Goal: Communication & Community: Answer question/provide support

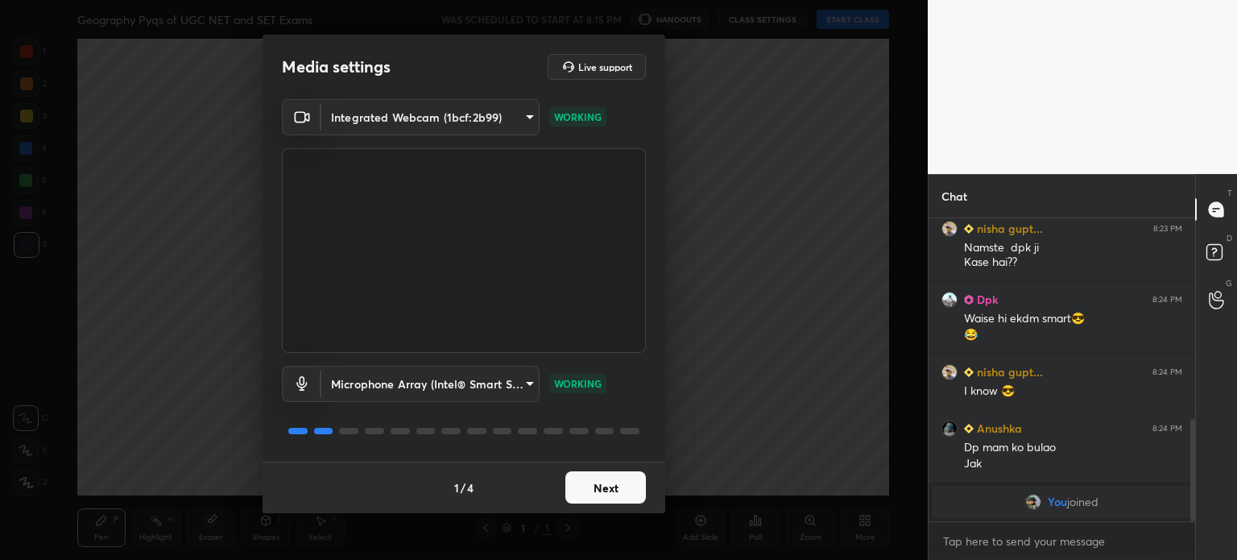
scroll to position [651, 0]
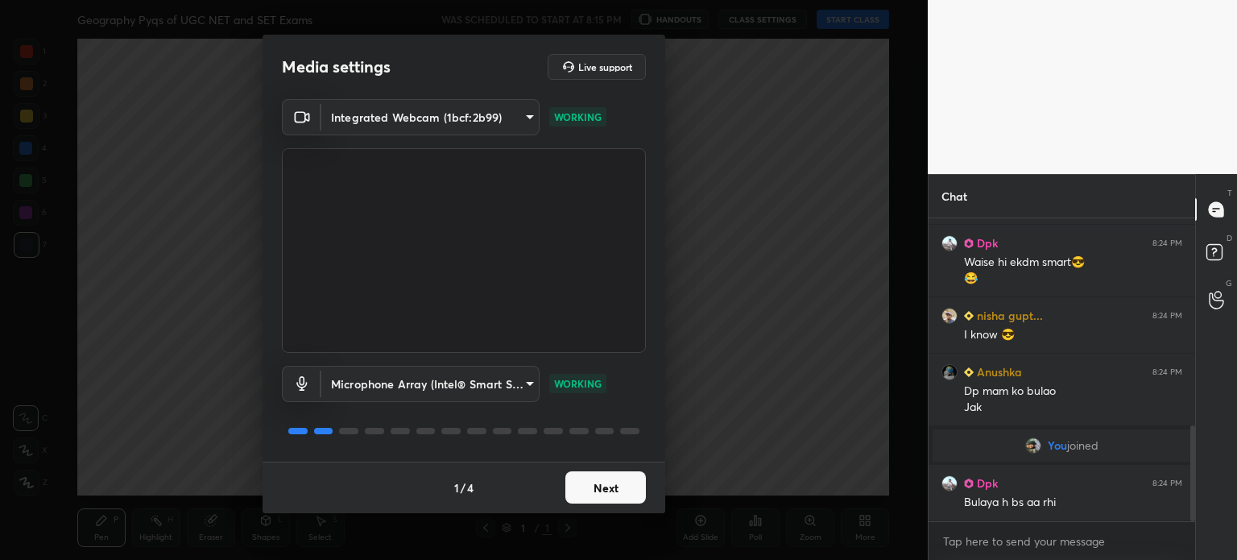
click at [618, 488] on button "Next" at bounding box center [605, 487] width 81 height 32
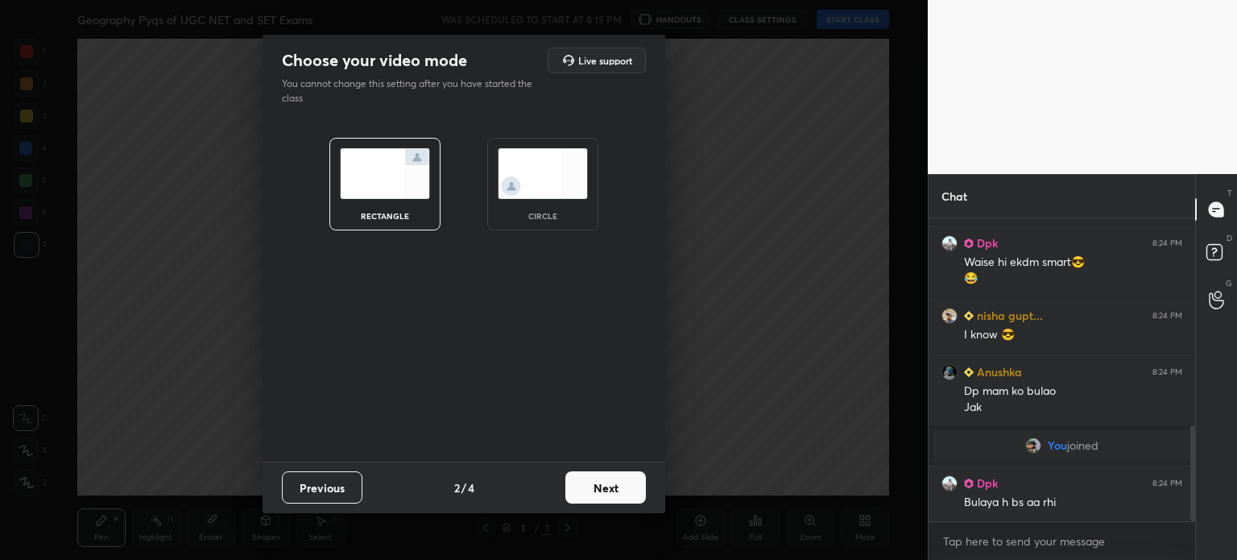
click at [540, 163] on img at bounding box center [543, 173] width 90 height 51
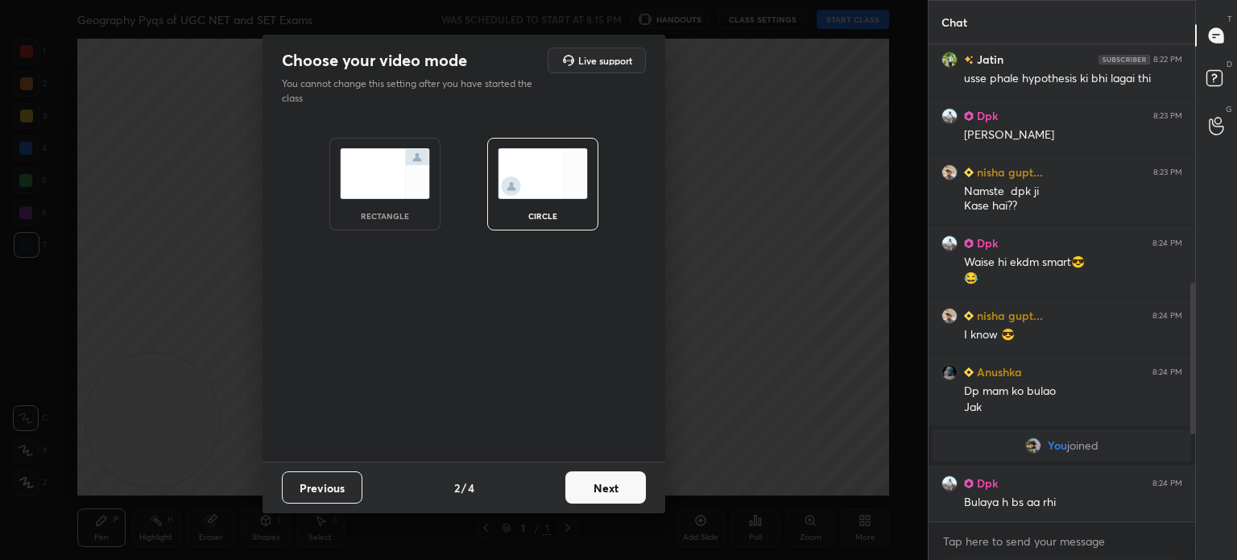
scroll to position [477, 0]
click at [610, 492] on button "Next" at bounding box center [605, 487] width 81 height 32
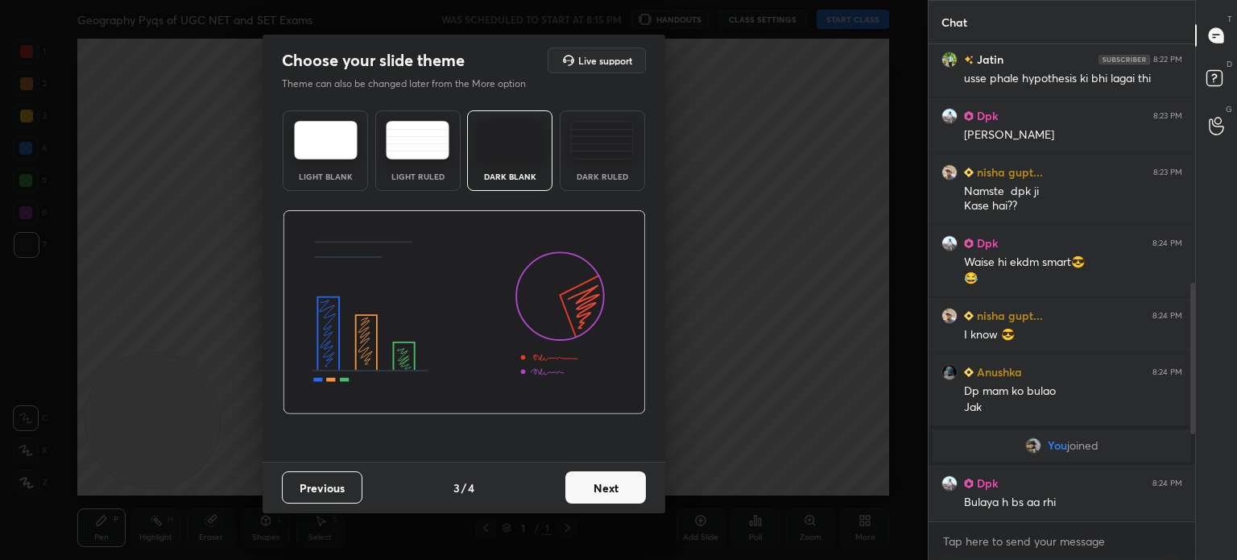
click at [608, 492] on button "Next" at bounding box center [605, 487] width 81 height 32
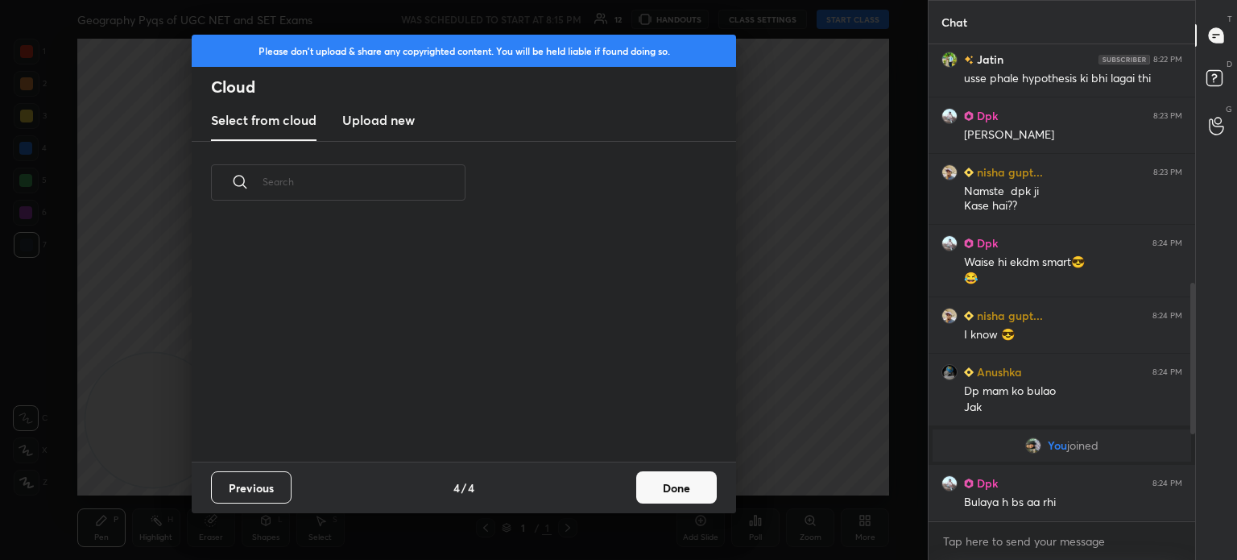
scroll to position [238, 517]
click at [354, 118] on h3 "Upload new" at bounding box center [378, 119] width 72 height 19
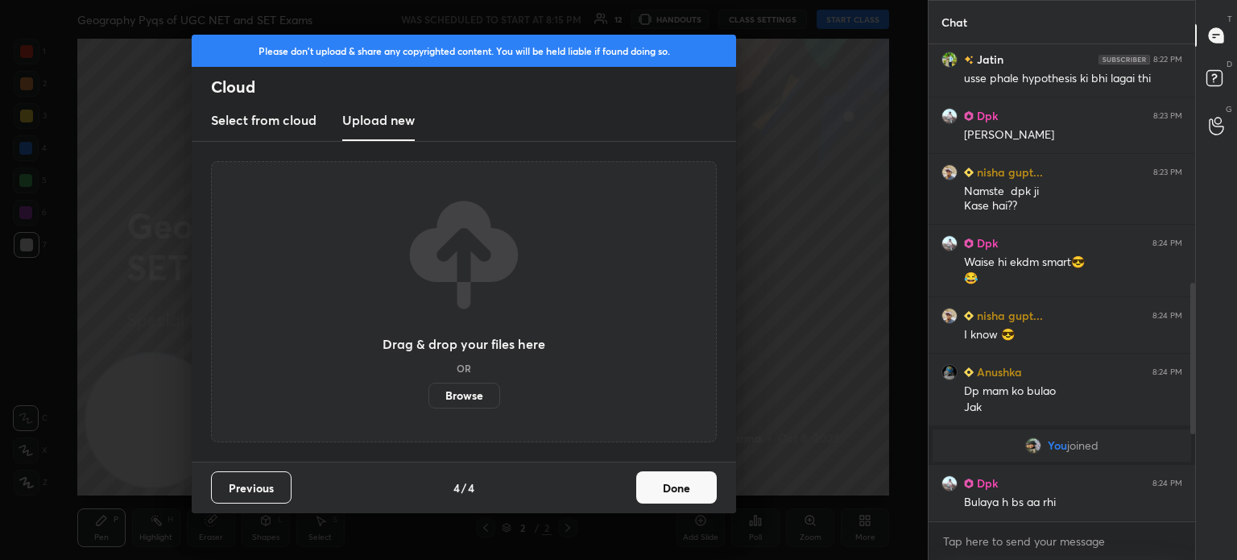
scroll to position [493, 0]
click at [453, 392] on label "Browse" at bounding box center [464, 396] width 72 height 26
click at [428, 392] on input "Browse" at bounding box center [428, 396] width 0 height 26
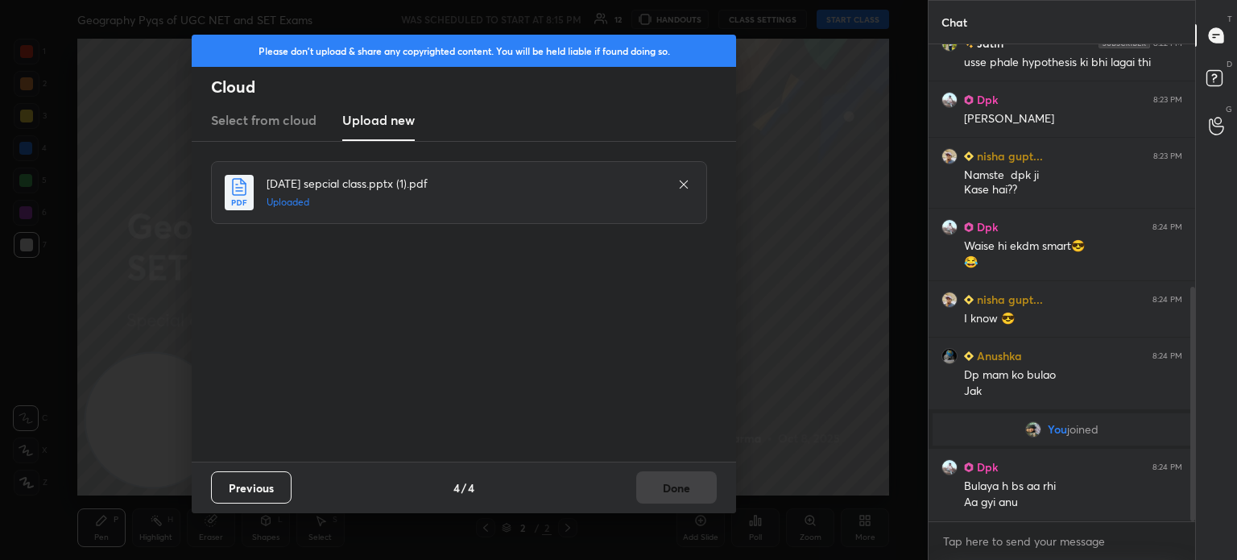
scroll to position [549, 0]
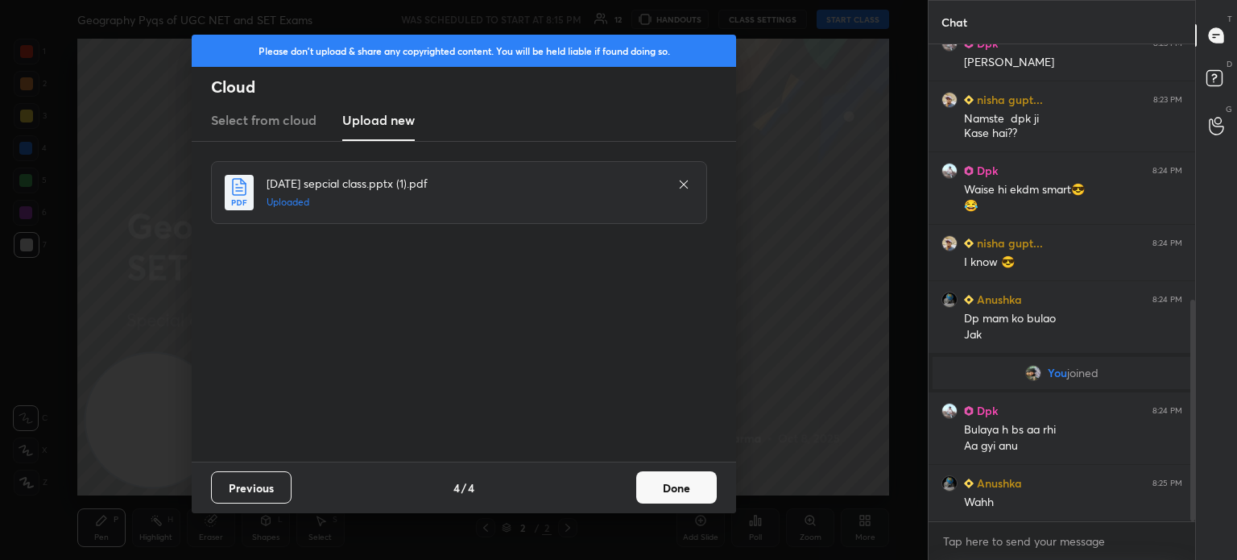
click at [705, 485] on button "Done" at bounding box center [676, 487] width 81 height 32
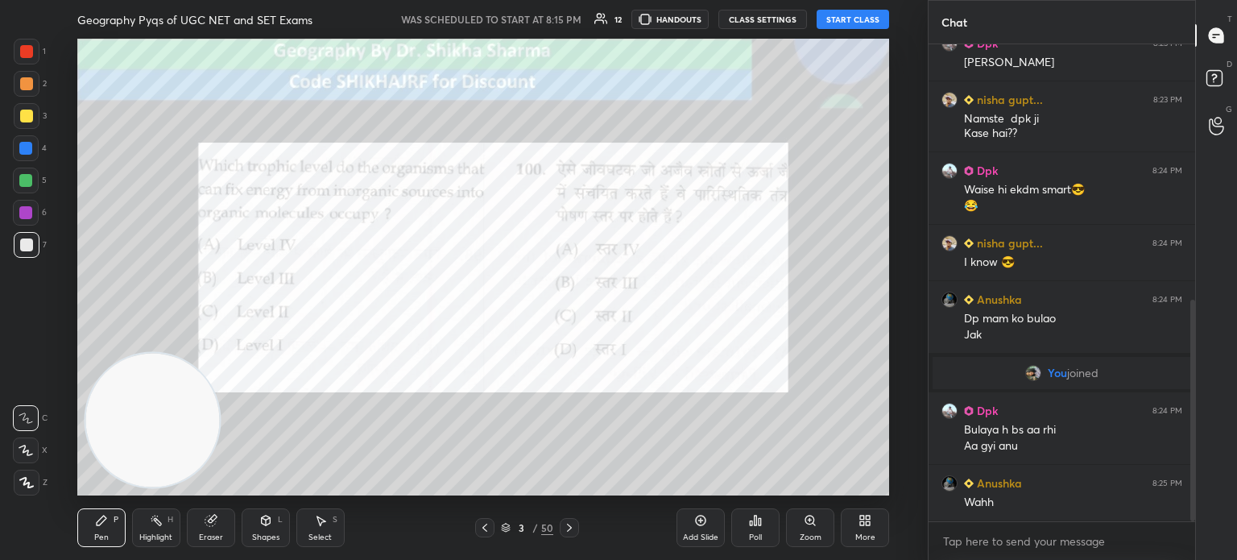
click at [863, 19] on button "START CLASS" at bounding box center [853, 19] width 72 height 19
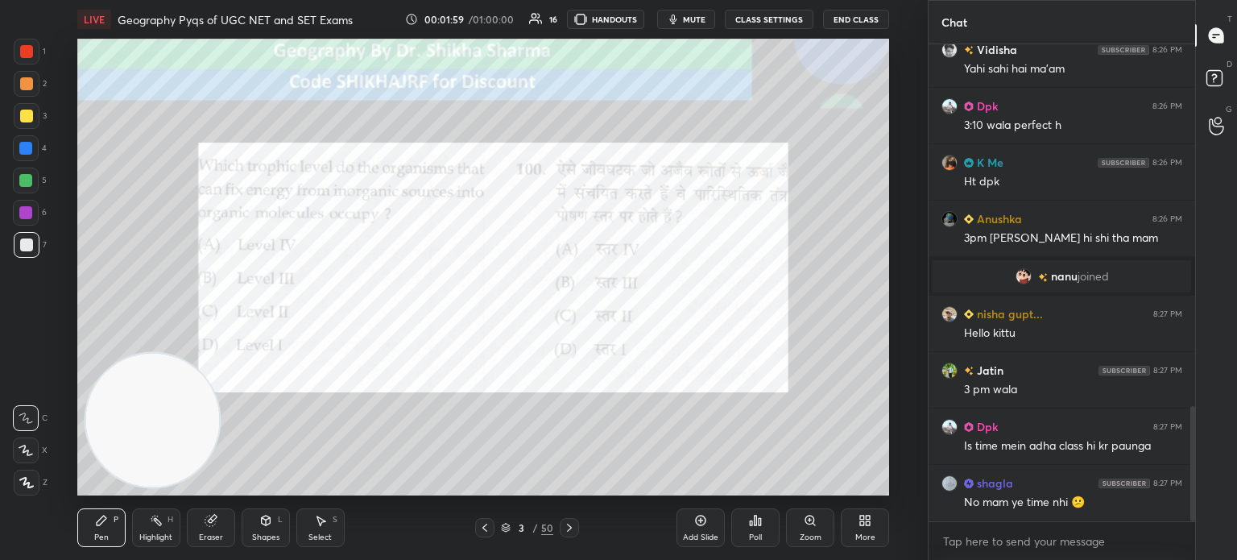
scroll to position [1493, 0]
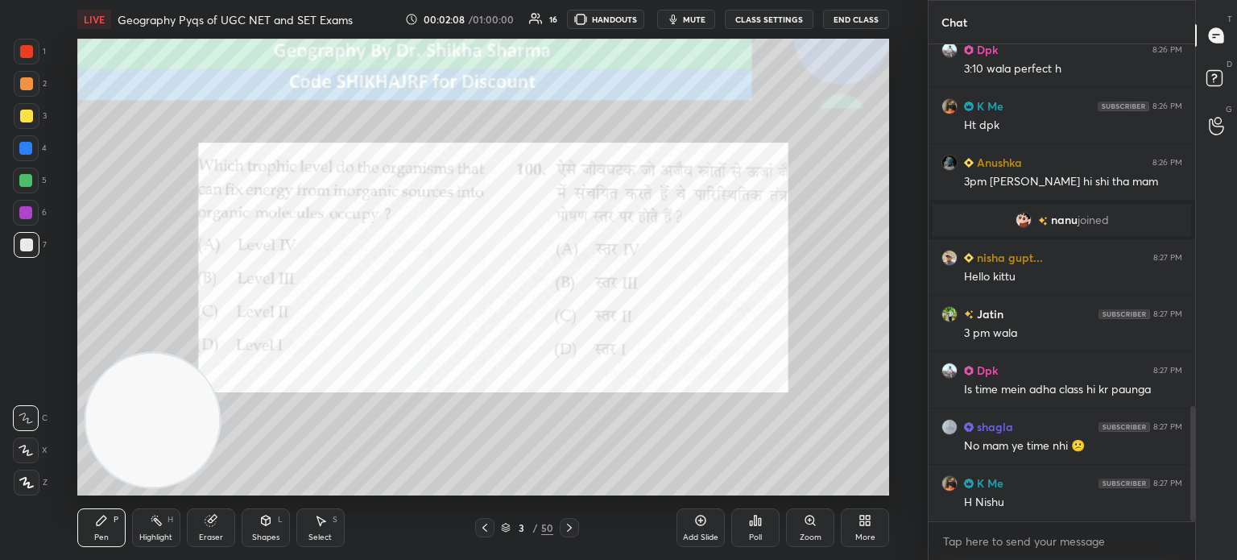
click at [757, 533] on div "Poll" at bounding box center [755, 537] width 13 height 8
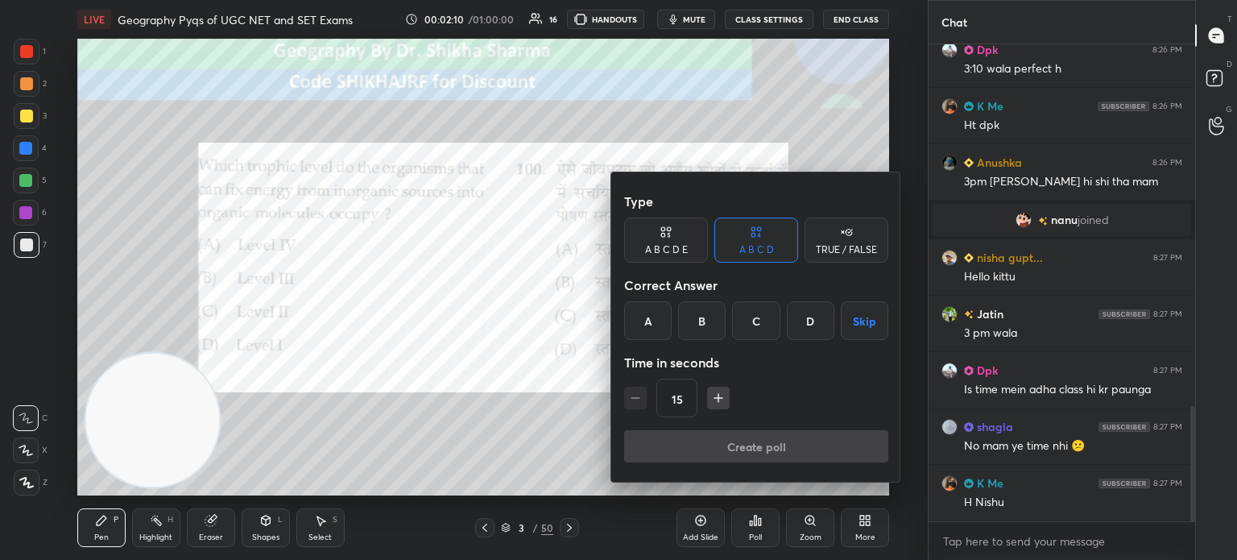
click at [809, 318] on div "D" at bounding box center [811, 320] width 48 height 39
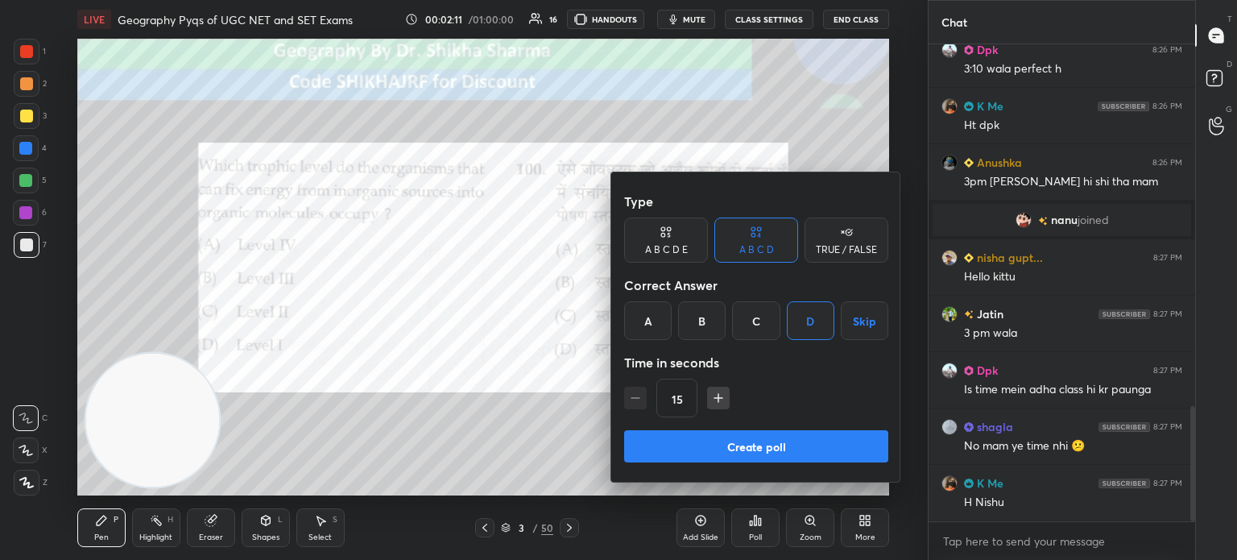
click at [738, 447] on button "Create poll" at bounding box center [756, 446] width 264 height 32
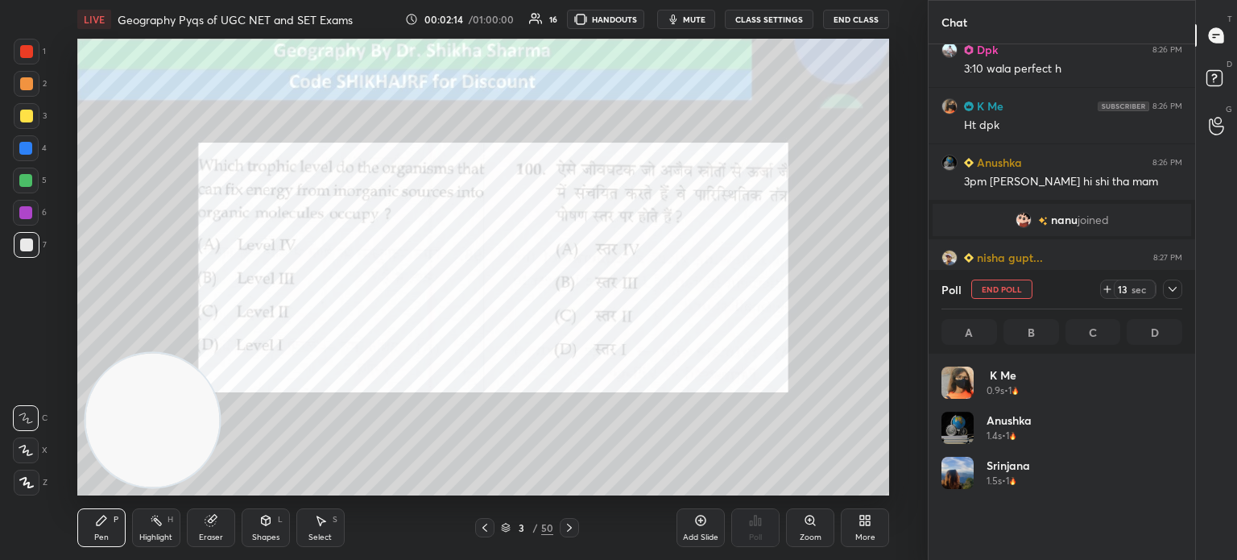
scroll to position [188, 236]
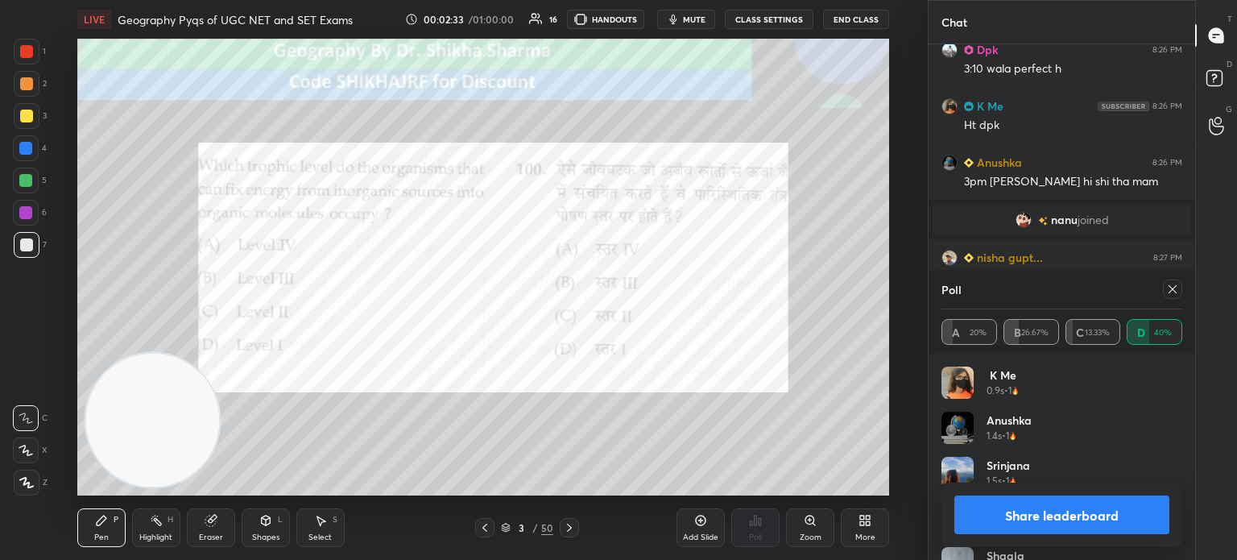
click at [603, 547] on div "Pen P Highlight H Eraser Shapes L Select S 3 / 50 Add Slide Poll Zoom More" at bounding box center [483, 527] width 812 height 64
click at [1032, 513] on button "Share leaderboard" at bounding box center [1061, 514] width 215 height 39
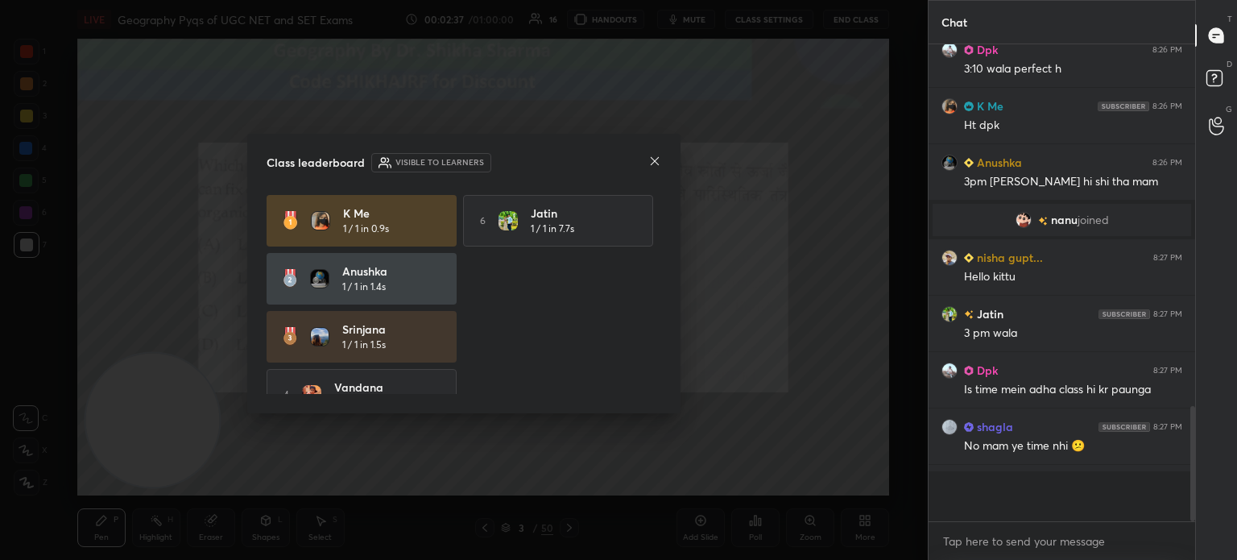
scroll to position [5, 5]
click at [646, 154] on div "Class leaderboard Visible to learners" at bounding box center [464, 162] width 395 height 19
click at [657, 160] on icon at bounding box center [654, 161] width 13 height 13
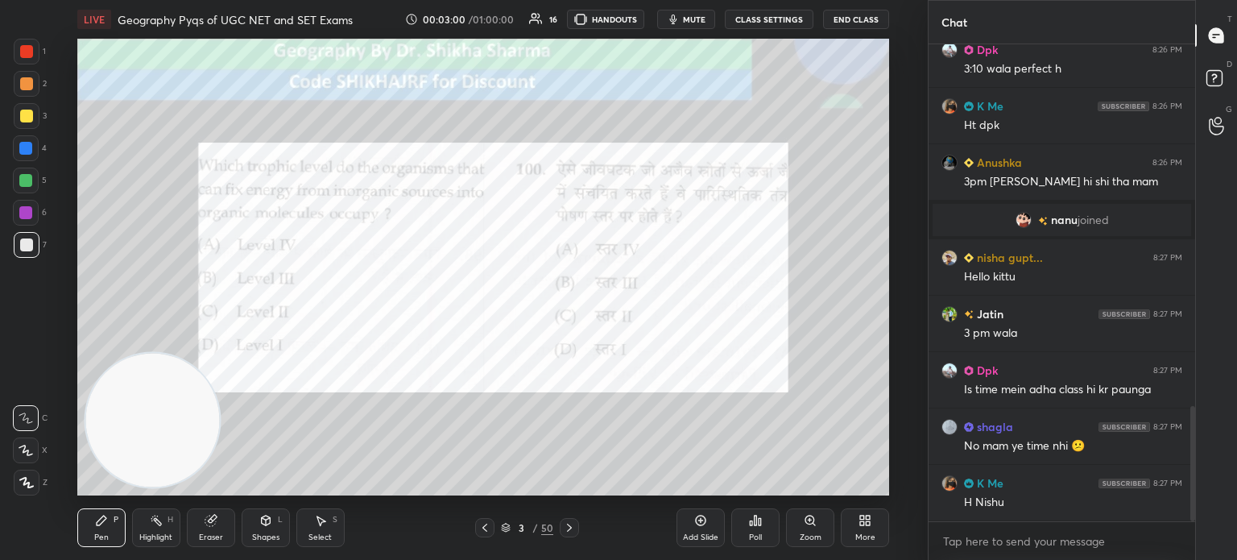
scroll to position [1532, 0]
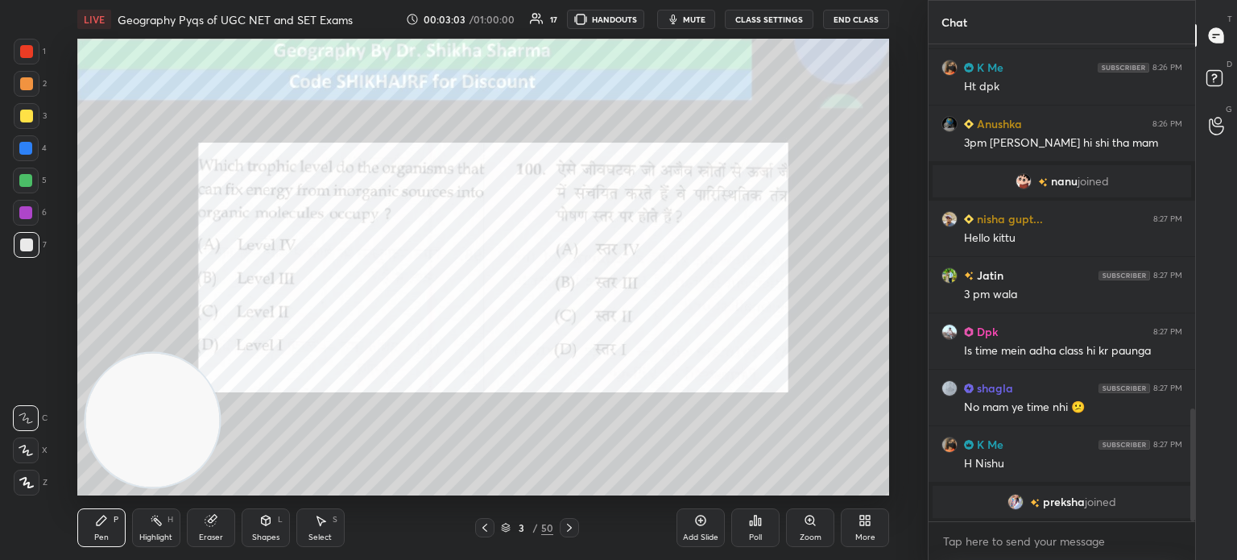
click at [568, 530] on icon at bounding box center [569, 527] width 5 height 8
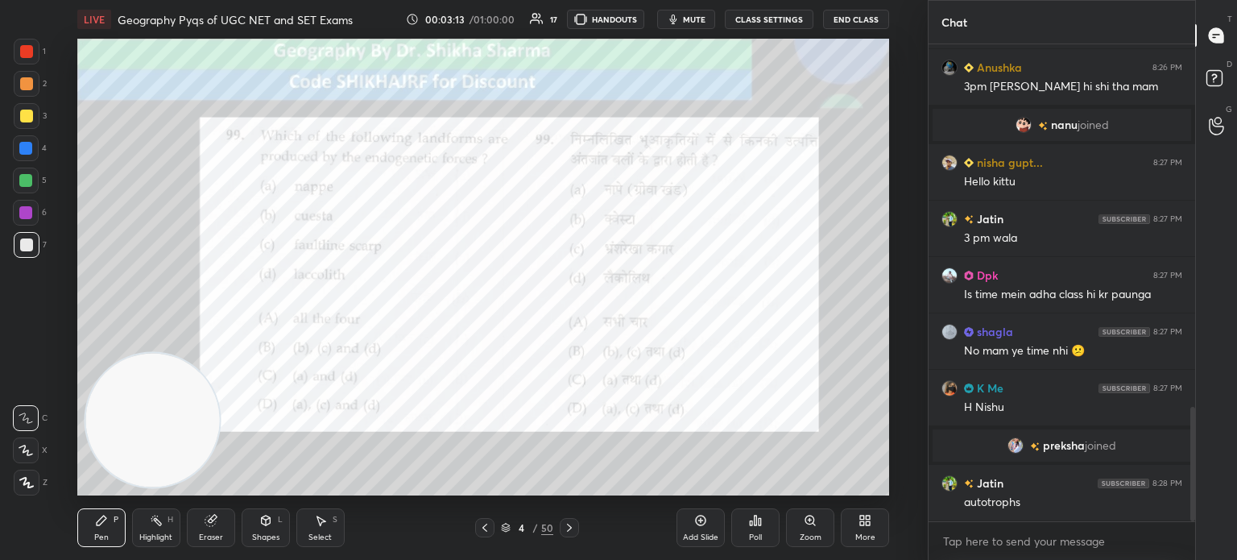
scroll to position [1517, 0]
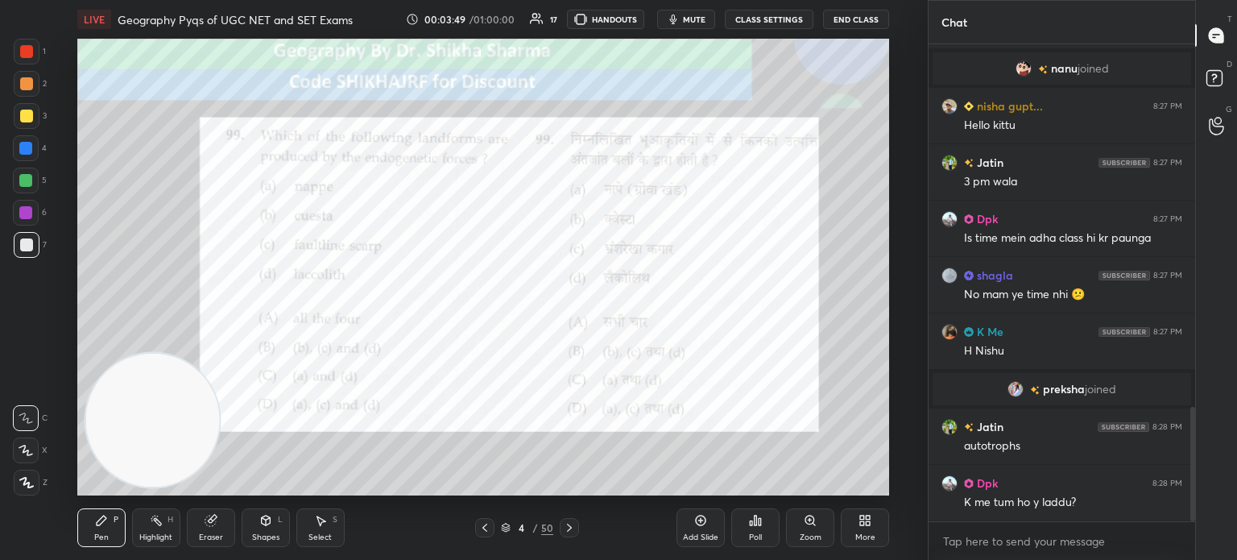
click at [759, 524] on icon at bounding box center [760, 521] width 2 height 7
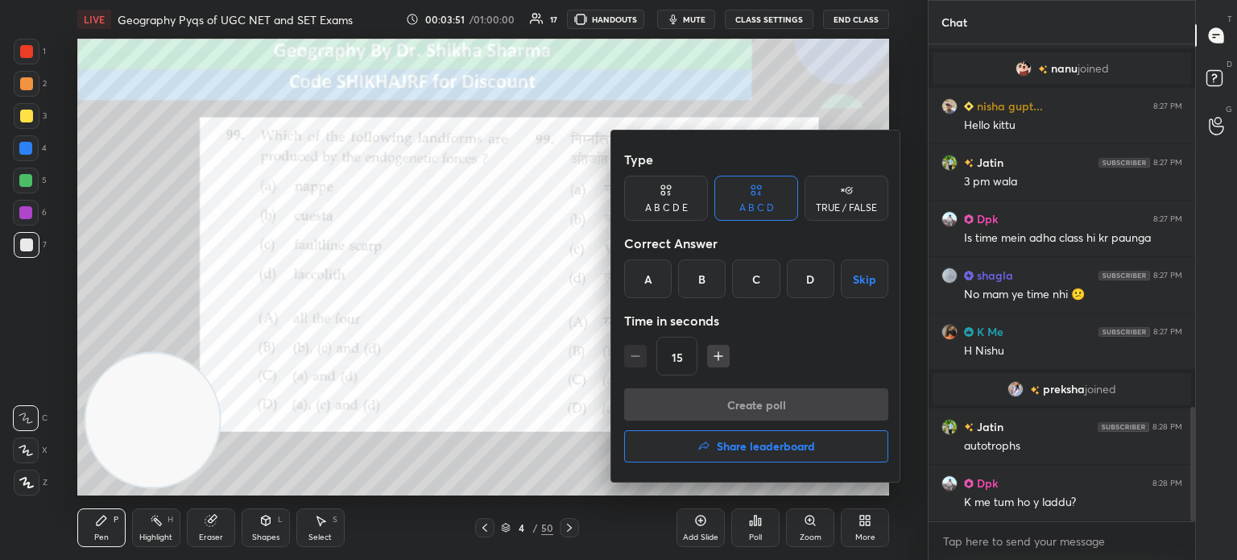
click at [754, 271] on div "C" at bounding box center [756, 278] width 48 height 39
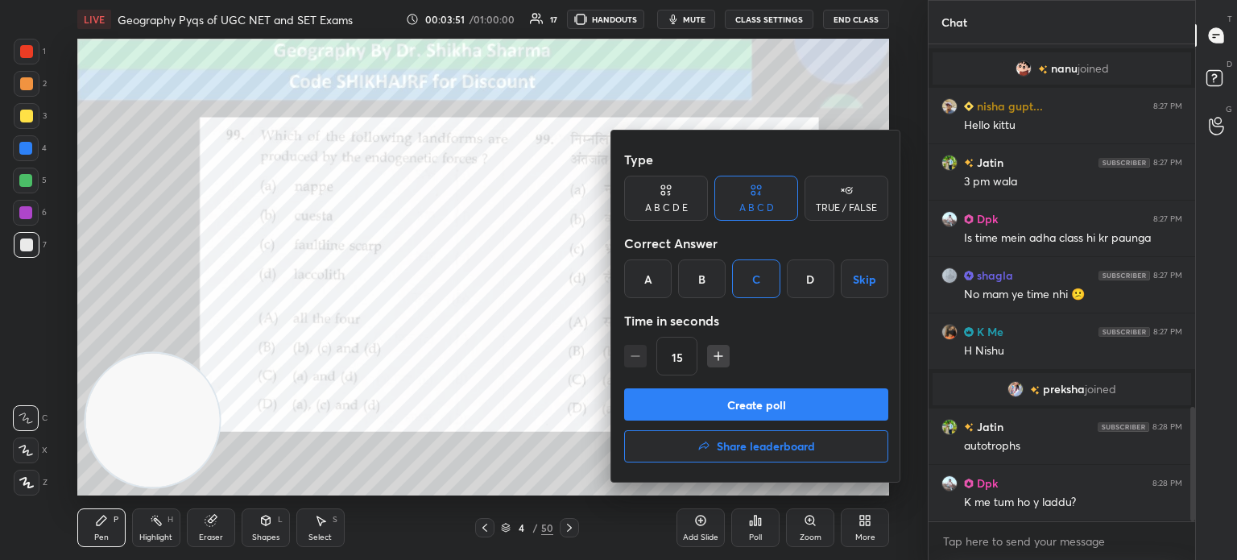
click at [704, 405] on button "Create poll" at bounding box center [756, 404] width 264 height 32
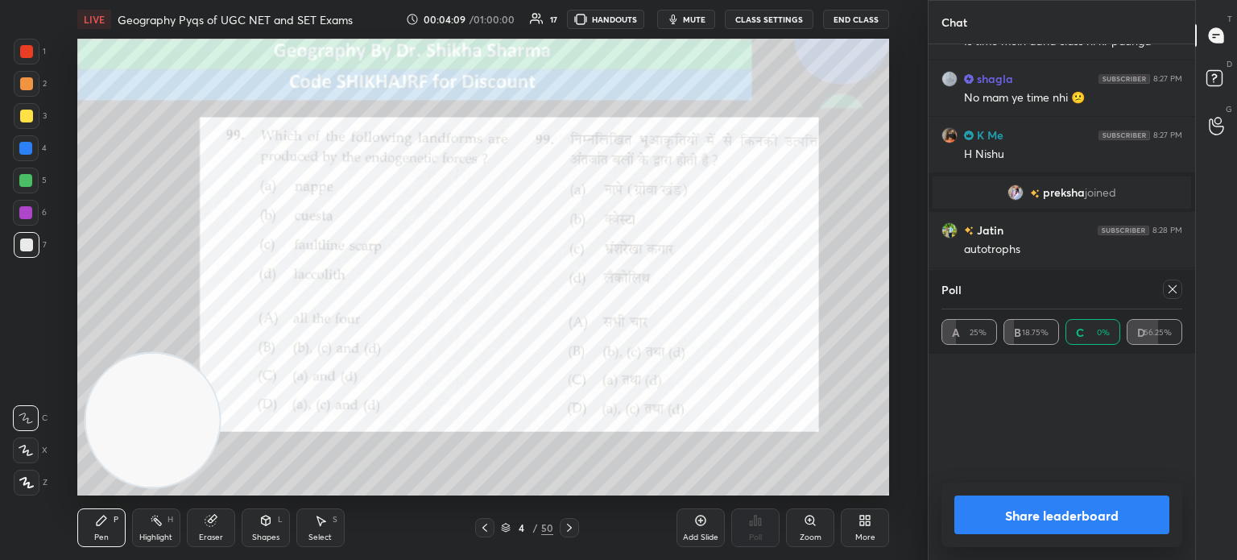
scroll to position [1770, 0]
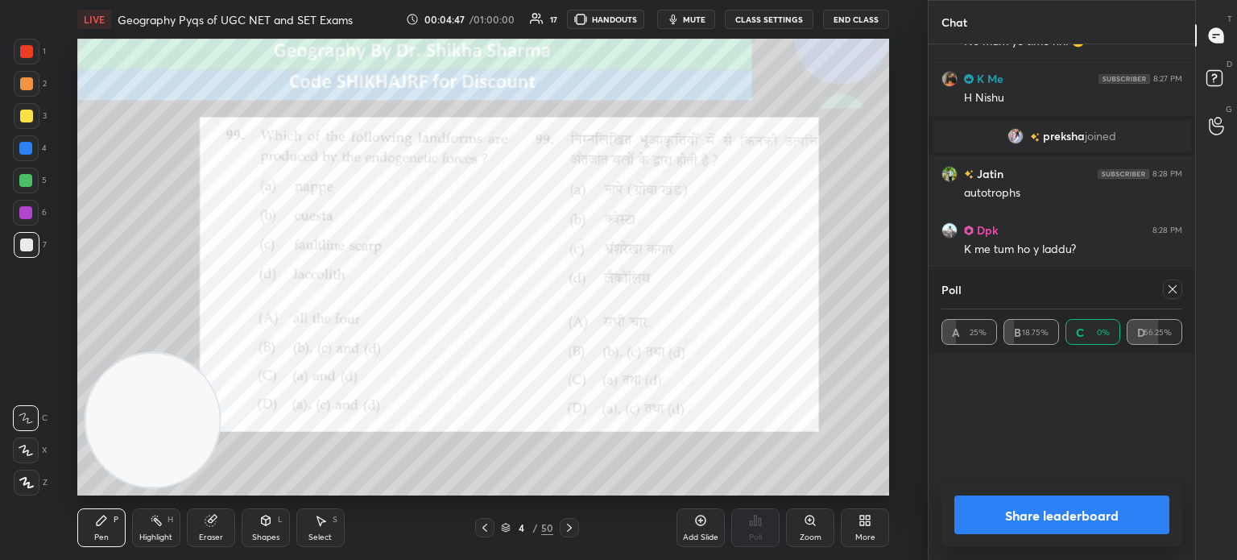
click at [1118, 519] on button "Share leaderboard" at bounding box center [1061, 514] width 215 height 39
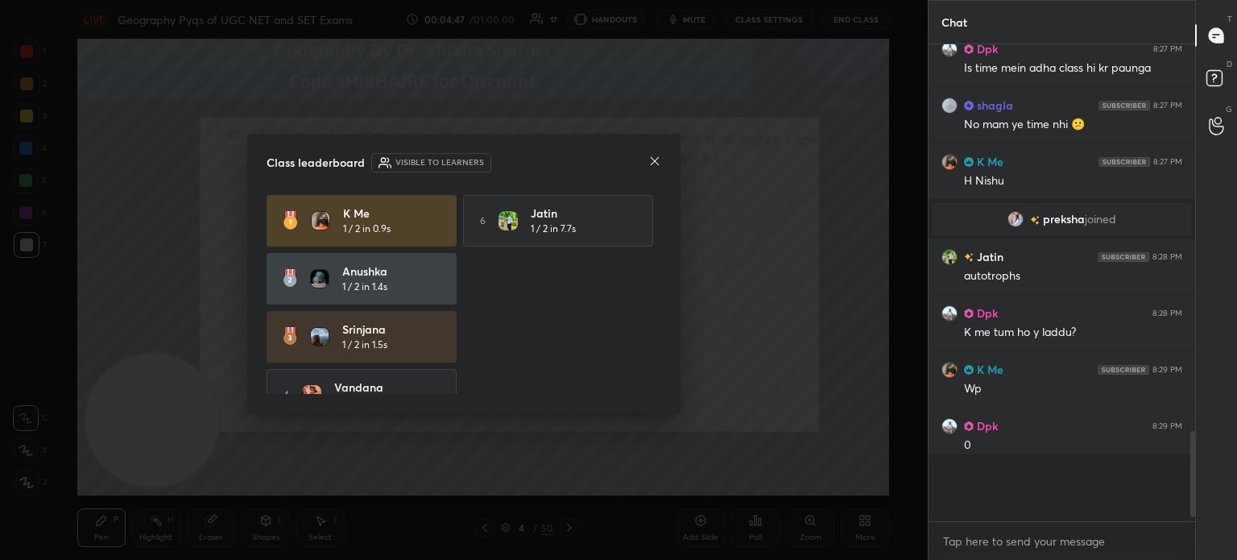
scroll to position [4, 5]
click at [647, 163] on div "Class leaderboard Visible to learners" at bounding box center [464, 162] width 395 height 19
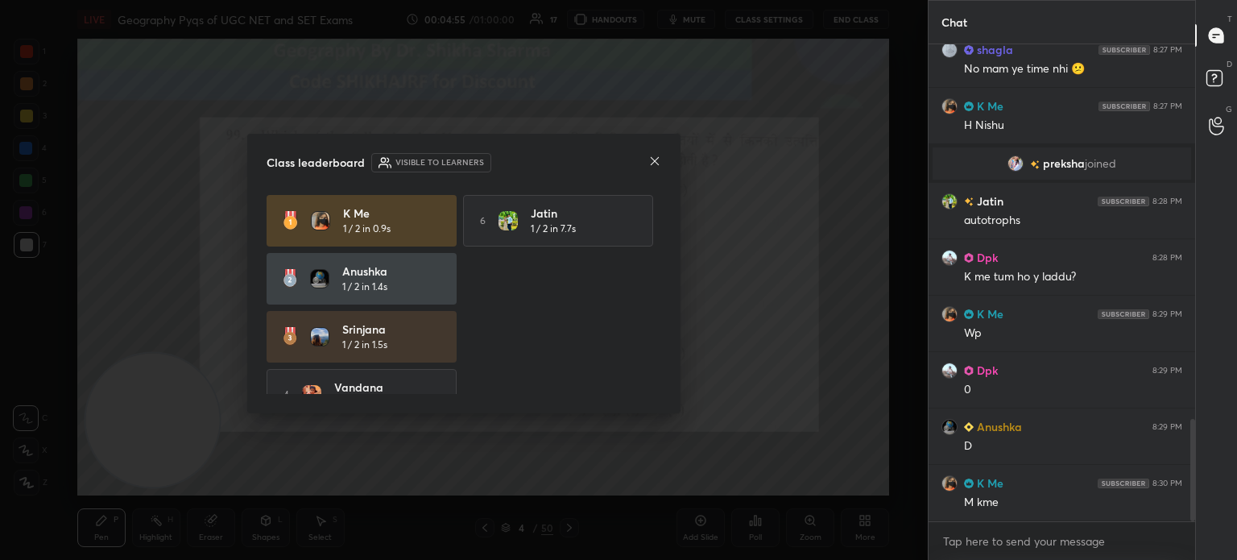
click at [652, 159] on icon at bounding box center [654, 161] width 13 height 13
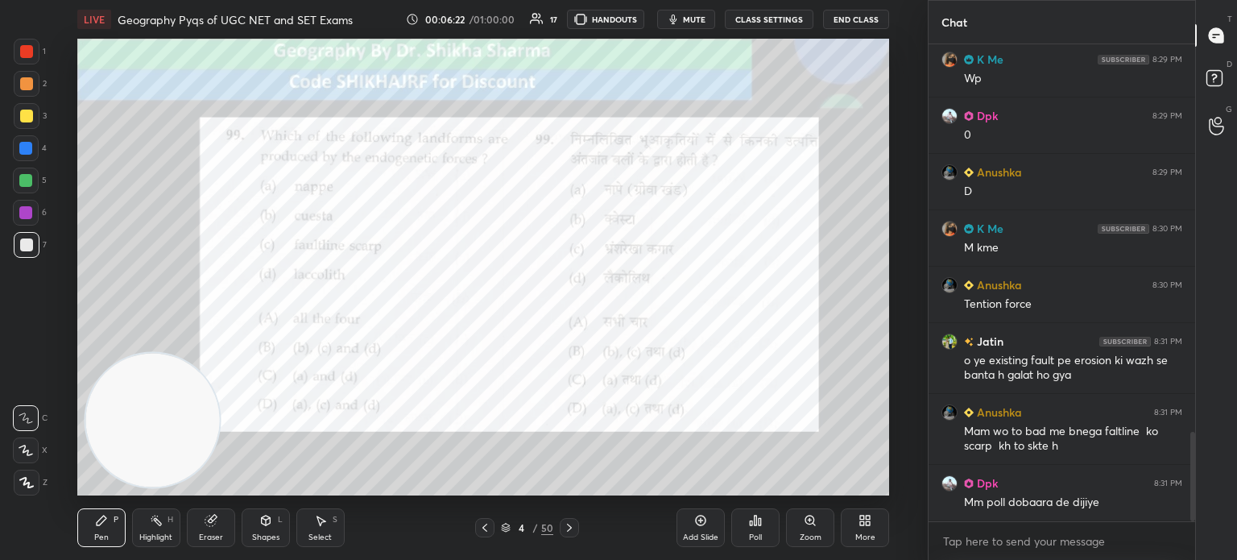
scroll to position [2054, 0]
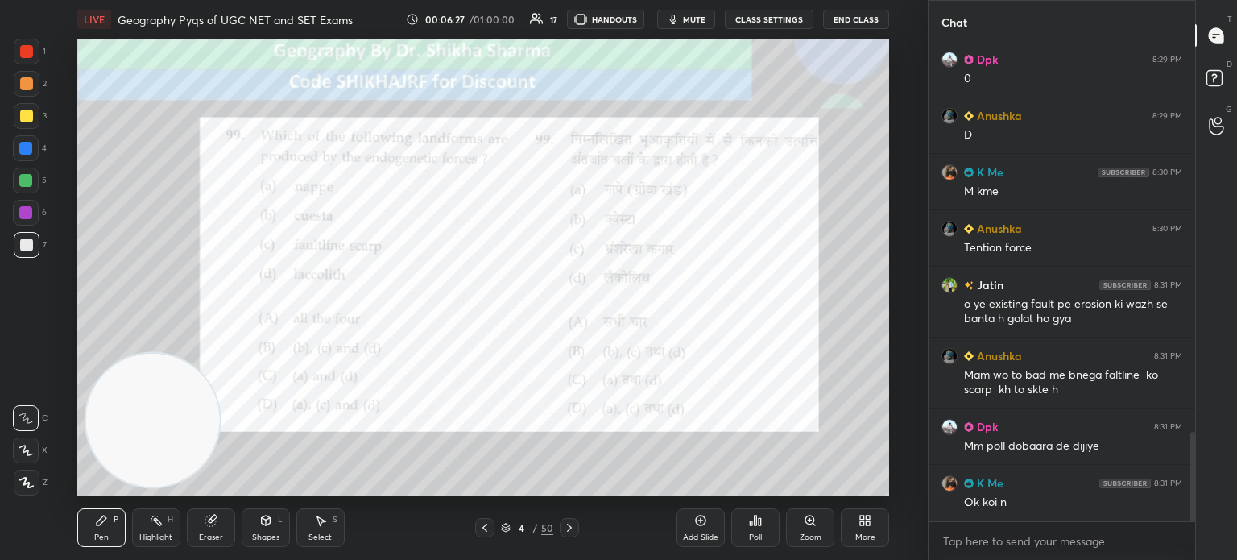
click at [570, 527] on icon at bounding box center [569, 527] width 5 height 8
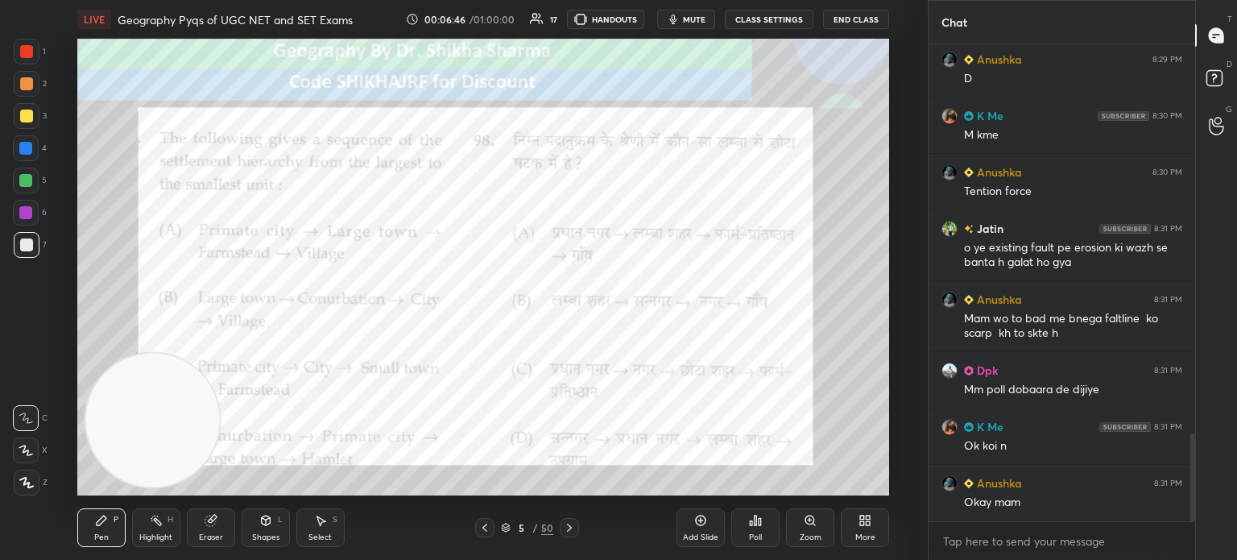
scroll to position [2166, 0]
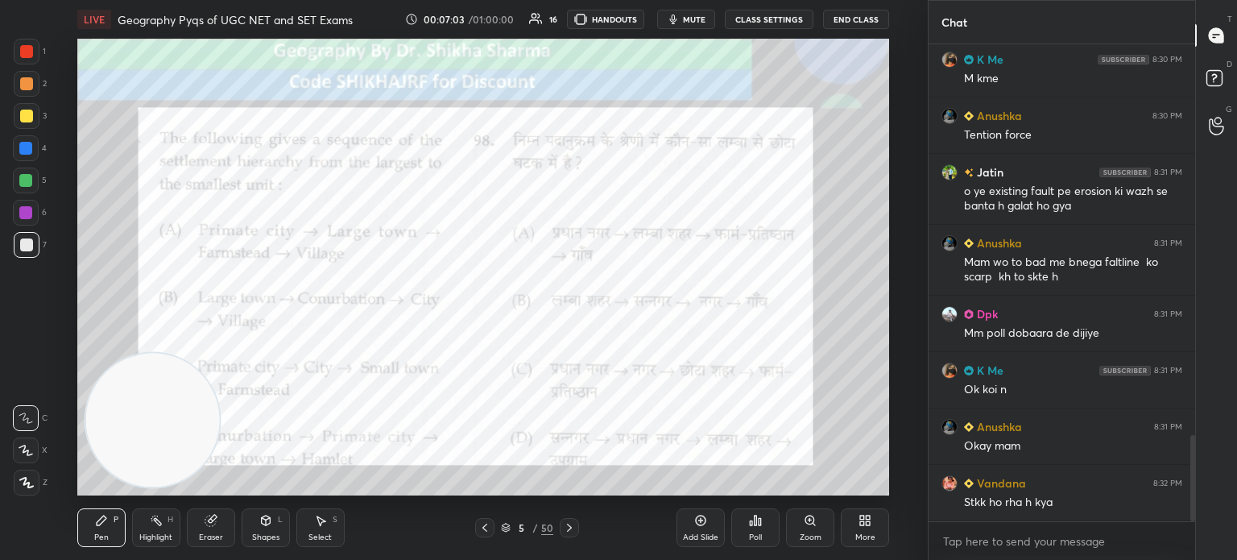
click at [753, 534] on div "Poll" at bounding box center [755, 537] width 13 height 8
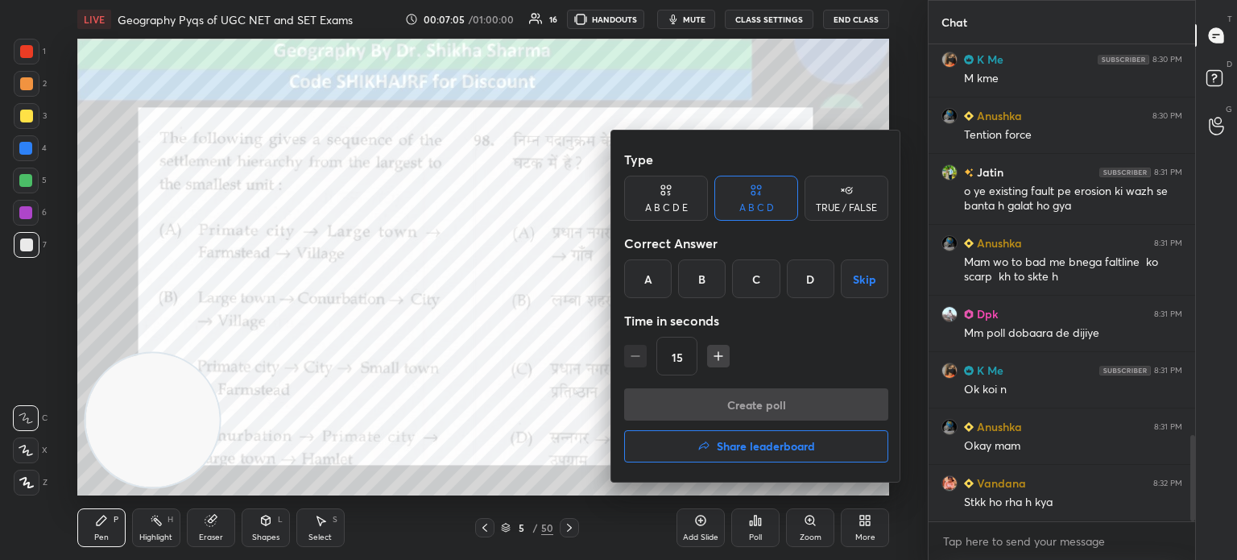
click at [755, 275] on div "C" at bounding box center [756, 278] width 48 height 39
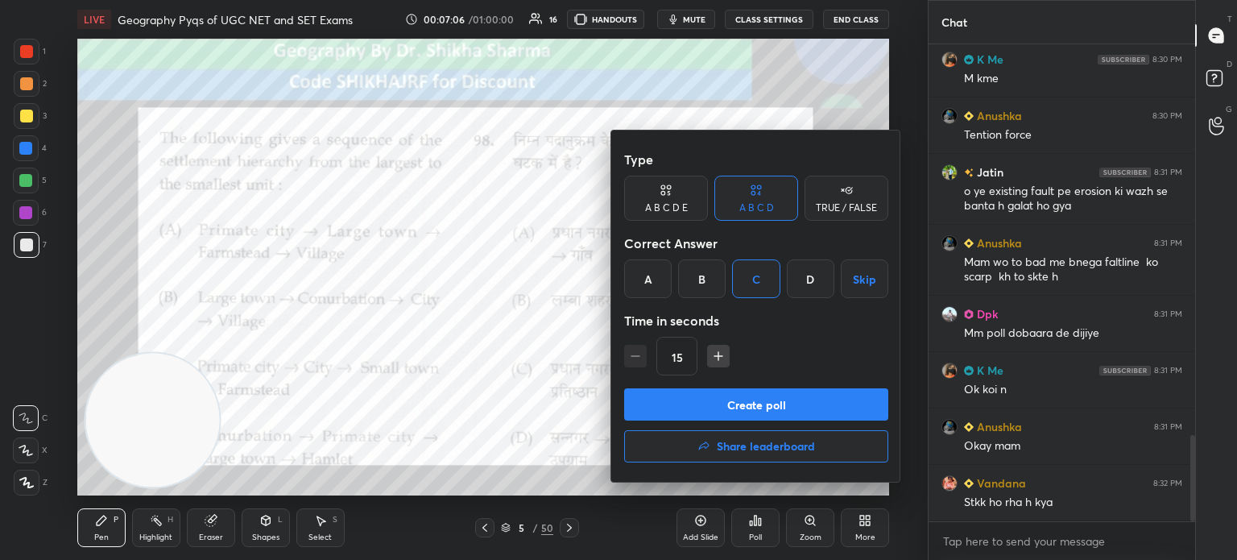
click at [662, 404] on button "Create poll" at bounding box center [756, 404] width 264 height 32
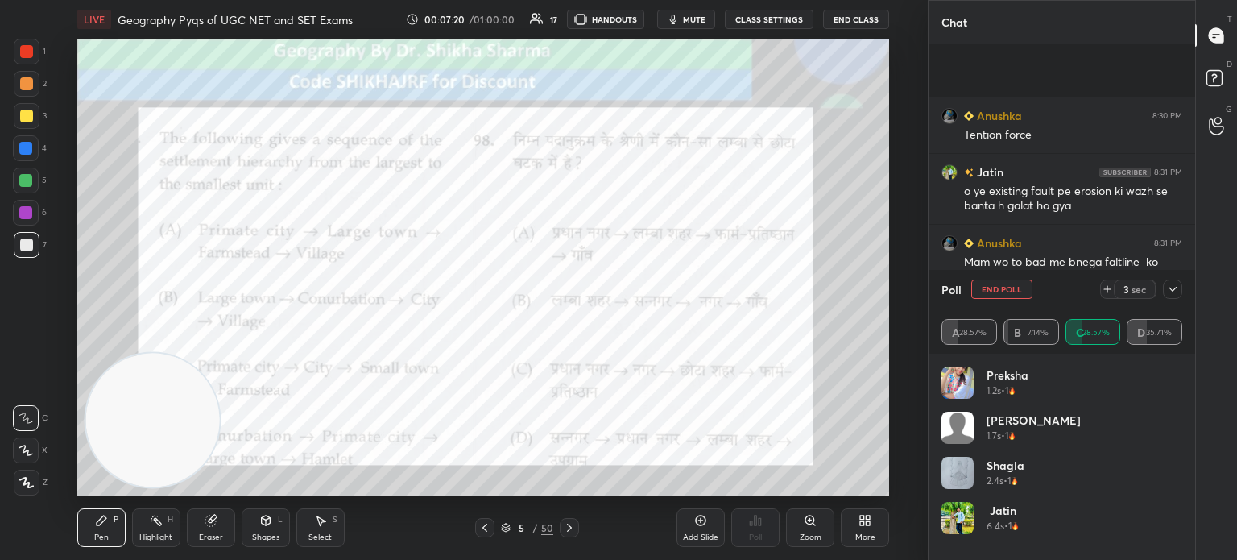
scroll to position [2306, 0]
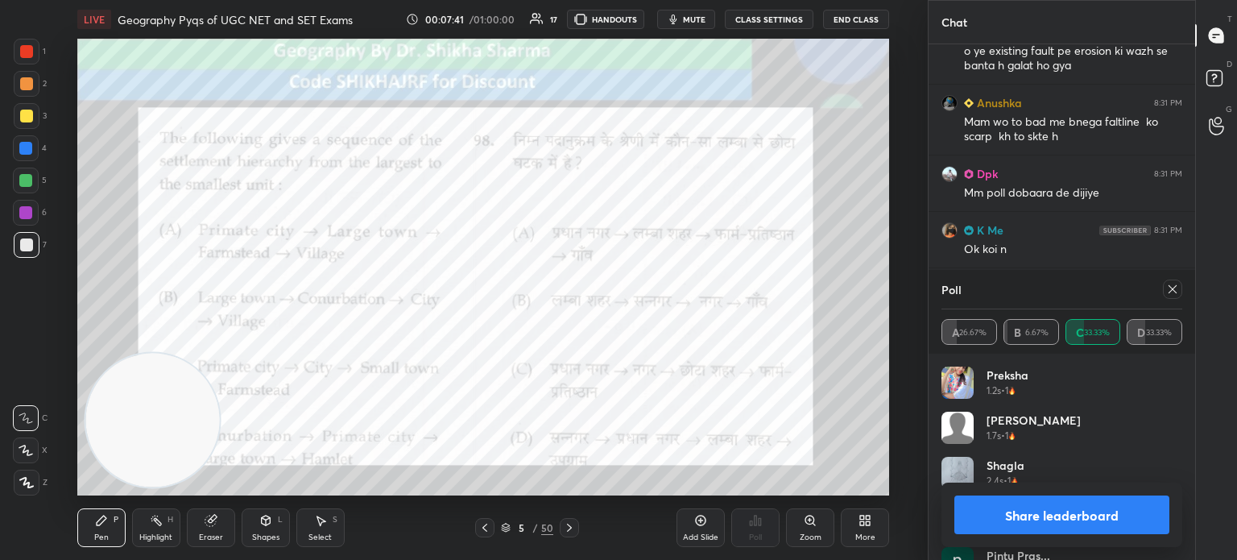
click at [1085, 519] on button "Share leaderboard" at bounding box center [1061, 514] width 215 height 39
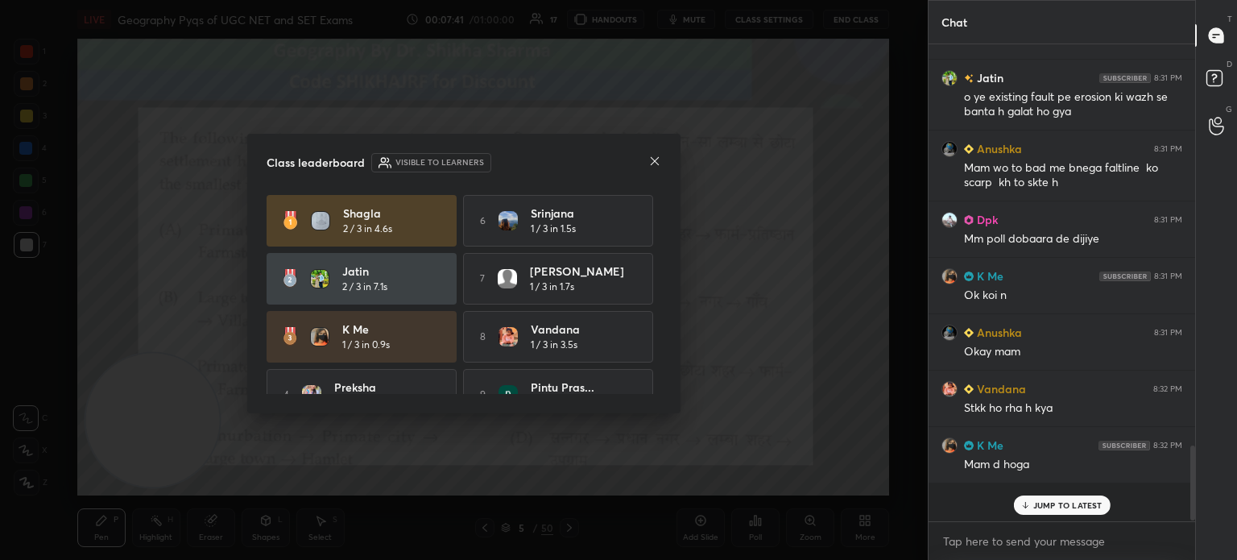
scroll to position [473, 262]
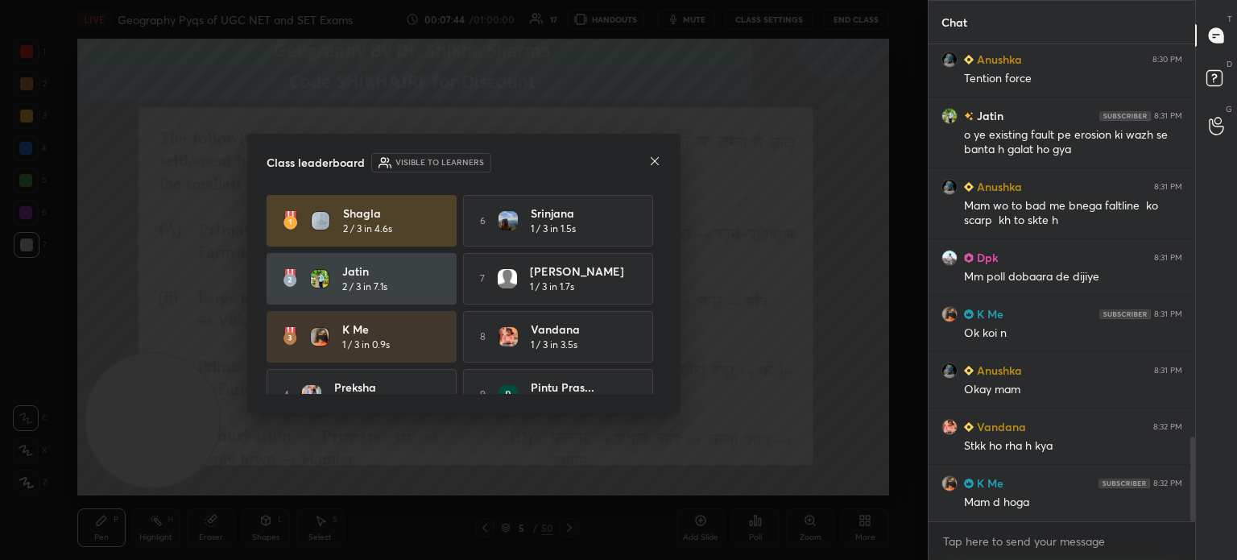
click at [650, 157] on icon at bounding box center [654, 161] width 13 height 13
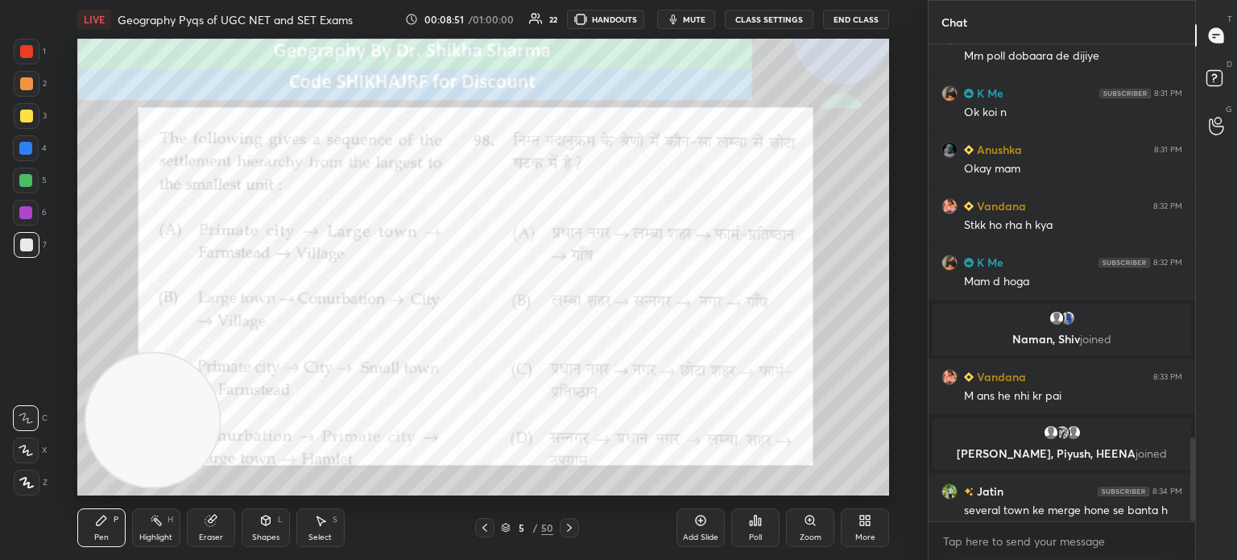
scroll to position [2236, 0]
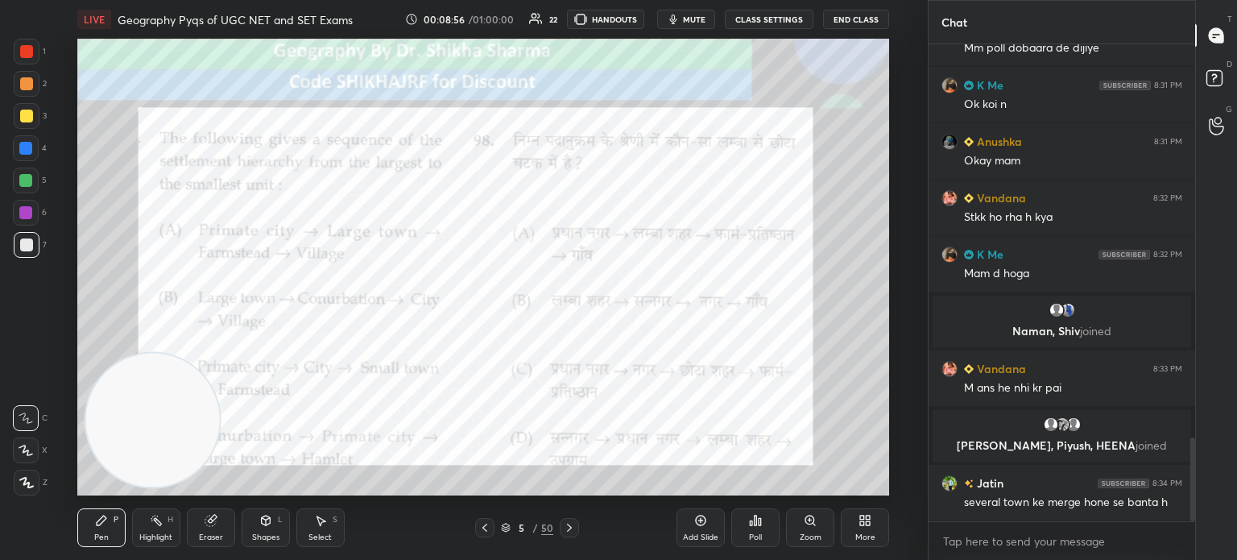
click at [569, 527] on icon at bounding box center [569, 527] width 13 height 13
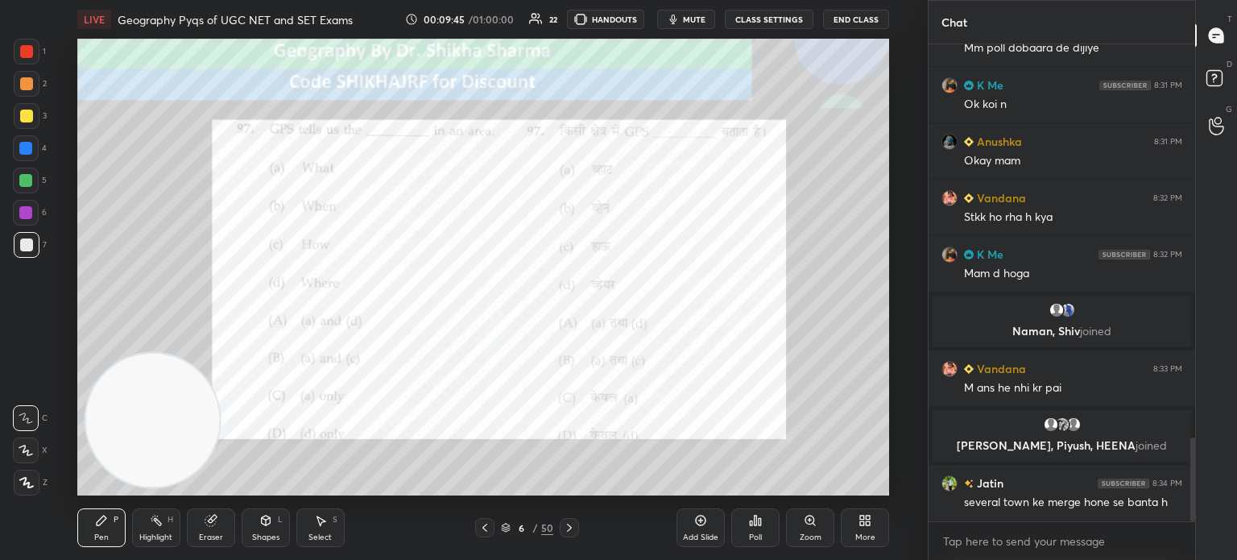
click at [762, 527] on div "Poll" at bounding box center [755, 527] width 48 height 39
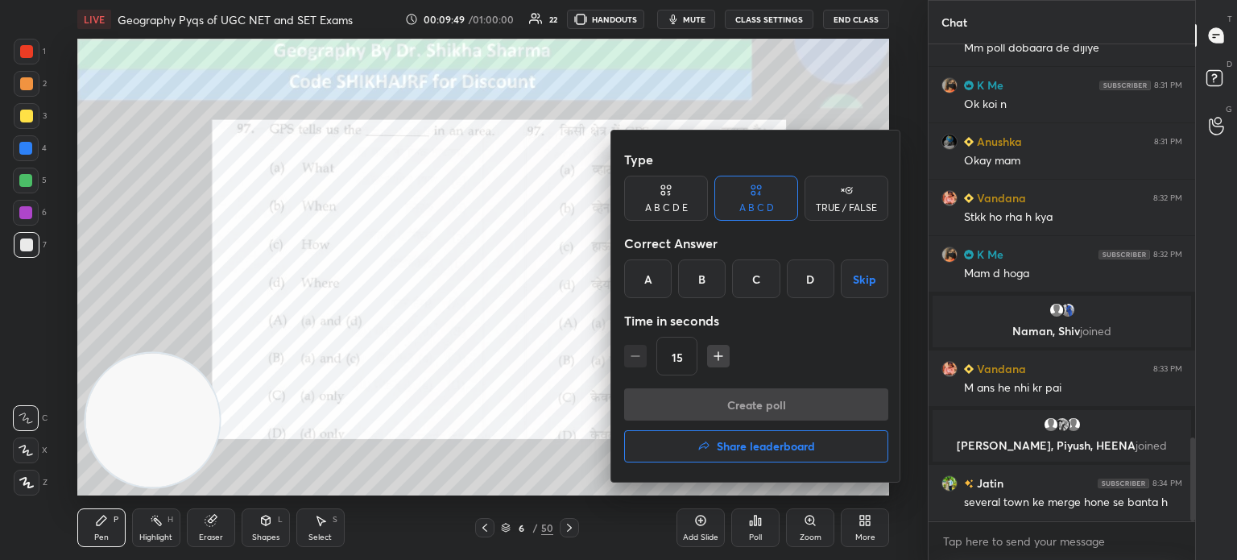
click at [803, 271] on div "D" at bounding box center [811, 278] width 48 height 39
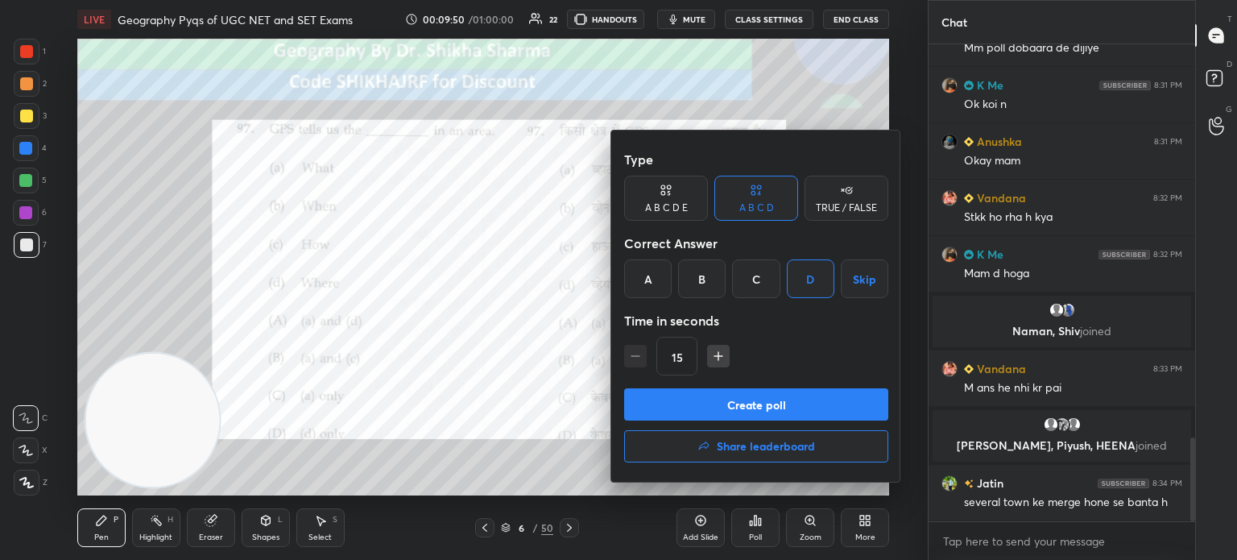
click at [739, 403] on button "Create poll" at bounding box center [756, 404] width 264 height 32
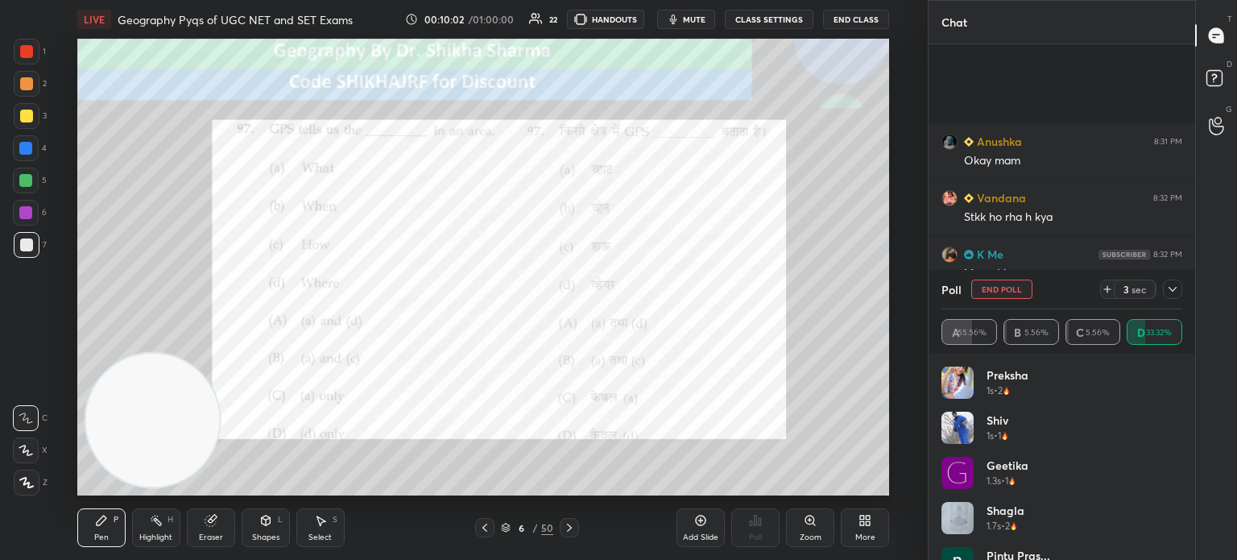
scroll to position [2376, 0]
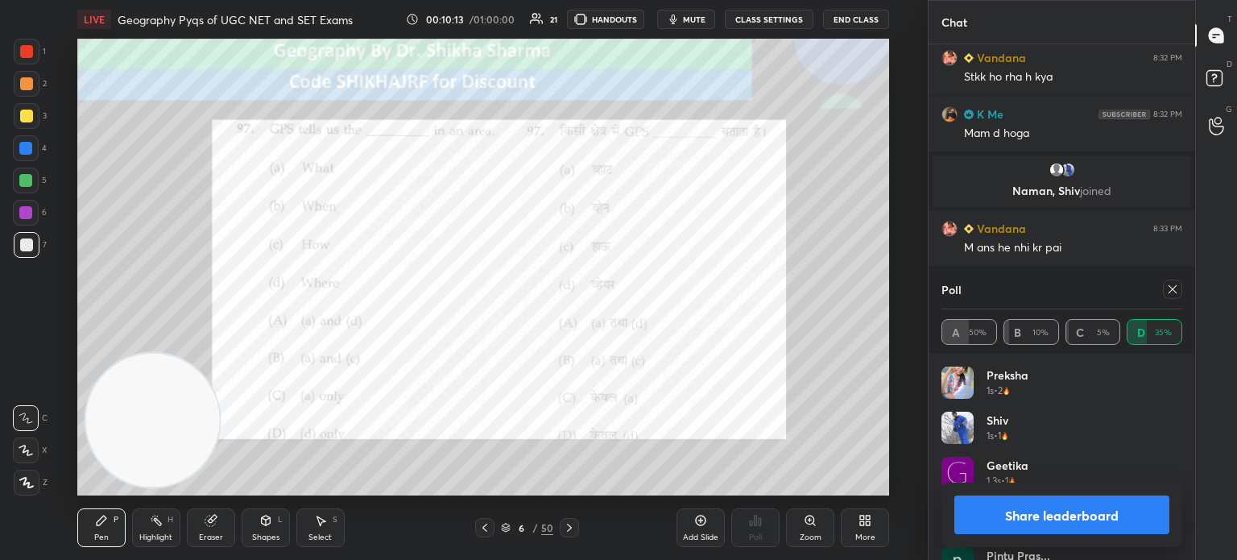
click at [1036, 515] on button "Share leaderboard" at bounding box center [1061, 514] width 215 height 39
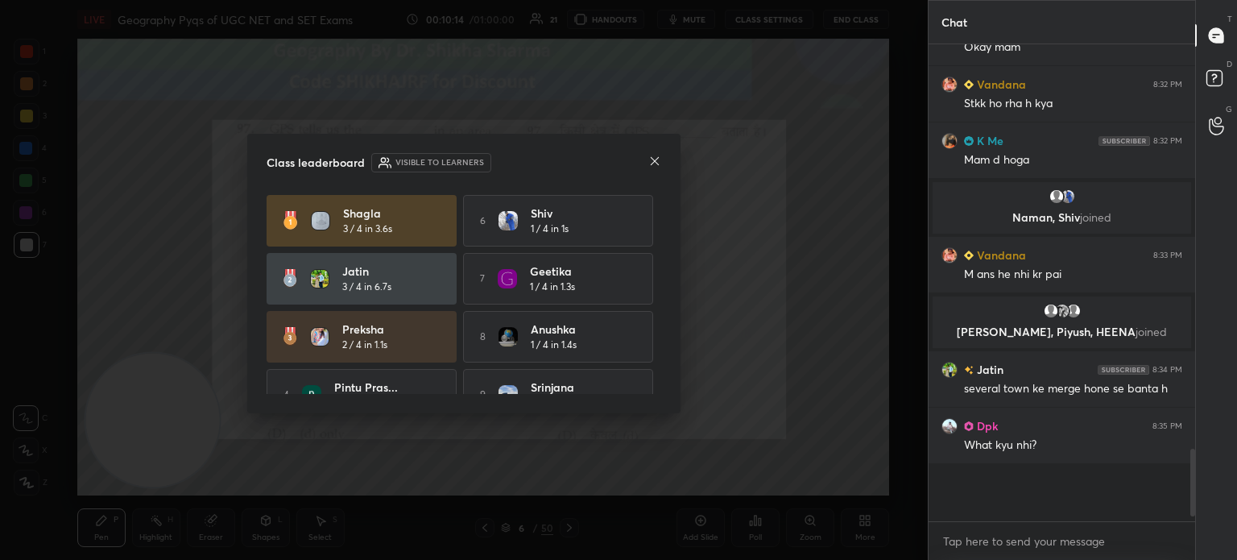
scroll to position [470, 262]
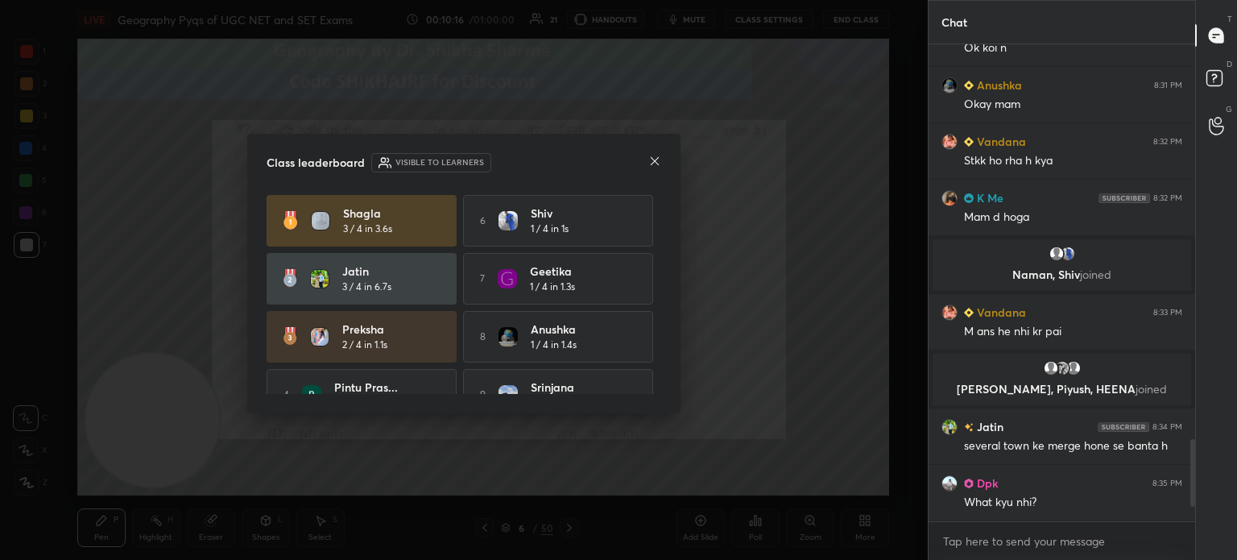
click at [645, 160] on div "Class leaderboard Visible to learners" at bounding box center [464, 162] width 395 height 19
click at [654, 159] on icon at bounding box center [654, 161] width 13 height 13
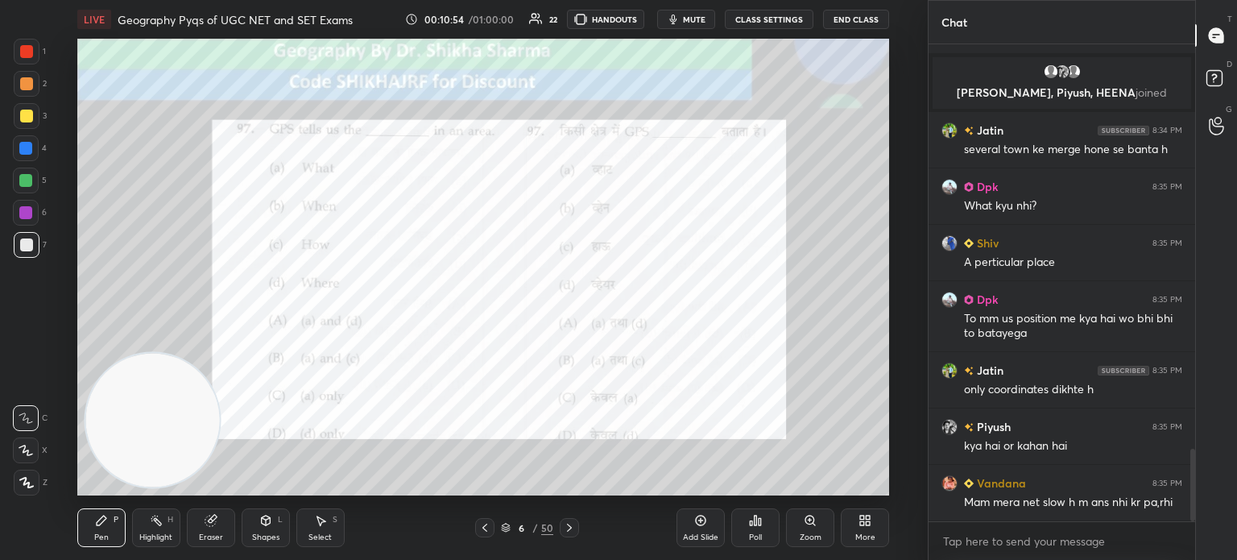
scroll to position [2645, 0]
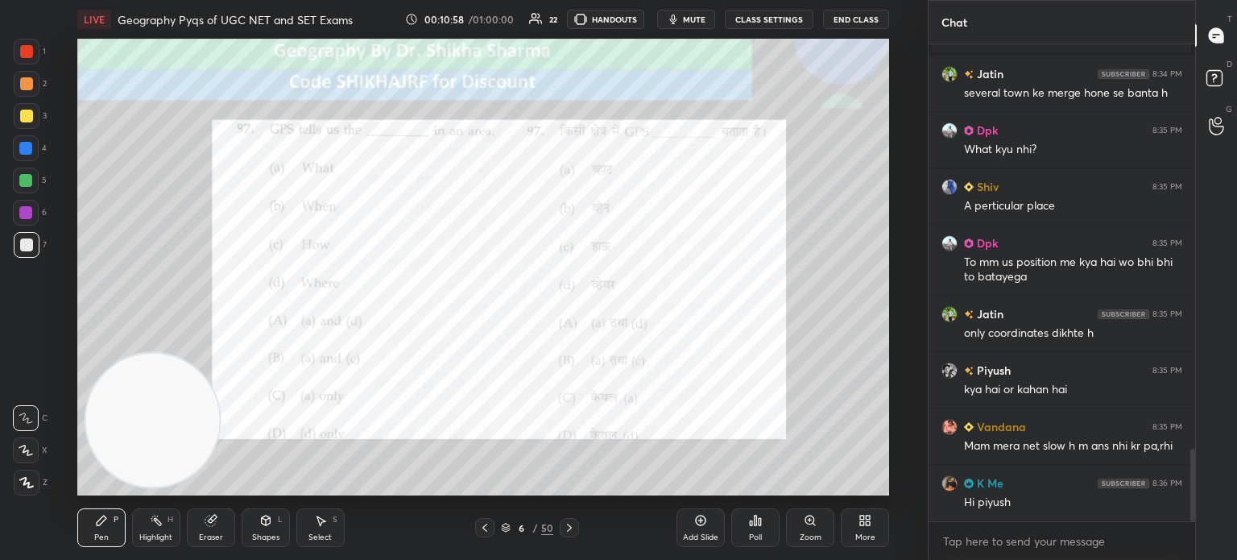
click at [566, 533] on icon at bounding box center [569, 527] width 13 height 13
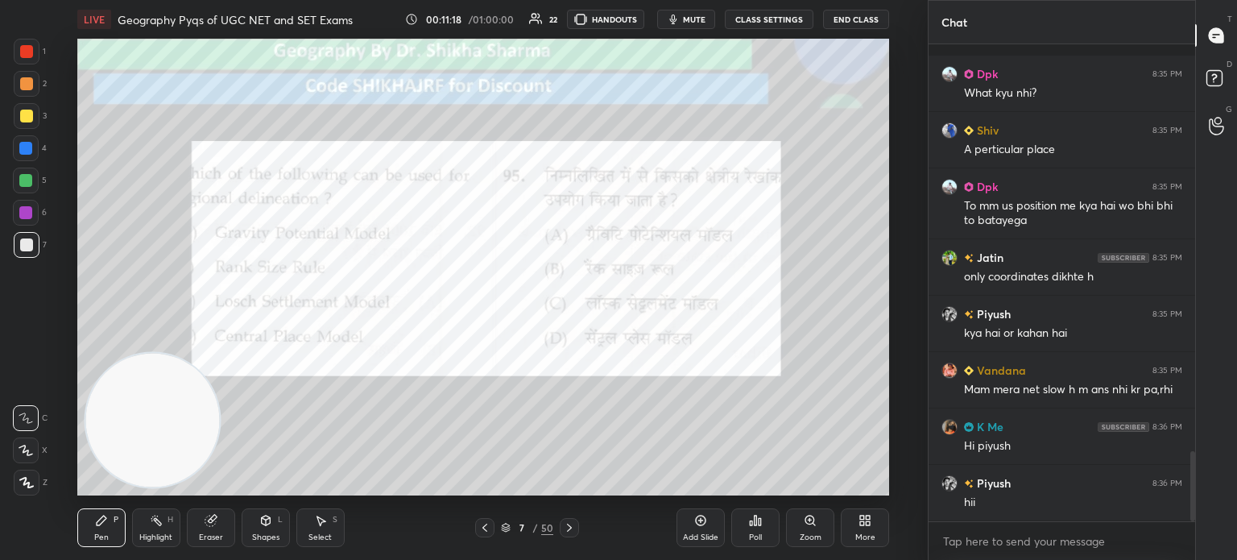
scroll to position [2772, 0]
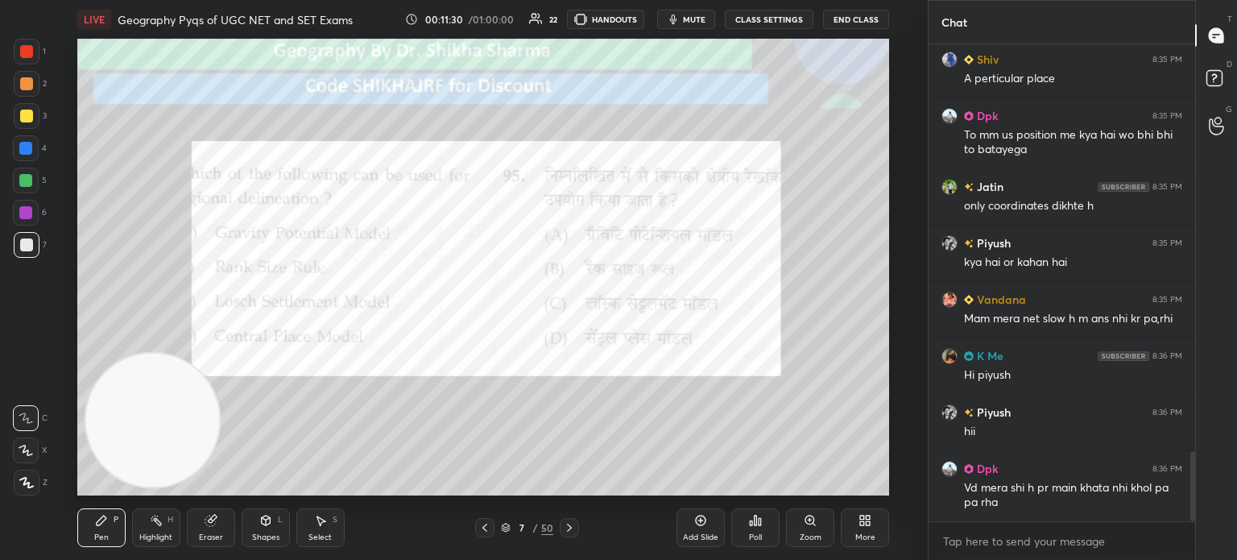
click at [754, 536] on div "Poll" at bounding box center [755, 537] width 13 height 8
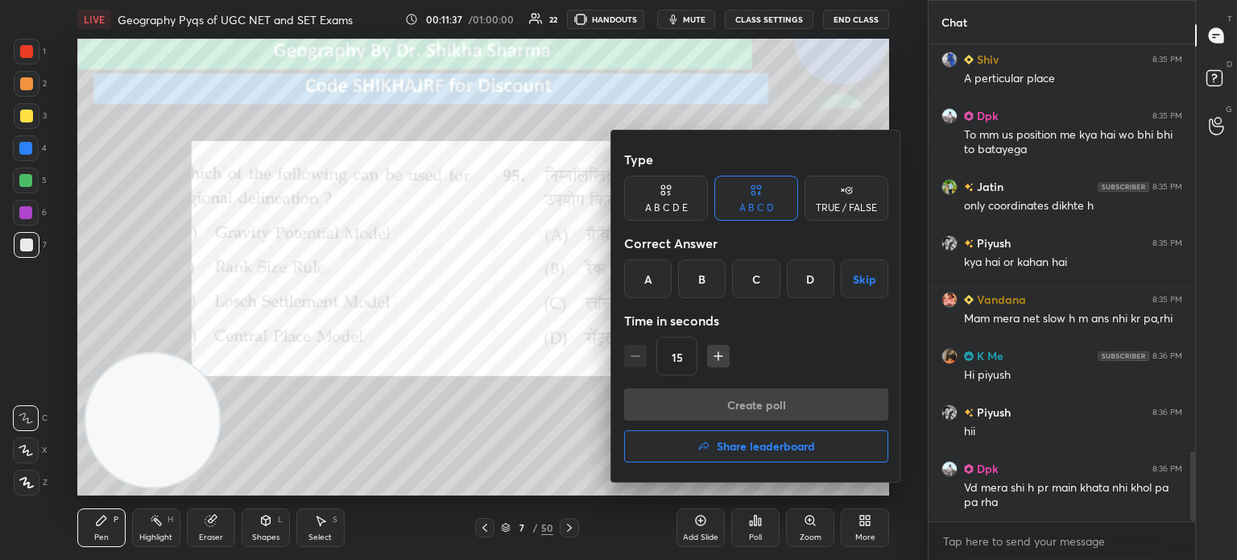
click at [697, 275] on div "B" at bounding box center [702, 278] width 48 height 39
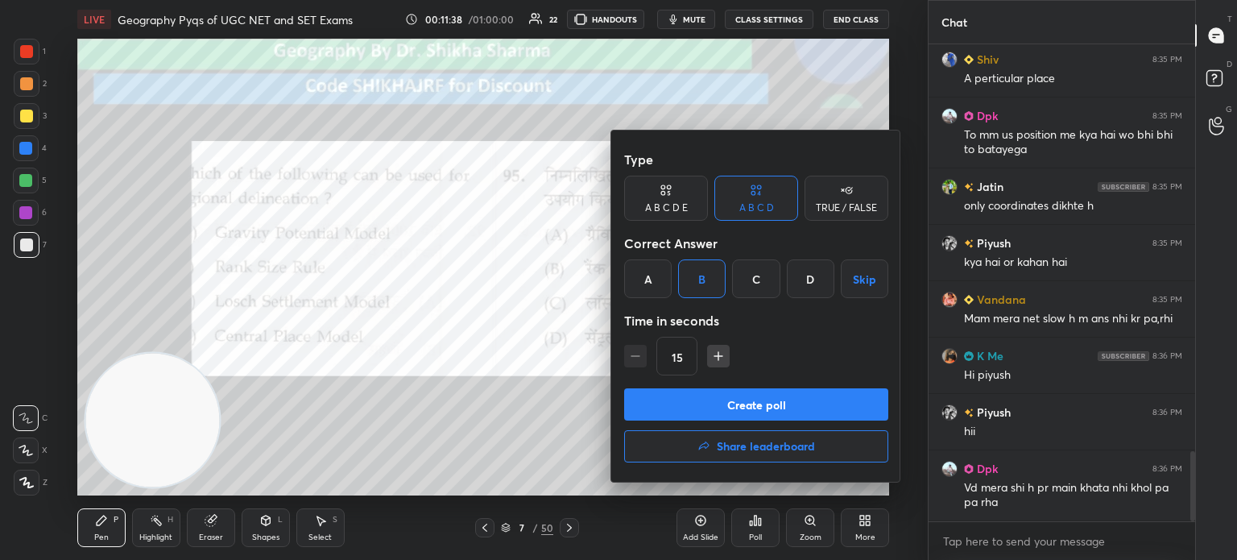
click at [661, 412] on button "Create poll" at bounding box center [756, 404] width 264 height 32
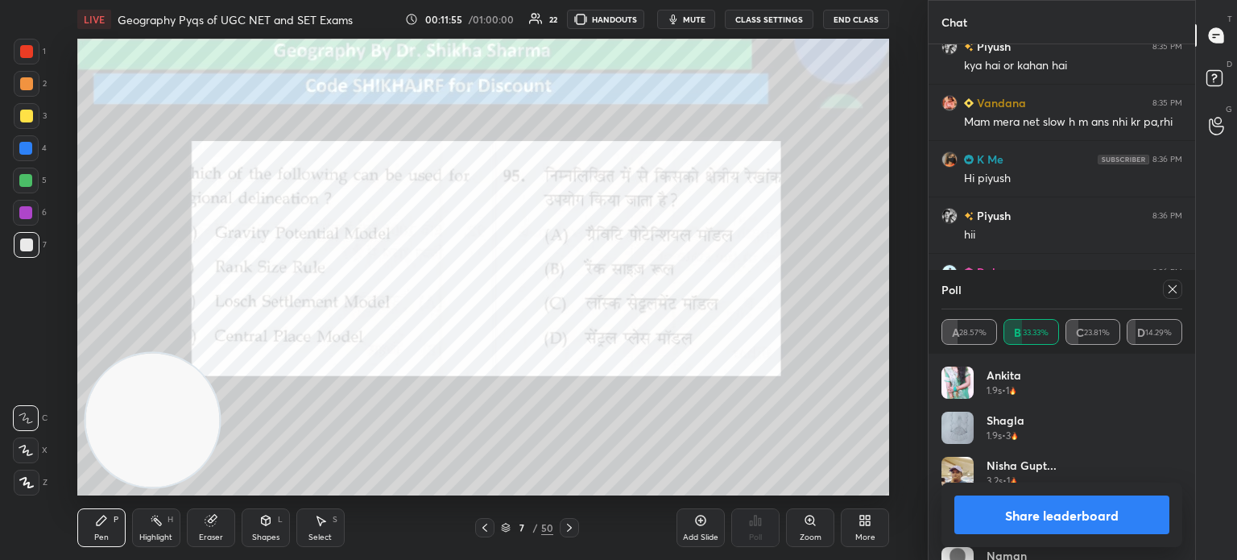
scroll to position [3025, 0]
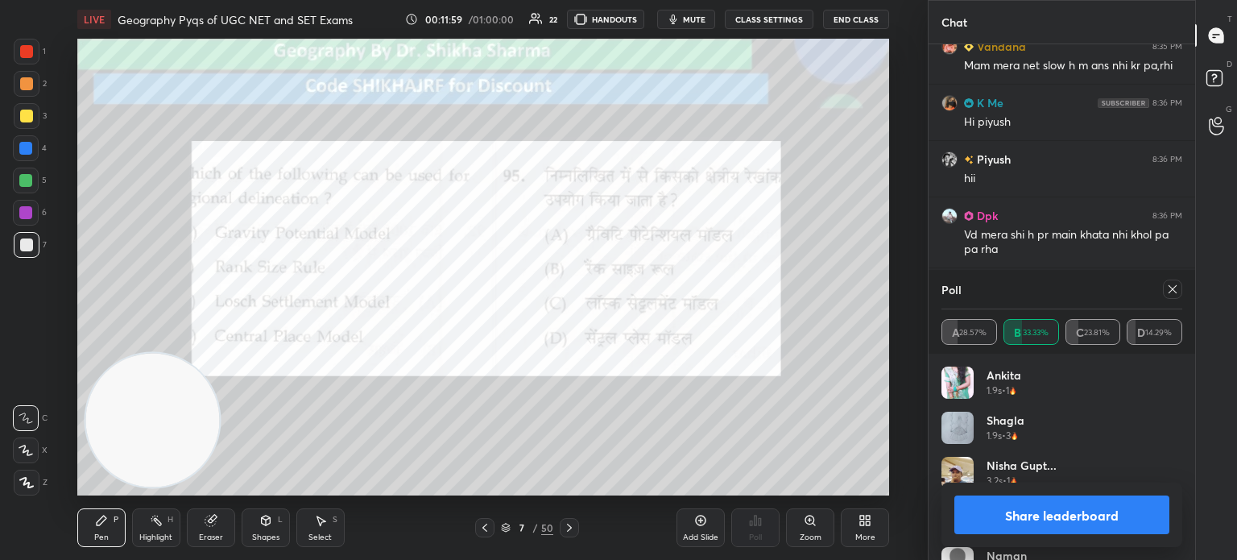
click at [1073, 511] on button "Share leaderboard" at bounding box center [1061, 514] width 215 height 39
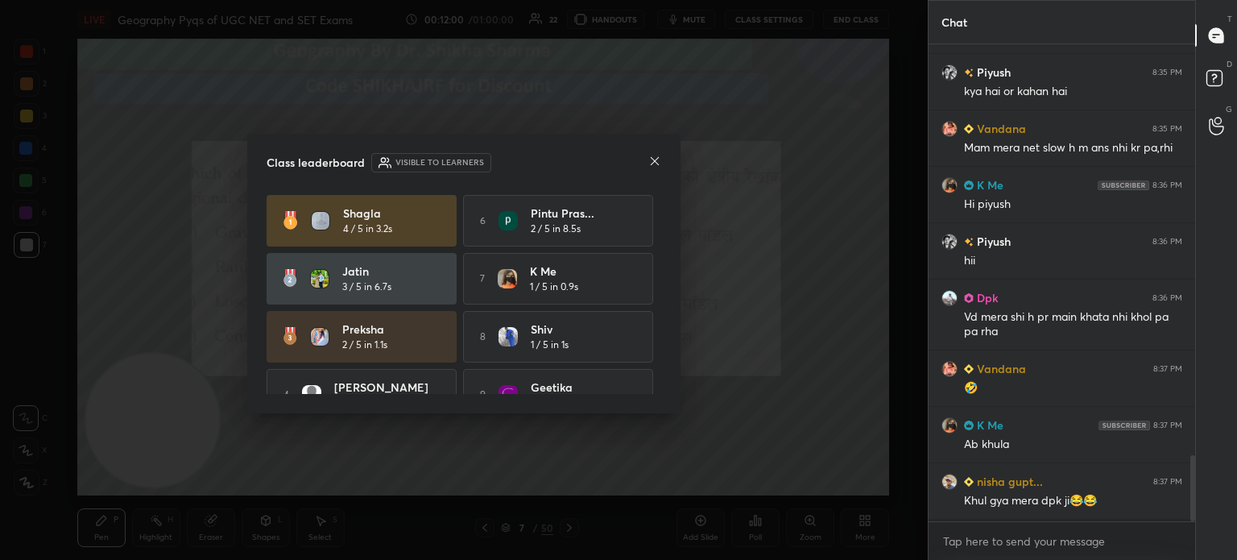
scroll to position [2941, 0]
click at [652, 159] on icon at bounding box center [654, 161] width 13 height 13
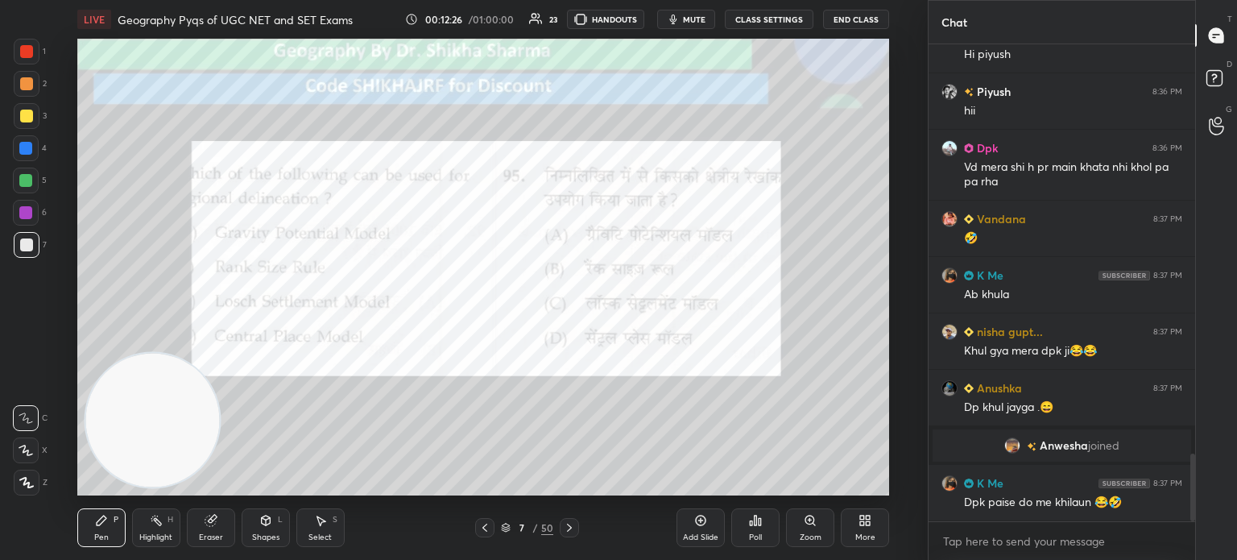
click at [564, 531] on icon at bounding box center [569, 527] width 13 height 13
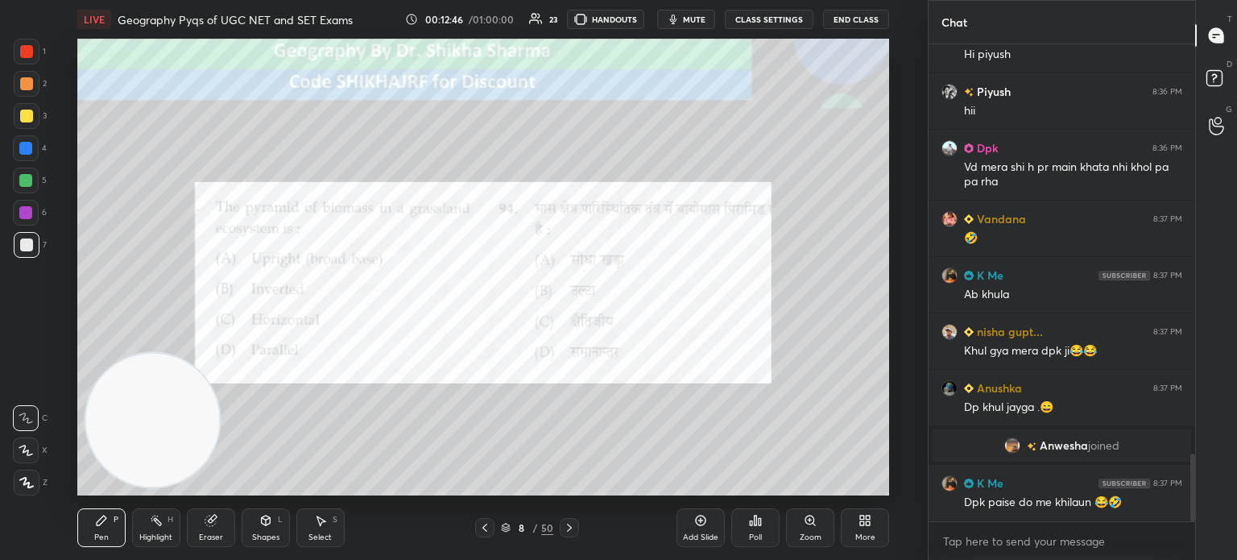
click at [755, 529] on div "Poll" at bounding box center [755, 527] width 48 height 39
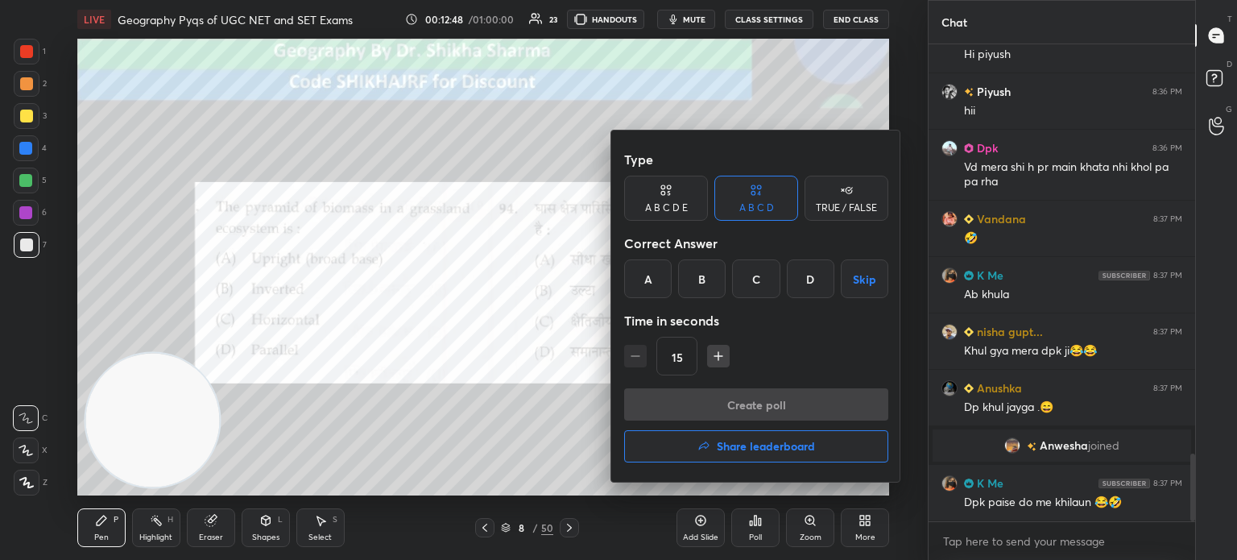
click at [641, 275] on div "A" at bounding box center [648, 278] width 48 height 39
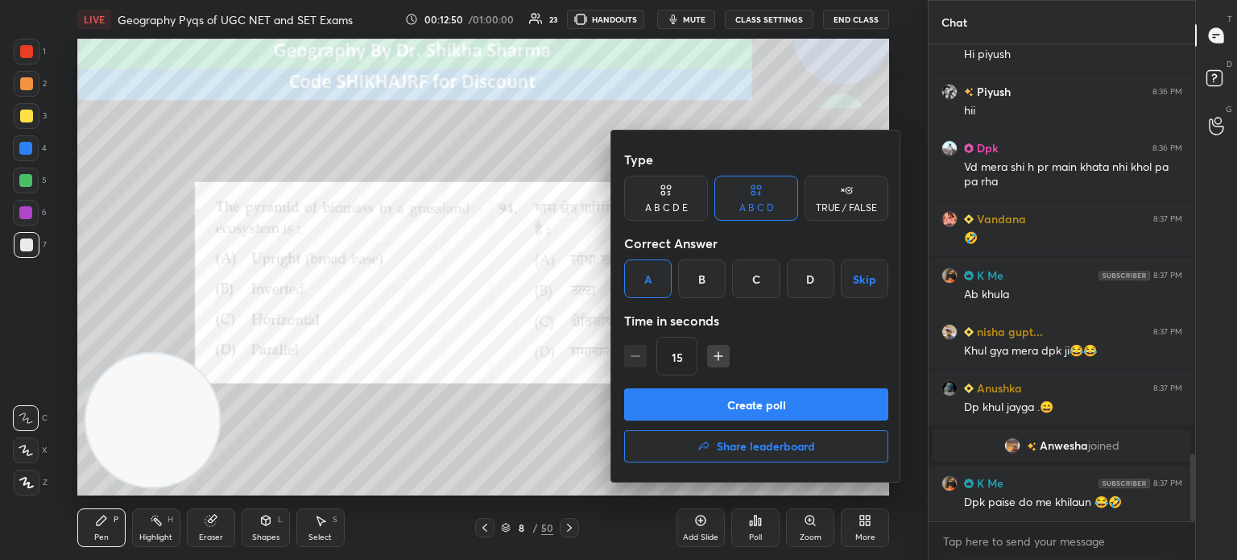
click at [653, 395] on button "Create poll" at bounding box center [756, 404] width 264 height 32
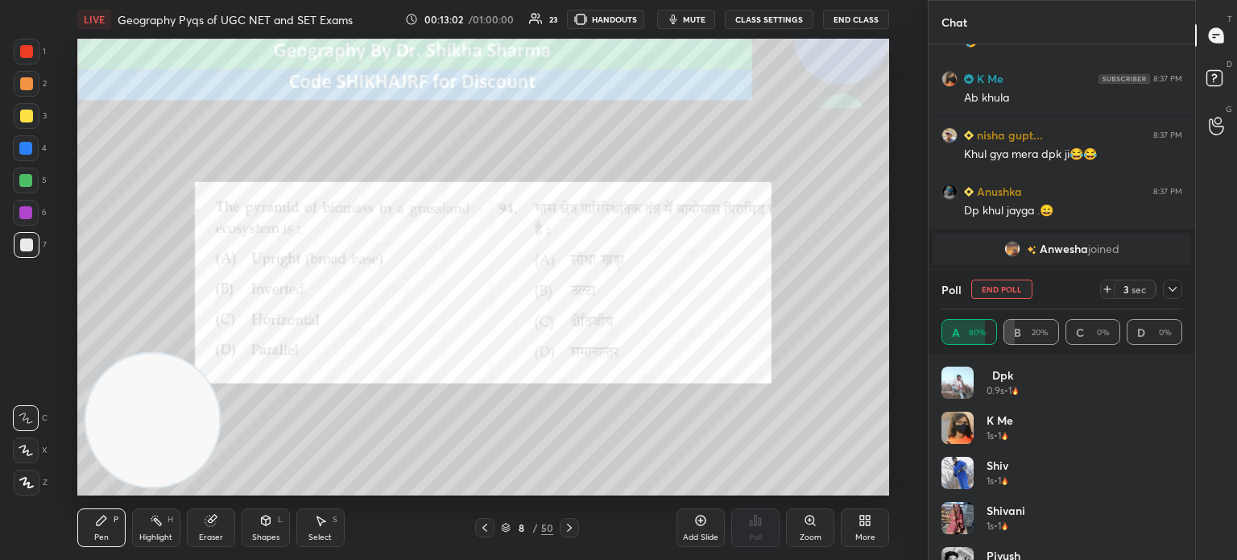
scroll to position [3125, 0]
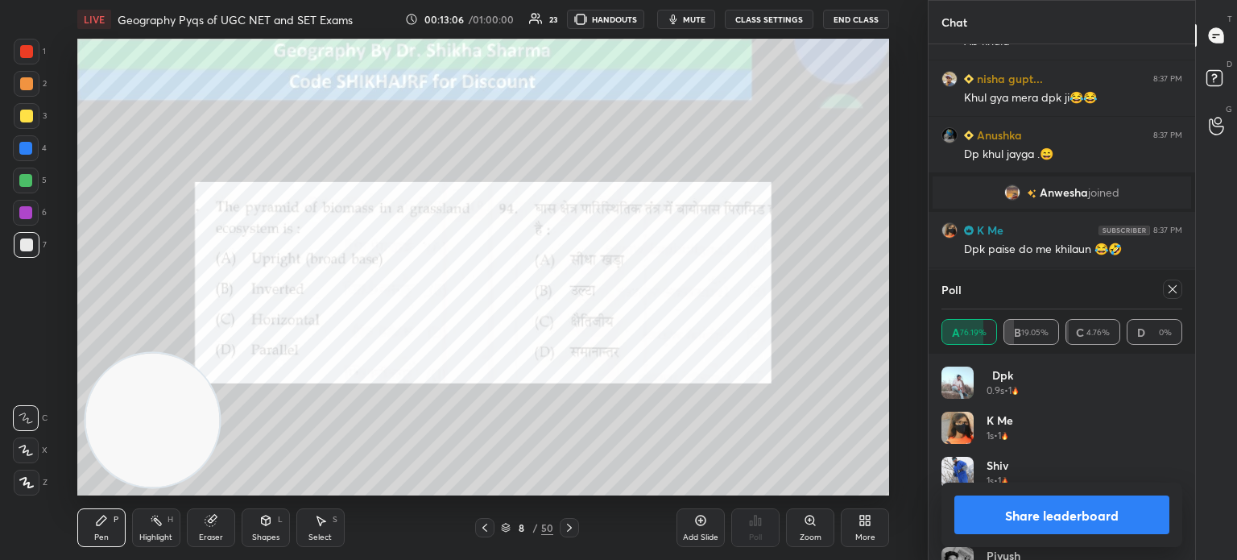
click at [1049, 511] on button "Share leaderboard" at bounding box center [1061, 514] width 215 height 39
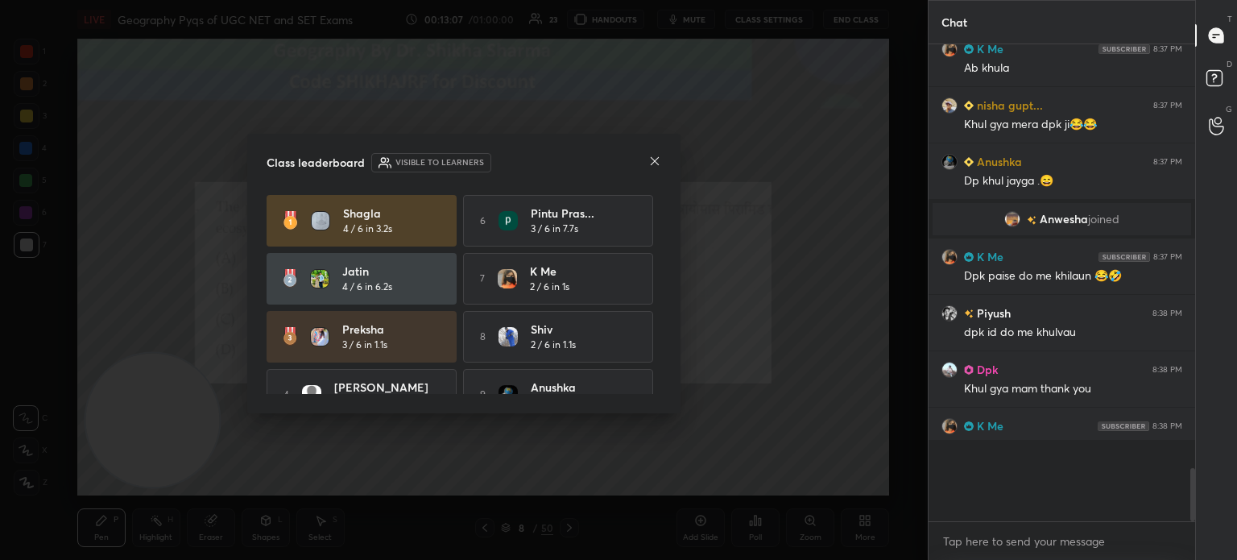
scroll to position [467, 262]
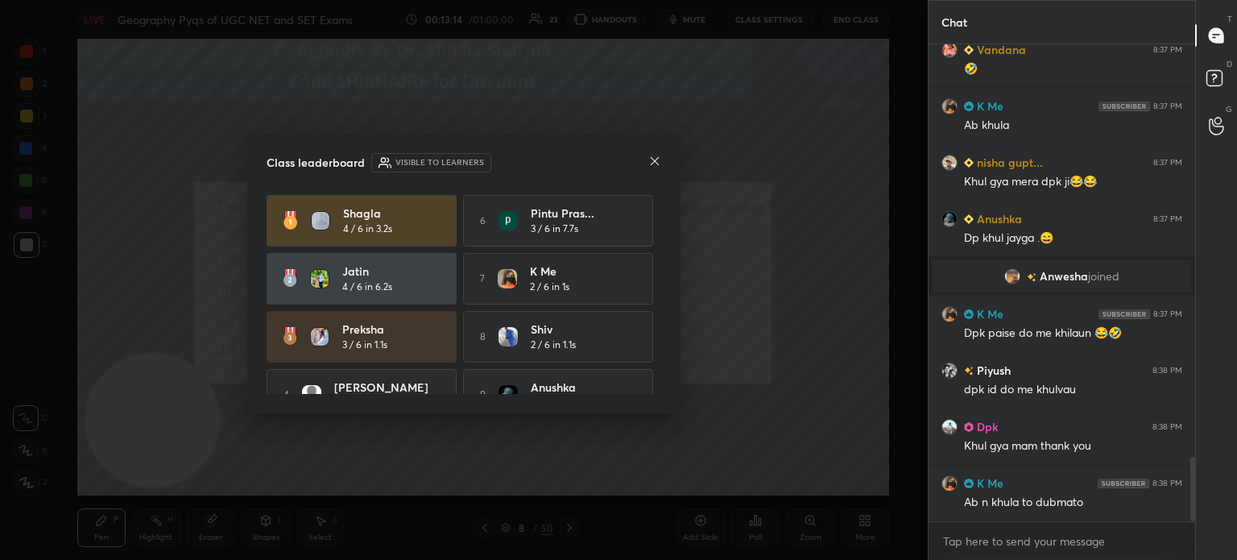
click at [656, 160] on icon at bounding box center [654, 161] width 13 height 13
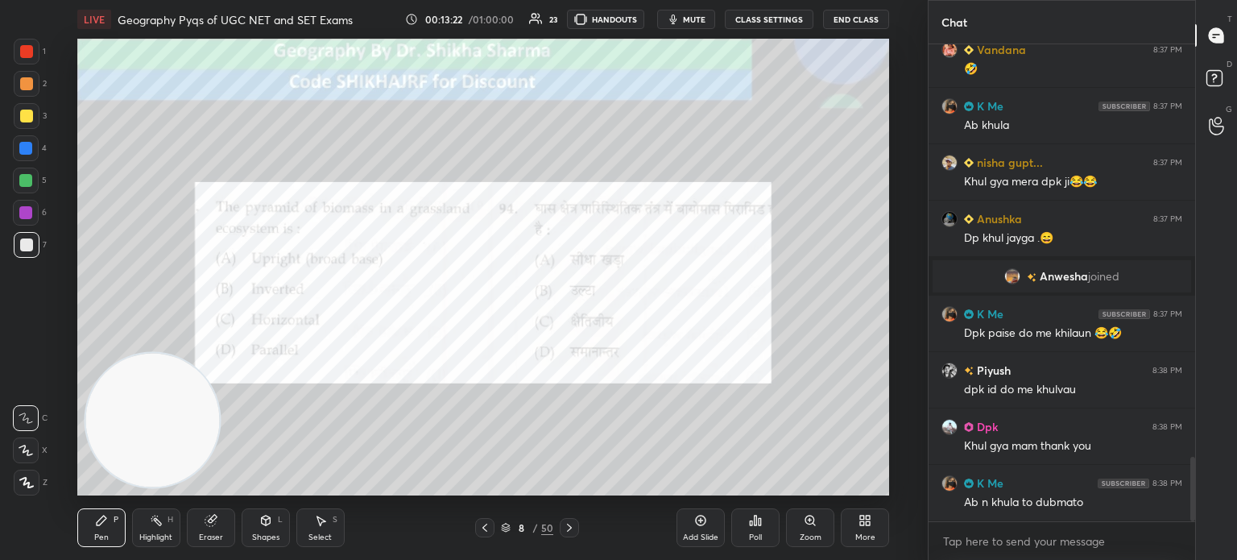
click at [570, 533] on icon at bounding box center [569, 527] width 13 height 13
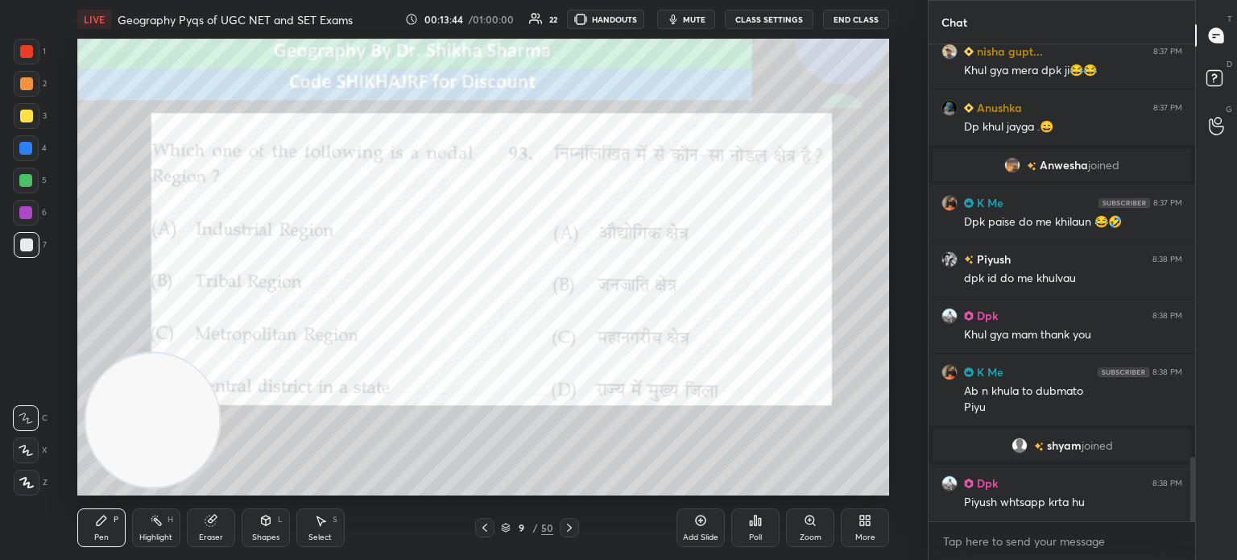
click at [762, 532] on div "Poll" at bounding box center [755, 527] width 48 height 39
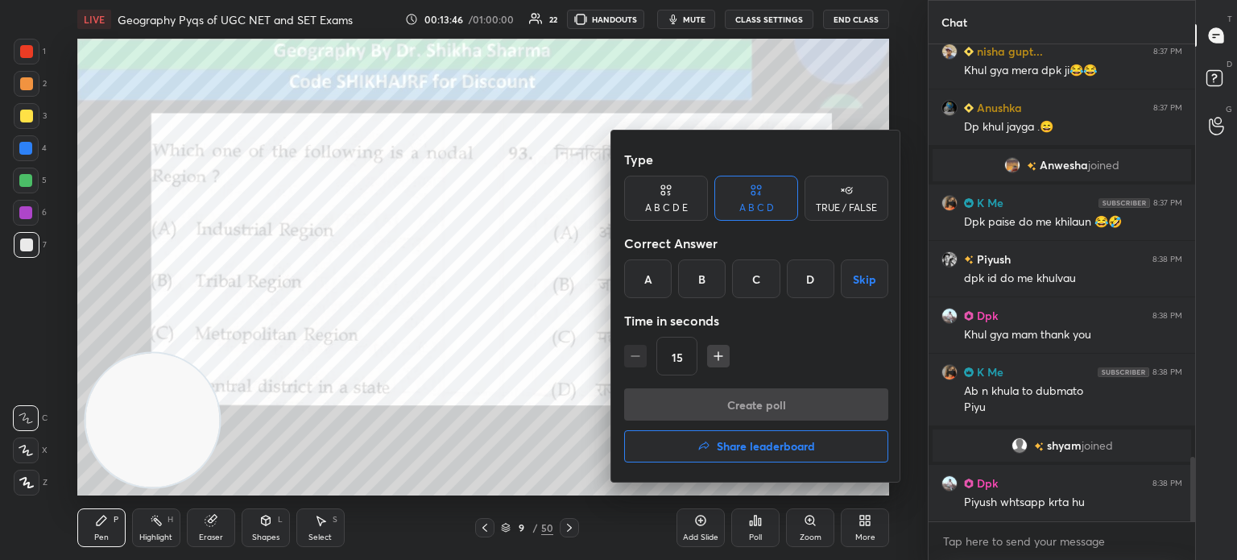
click at [746, 280] on div "C" at bounding box center [756, 278] width 48 height 39
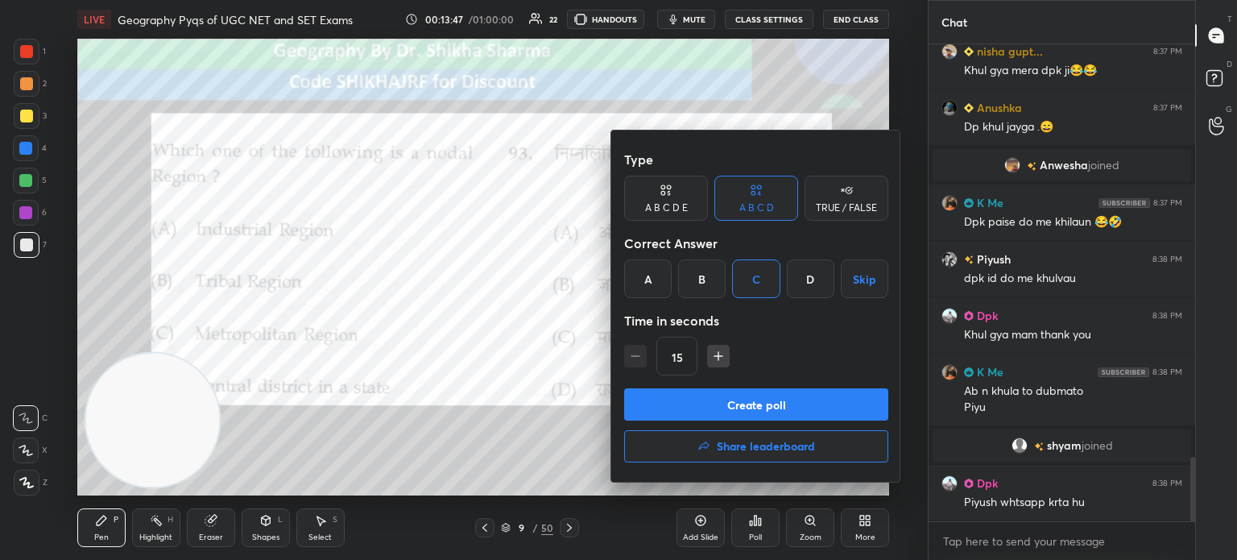
click at [683, 407] on button "Create poll" at bounding box center [756, 404] width 264 height 32
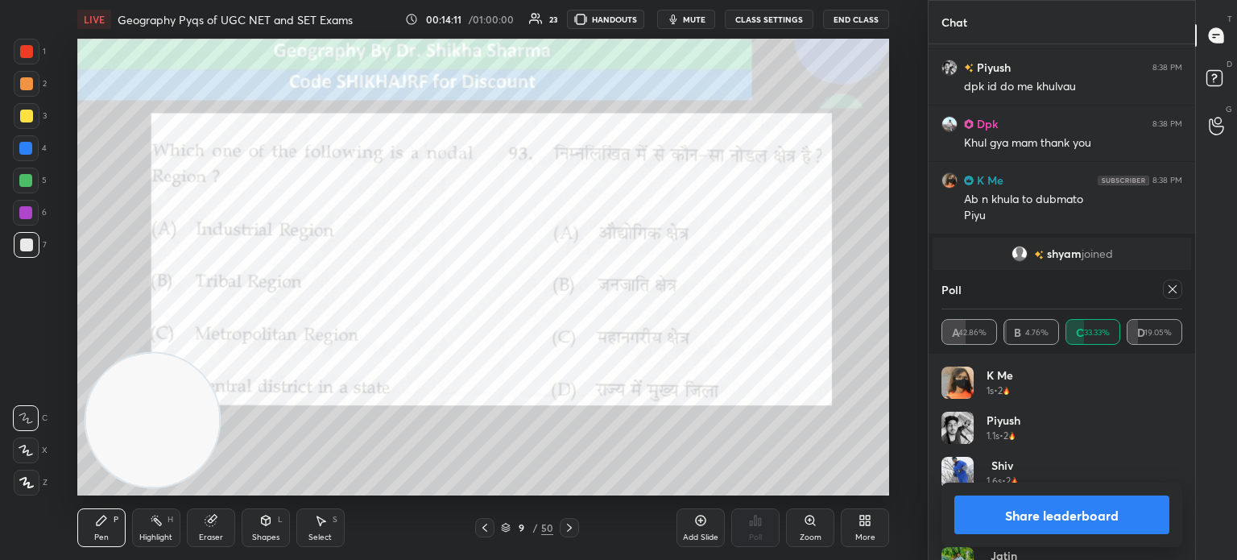
scroll to position [3282, 0]
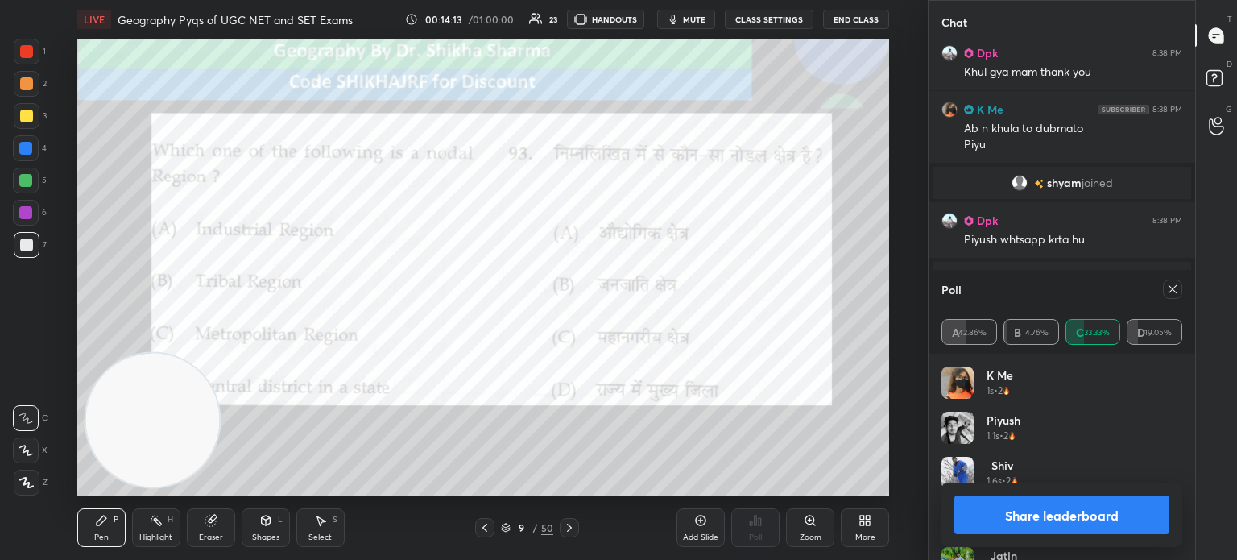
click at [1044, 524] on button "Share leaderboard" at bounding box center [1061, 514] width 215 height 39
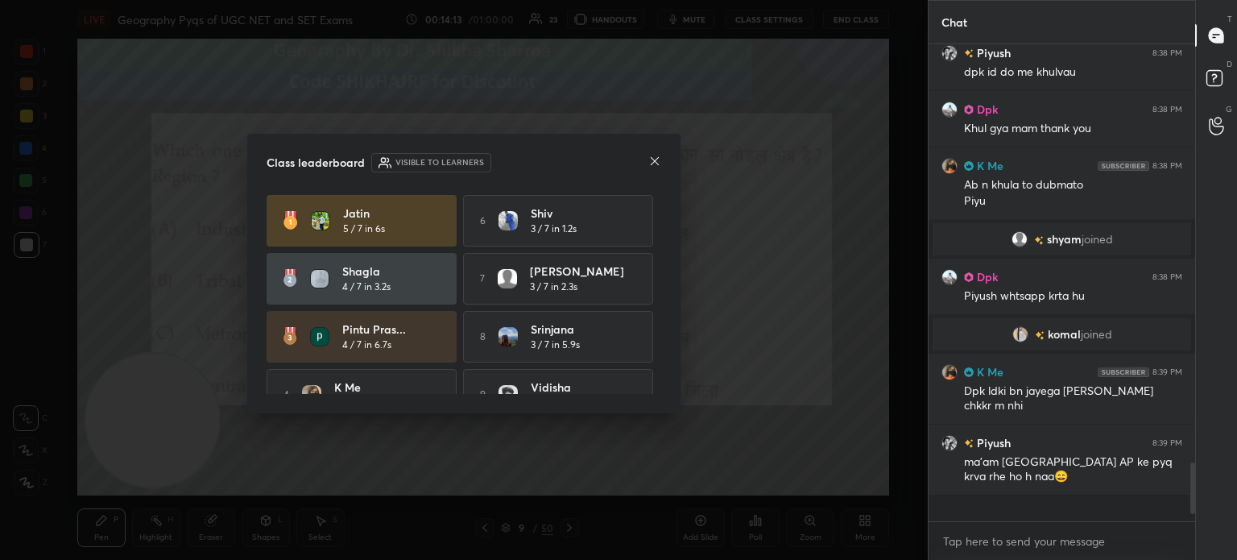
scroll to position [335, 262]
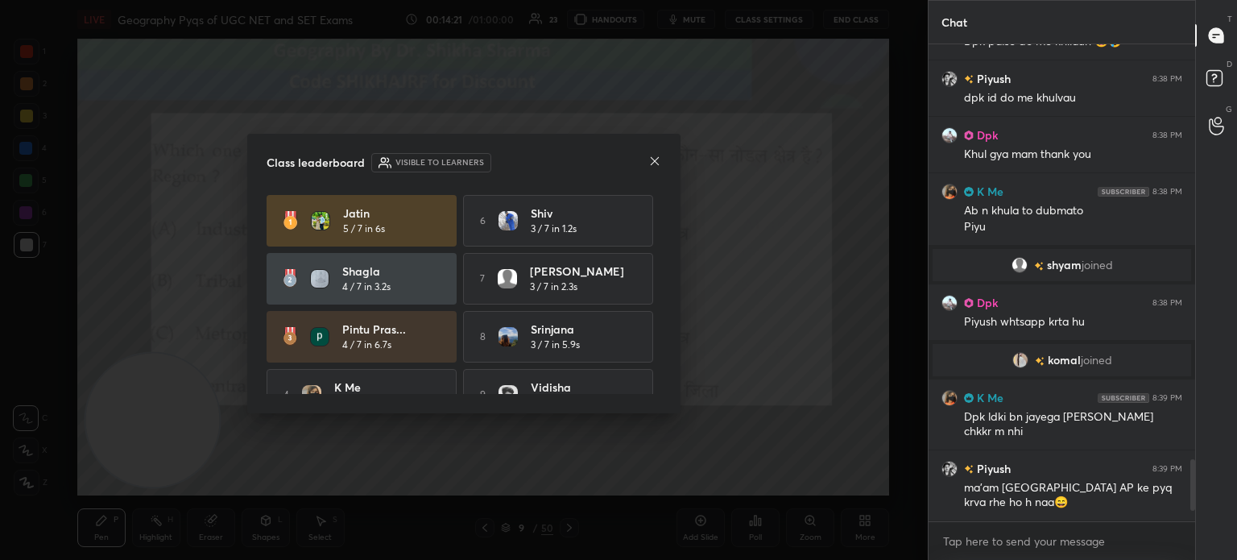
click at [652, 159] on icon at bounding box center [654, 161] width 13 height 13
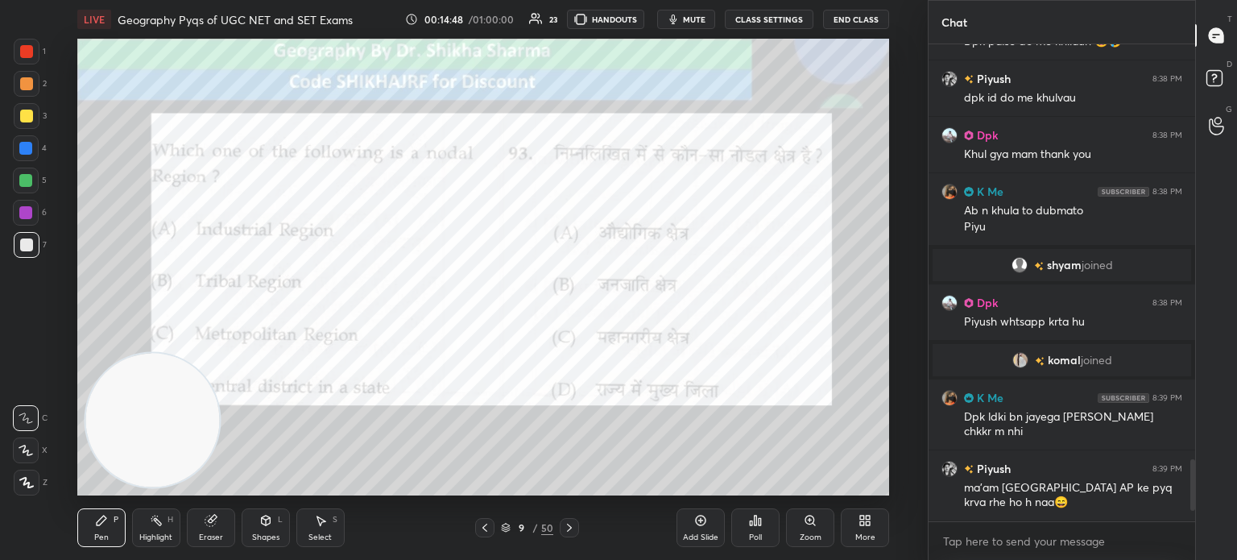
click at [561, 530] on div at bounding box center [569, 527] width 19 height 19
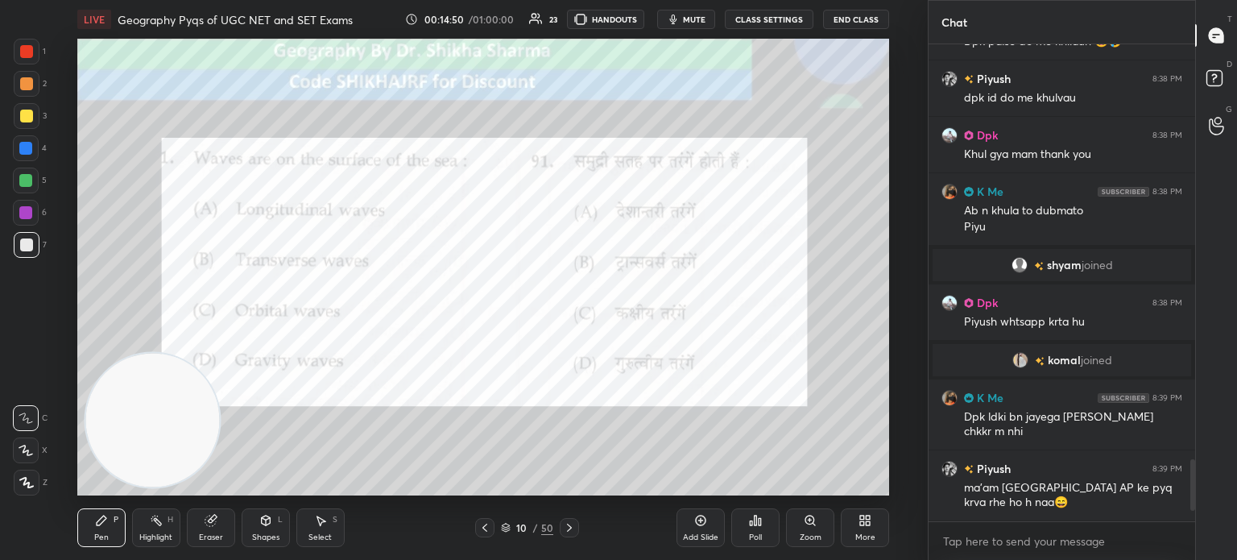
scroll to position [3271, 0]
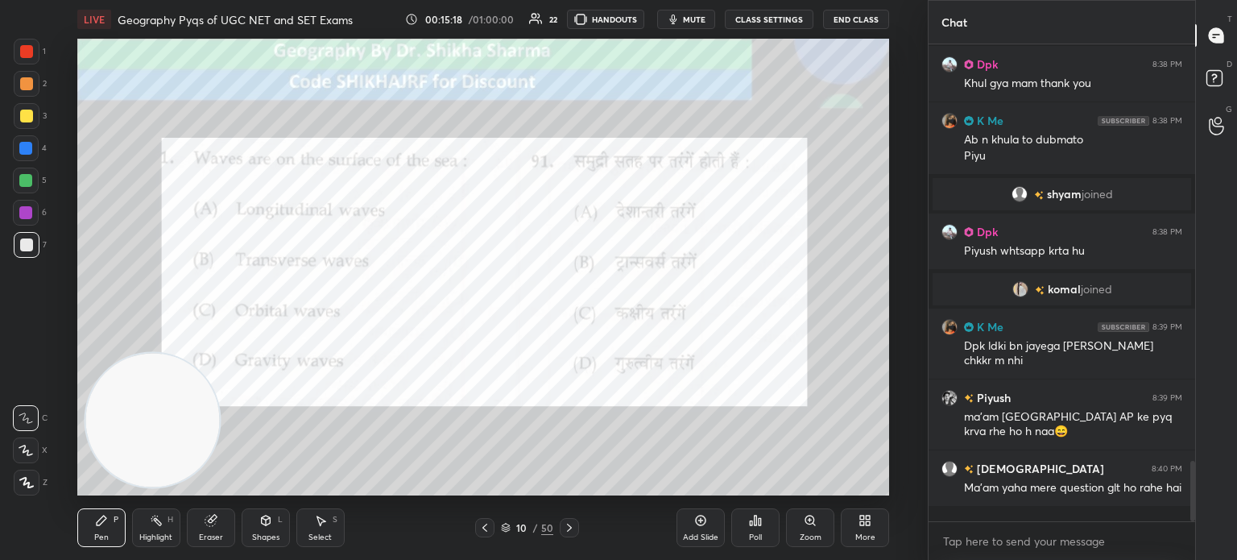
click at [815, 536] on div "Zoom" at bounding box center [811, 537] width 22 height 8
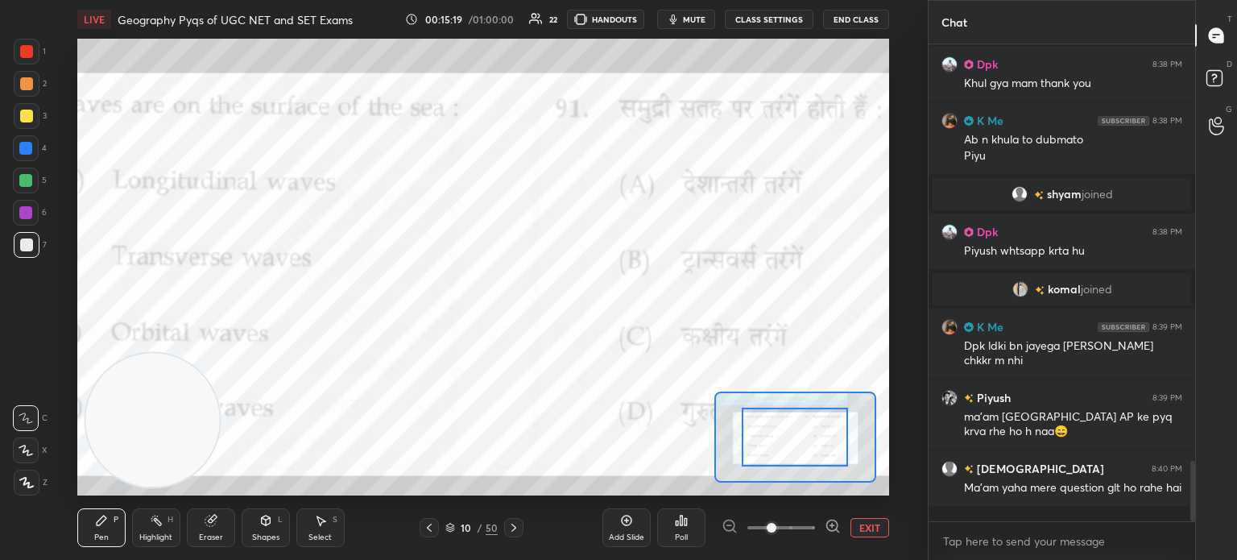
scroll to position [3342, 0]
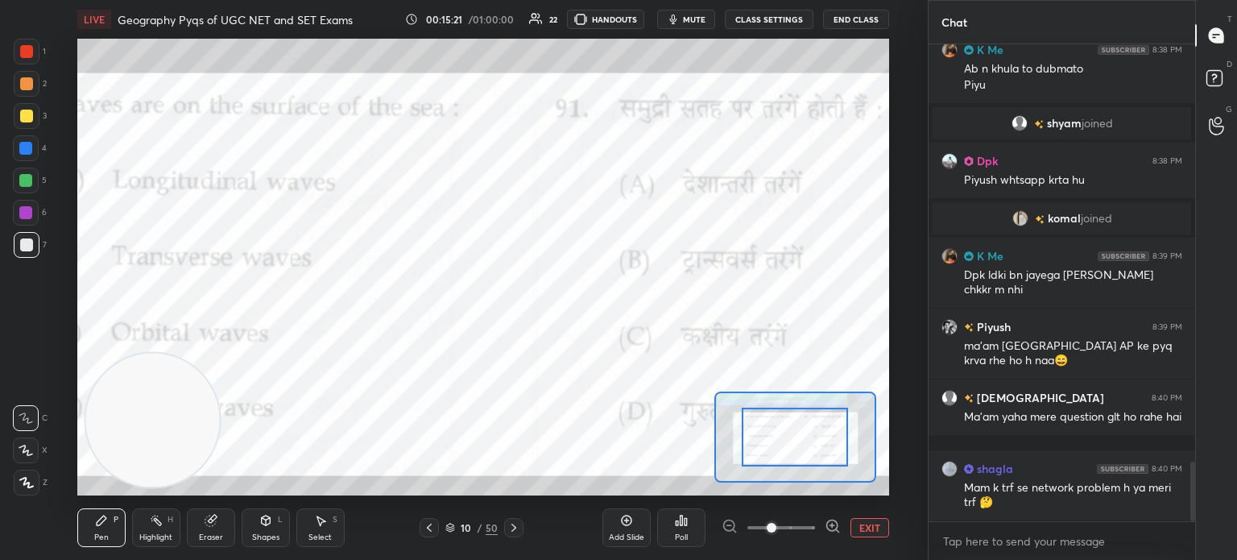
click at [723, 527] on div at bounding box center [781, 527] width 119 height 19
click at [728, 523] on div at bounding box center [781, 527] width 119 height 19
click at [871, 527] on button "EXIT" at bounding box center [869, 527] width 39 height 19
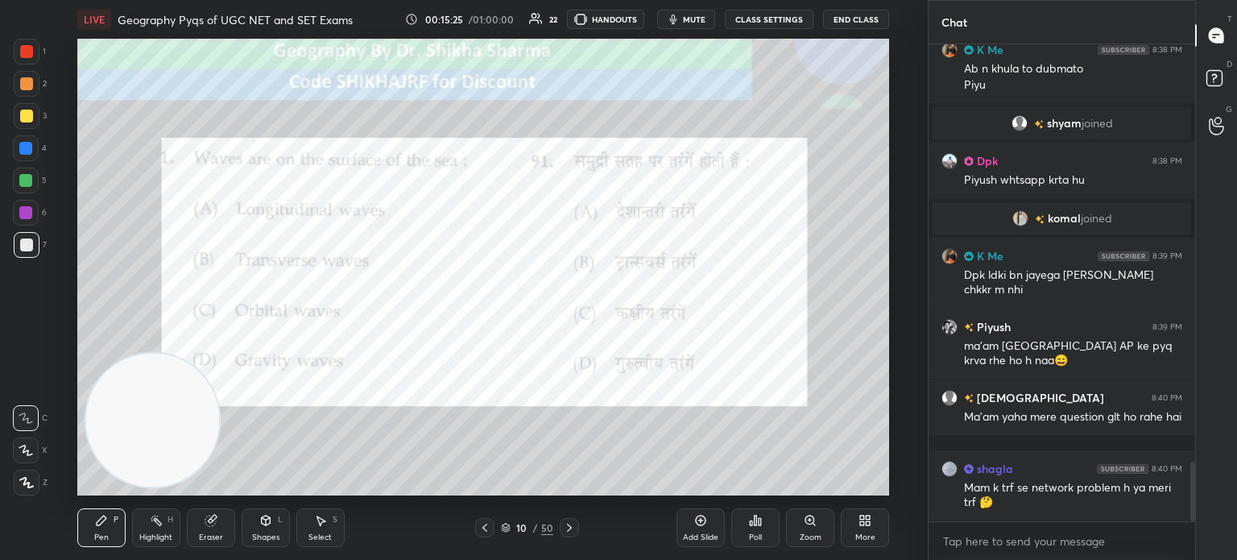
click at [758, 528] on div "Poll" at bounding box center [755, 527] width 48 height 39
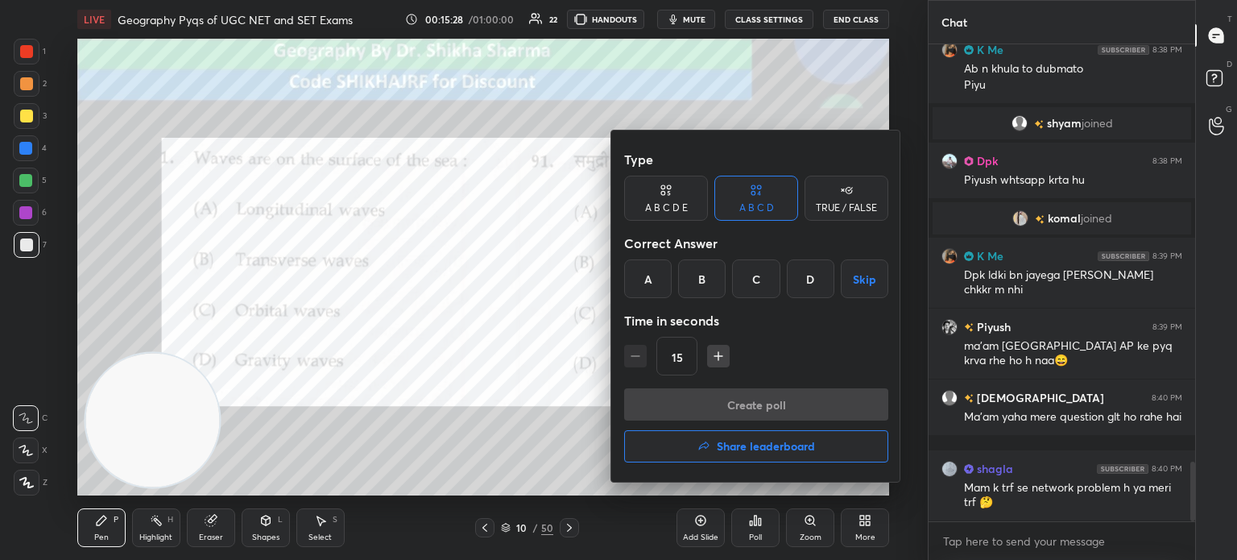
click at [760, 275] on div "C" at bounding box center [756, 278] width 48 height 39
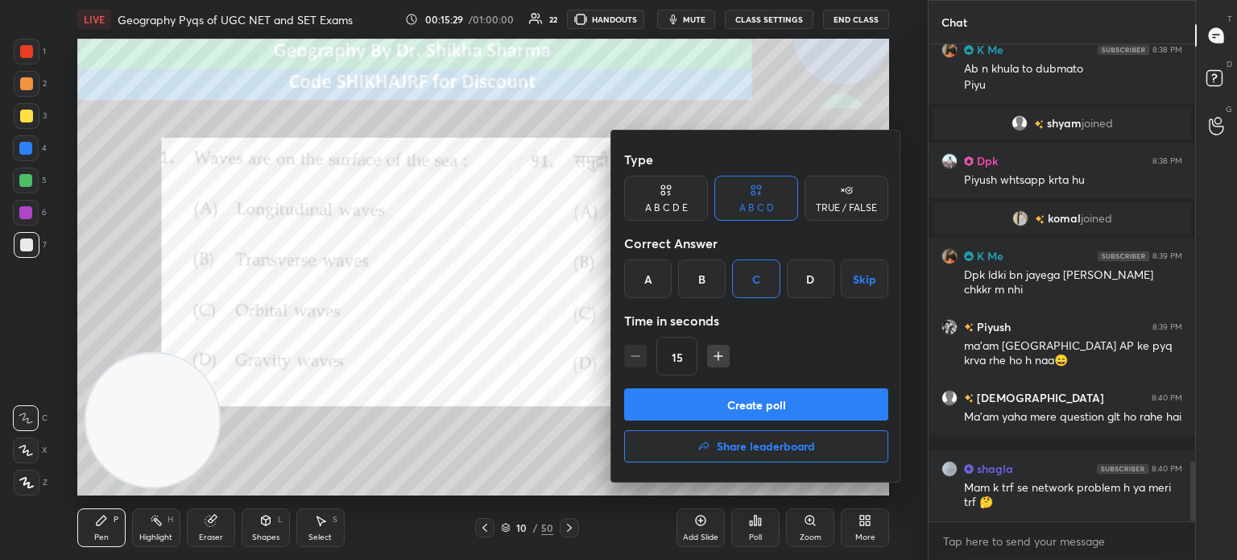
click at [742, 409] on button "Create poll" at bounding box center [756, 404] width 264 height 32
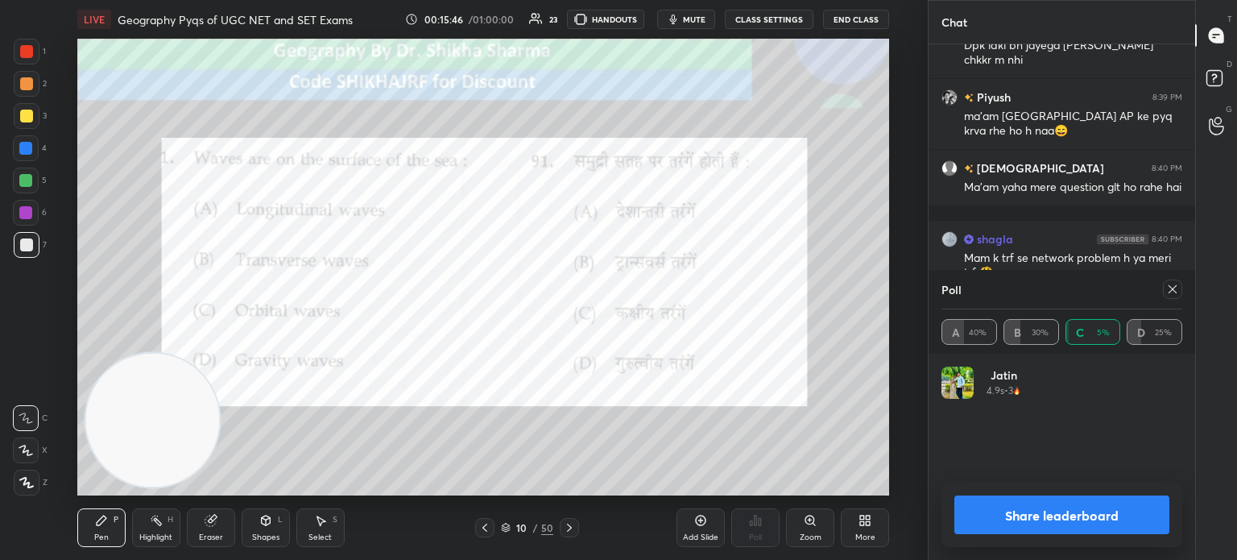
scroll to position [3627, 0]
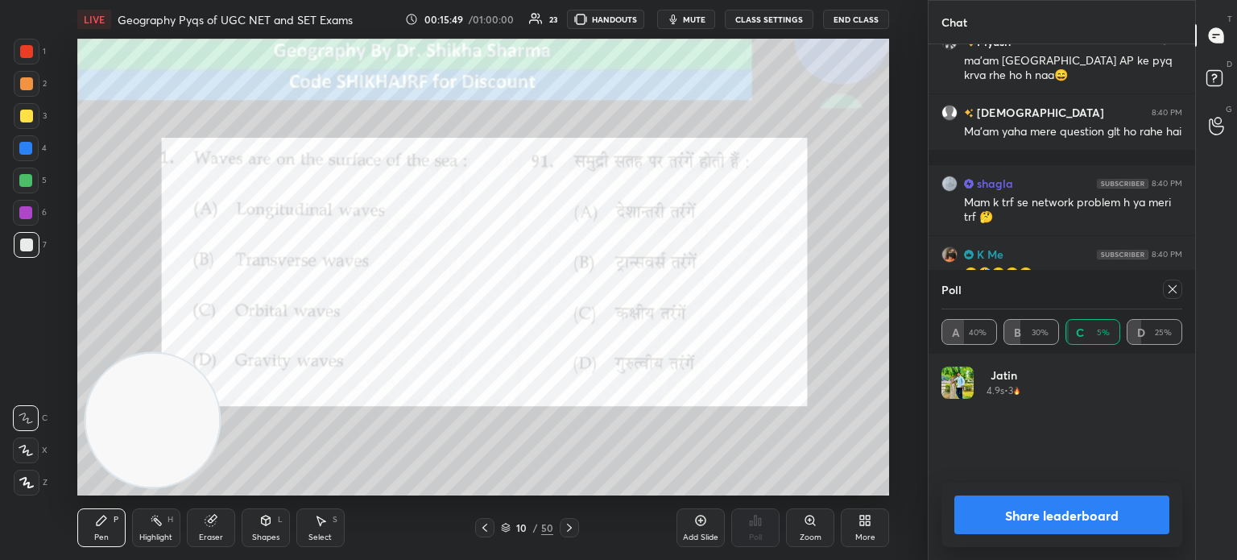
click at [1014, 520] on button "Share leaderboard" at bounding box center [1061, 514] width 215 height 39
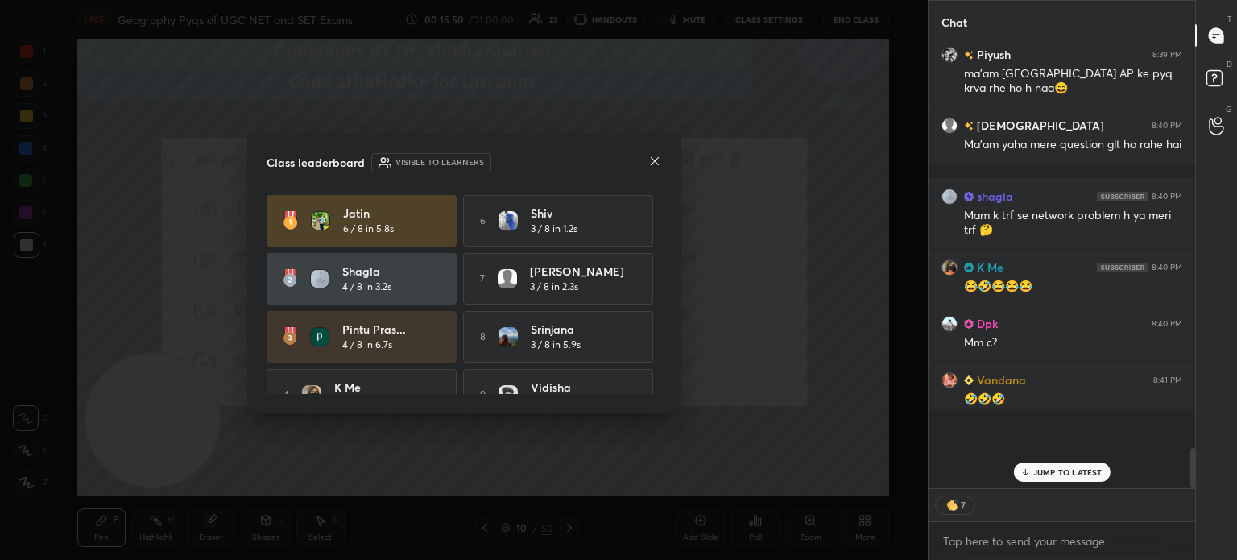
scroll to position [439, 262]
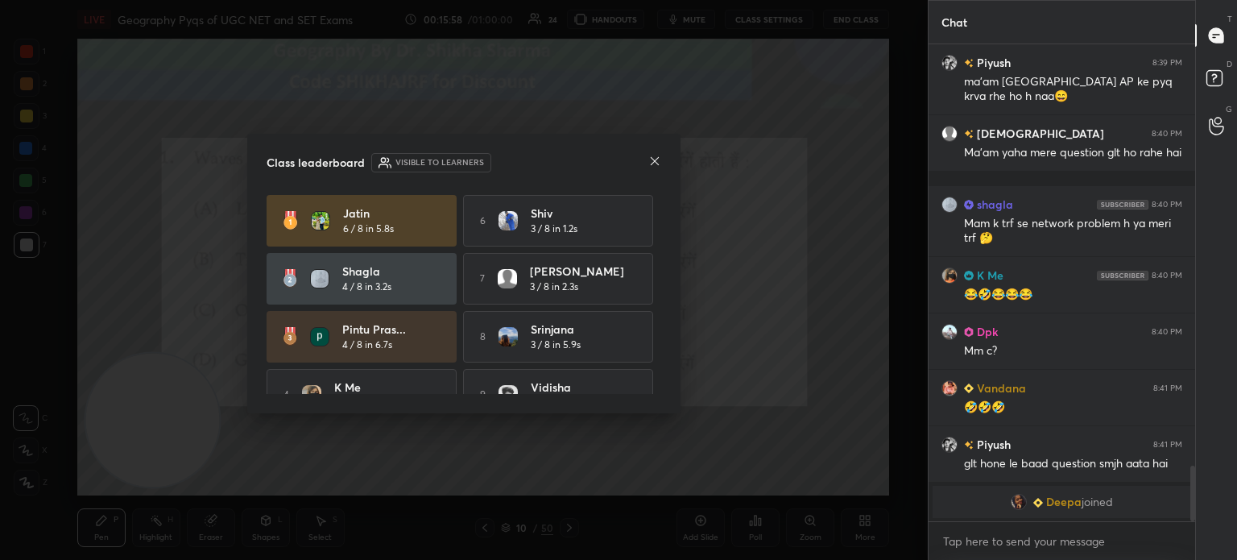
drag, startPoint x: 651, startPoint y: 165, endPoint x: 825, endPoint y: 93, distance: 189.2
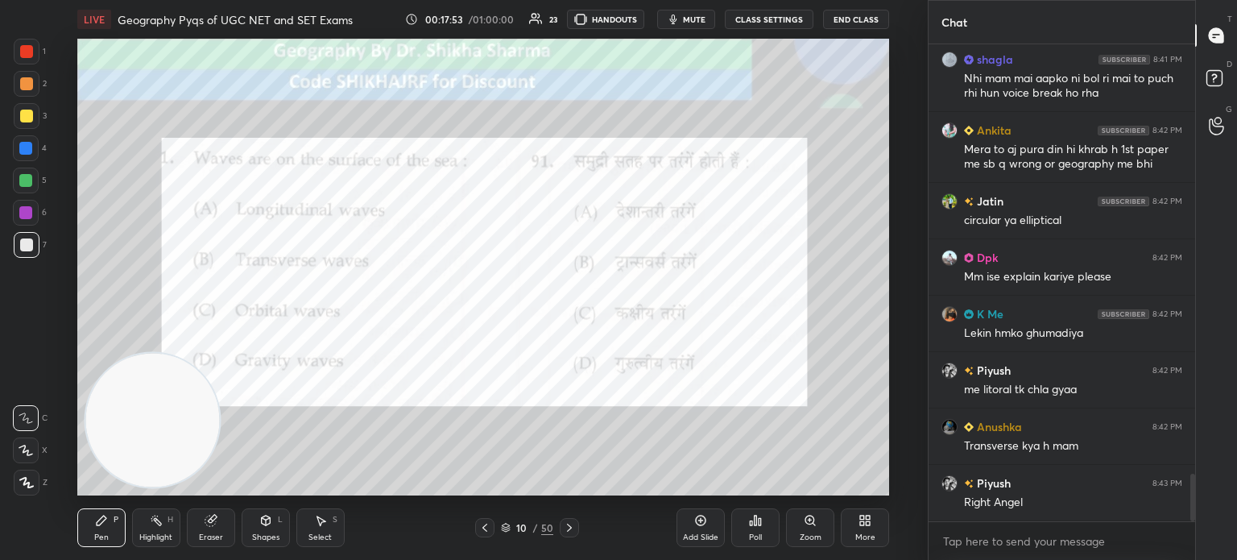
scroll to position [4268, 0]
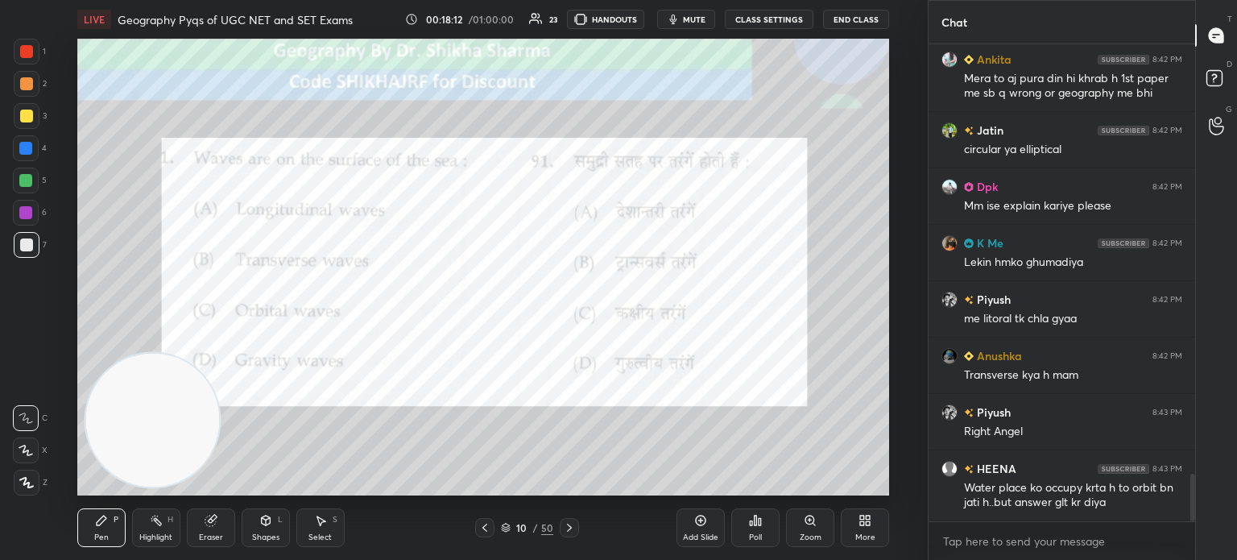
click at [570, 532] on icon at bounding box center [569, 527] width 13 height 13
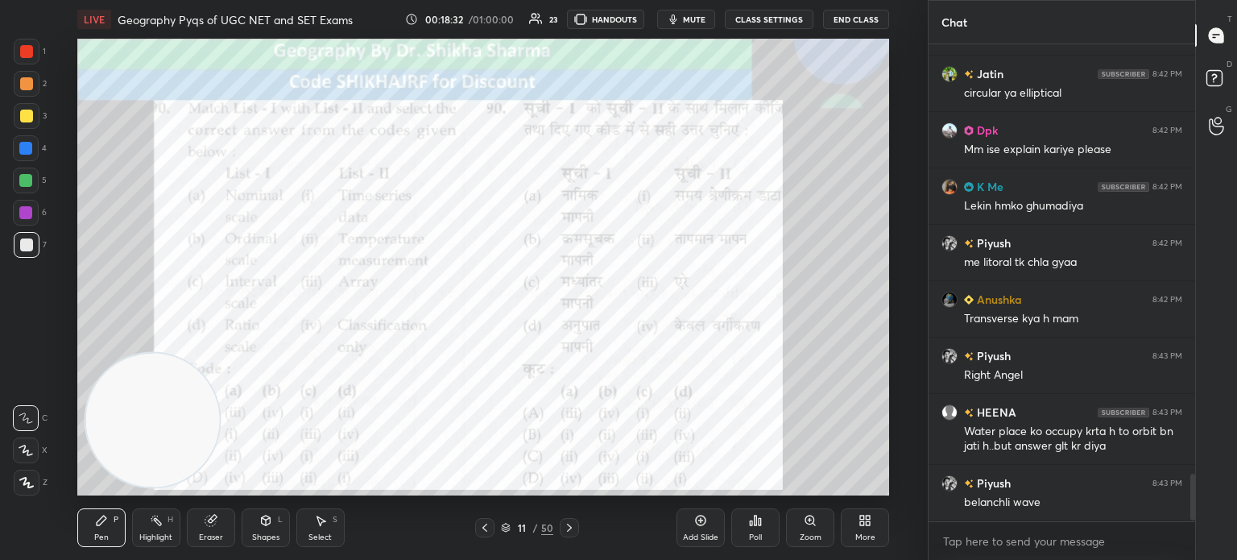
scroll to position [4363, 0]
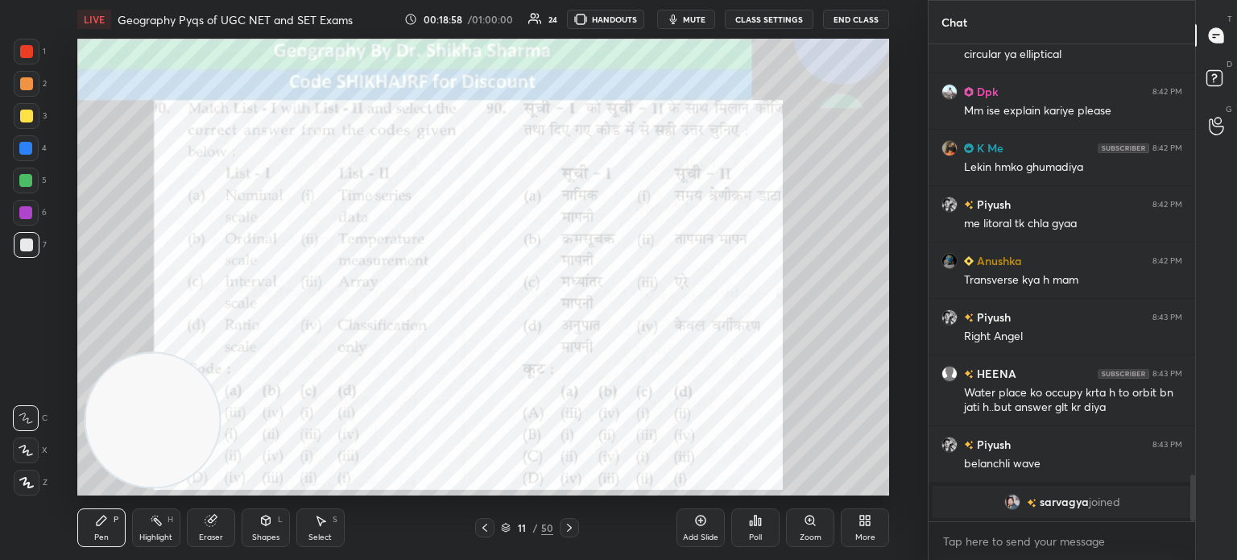
click at [759, 533] on div "Poll" at bounding box center [755, 537] width 13 height 8
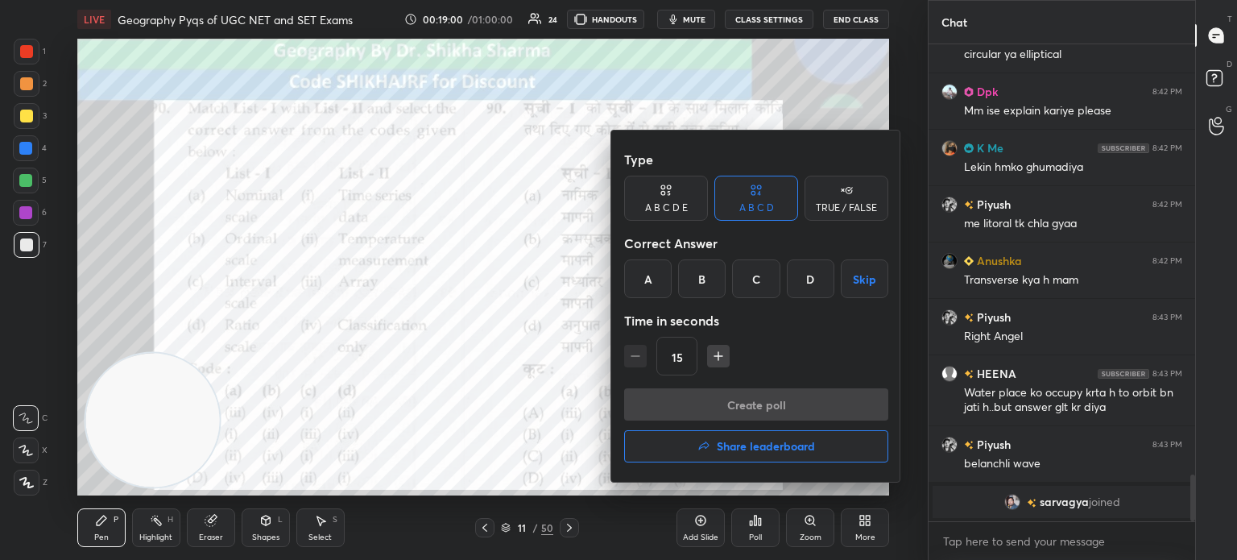
click at [803, 278] on div "D" at bounding box center [811, 278] width 48 height 39
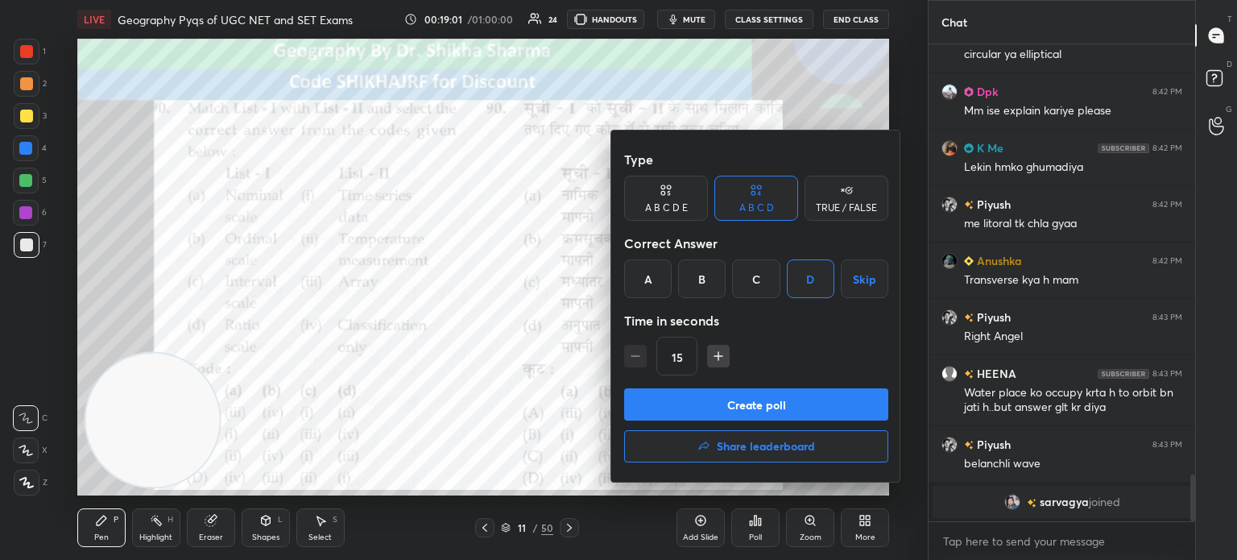
click at [767, 413] on button "Create poll" at bounding box center [756, 404] width 264 height 32
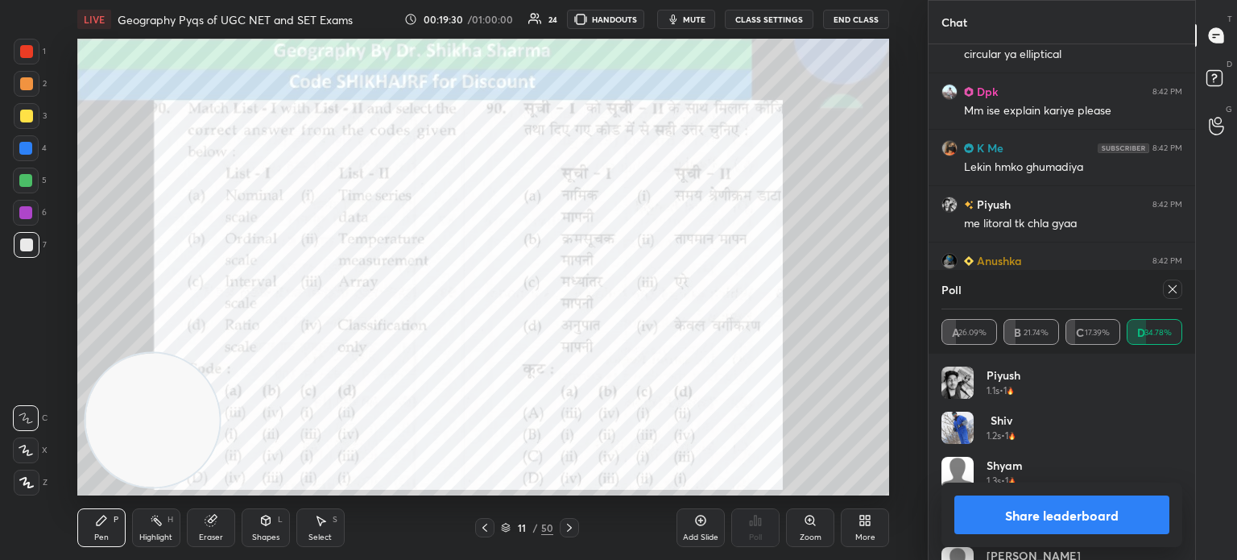
scroll to position [4225, 0]
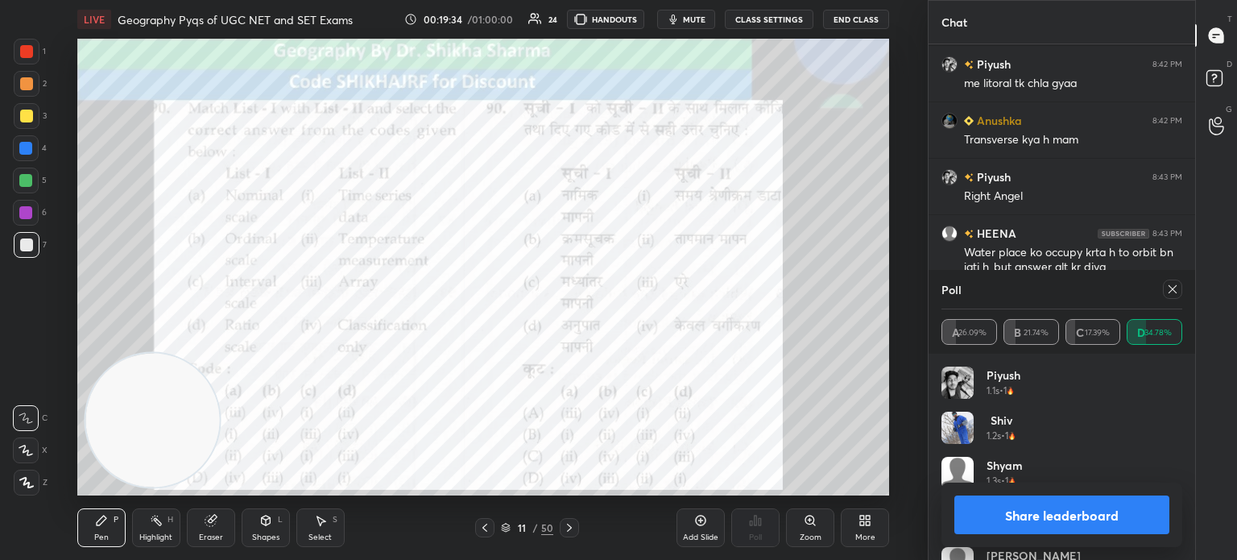
click at [1098, 527] on button "Share leaderboard" at bounding box center [1061, 514] width 215 height 39
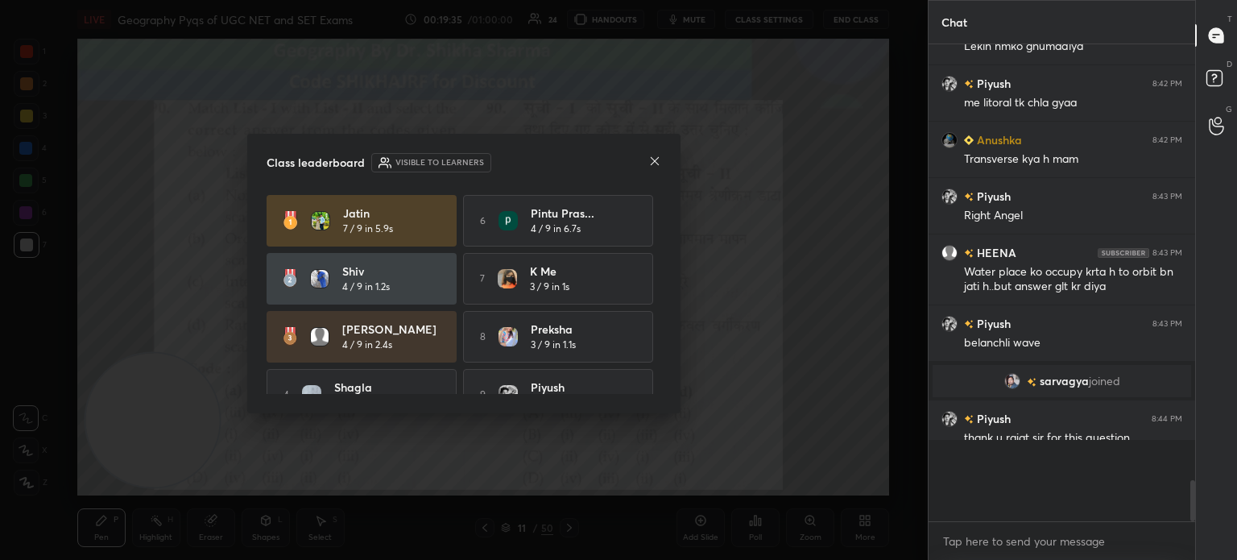
scroll to position [335, 262]
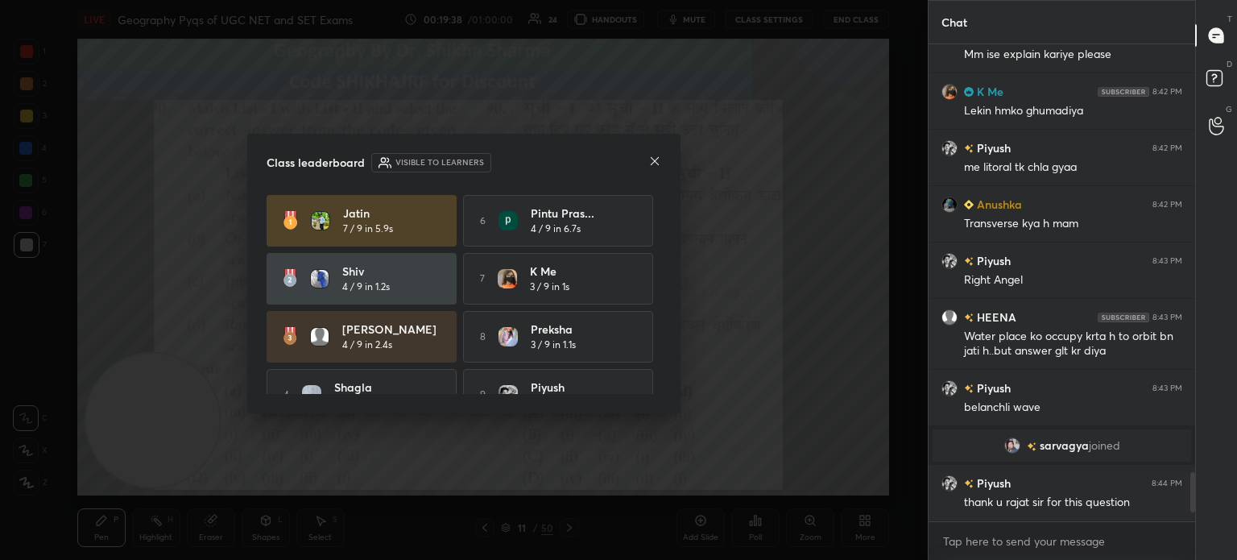
click at [657, 161] on icon at bounding box center [654, 161] width 13 height 13
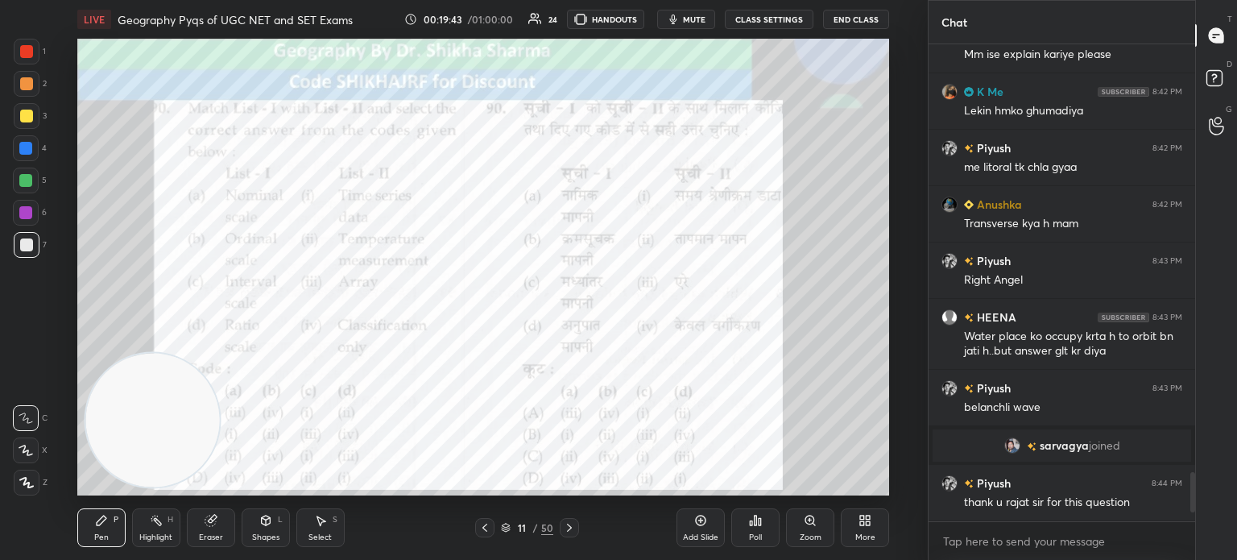
click at [566, 527] on icon at bounding box center [569, 527] width 13 height 13
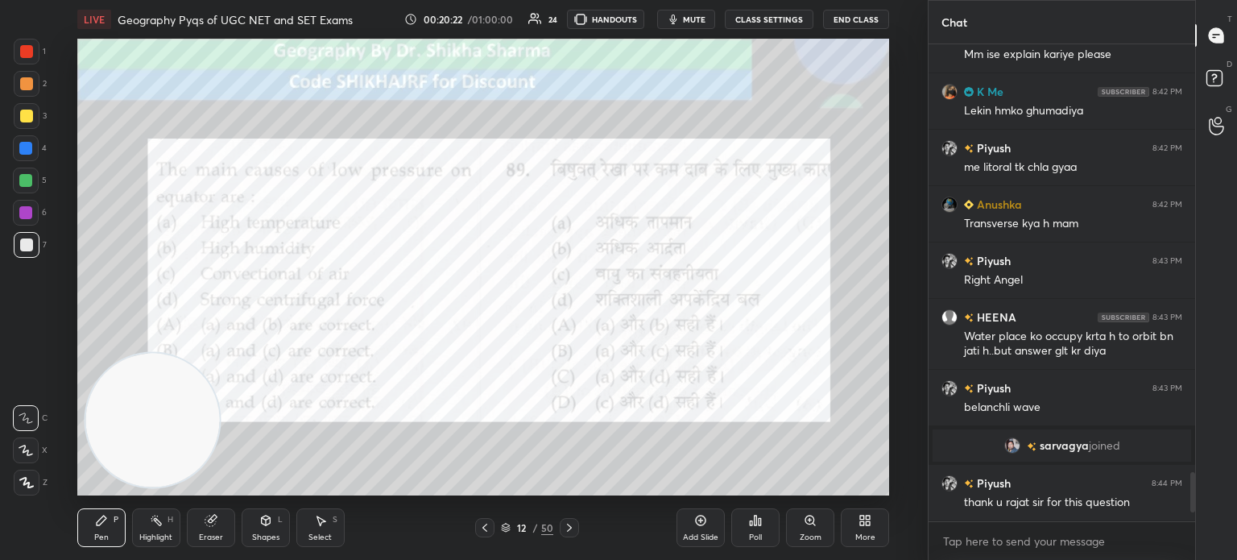
click at [749, 537] on div "Poll" at bounding box center [755, 537] width 13 height 8
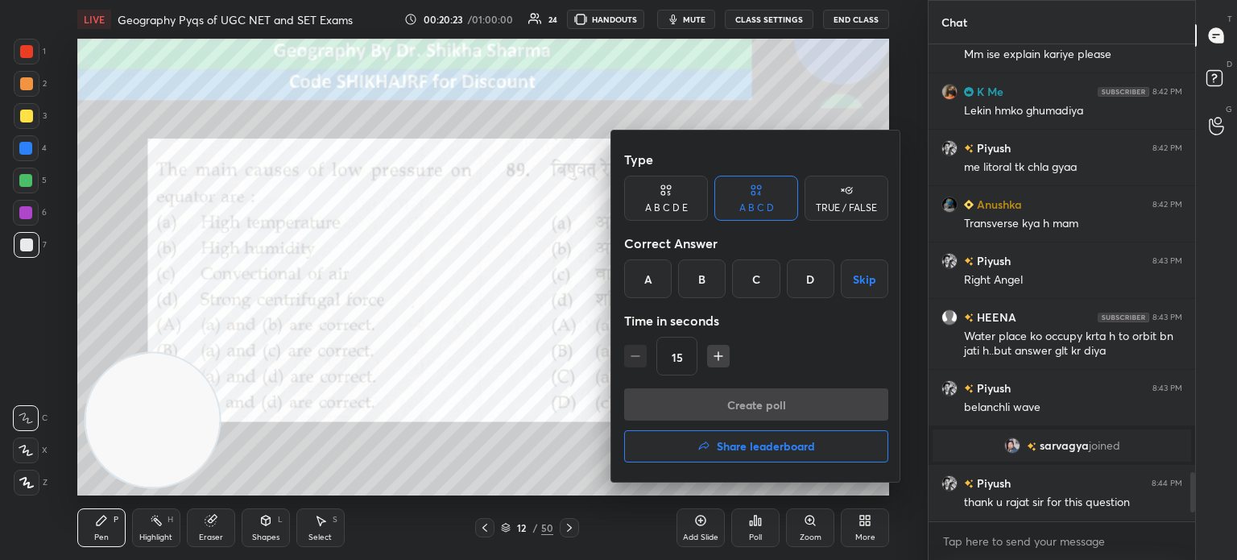
click at [757, 271] on div "C" at bounding box center [756, 278] width 48 height 39
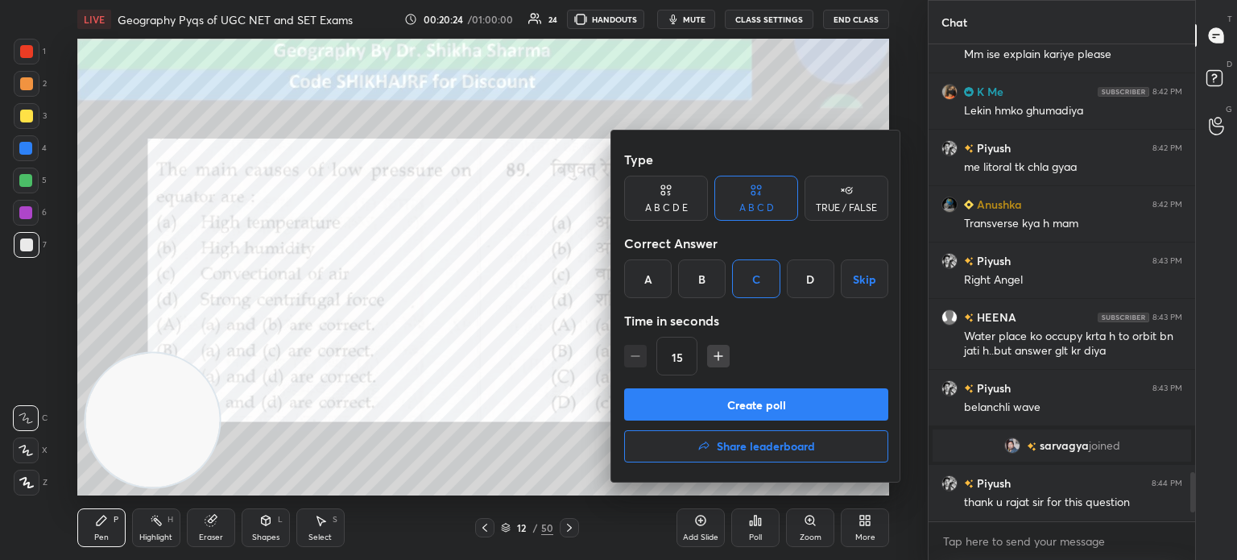
click at [712, 404] on button "Create poll" at bounding box center [756, 404] width 264 height 32
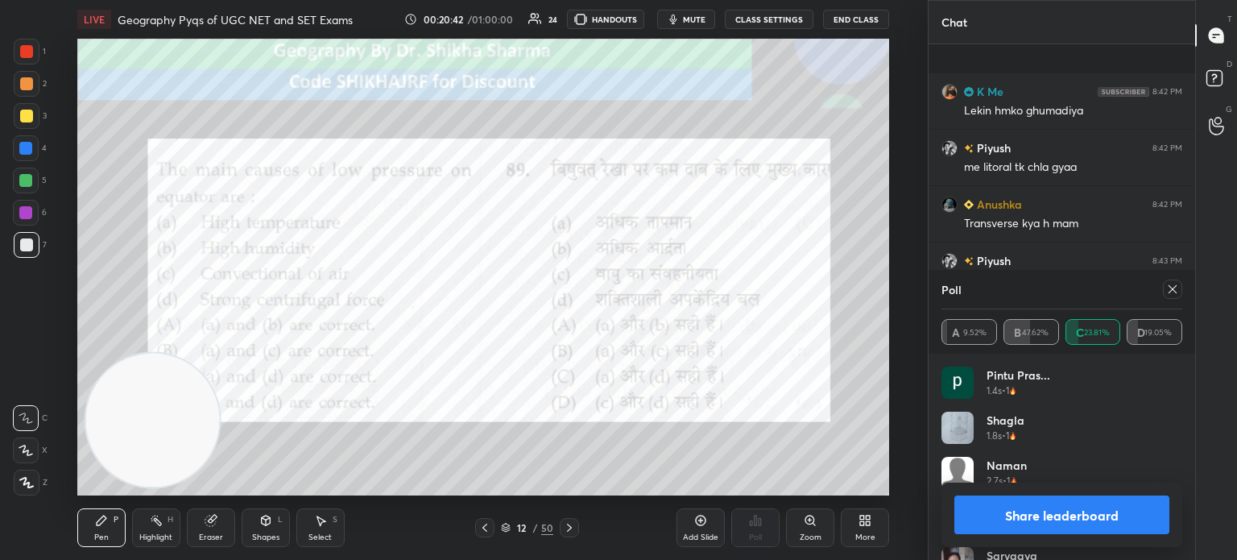
scroll to position [4281, 0]
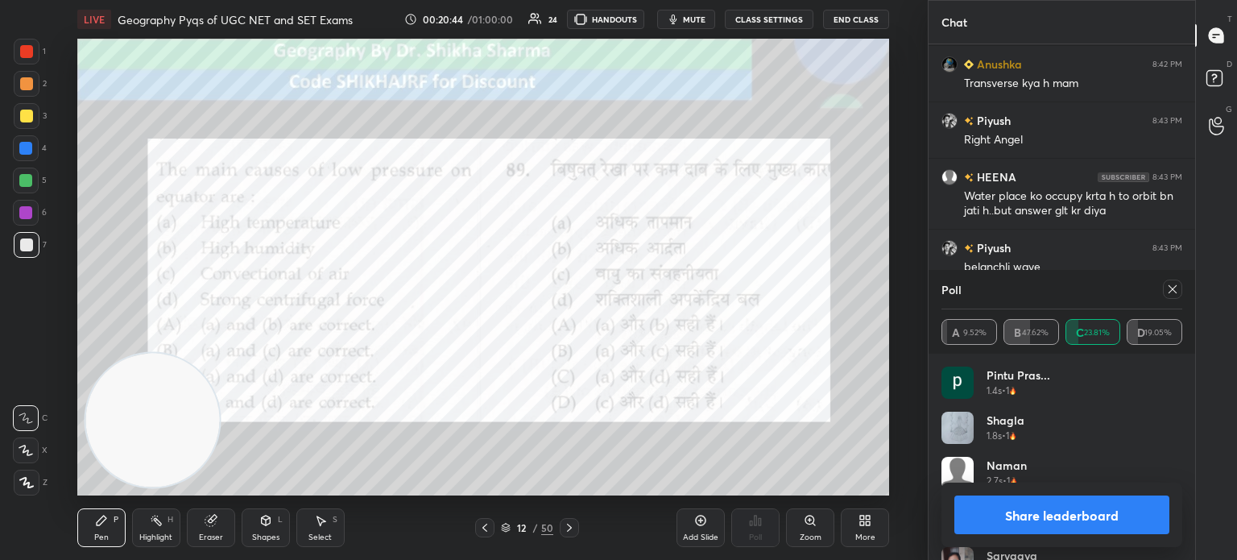
click at [1126, 524] on button "Share leaderboard" at bounding box center [1061, 514] width 215 height 39
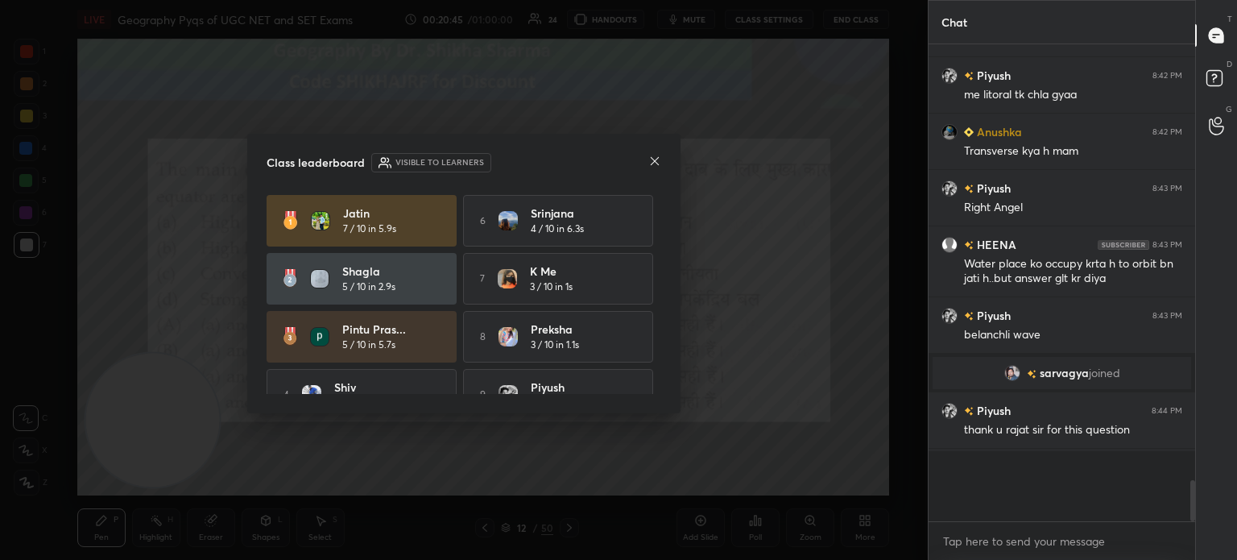
scroll to position [473, 262]
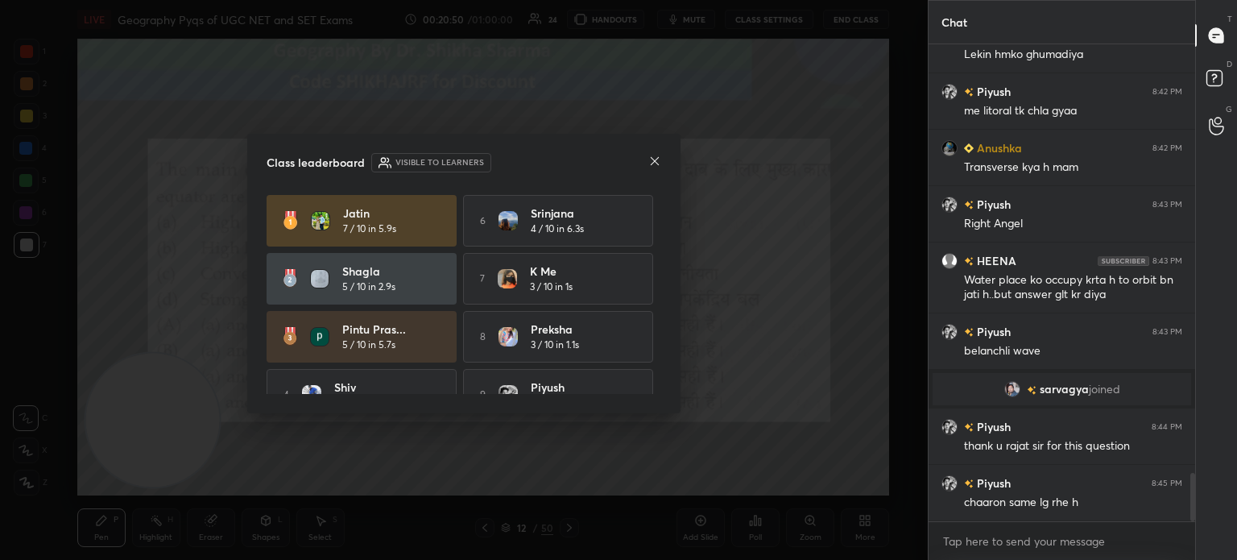
click at [660, 161] on icon at bounding box center [654, 161] width 13 height 13
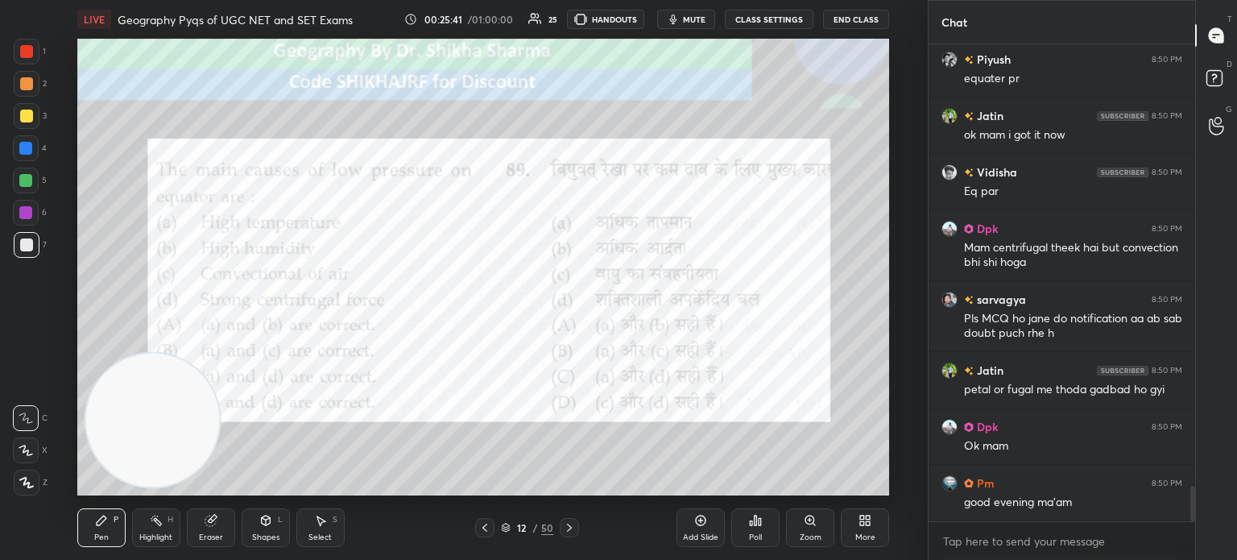
scroll to position [5977, 0]
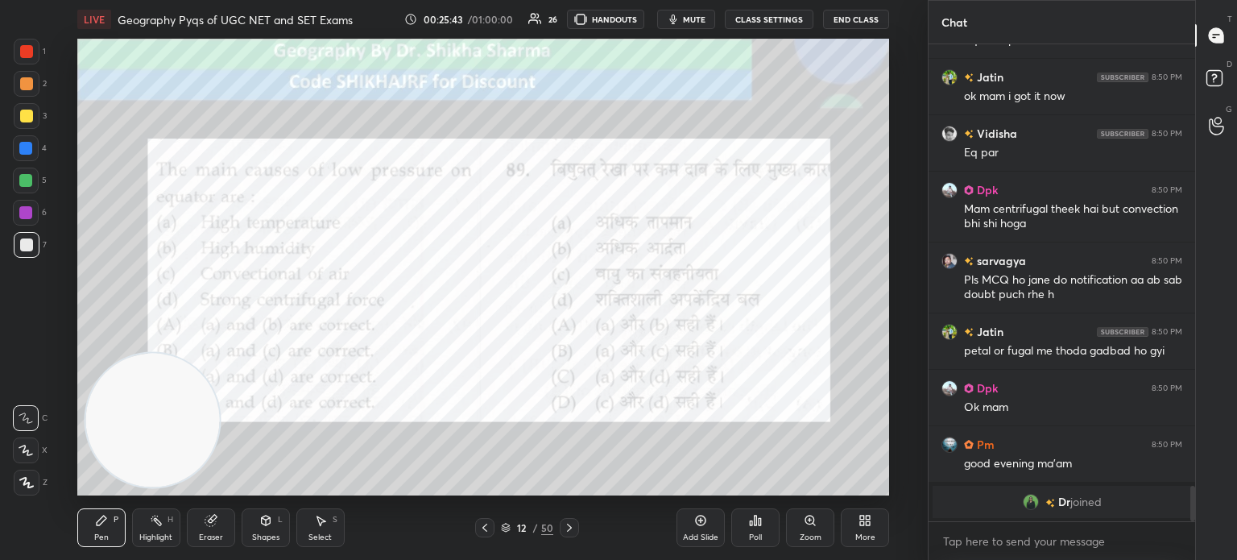
click at [567, 527] on icon at bounding box center [569, 527] width 13 height 13
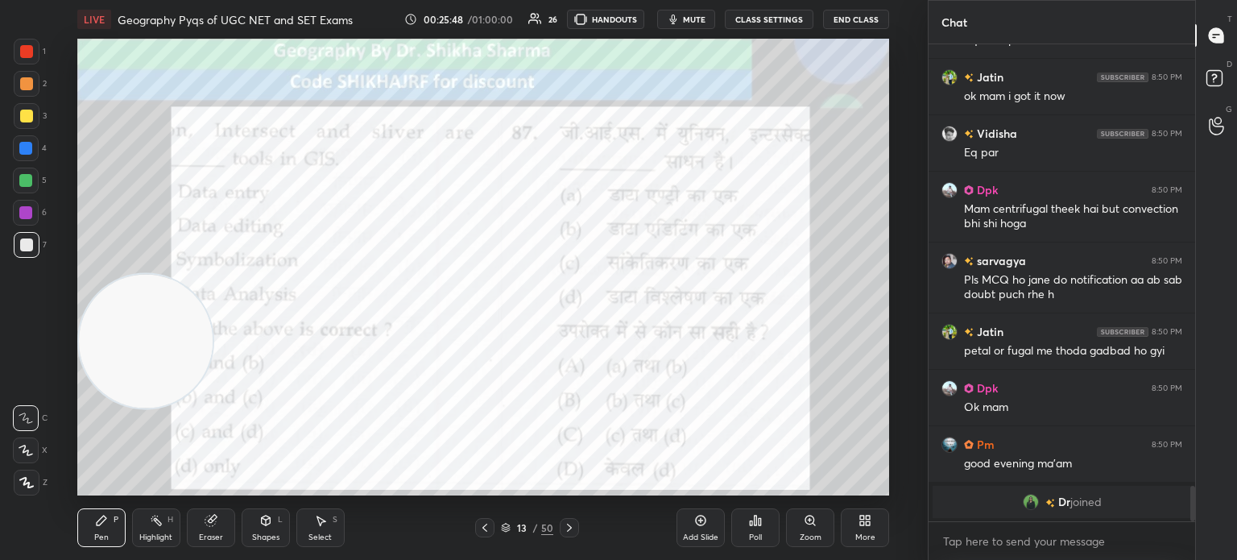
drag, startPoint x: 164, startPoint y: 407, endPoint x: 111, endPoint y: 328, distance: 95.2
click at [111, 328] on video at bounding box center [146, 341] width 134 height 134
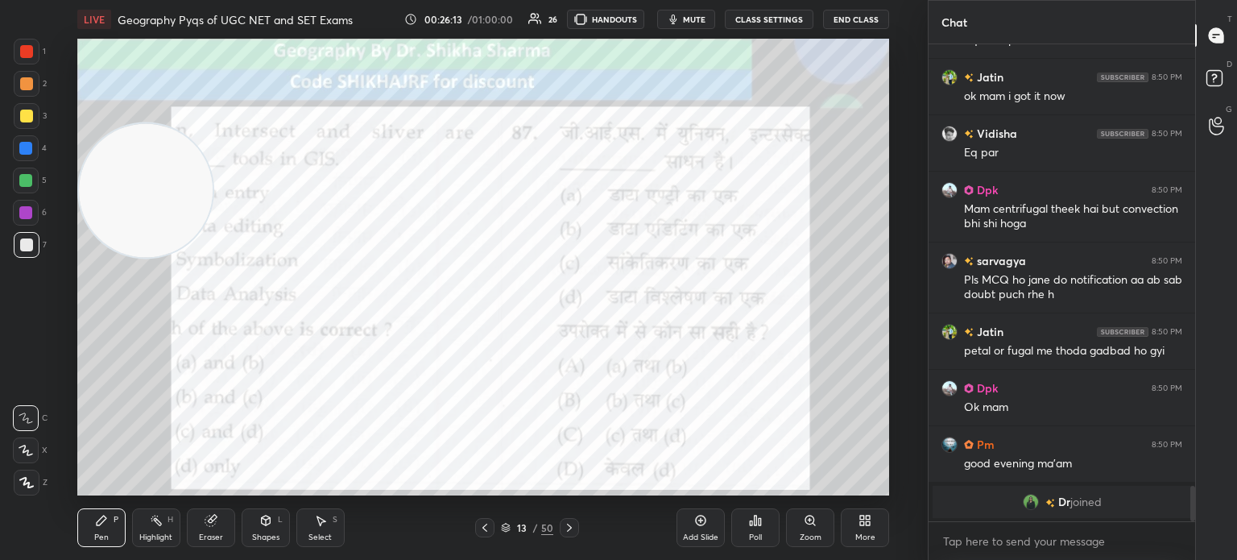
drag, startPoint x: 176, startPoint y: 344, endPoint x: 163, endPoint y: 193, distance: 151.1
click at [163, 193] on video at bounding box center [146, 190] width 134 height 134
click at [757, 533] on div "Poll" at bounding box center [755, 537] width 13 height 8
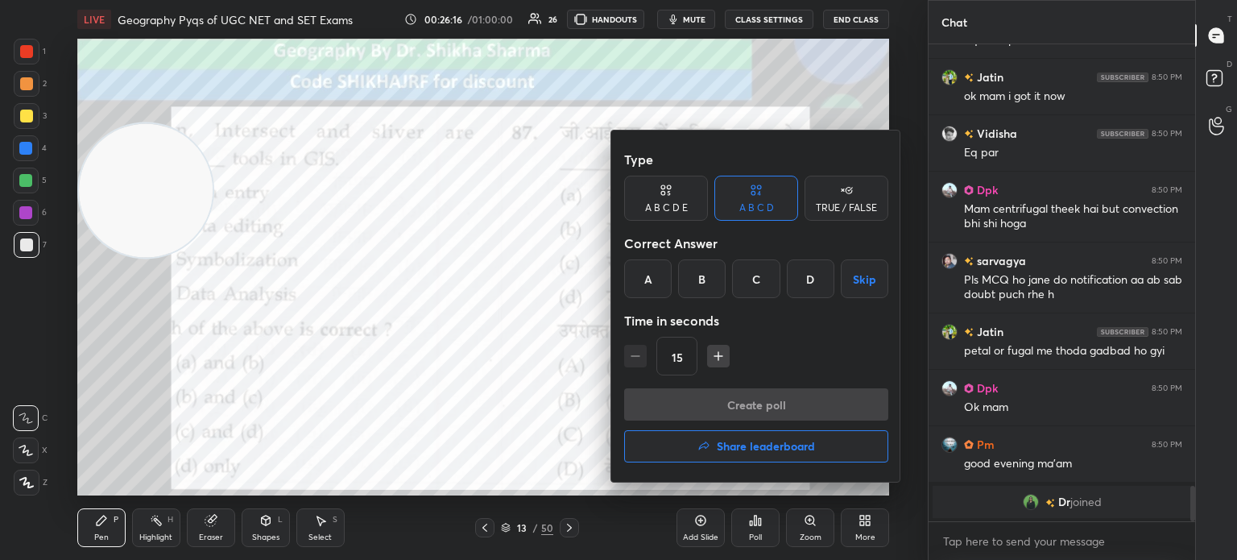
click at [802, 272] on div "D" at bounding box center [811, 278] width 48 height 39
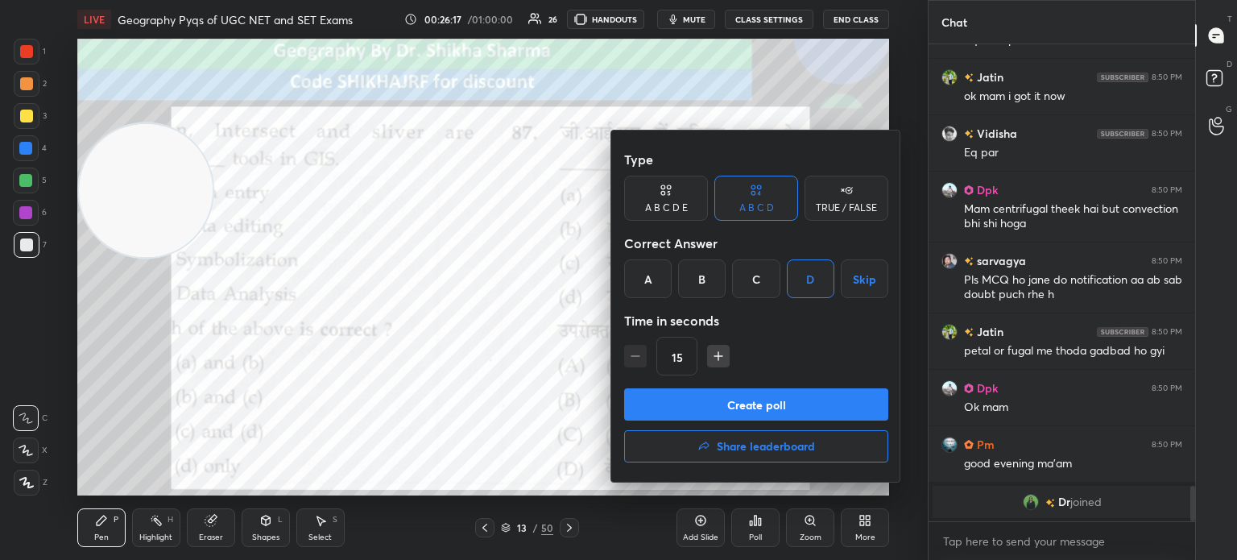
click at [744, 410] on button "Create poll" at bounding box center [756, 404] width 264 height 32
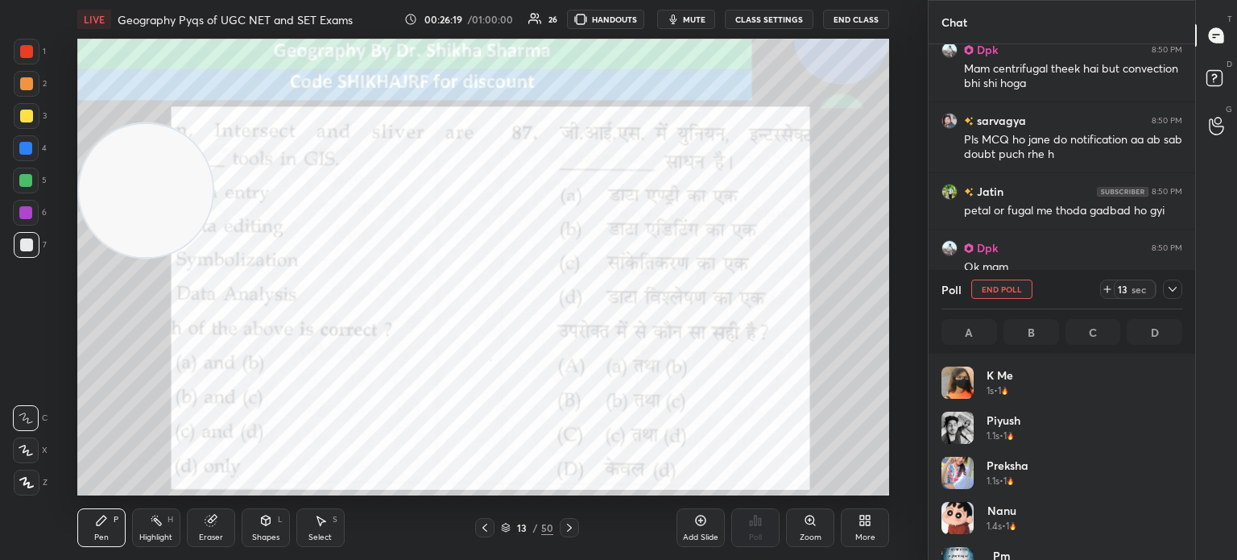
scroll to position [5, 5]
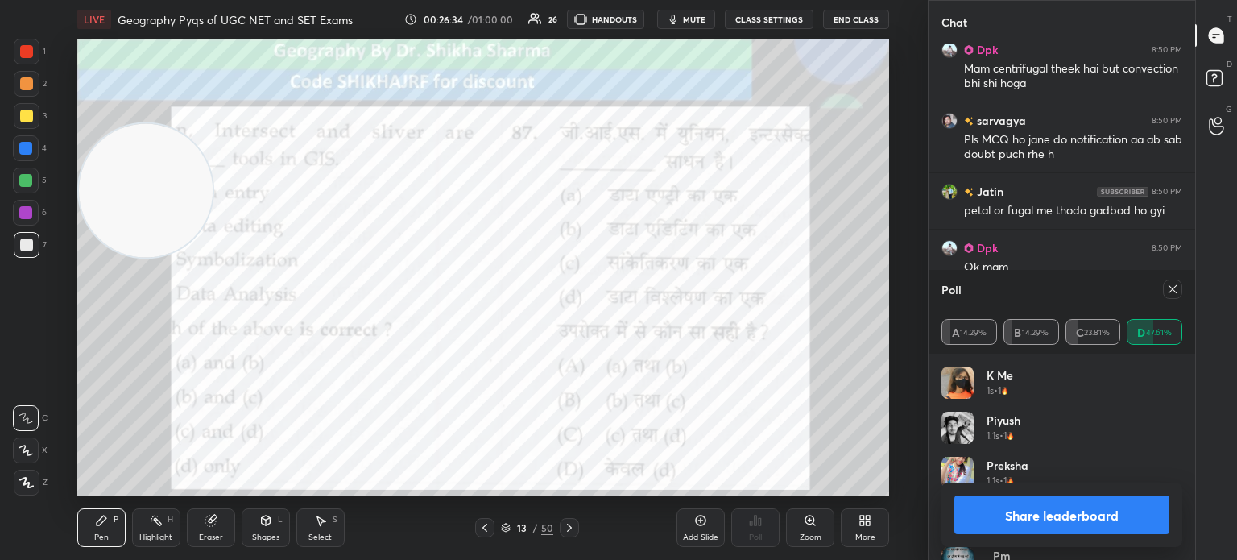
click at [1001, 521] on button "Share leaderboard" at bounding box center [1061, 514] width 215 height 39
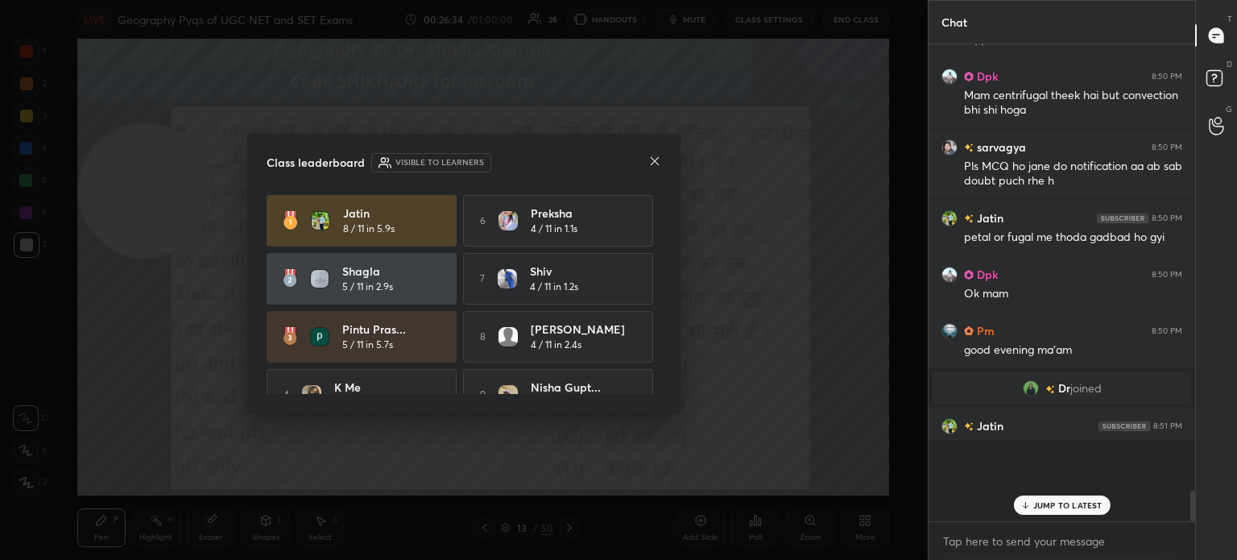
scroll to position [325, 262]
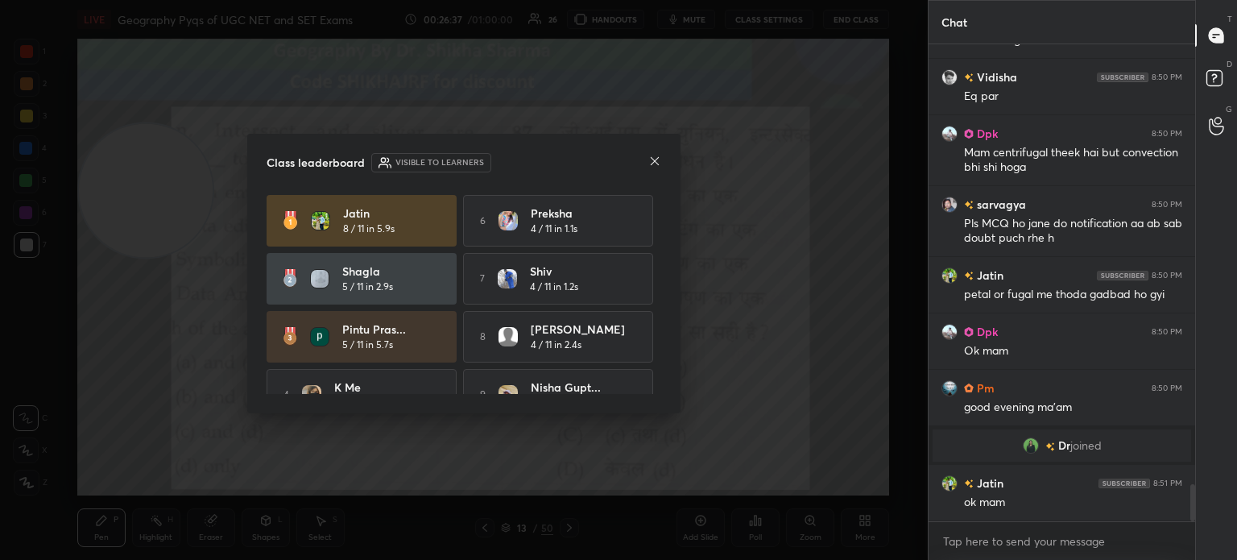
click at [651, 159] on icon at bounding box center [654, 161] width 13 height 13
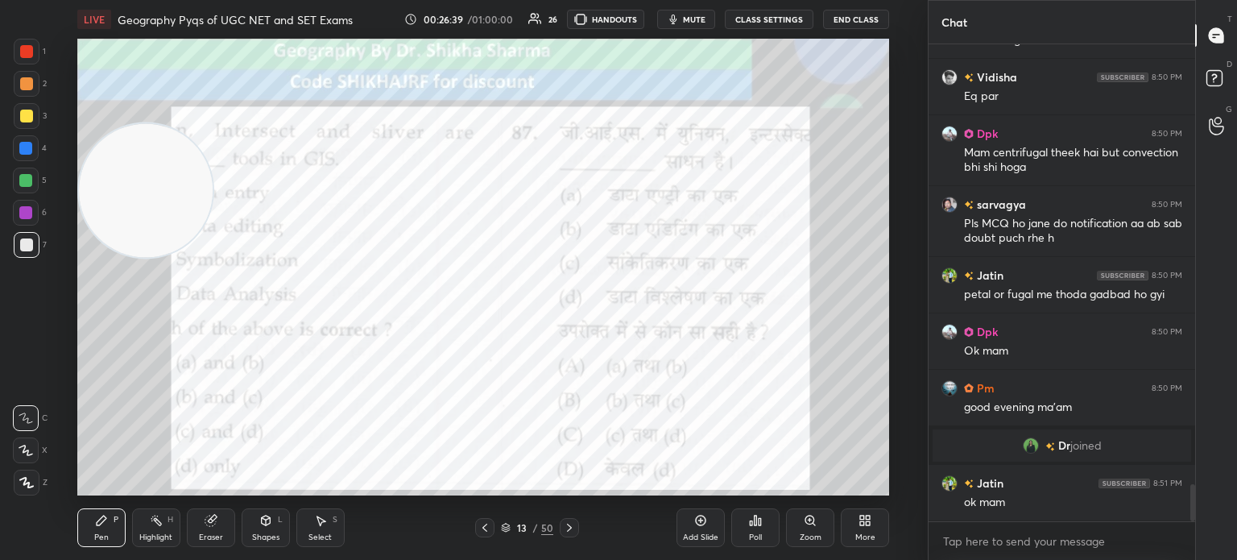
click at [569, 530] on icon at bounding box center [569, 527] width 13 height 13
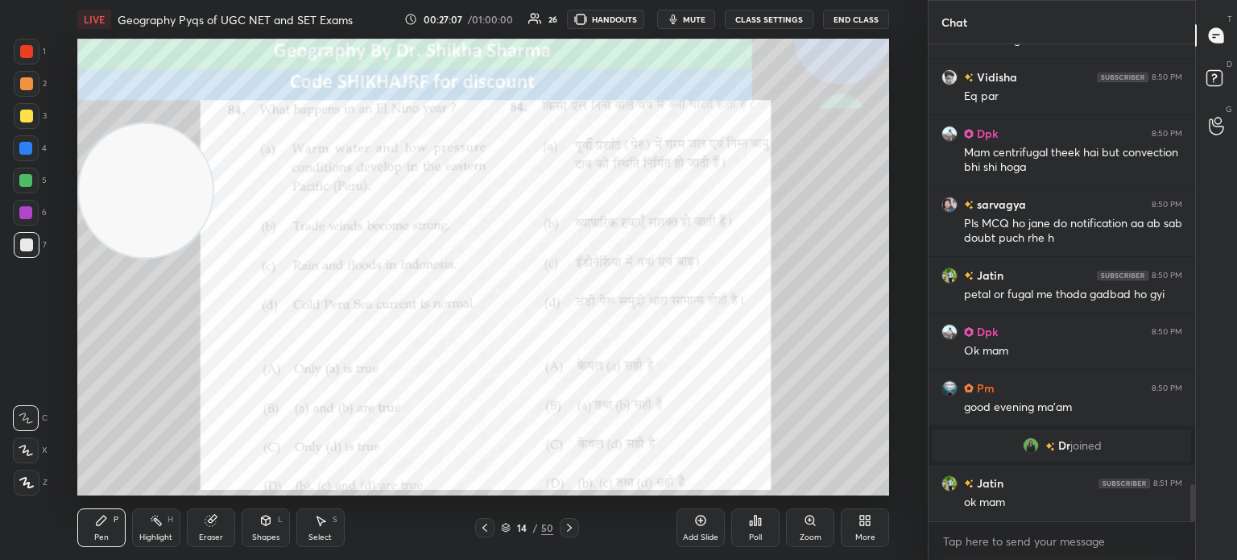
click at [751, 527] on div "Poll" at bounding box center [755, 527] width 48 height 39
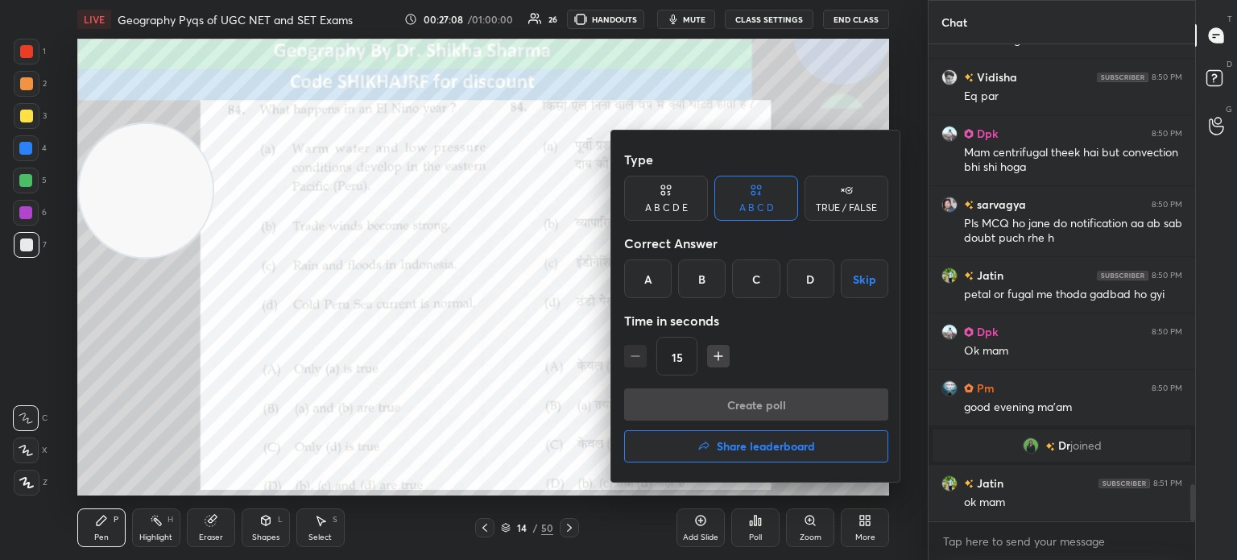
click at [651, 278] on div "A" at bounding box center [648, 278] width 48 height 39
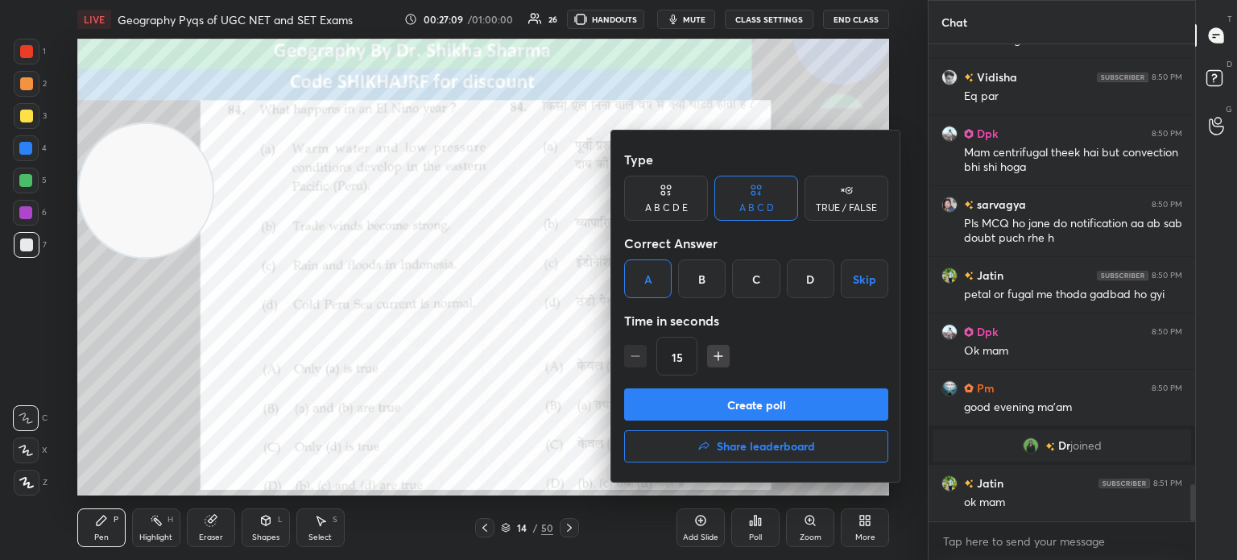
click at [667, 409] on button "Create poll" at bounding box center [756, 404] width 264 height 32
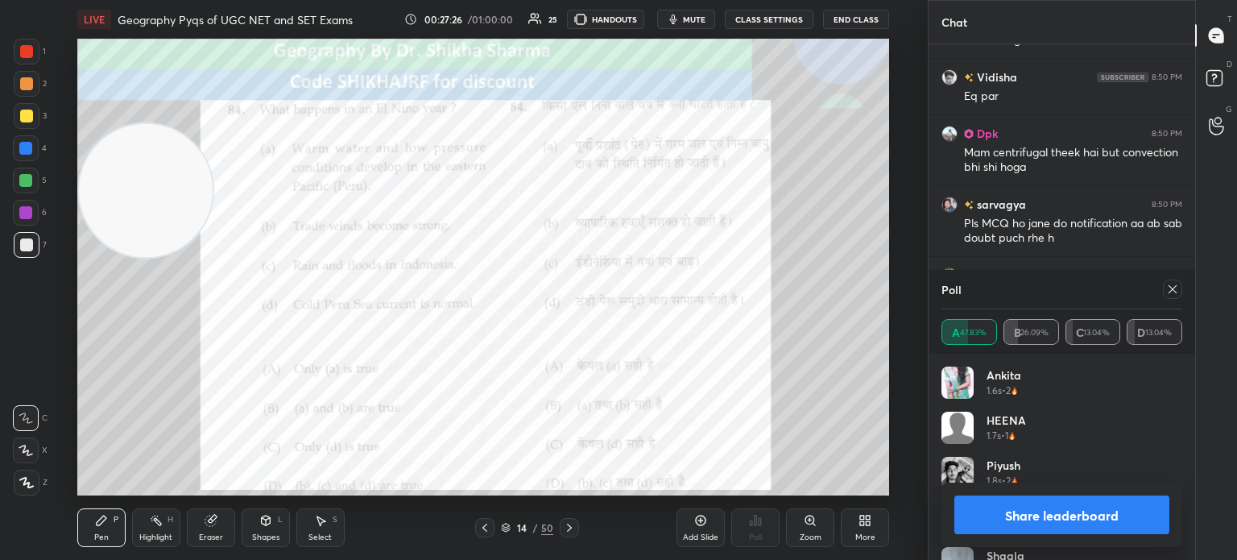
click at [999, 515] on button "Share leaderboard" at bounding box center [1061, 514] width 215 height 39
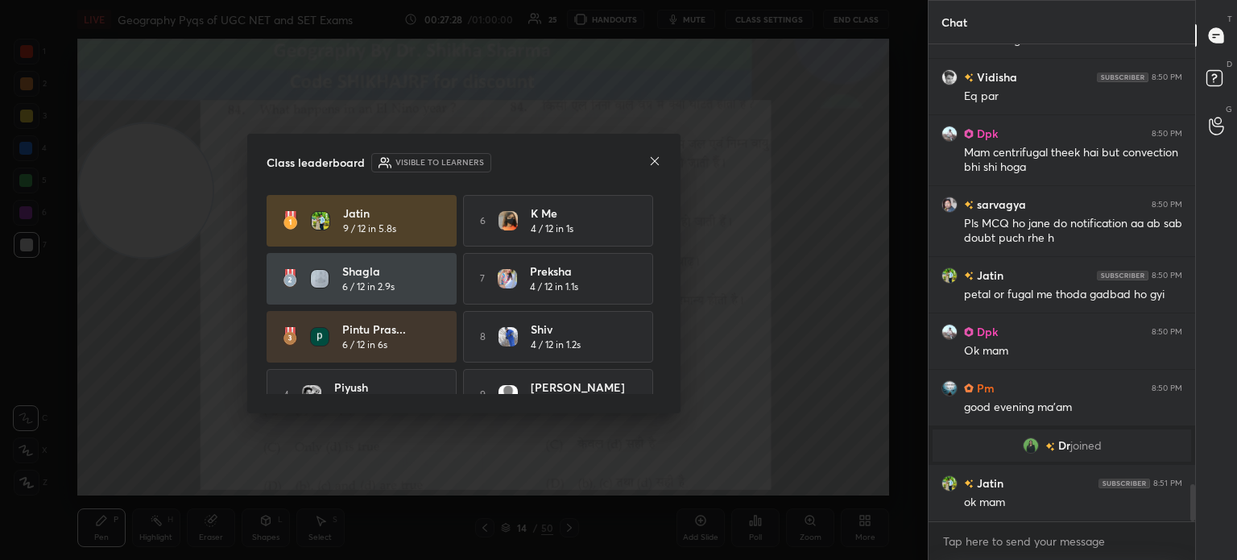
click at [652, 163] on icon at bounding box center [654, 161] width 13 height 13
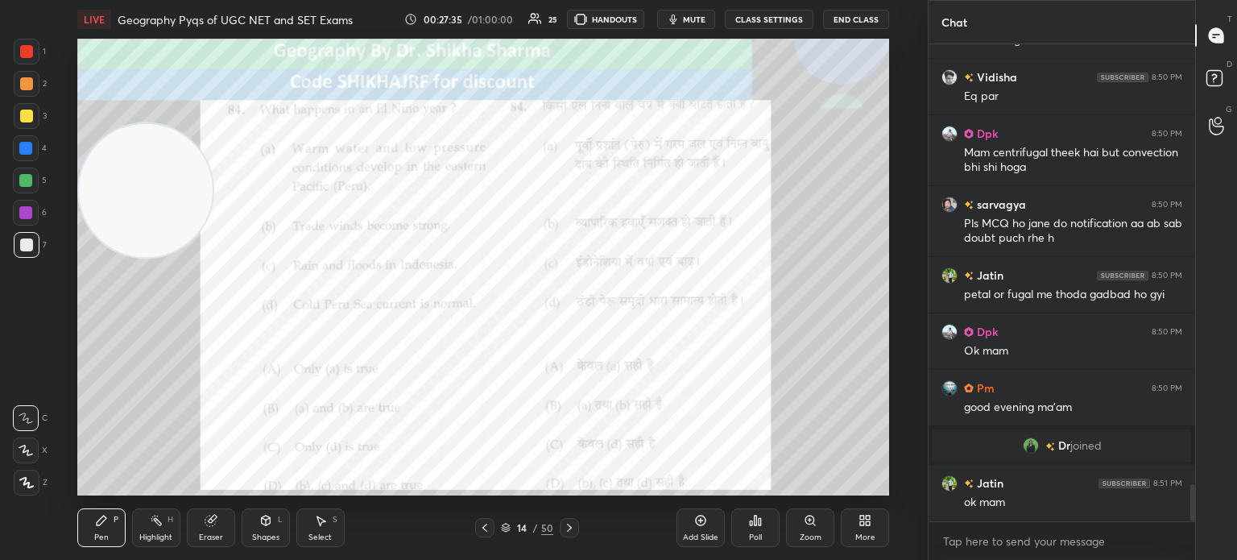
click at [569, 525] on icon at bounding box center [569, 527] width 5 height 8
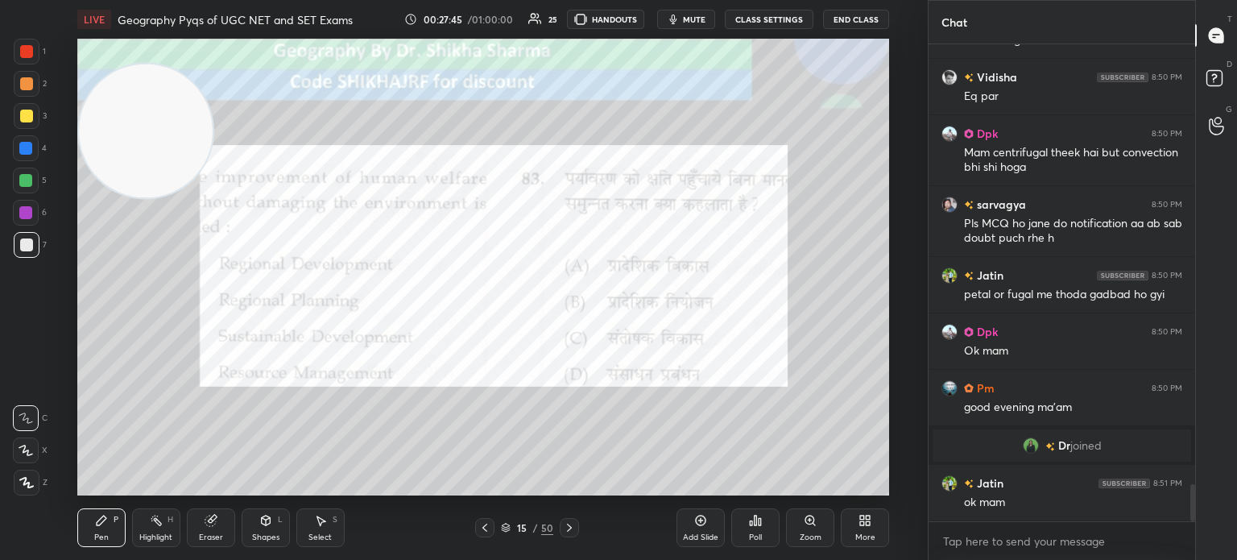
drag, startPoint x: 164, startPoint y: 198, endPoint x: 110, endPoint y: 139, distance: 80.9
click at [110, 139] on video at bounding box center [146, 131] width 134 height 134
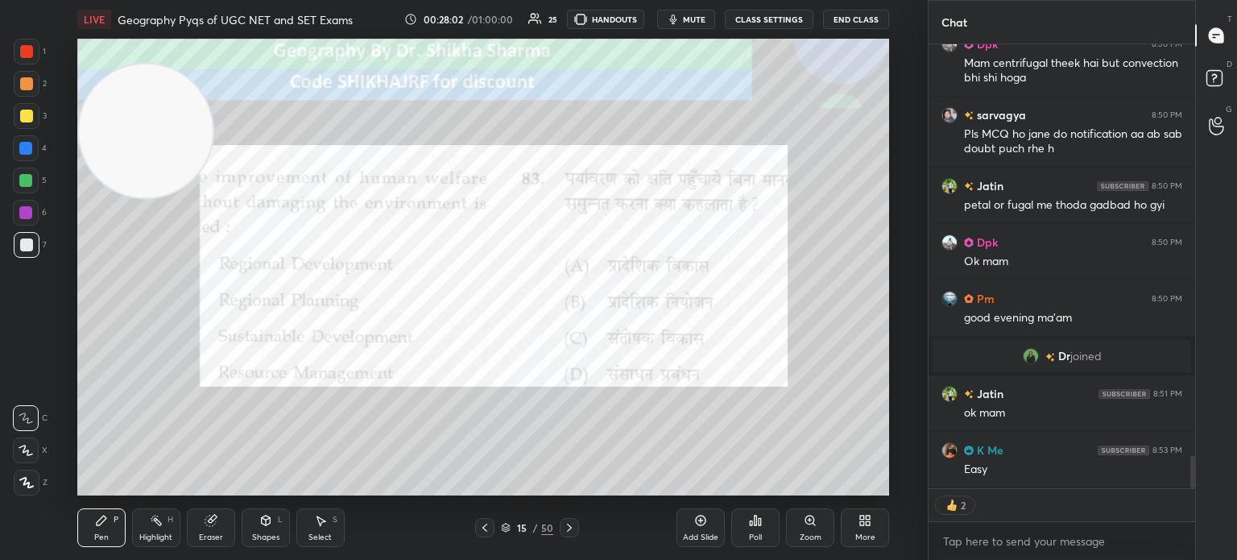
click at [753, 525] on icon at bounding box center [755, 520] width 13 height 13
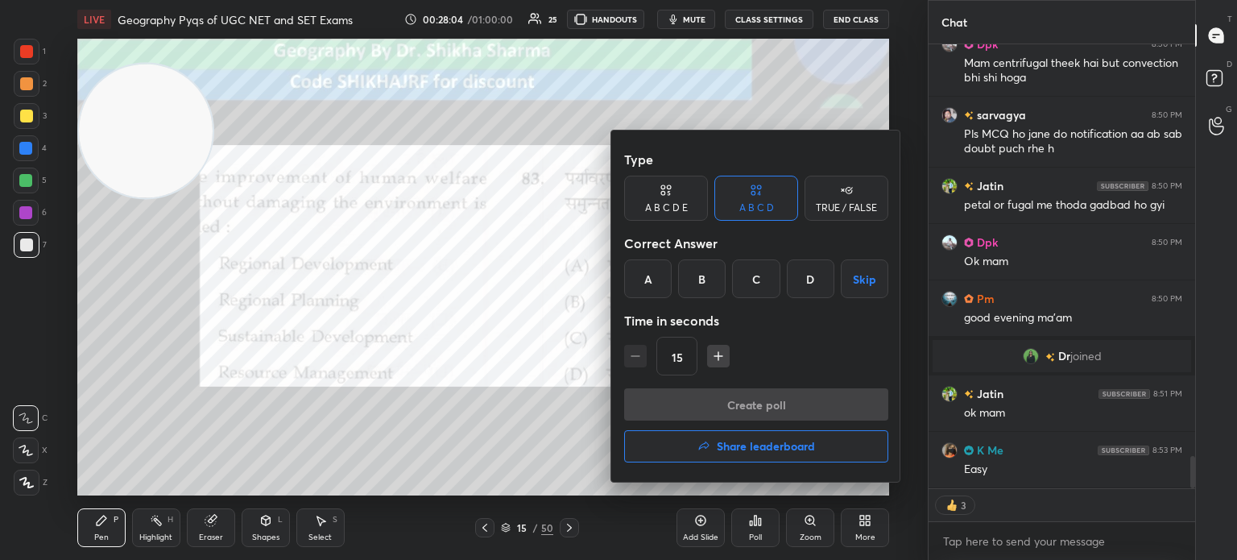
click at [760, 271] on div "C" at bounding box center [756, 278] width 48 height 39
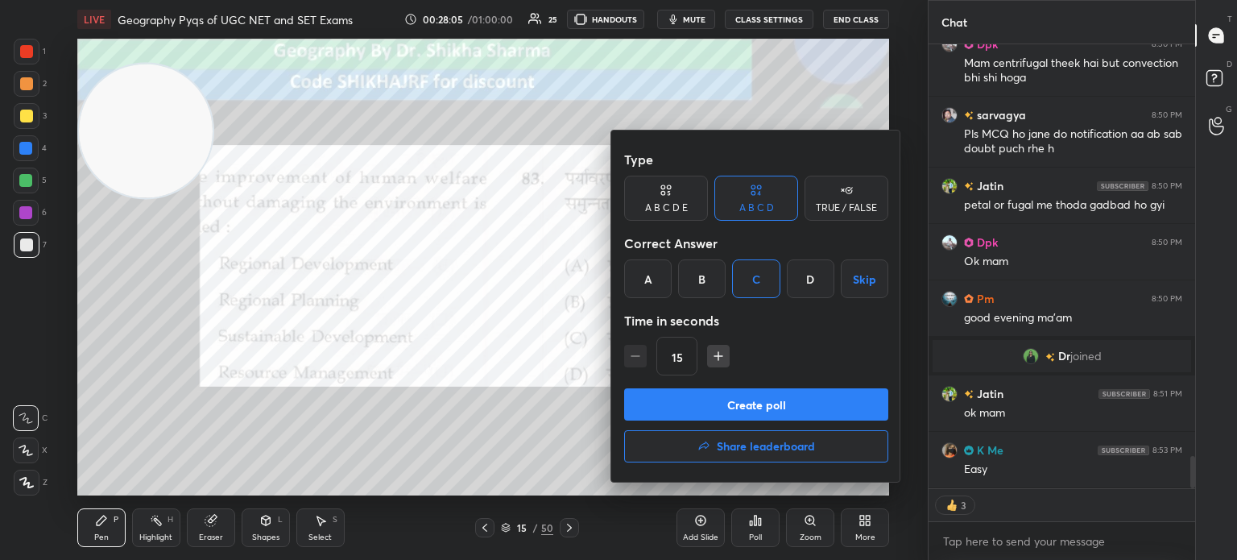
click at [709, 406] on button "Create poll" at bounding box center [756, 404] width 264 height 32
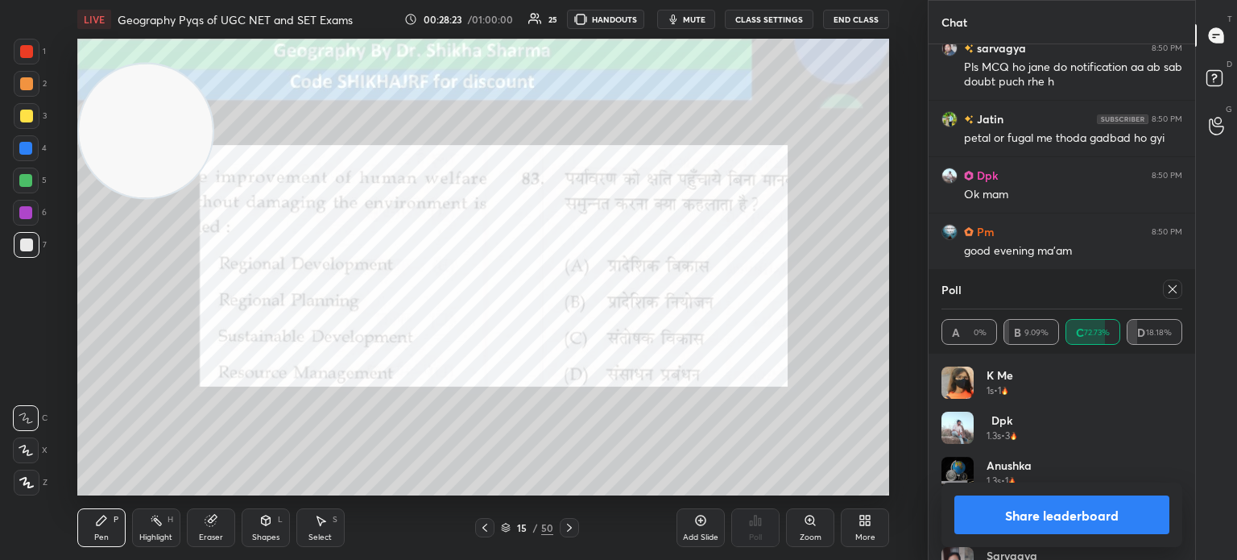
click at [1020, 512] on button "Share leaderboard" at bounding box center [1061, 514] width 215 height 39
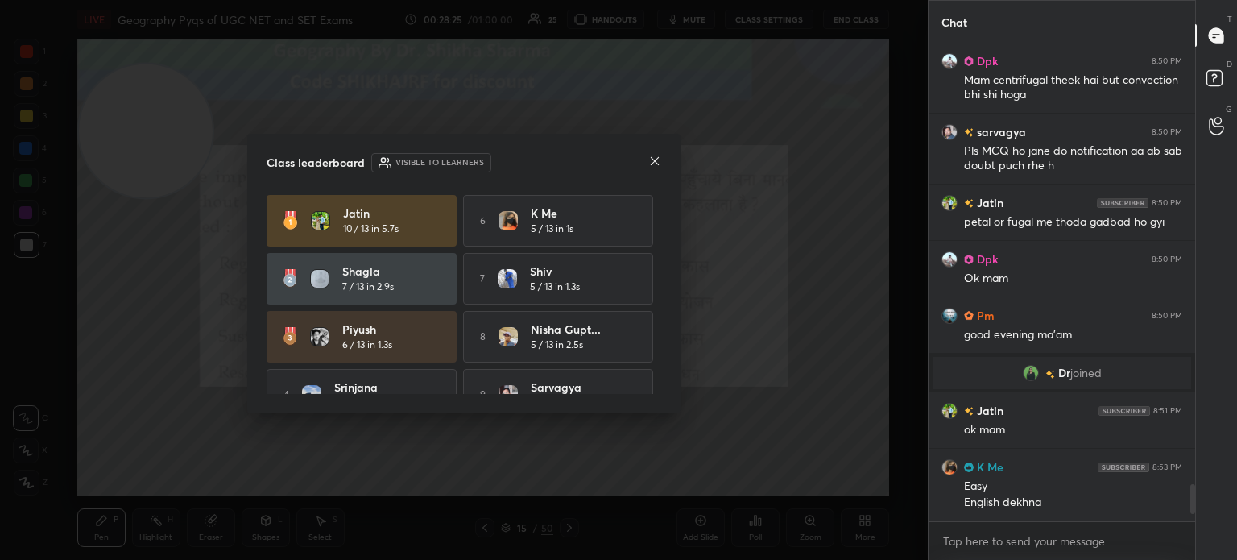
click at [653, 159] on icon at bounding box center [655, 161] width 8 height 8
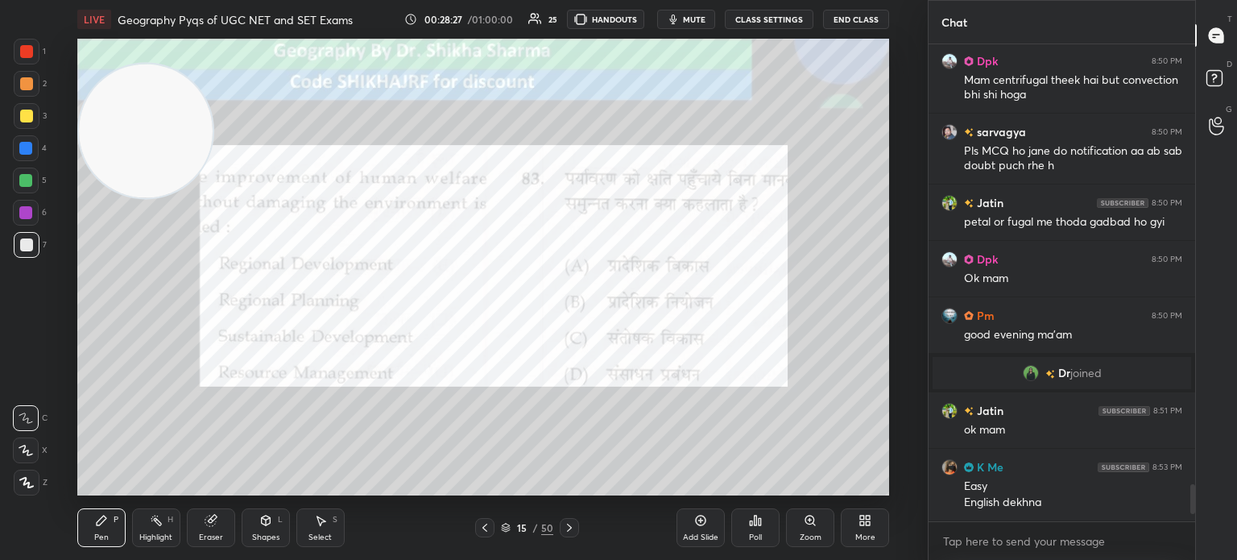
click at [575, 528] on div at bounding box center [569, 527] width 19 height 19
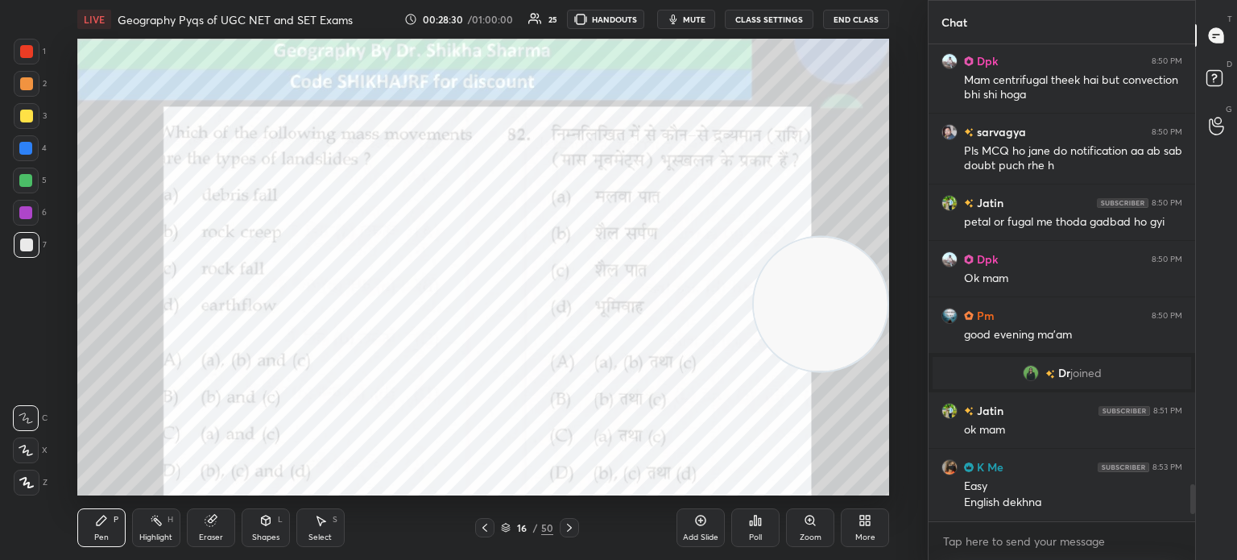
drag, startPoint x: 184, startPoint y: 133, endPoint x: 870, endPoint y: 306, distance: 707.6
click at [870, 306] on video at bounding box center [821, 304] width 134 height 134
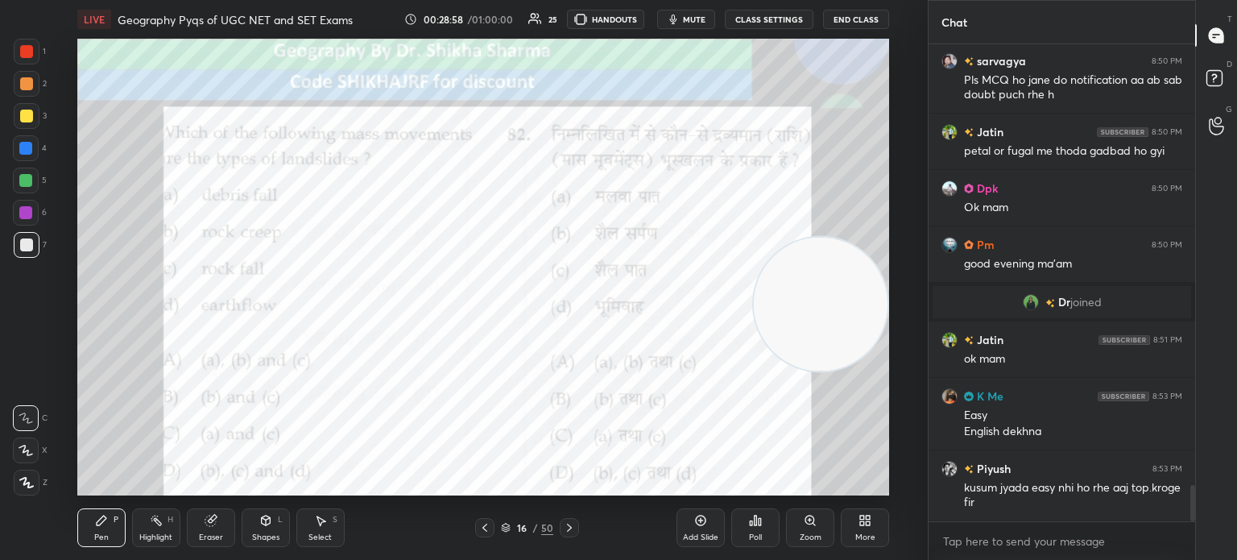
click at [754, 527] on div "Poll" at bounding box center [755, 527] width 48 height 39
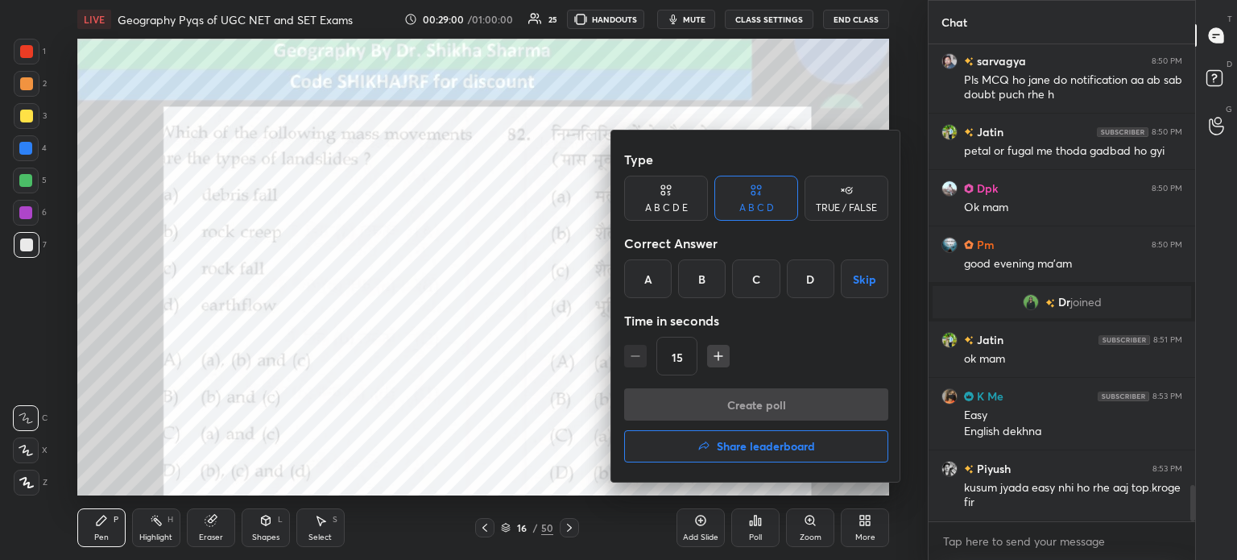
click at [766, 279] on div "C" at bounding box center [756, 278] width 48 height 39
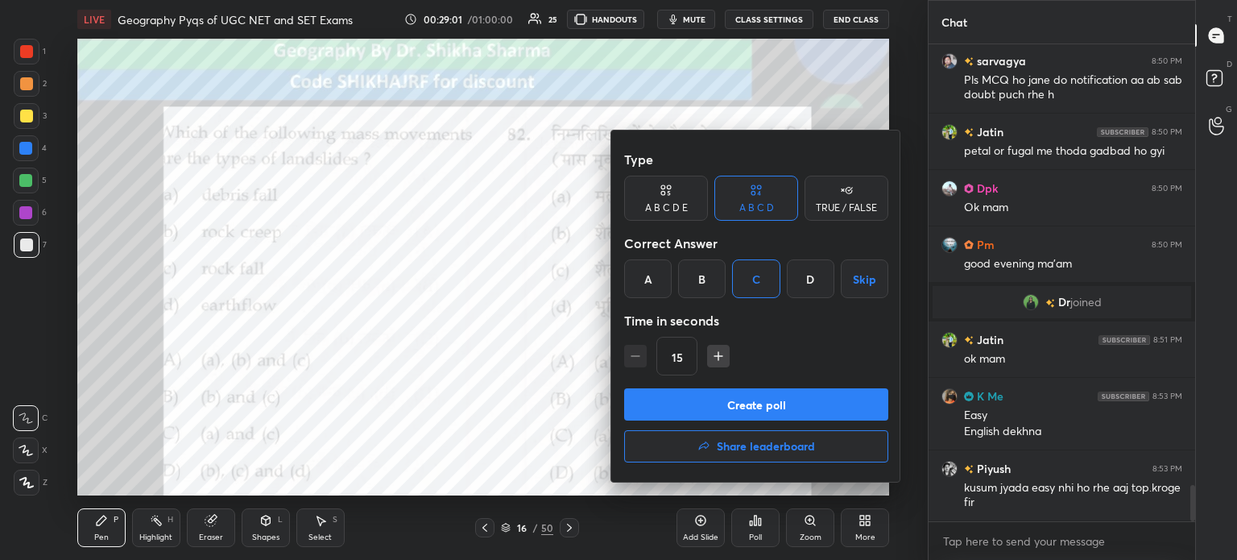
click at [725, 398] on button "Create poll" at bounding box center [756, 404] width 264 height 32
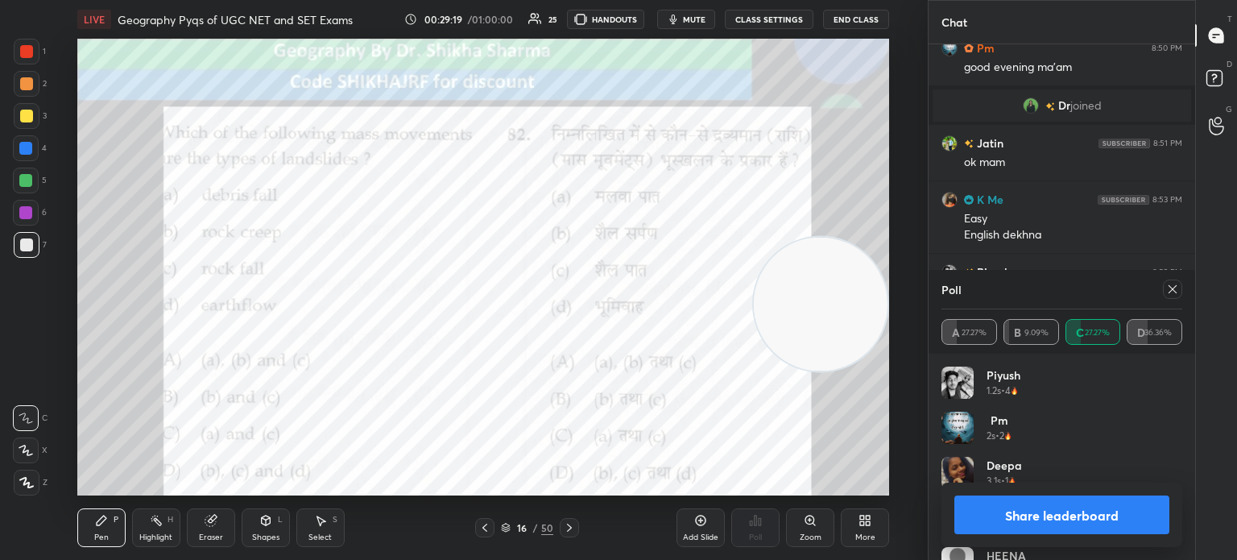
click at [1011, 523] on button "Share leaderboard" at bounding box center [1061, 514] width 215 height 39
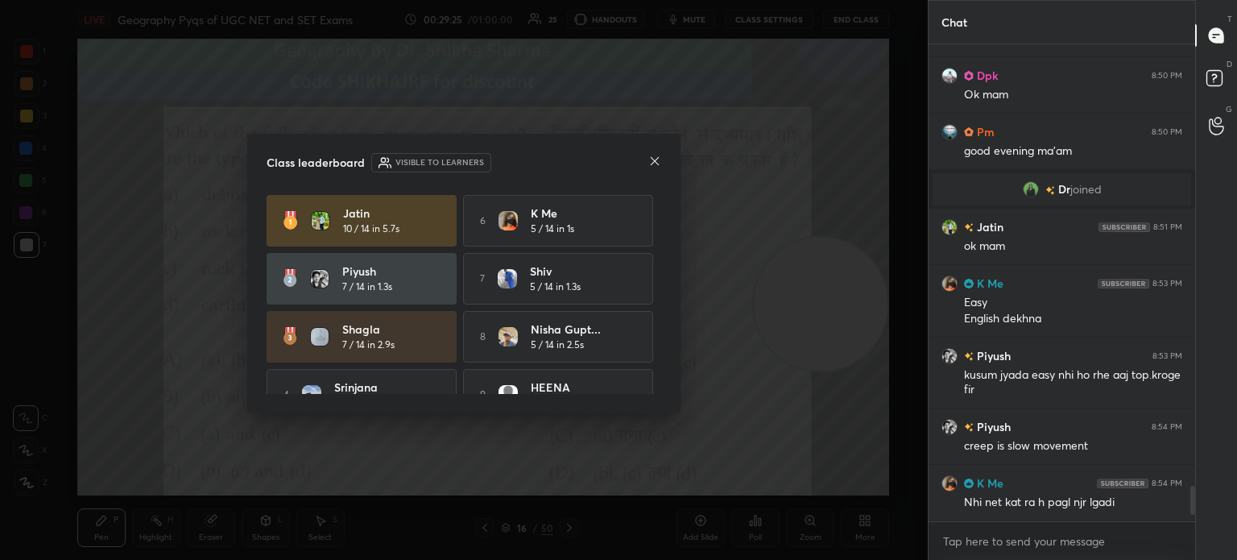
click at [647, 162] on div "Class leaderboard Visible to learners" at bounding box center [464, 162] width 395 height 19
click at [651, 163] on icon at bounding box center [654, 161] width 13 height 13
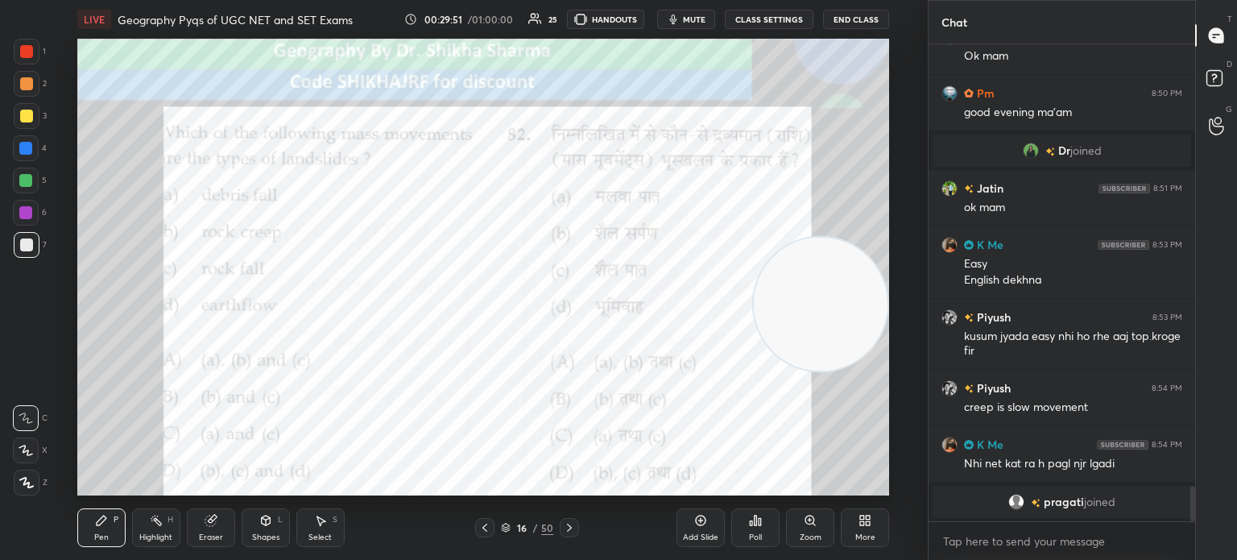
click at [568, 526] on icon at bounding box center [569, 527] width 13 height 13
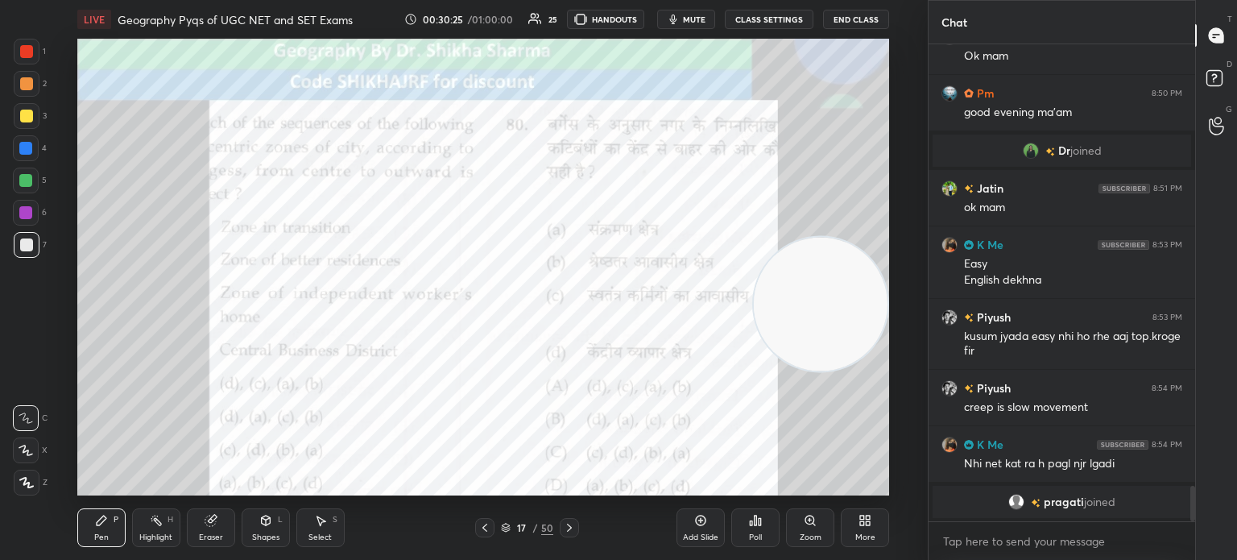
click at [759, 531] on div "Poll" at bounding box center [755, 527] width 48 height 39
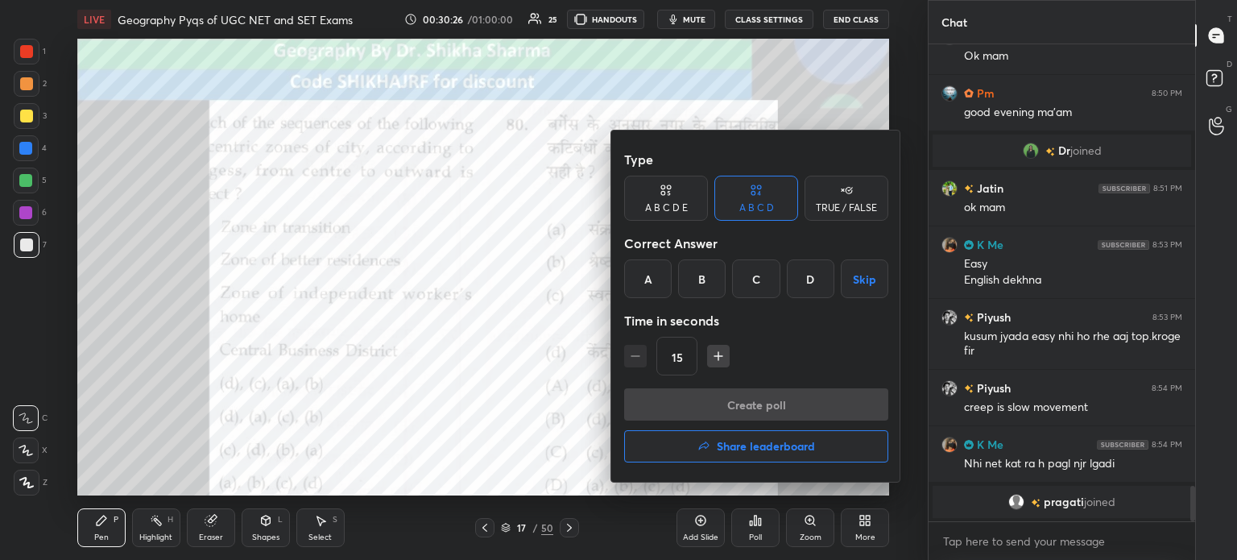
click at [712, 279] on div "B" at bounding box center [702, 278] width 48 height 39
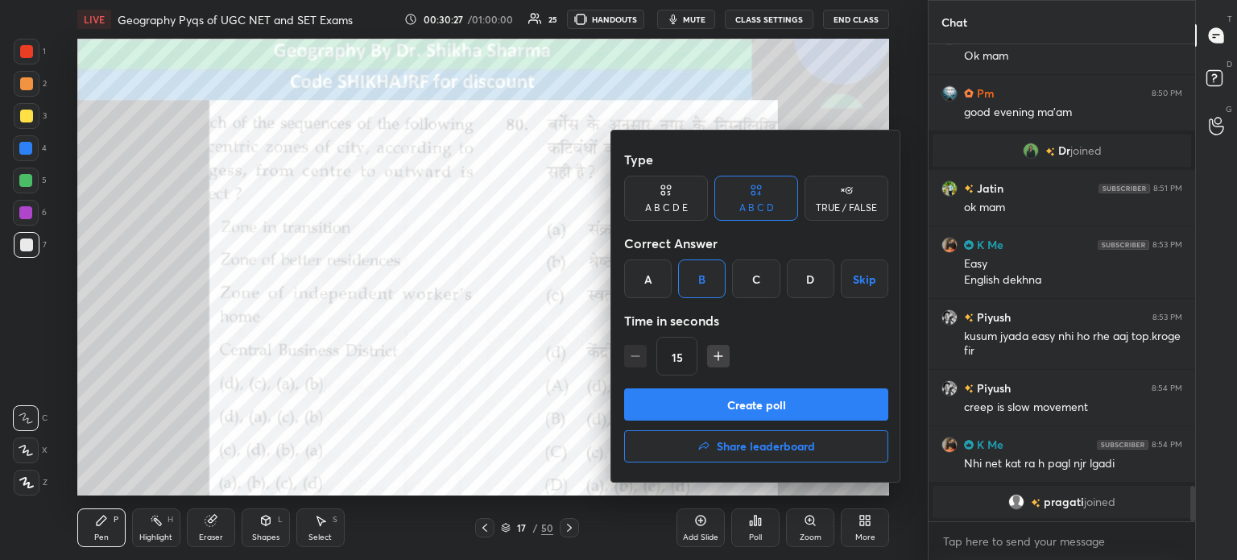
click at [697, 403] on button "Create poll" at bounding box center [756, 404] width 264 height 32
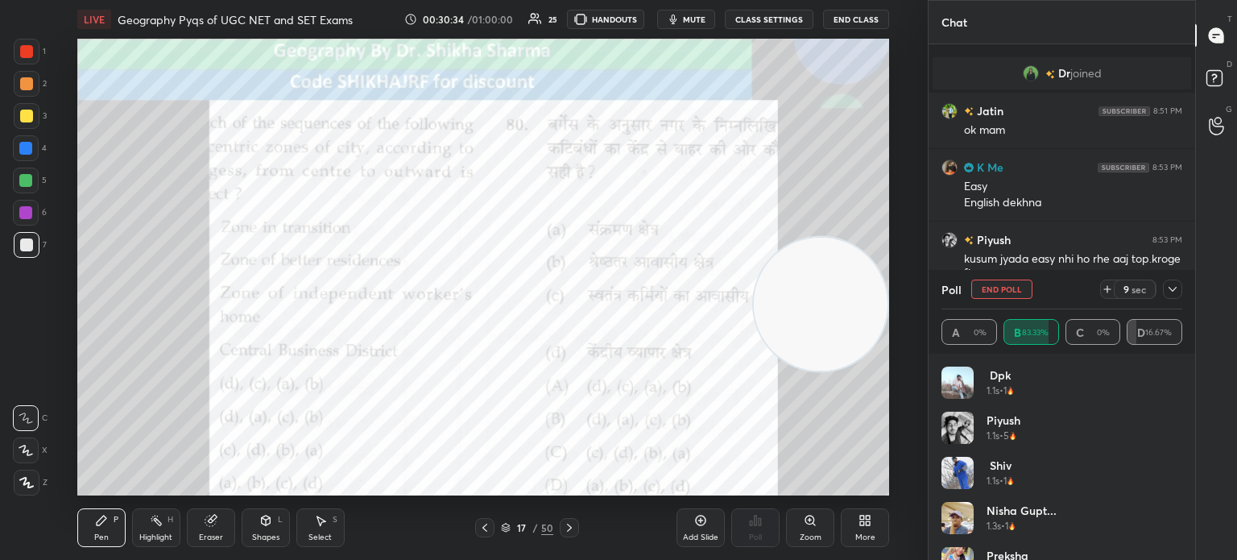
scroll to position [5985, 0]
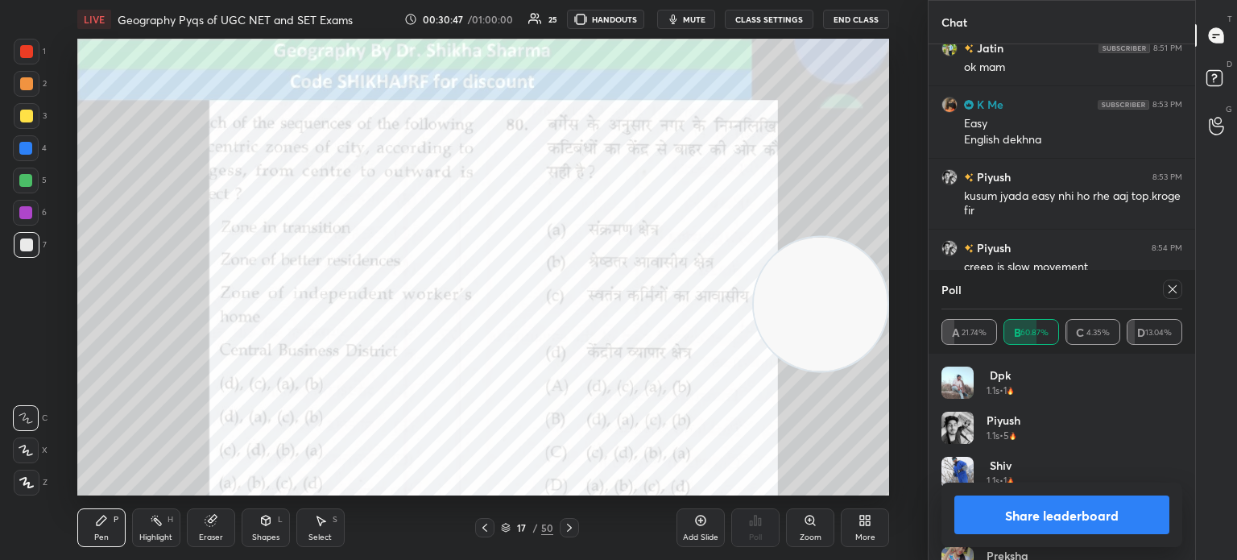
click at [1005, 524] on button "Share leaderboard" at bounding box center [1061, 514] width 215 height 39
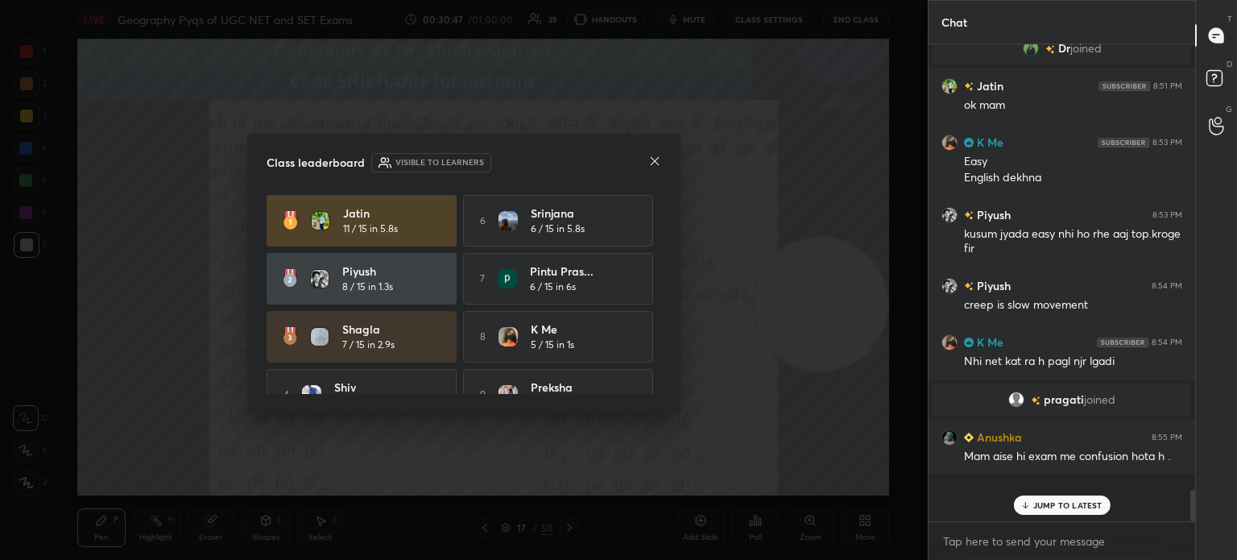
scroll to position [466, 262]
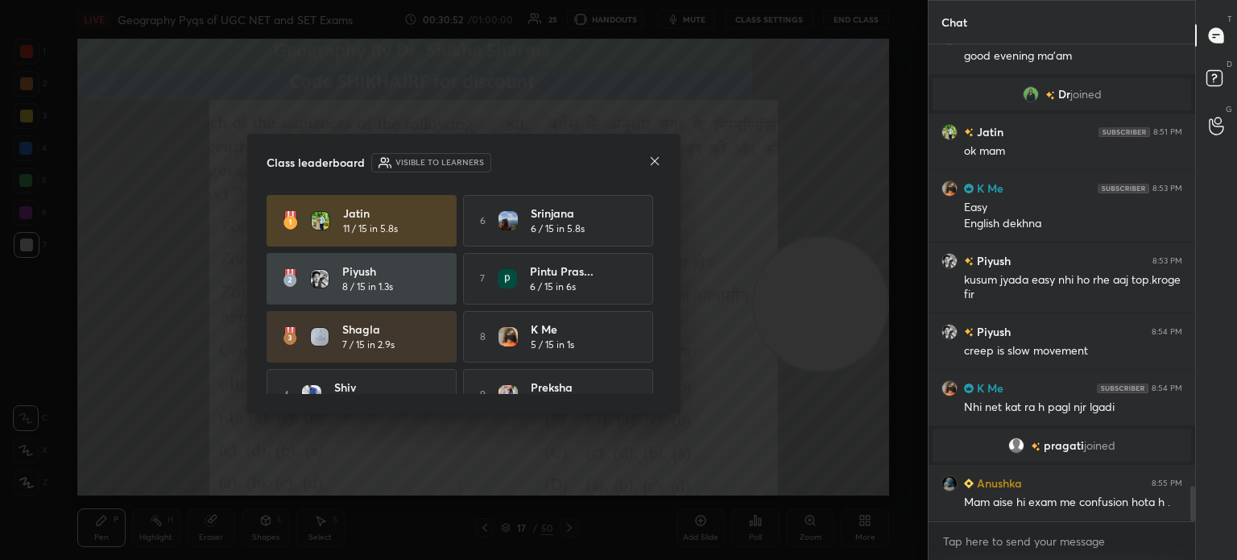
click at [654, 159] on icon at bounding box center [654, 161] width 13 height 13
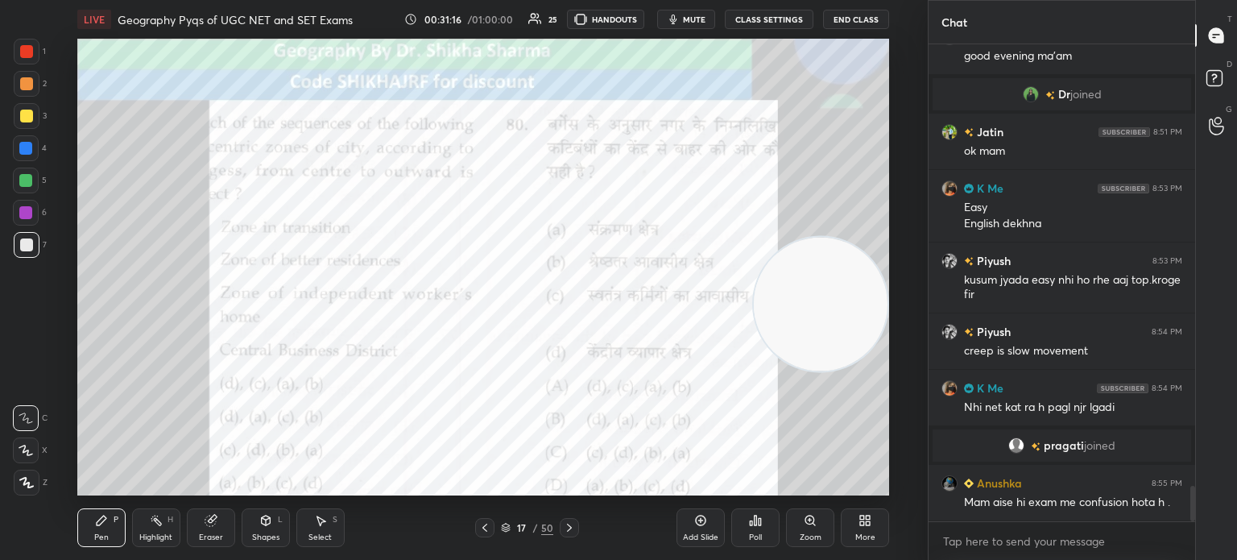
click at [569, 531] on icon at bounding box center [569, 527] width 13 height 13
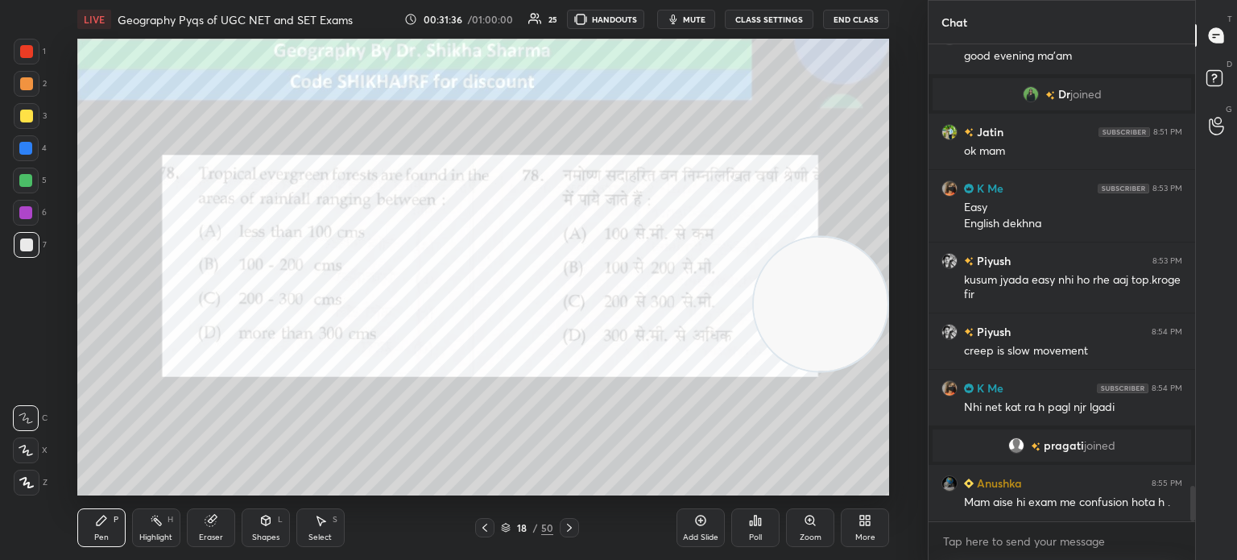
click at [806, 528] on div "Zoom" at bounding box center [810, 527] width 48 height 39
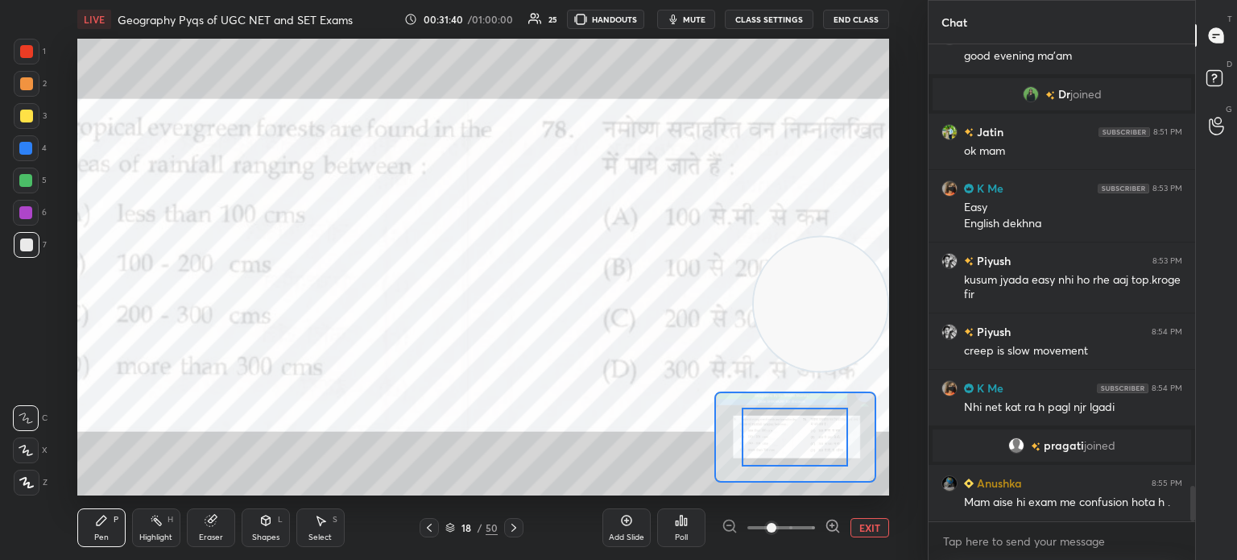
click at [875, 526] on button "EXIT" at bounding box center [869, 527] width 39 height 19
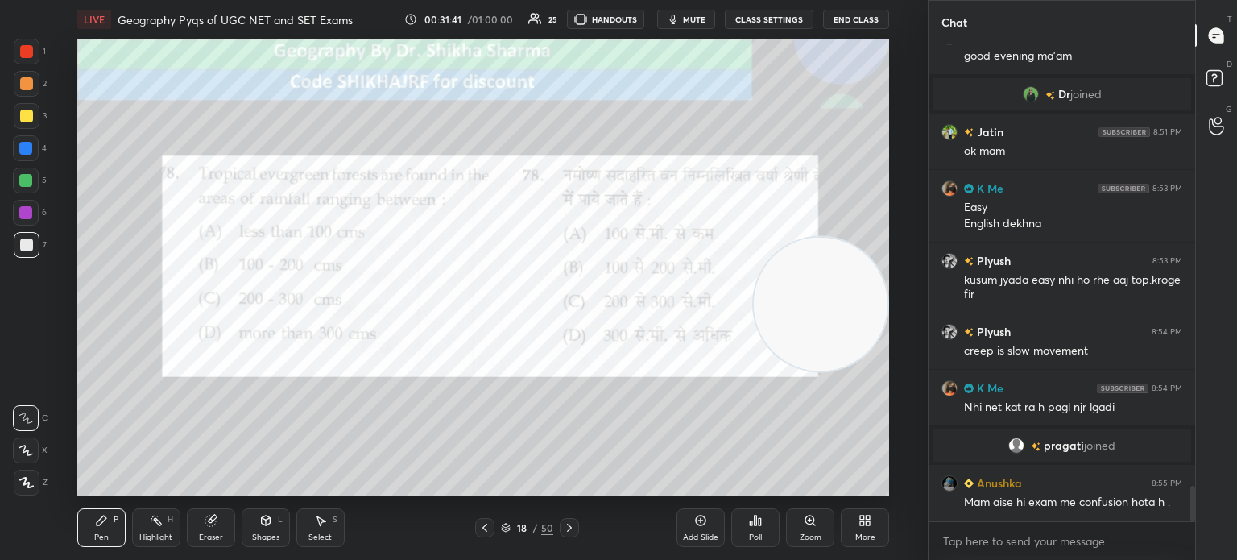
click at [753, 534] on div "Poll" at bounding box center [755, 537] width 13 height 8
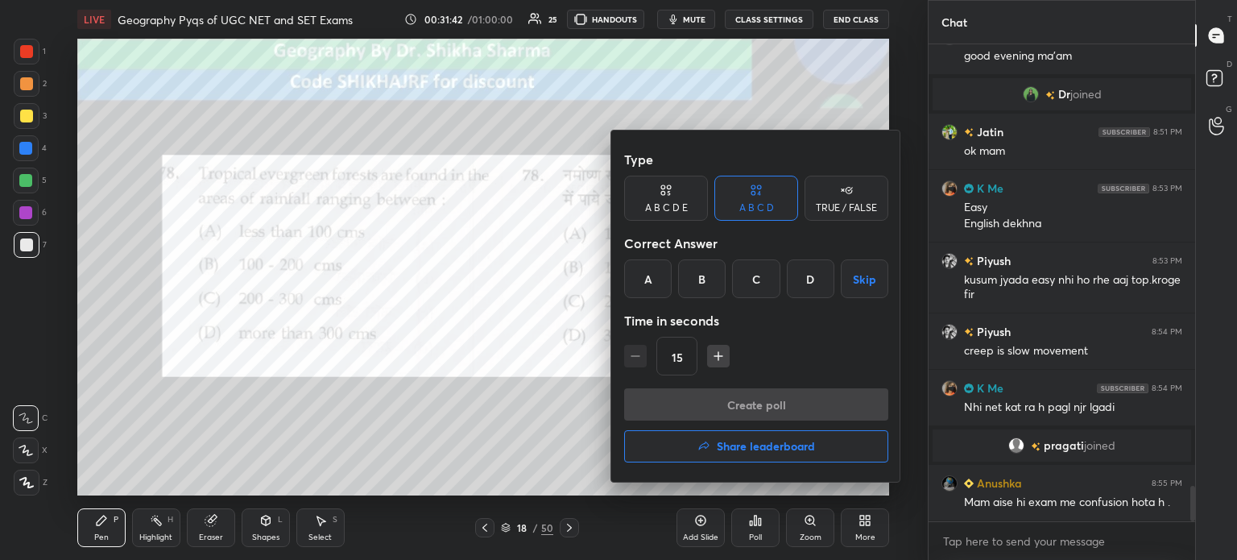
click at [755, 283] on div "C" at bounding box center [756, 278] width 48 height 39
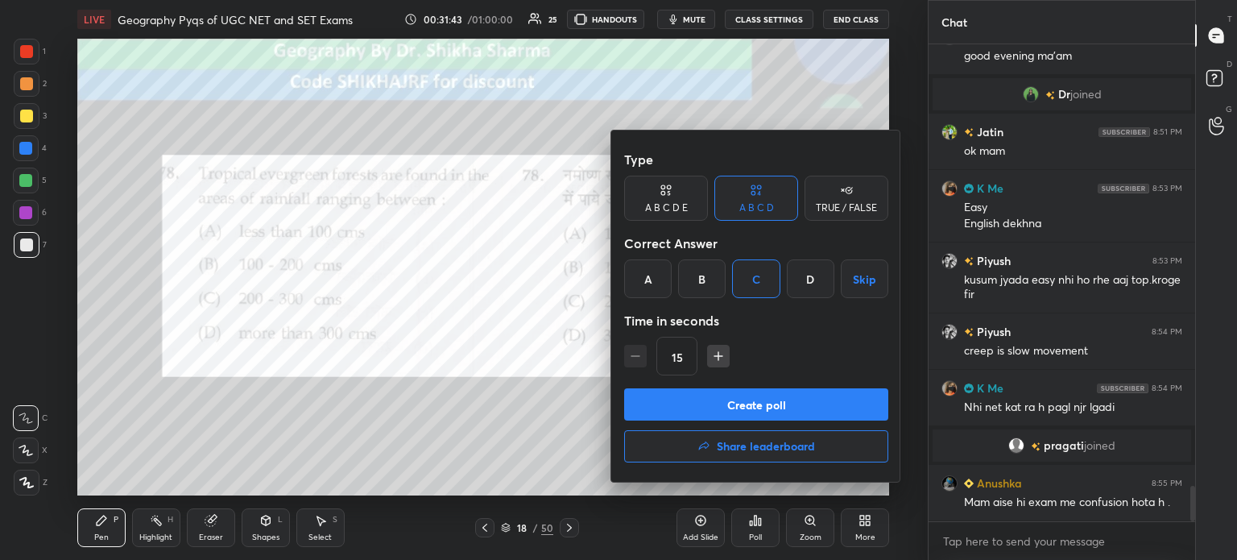
click at [711, 408] on button "Create poll" at bounding box center [756, 404] width 264 height 32
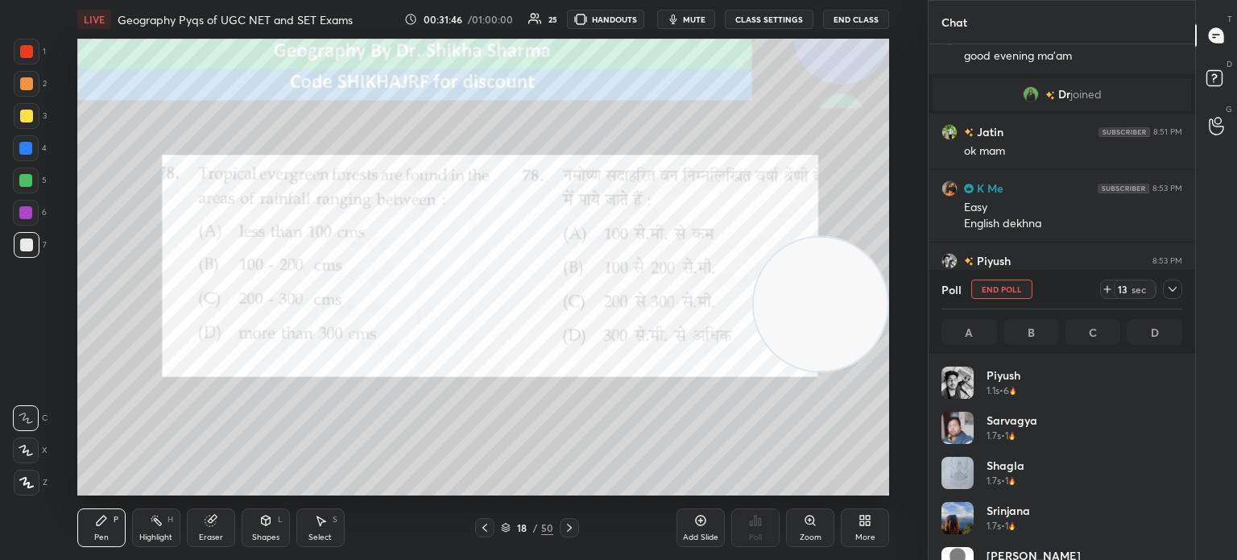
scroll to position [188, 236]
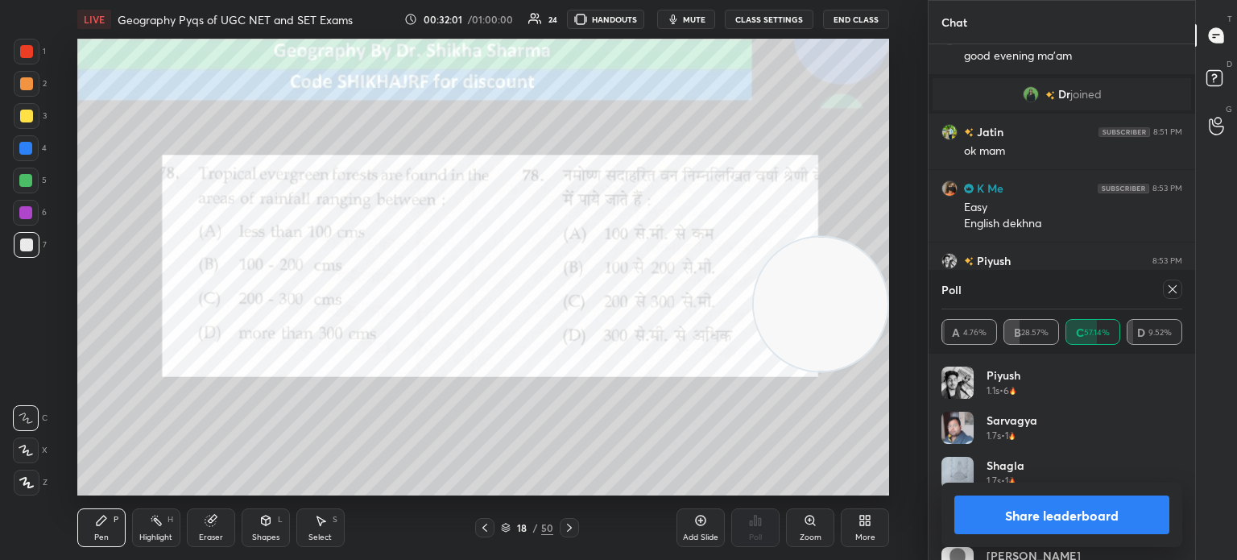
click at [1002, 515] on button "Share leaderboard" at bounding box center [1061, 514] width 215 height 39
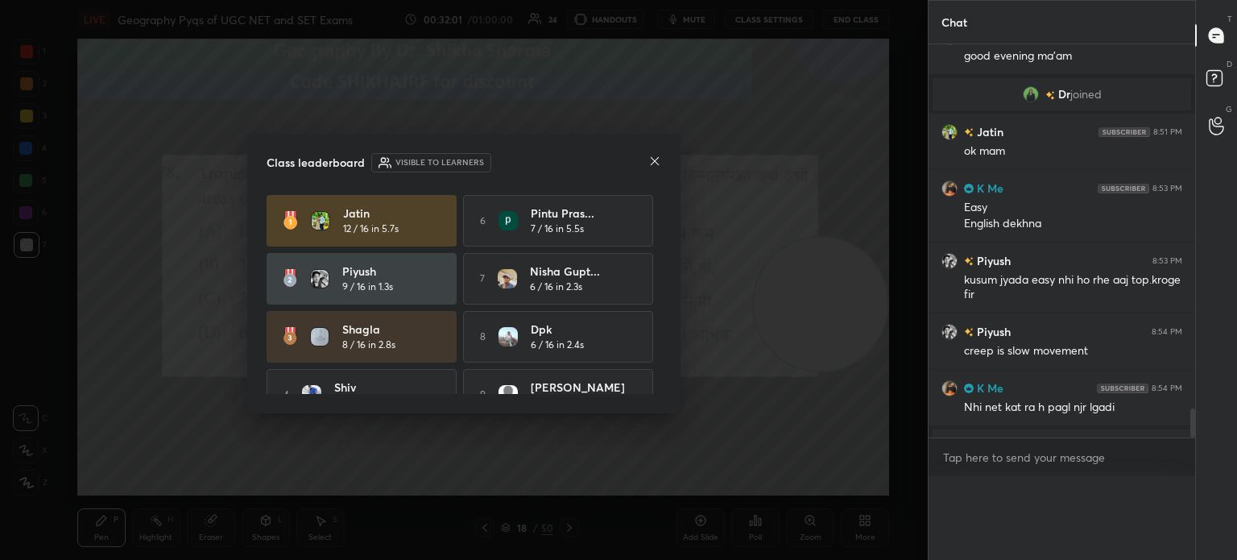
scroll to position [445, 262]
click at [656, 158] on icon at bounding box center [654, 161] width 13 height 13
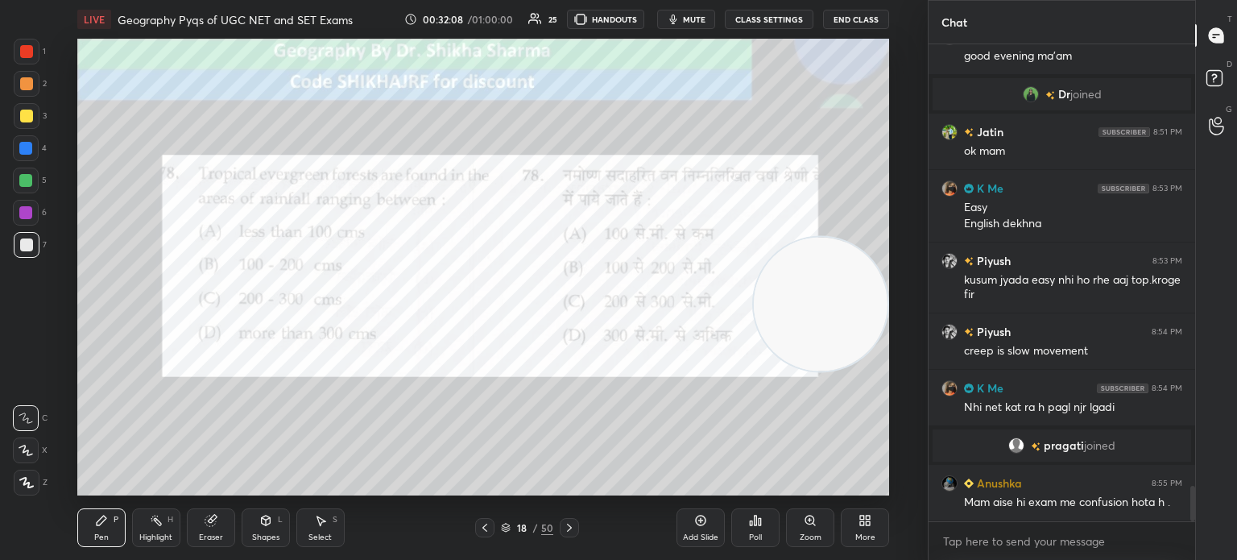
click at [563, 527] on icon at bounding box center [569, 527] width 13 height 13
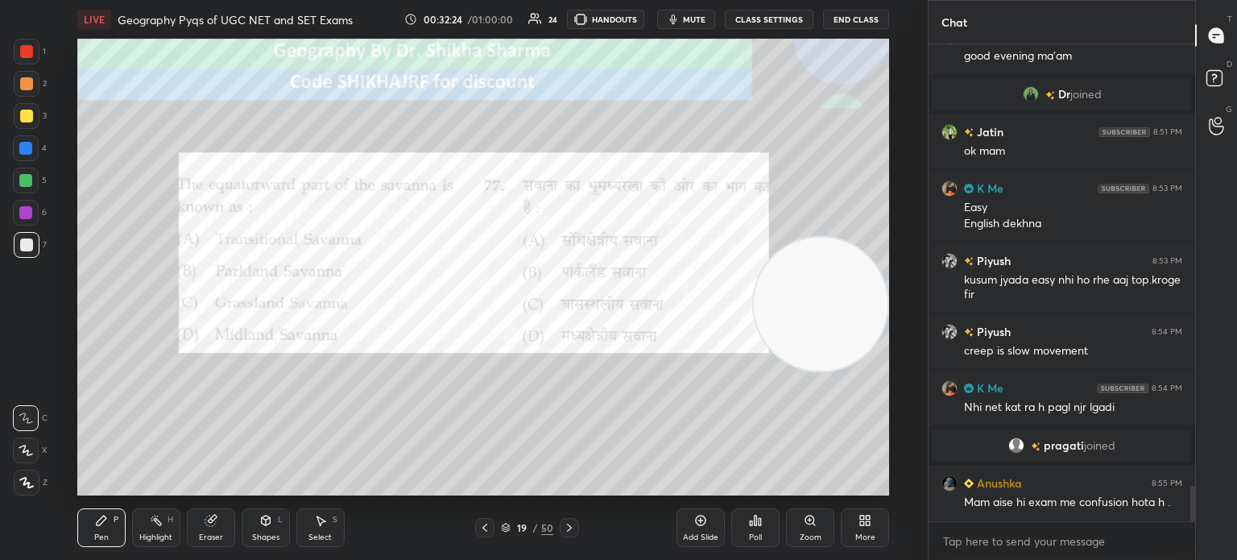
click at [749, 530] on div "Poll" at bounding box center [755, 527] width 48 height 39
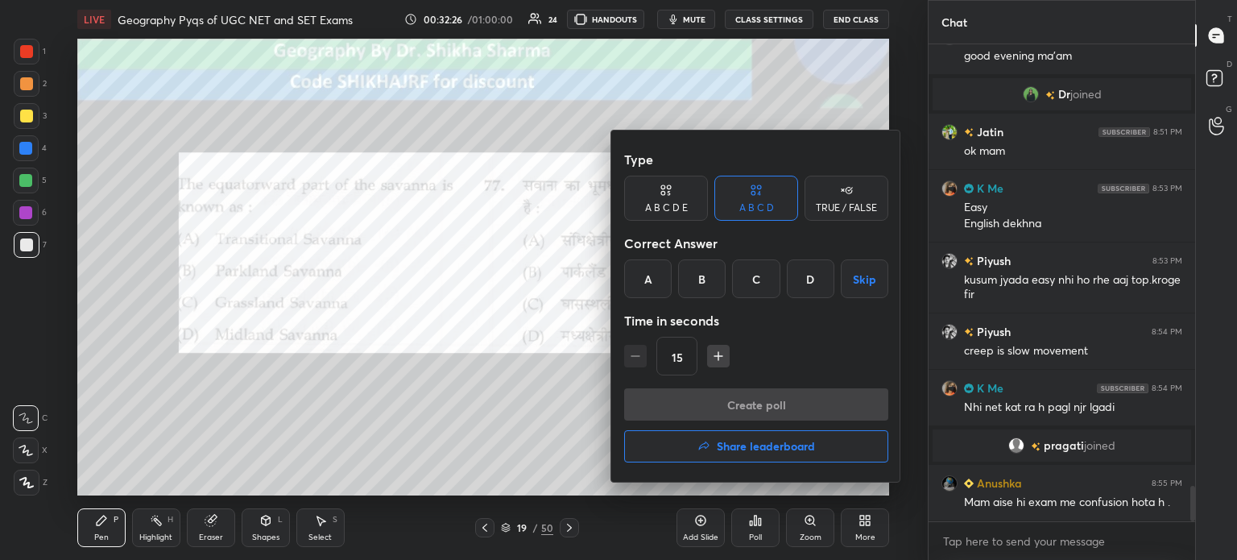
click at [689, 273] on div "B" at bounding box center [702, 278] width 48 height 39
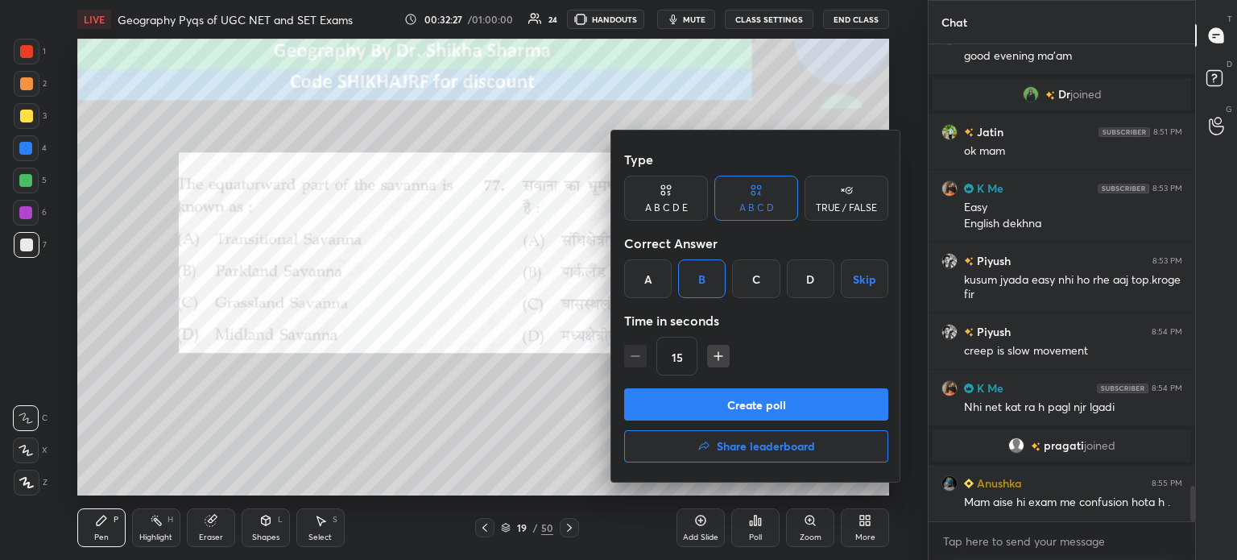
click at [642, 401] on button "Create poll" at bounding box center [756, 404] width 264 height 32
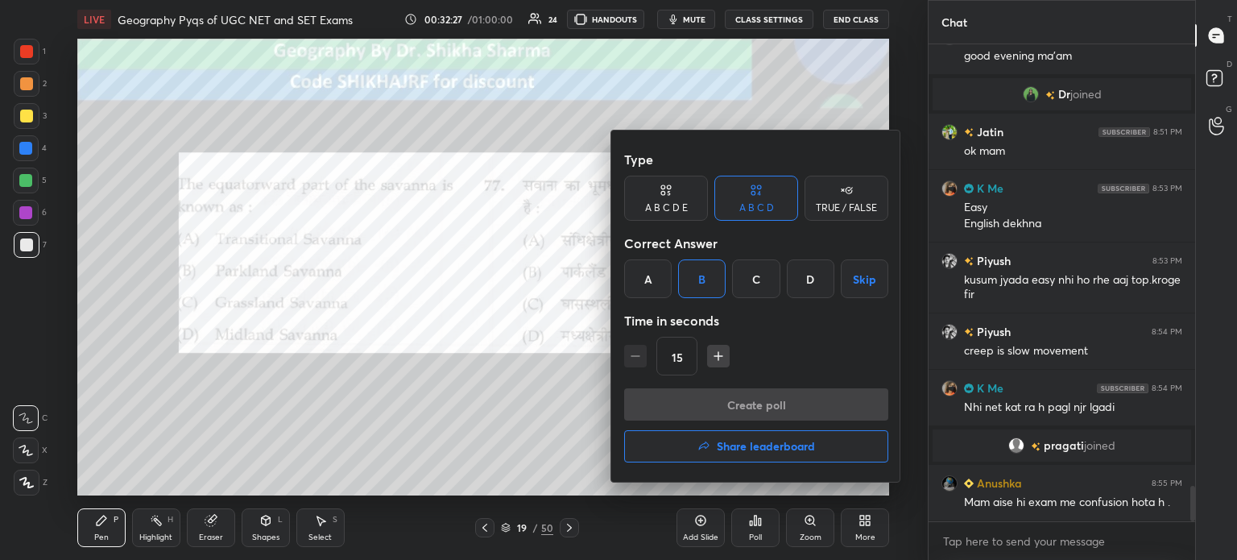
scroll to position [316, 262]
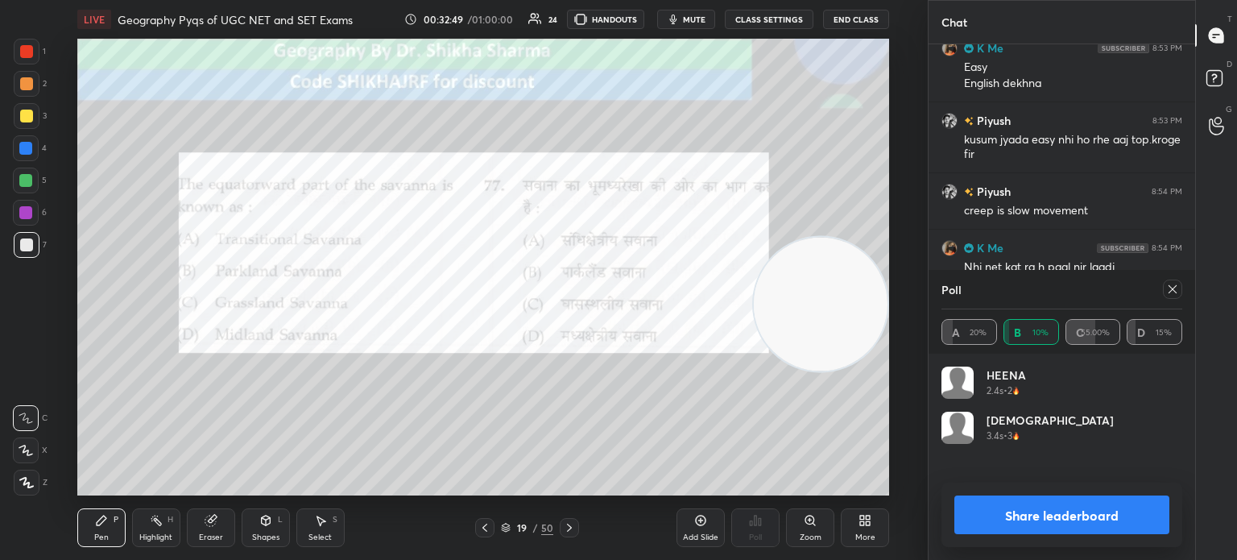
click at [1057, 518] on button "Share leaderboard" at bounding box center [1061, 514] width 215 height 39
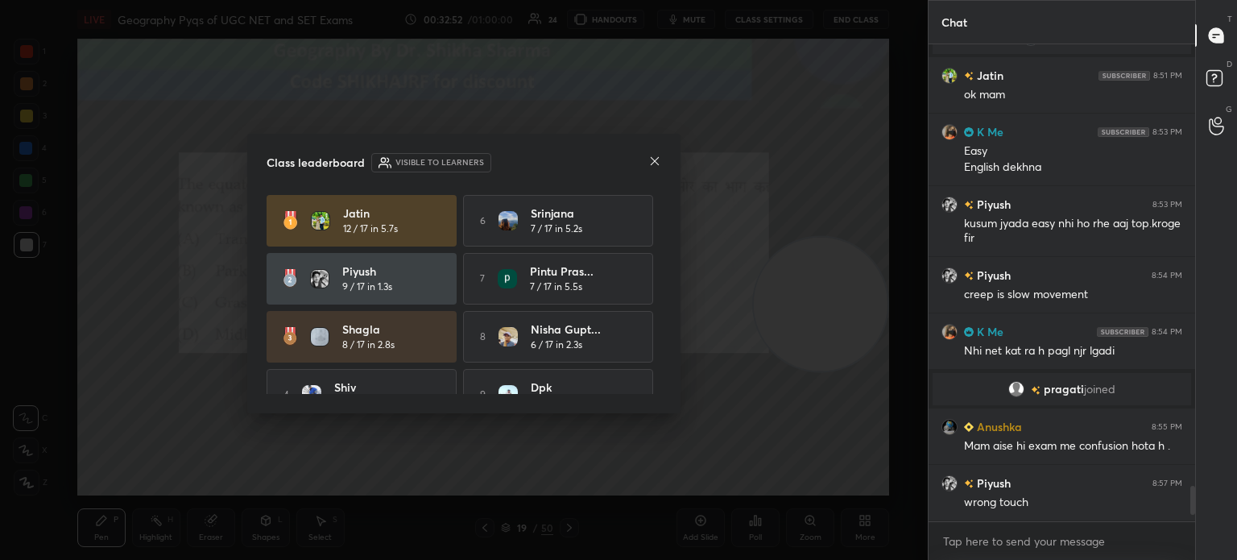
click at [652, 161] on icon at bounding box center [654, 161] width 13 height 13
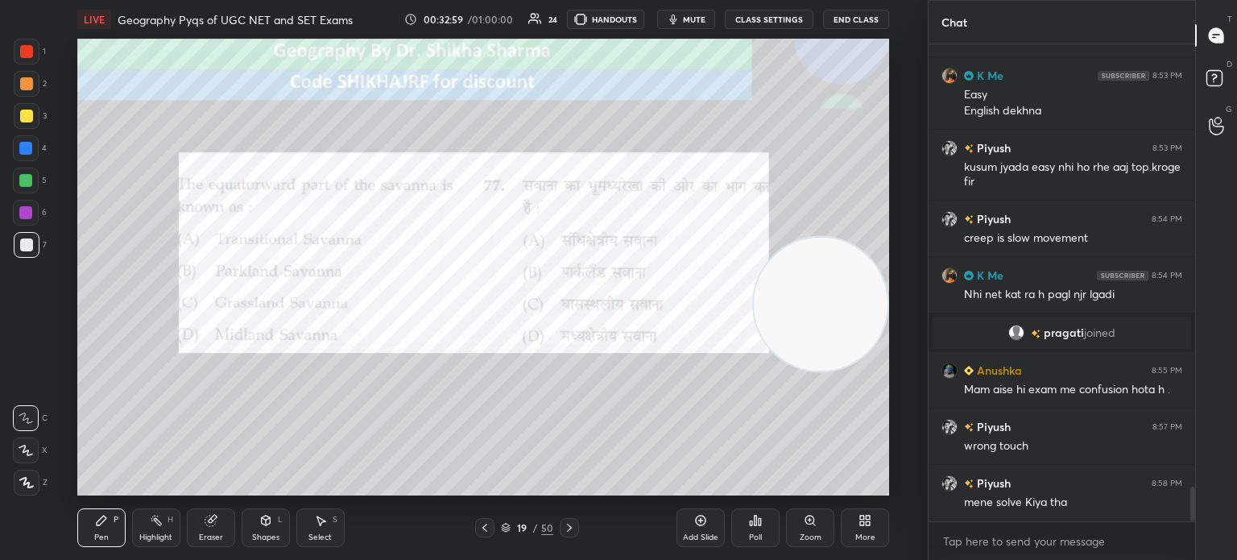
click at [567, 530] on icon at bounding box center [569, 527] width 13 height 13
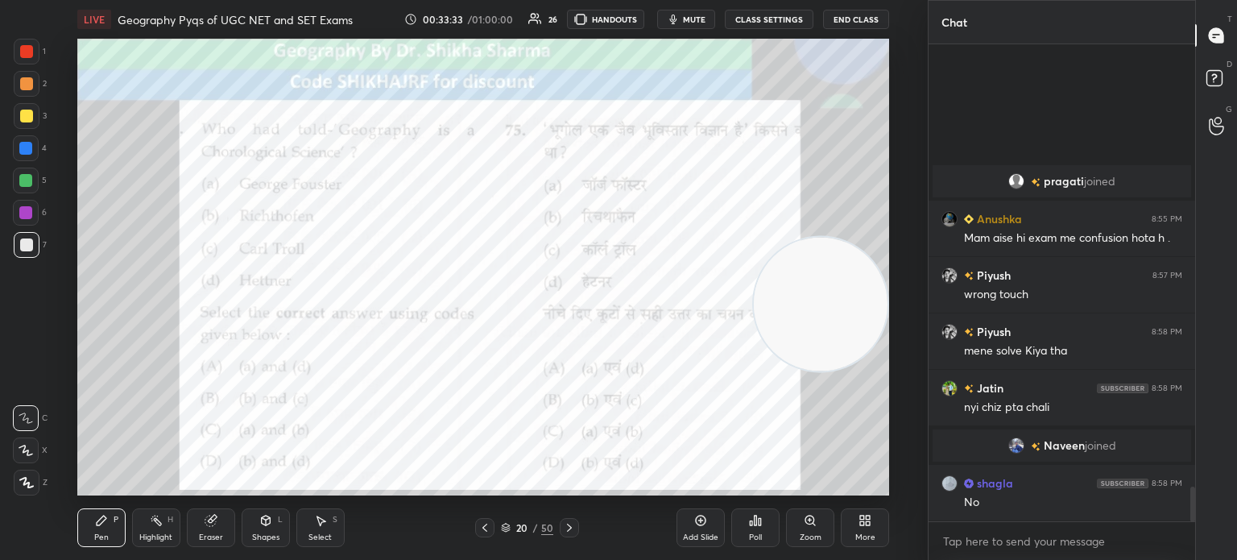
scroll to position [6085, 0]
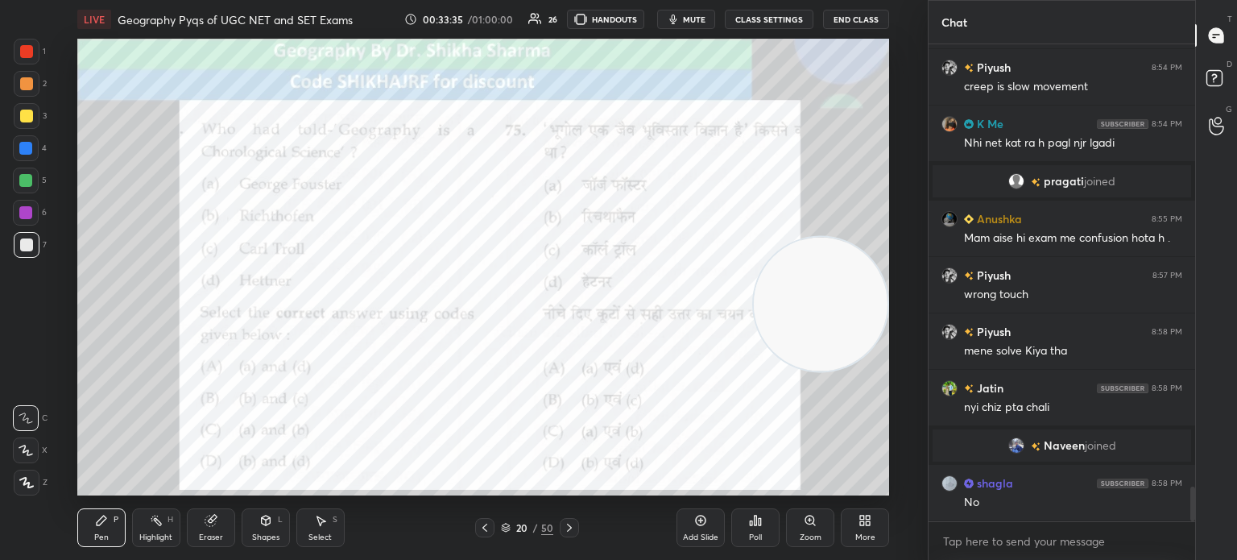
click at [753, 531] on div "Poll" at bounding box center [755, 527] width 48 height 39
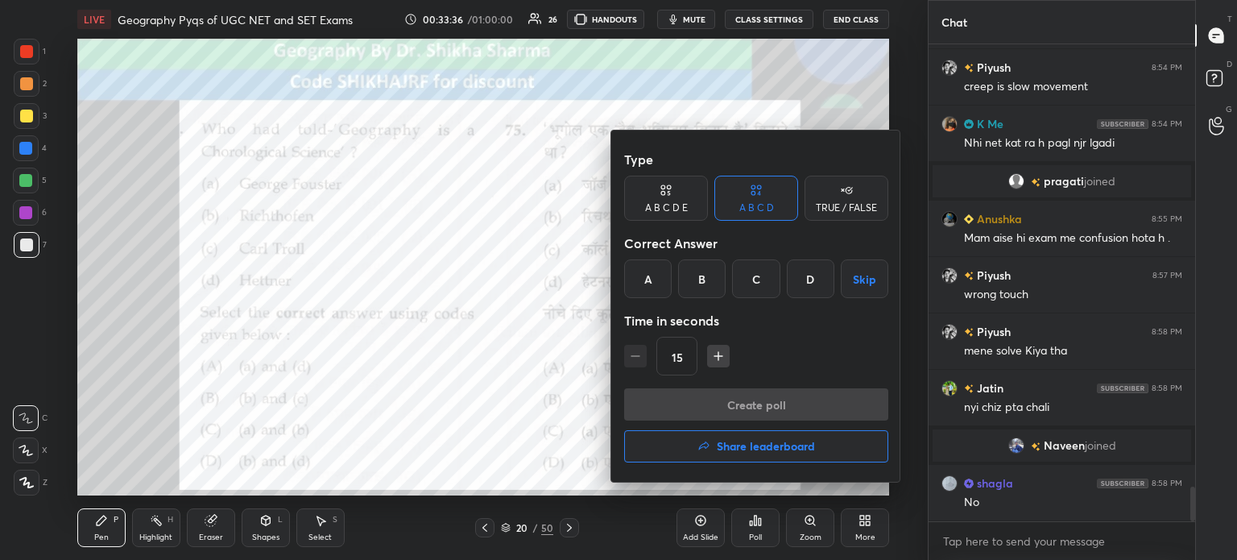
click at [800, 276] on div "D" at bounding box center [811, 278] width 48 height 39
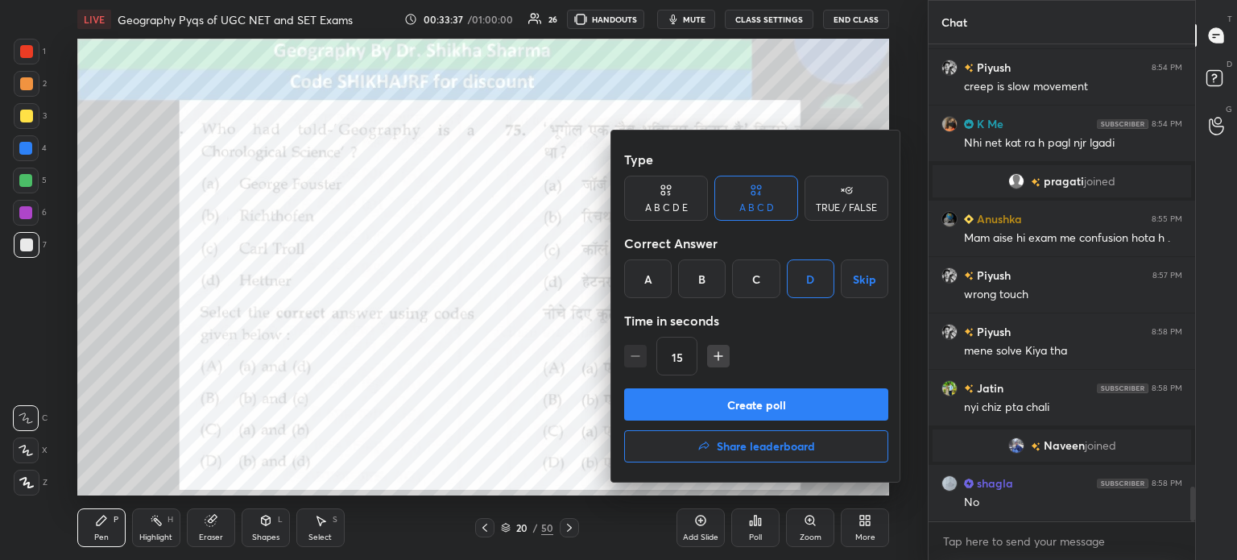
click at [751, 407] on button "Create poll" at bounding box center [756, 404] width 264 height 32
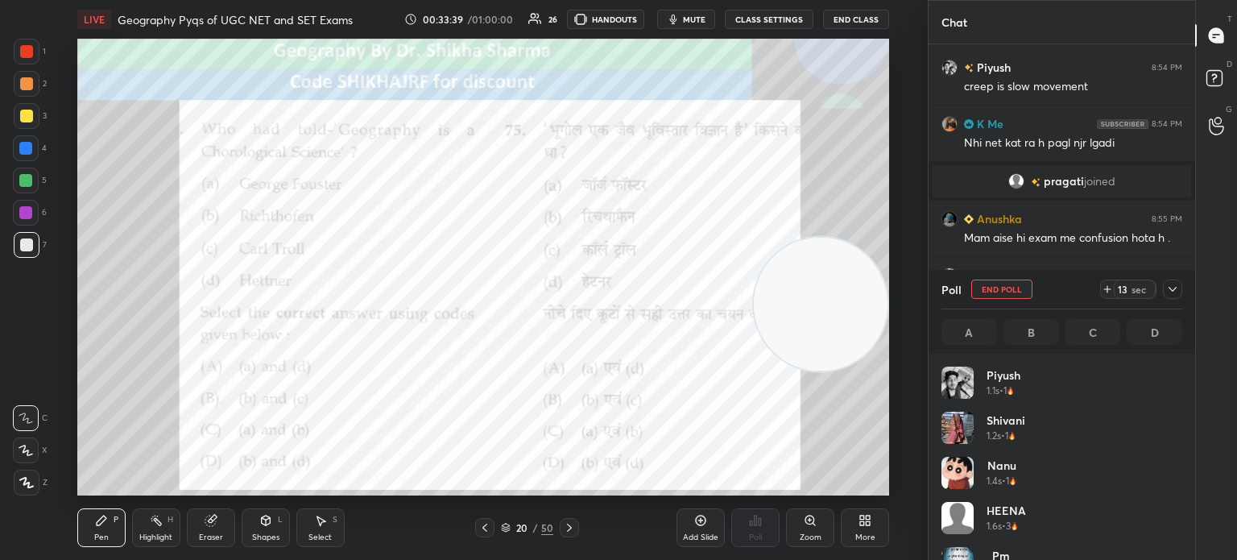
scroll to position [5, 5]
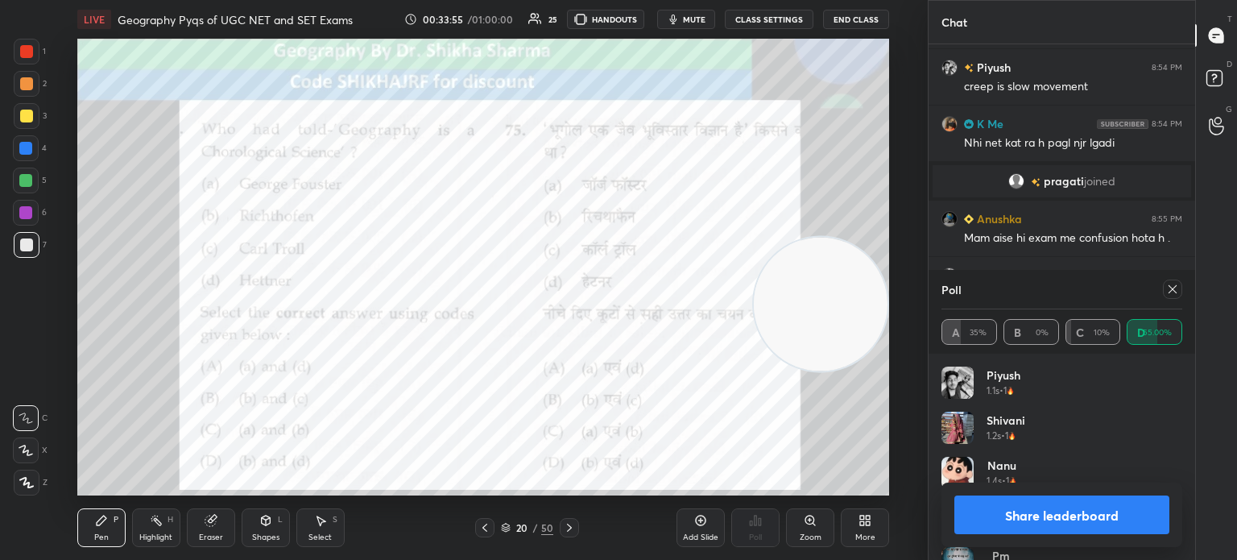
click at [1015, 522] on button "Share leaderboard" at bounding box center [1061, 514] width 215 height 39
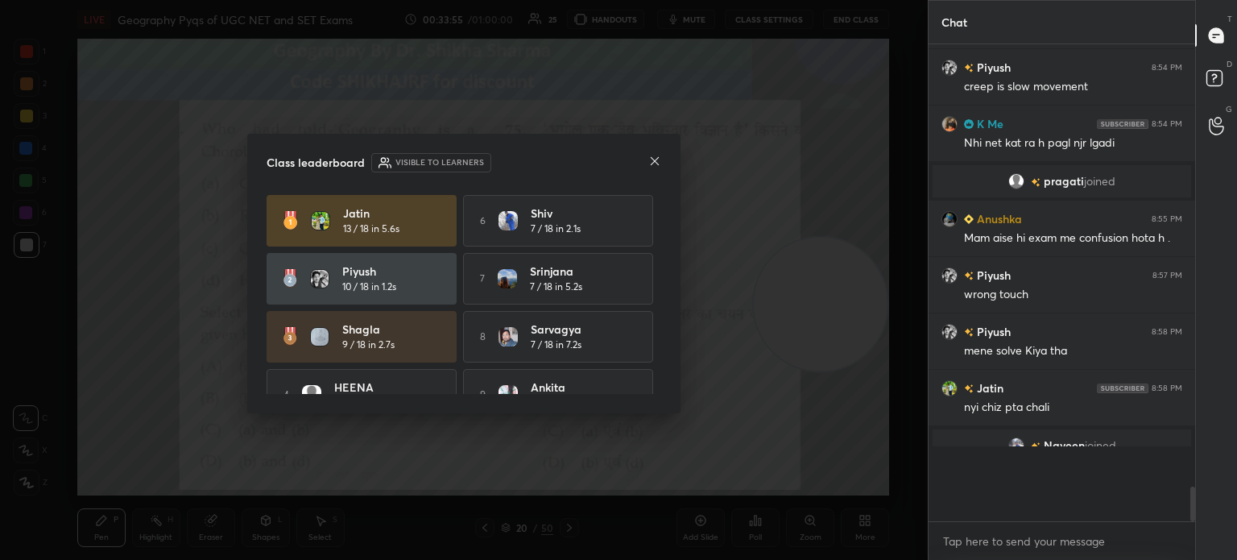
scroll to position [6, 5]
click at [657, 158] on icon at bounding box center [655, 161] width 8 height 8
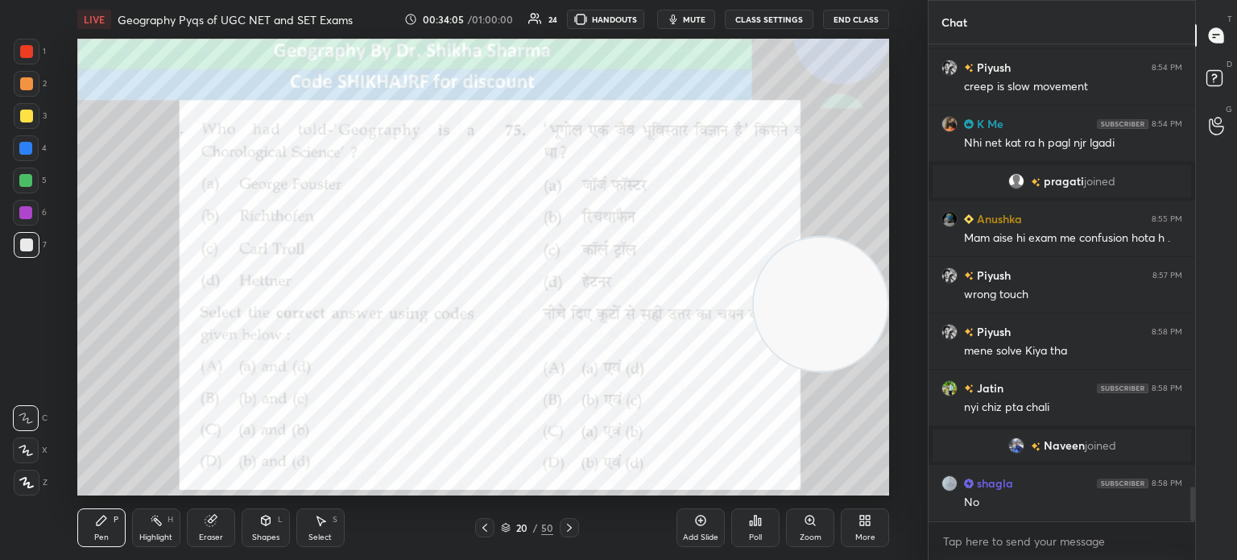
click at [566, 531] on icon at bounding box center [569, 527] width 13 height 13
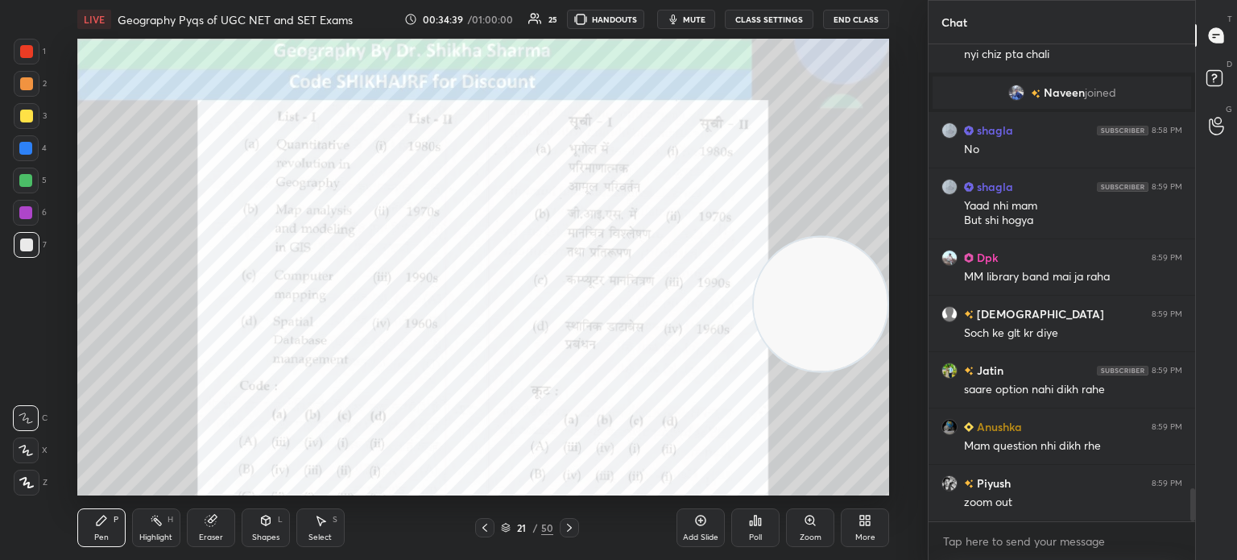
scroll to position [6494, 0]
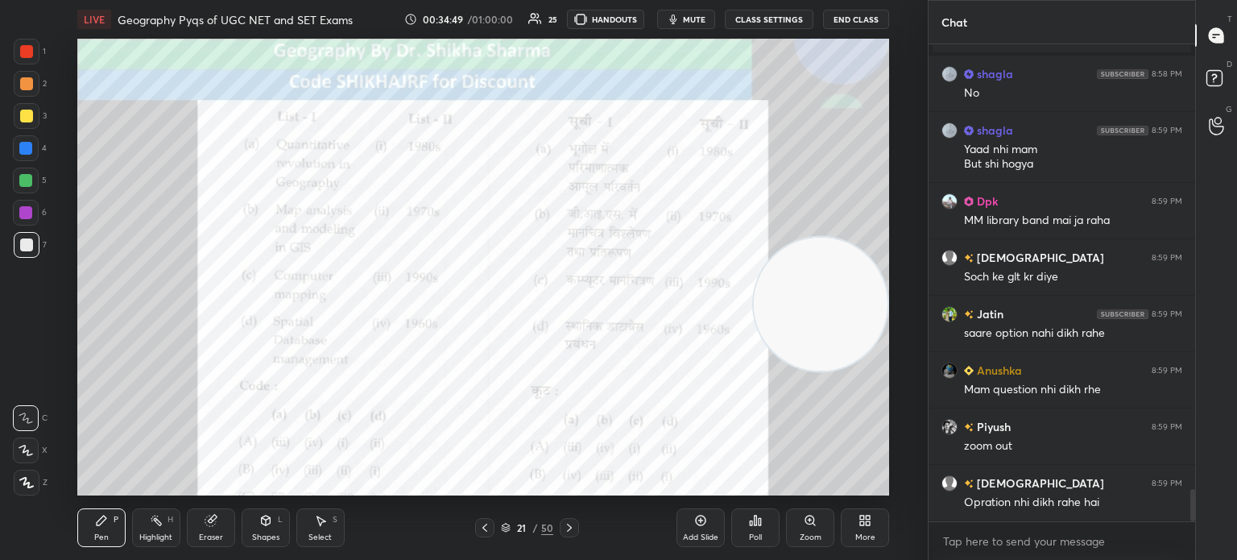
click at [570, 530] on icon at bounding box center [569, 527] width 13 height 13
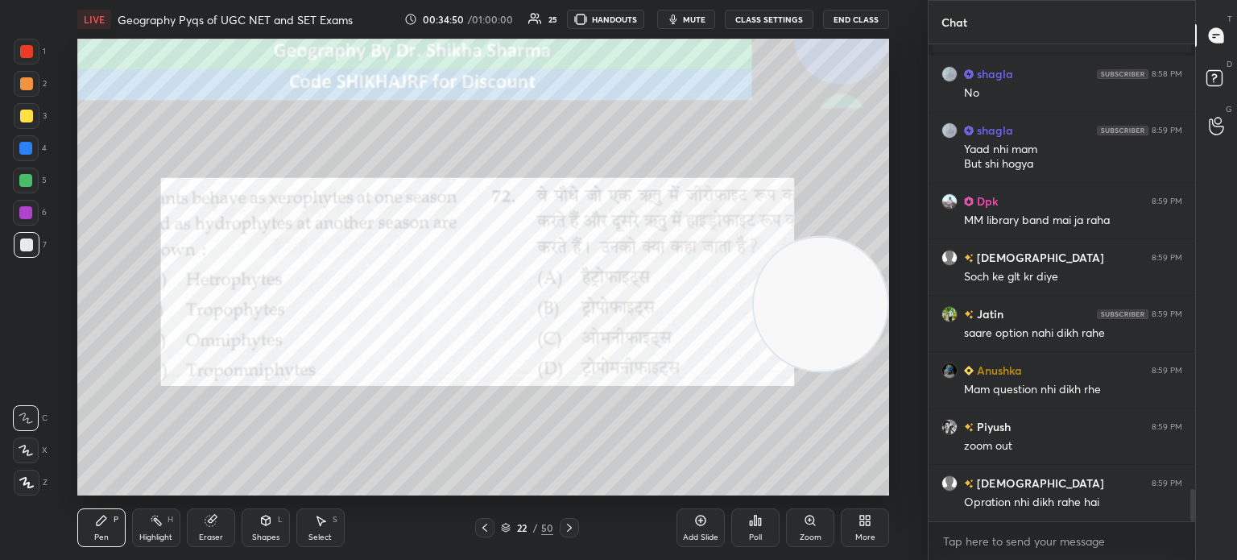
scroll to position [6550, 0]
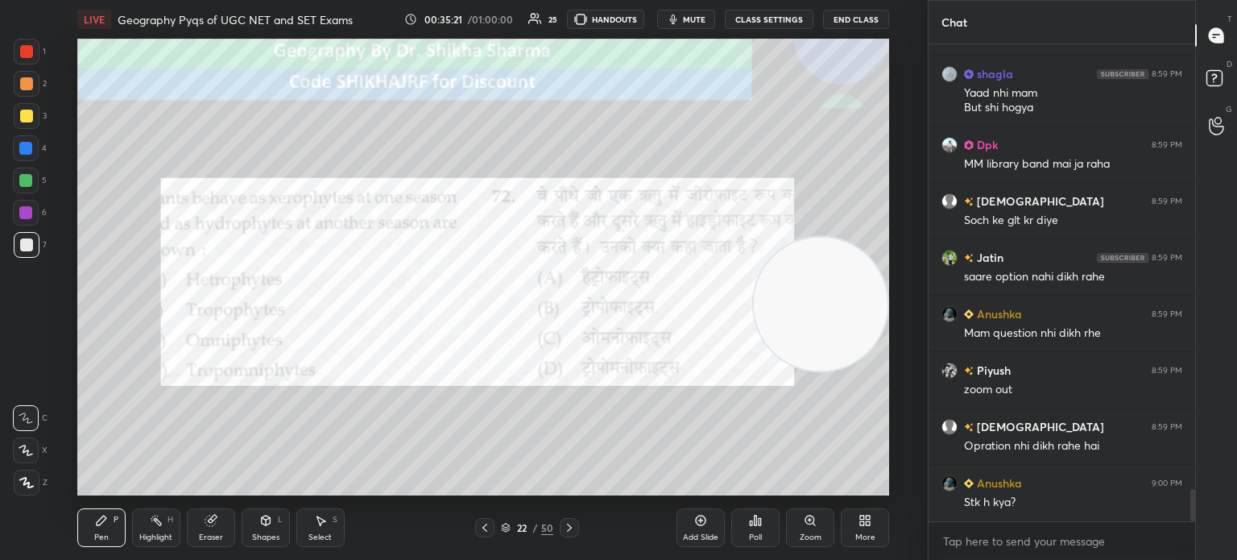
click at [760, 535] on div "Poll" at bounding box center [755, 537] width 13 height 8
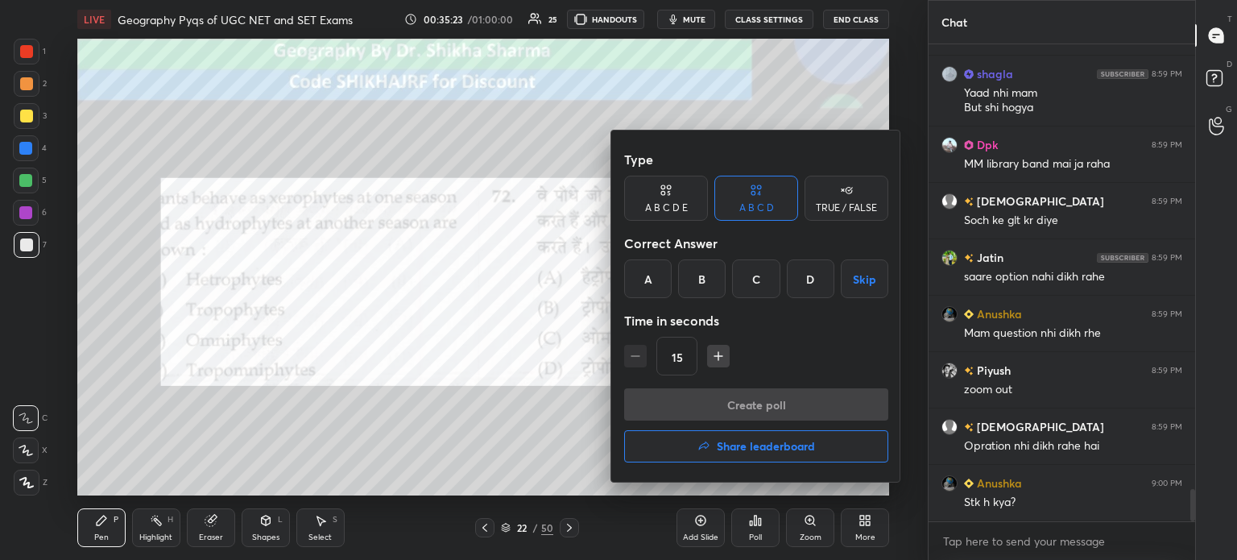
click at [705, 280] on div "B" at bounding box center [702, 278] width 48 height 39
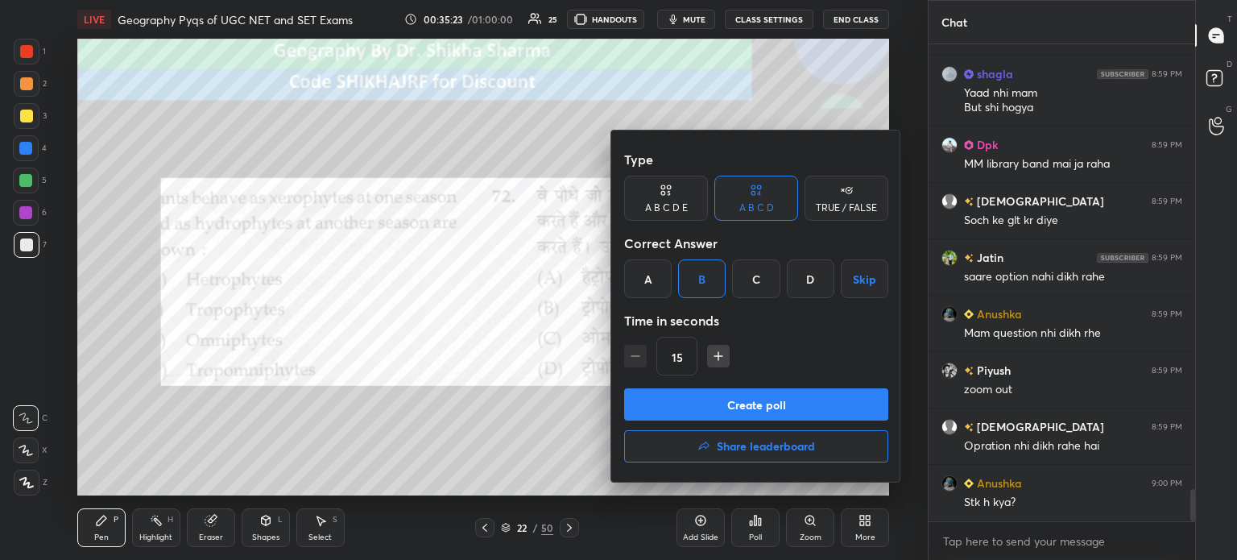
scroll to position [6607, 0]
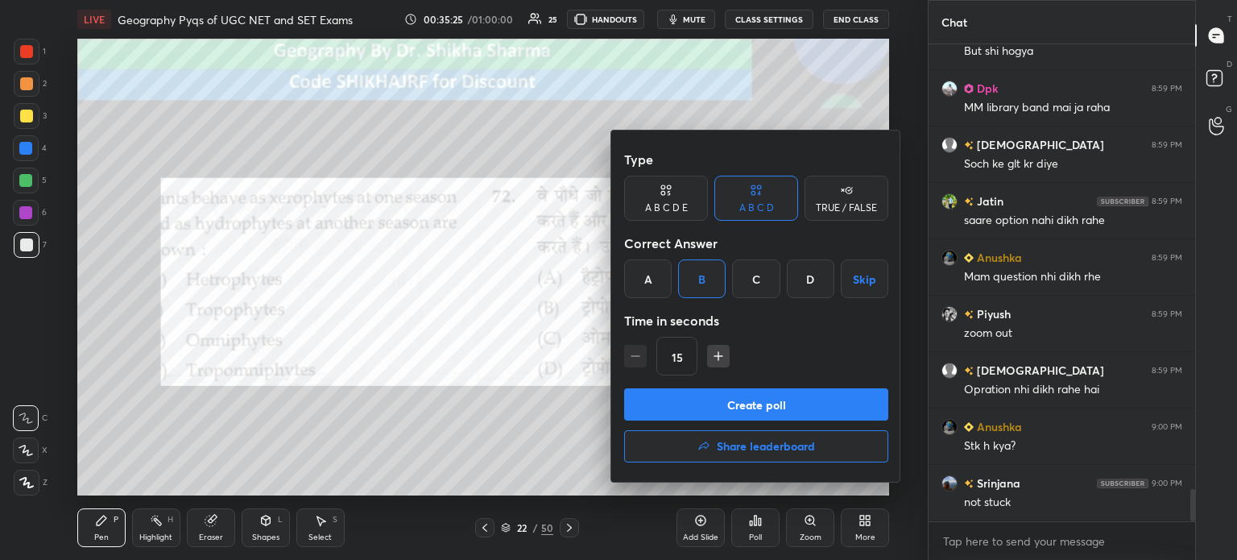
click at [679, 412] on button "Create poll" at bounding box center [756, 404] width 264 height 32
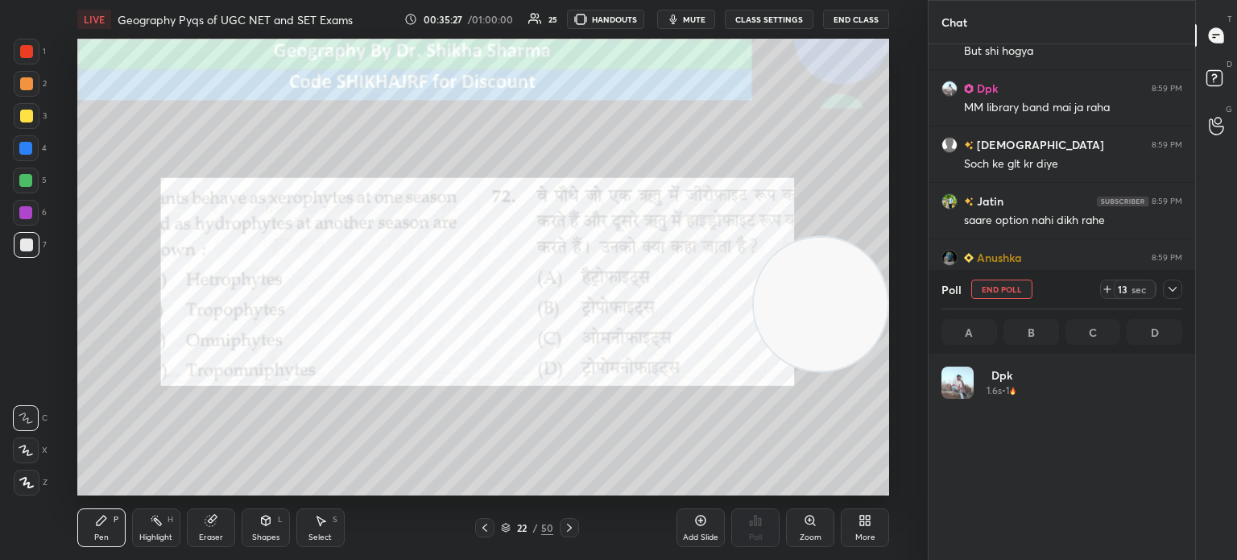
scroll to position [188, 236]
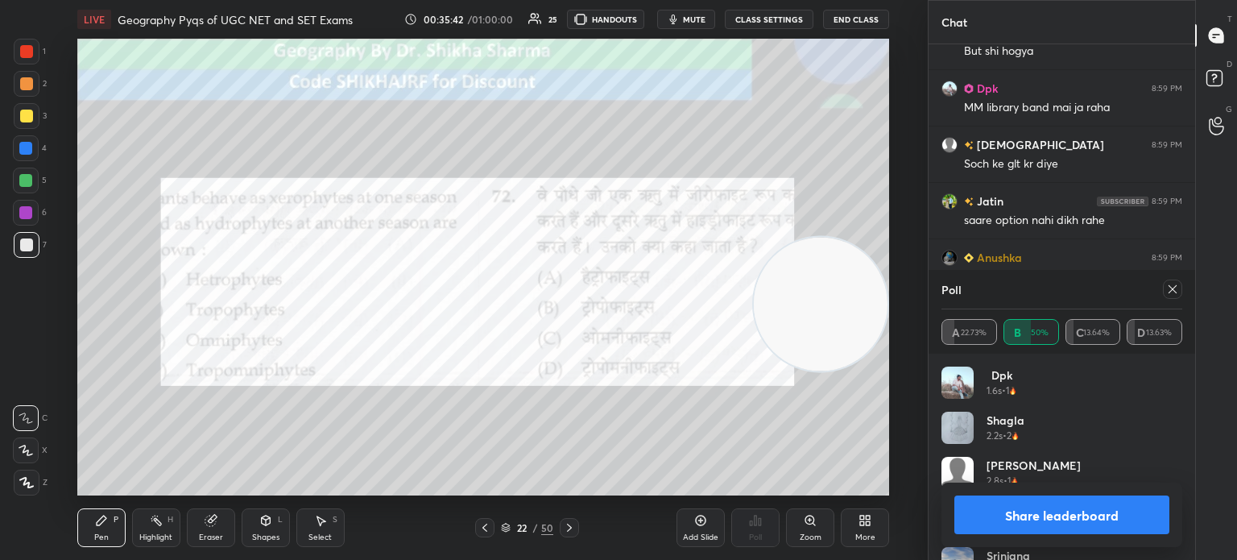
click at [986, 515] on button "Share leaderboard" at bounding box center [1061, 514] width 215 height 39
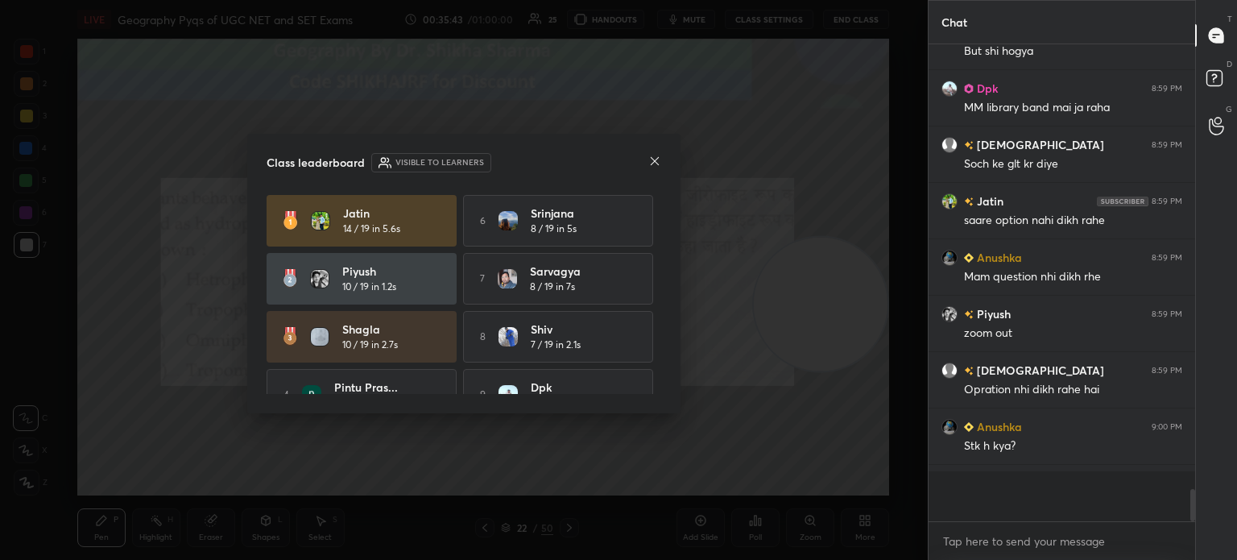
scroll to position [312, 262]
click at [656, 159] on icon at bounding box center [655, 161] width 8 height 8
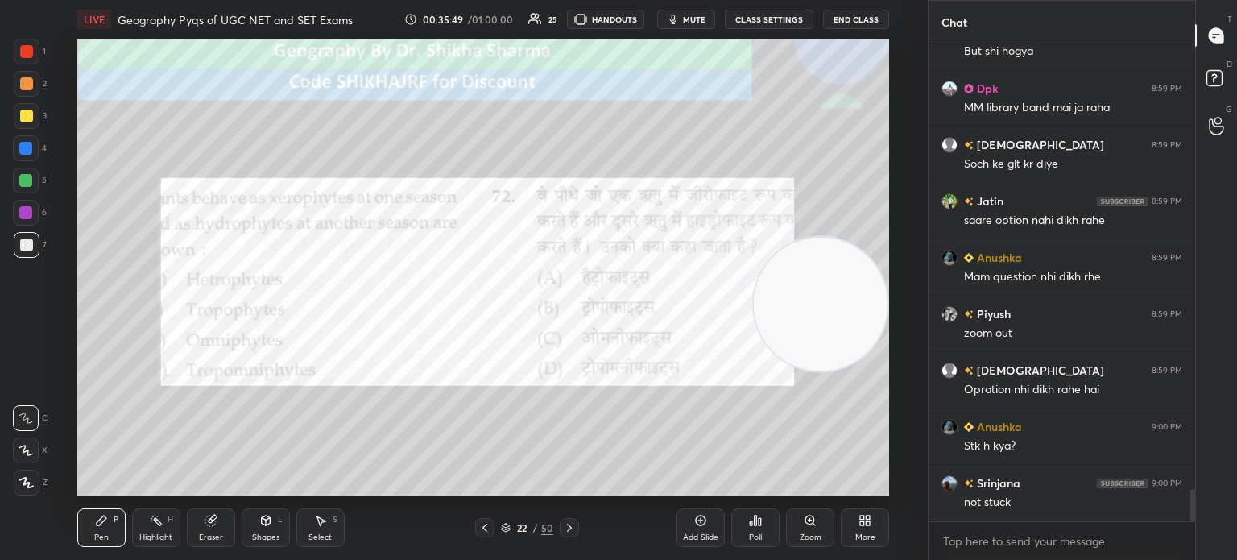
click at [567, 525] on icon at bounding box center [569, 527] width 13 height 13
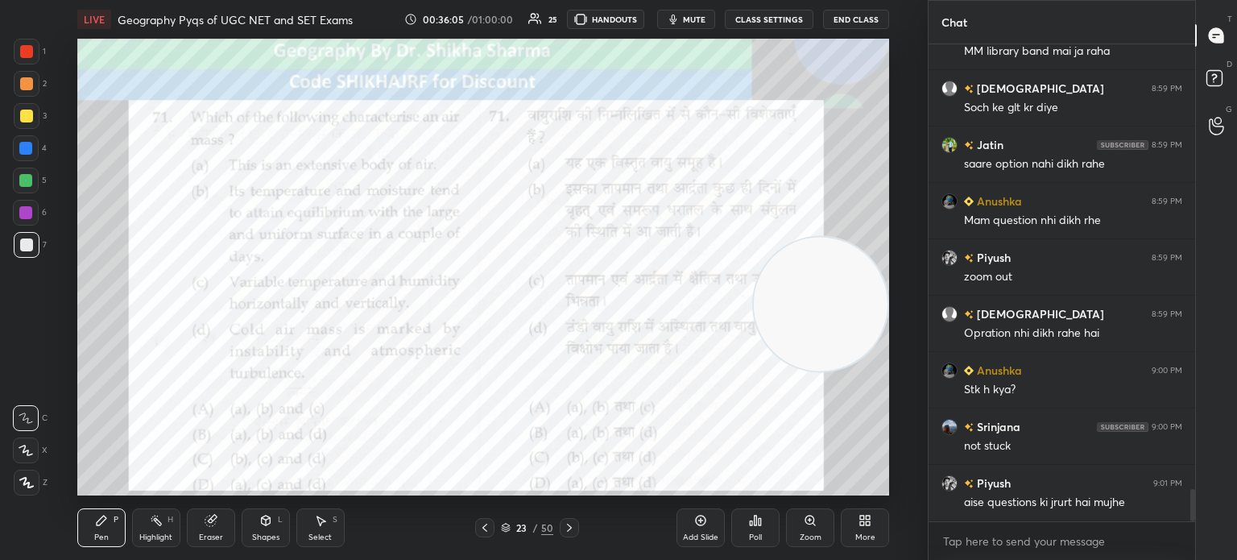
scroll to position [6720, 0]
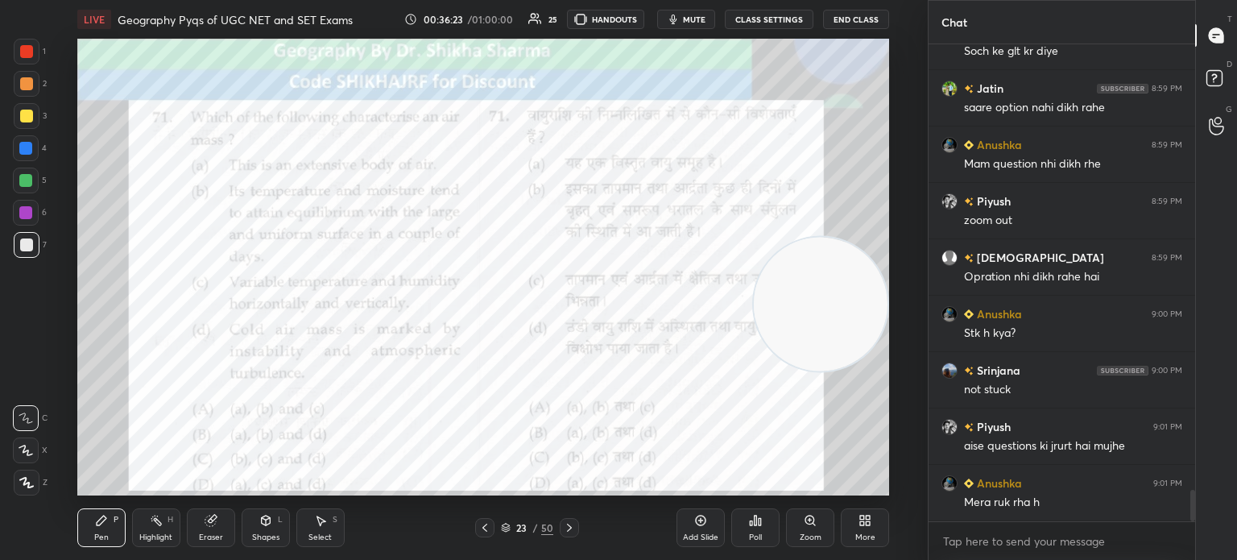
click at [757, 536] on div "Poll" at bounding box center [755, 537] width 13 height 8
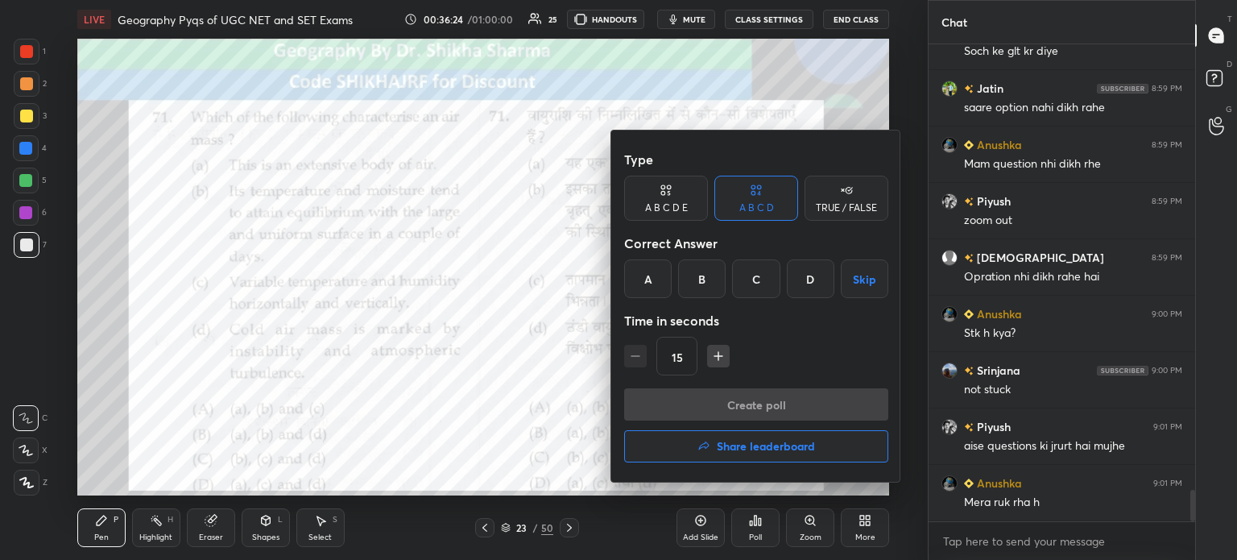
click at [712, 268] on div "B" at bounding box center [702, 278] width 48 height 39
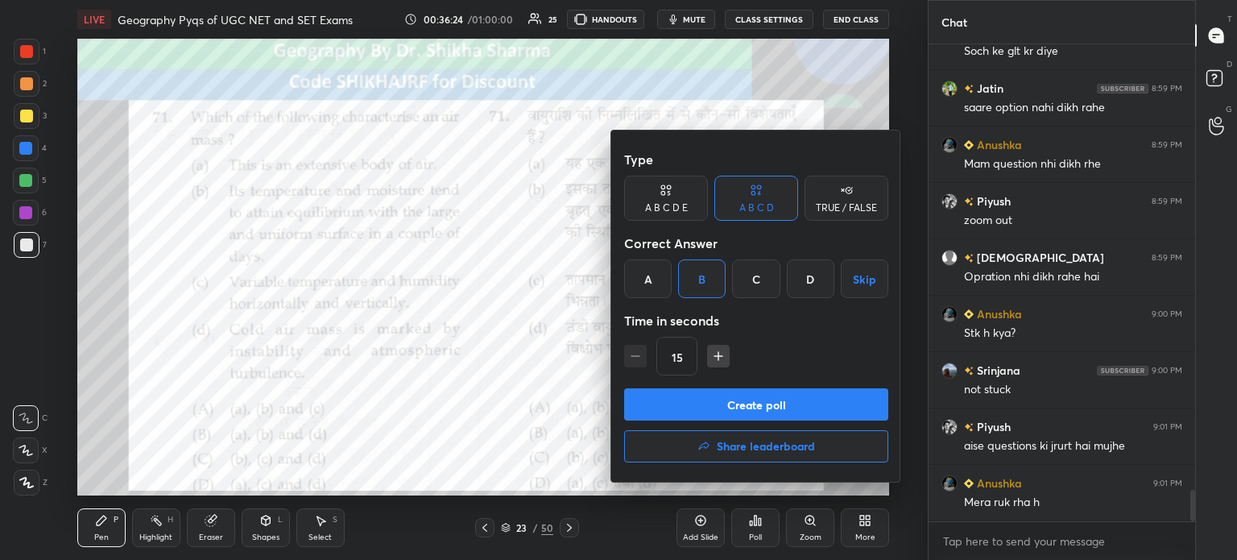
scroll to position [6758, 0]
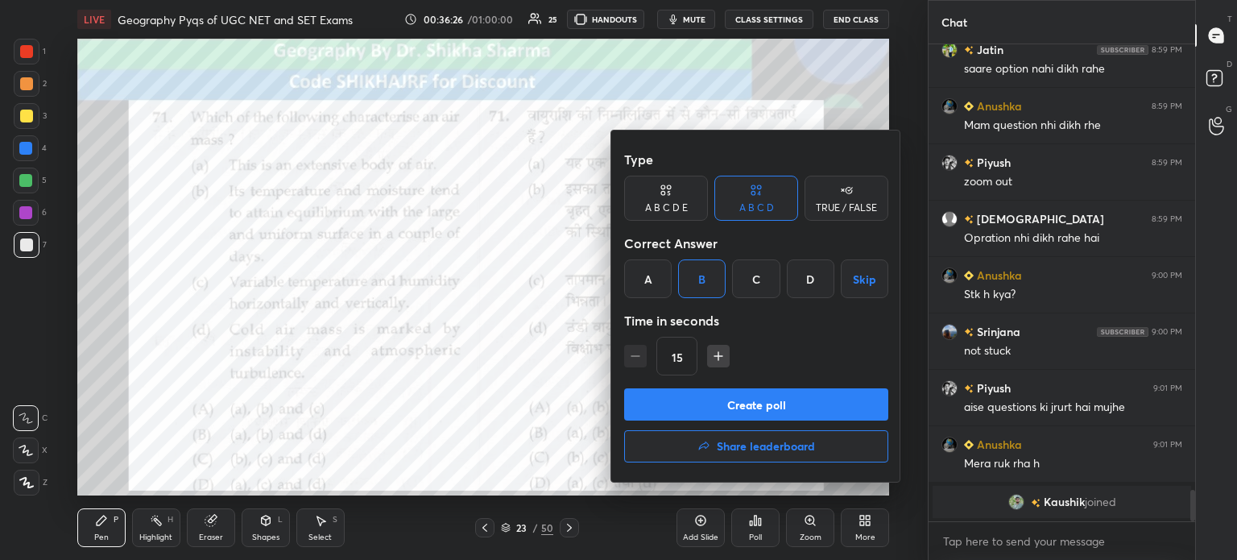
click at [685, 403] on button "Create poll" at bounding box center [756, 404] width 264 height 32
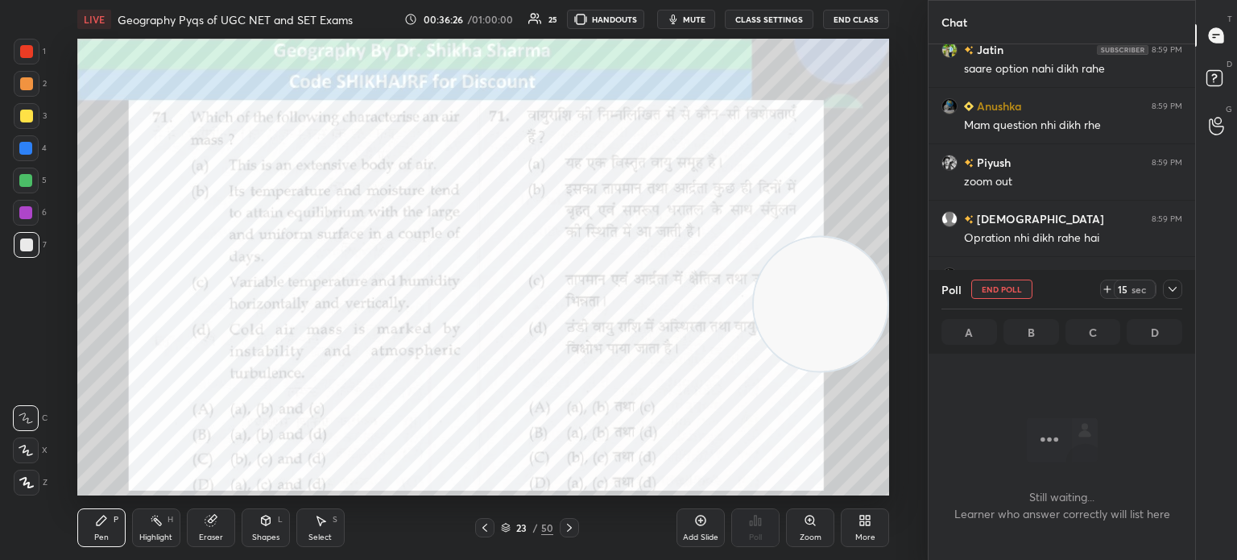
scroll to position [388, 262]
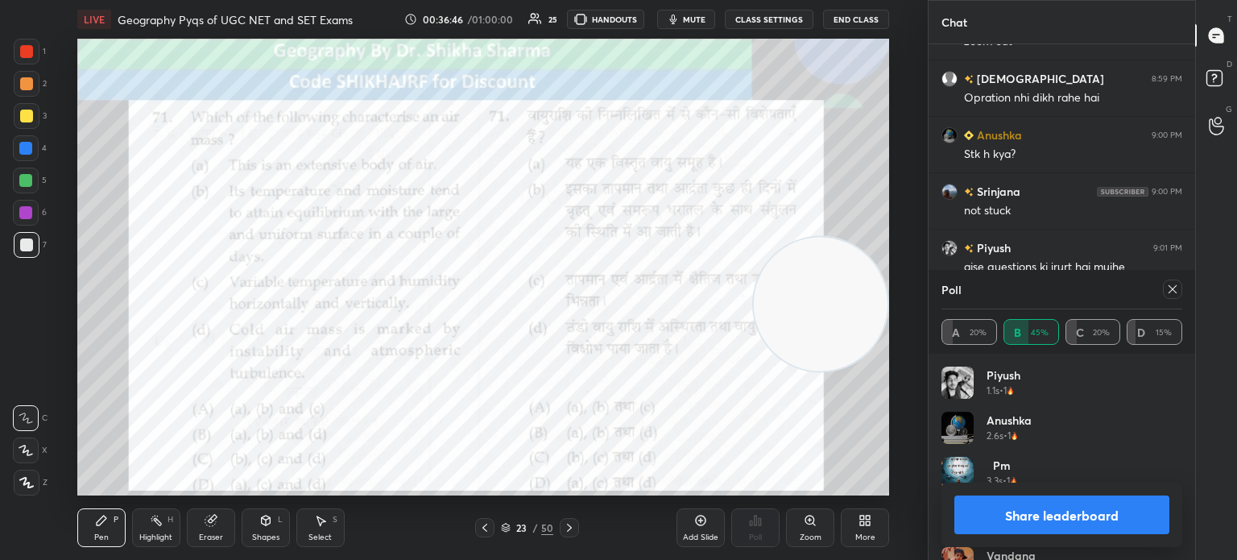
click at [1060, 508] on button "Share leaderboard" at bounding box center [1061, 514] width 215 height 39
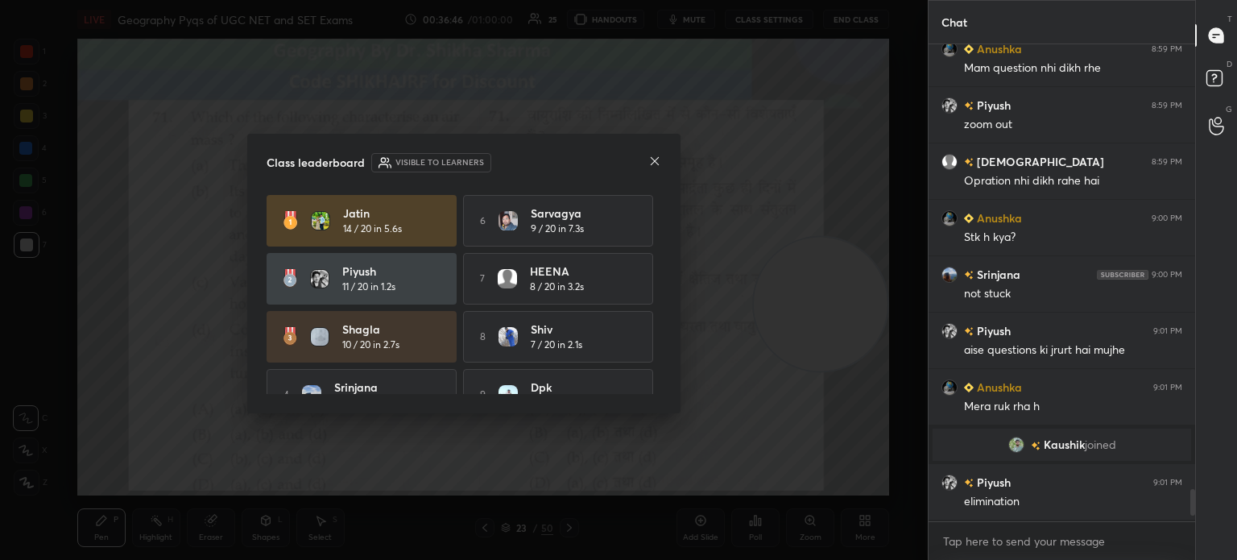
scroll to position [338, 262]
click at [651, 162] on icon at bounding box center [654, 161] width 13 height 13
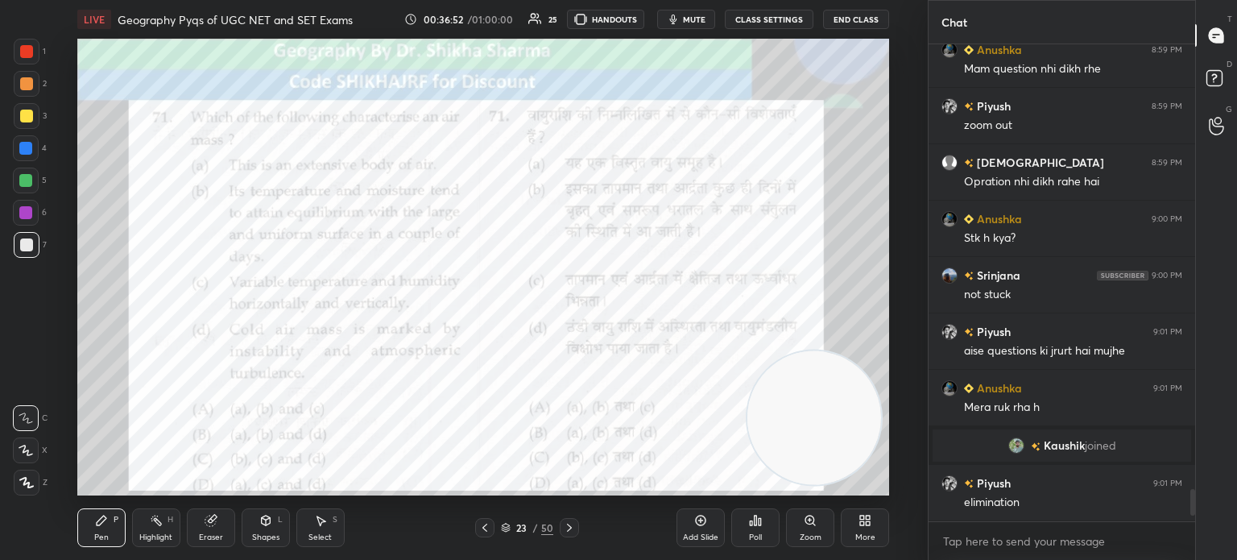
drag, startPoint x: 841, startPoint y: 316, endPoint x: 838, endPoint y: 437, distance: 120.8
click at [838, 437] on video at bounding box center [814, 417] width 134 height 134
click at [563, 527] on icon at bounding box center [569, 527] width 13 height 13
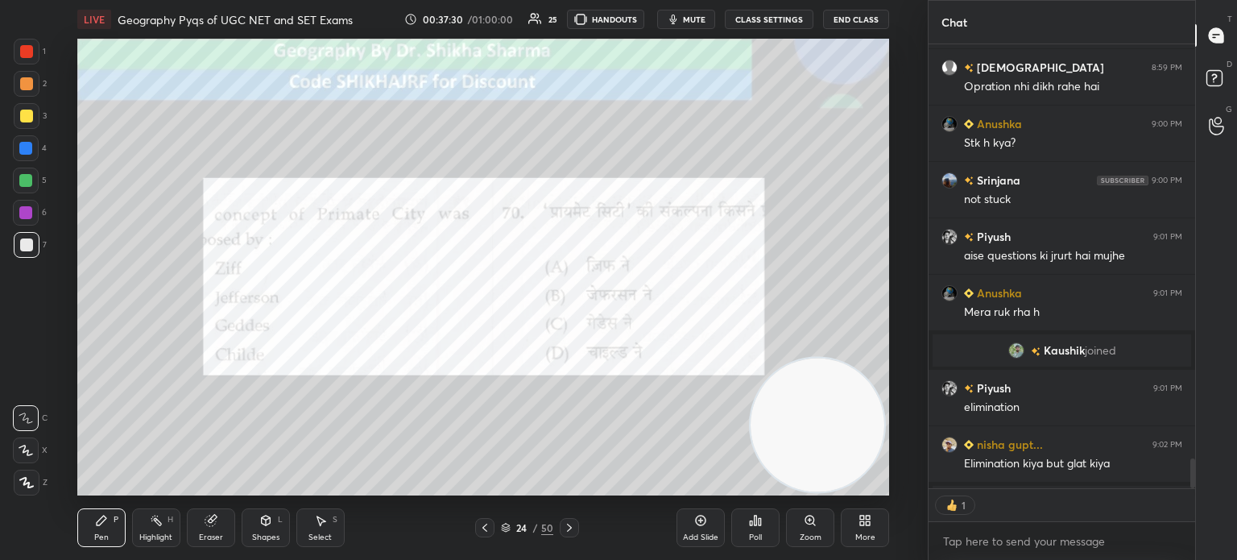
scroll to position [440, 262]
click at [746, 534] on div "Poll" at bounding box center [755, 527] width 48 height 39
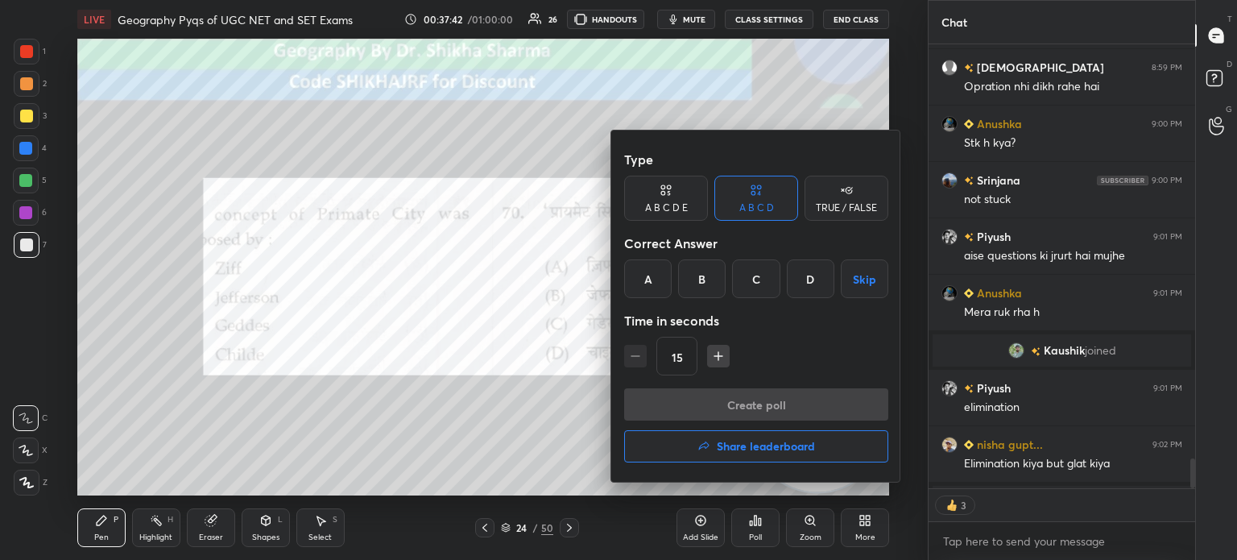
click at [693, 285] on div "B" at bounding box center [702, 278] width 48 height 39
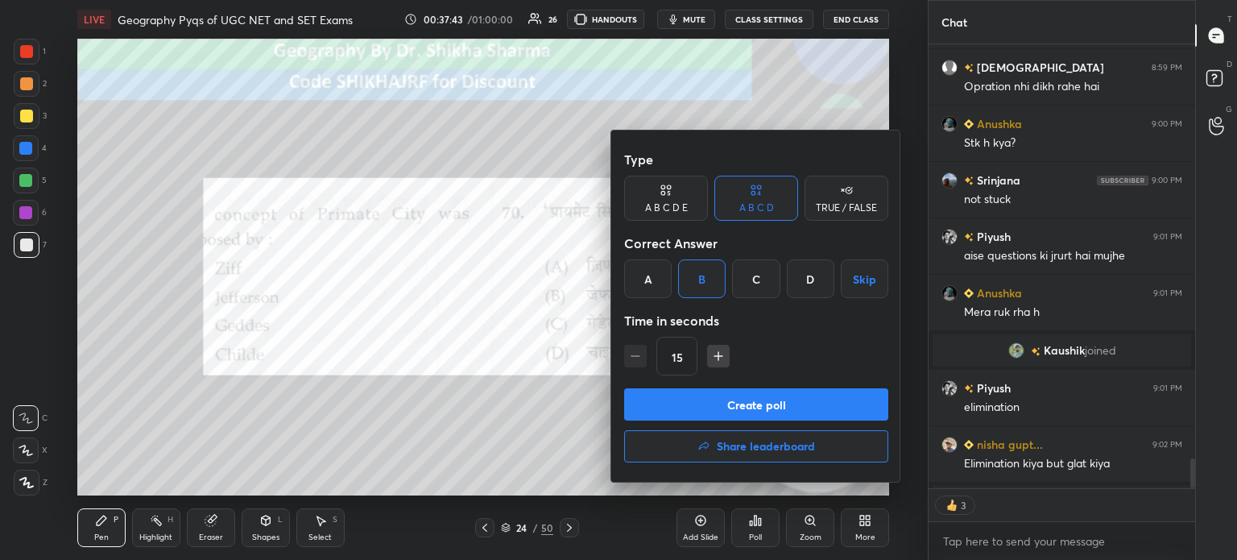
click at [676, 403] on button "Create poll" at bounding box center [756, 404] width 264 height 32
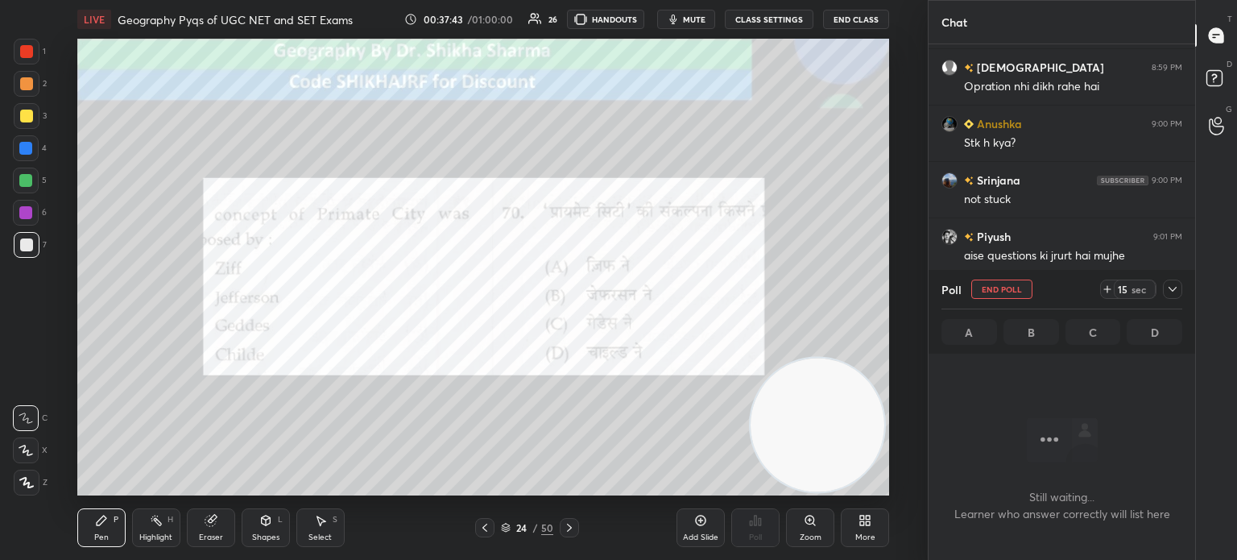
scroll to position [5, 5]
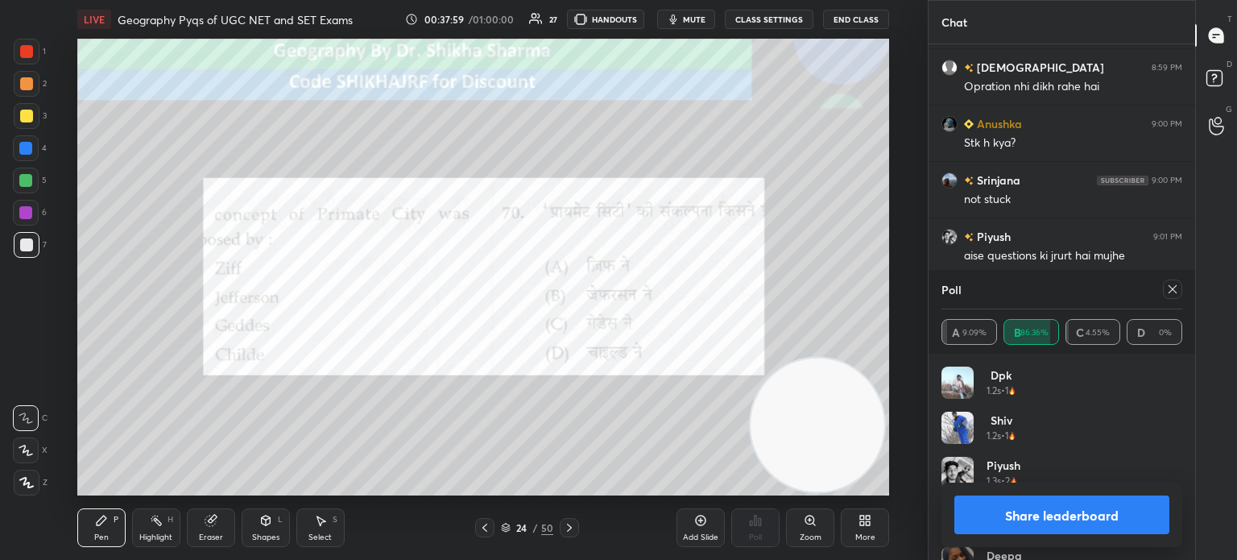
click at [1017, 522] on button "Share leaderboard" at bounding box center [1061, 514] width 215 height 39
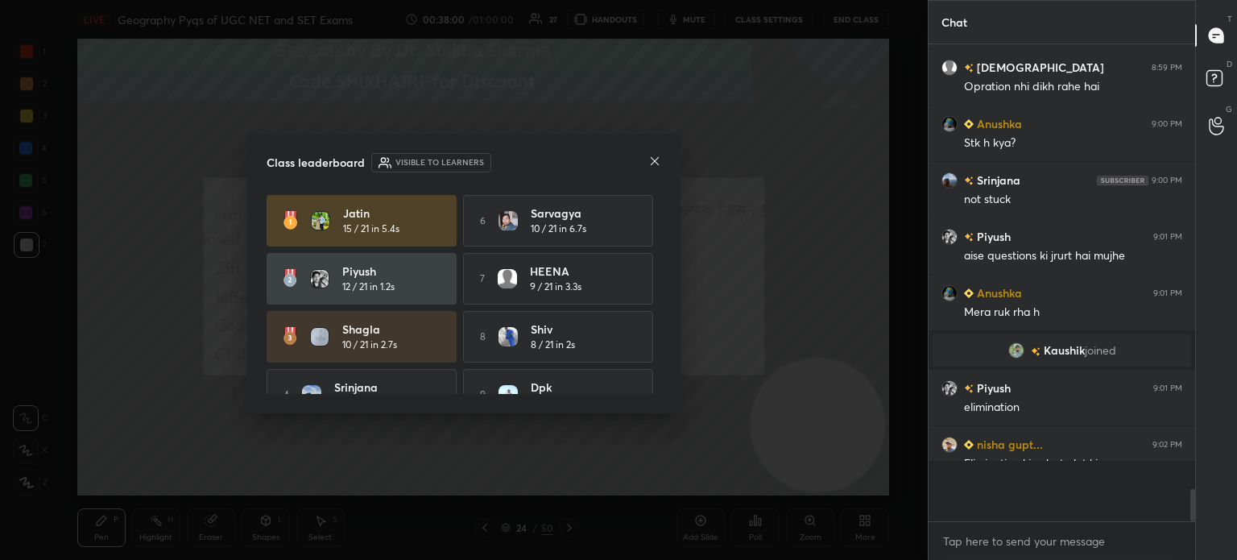
scroll to position [4, 5]
click at [647, 155] on div "Class leaderboard Visible to learners" at bounding box center [464, 162] width 395 height 19
click at [656, 160] on icon at bounding box center [654, 161] width 13 height 13
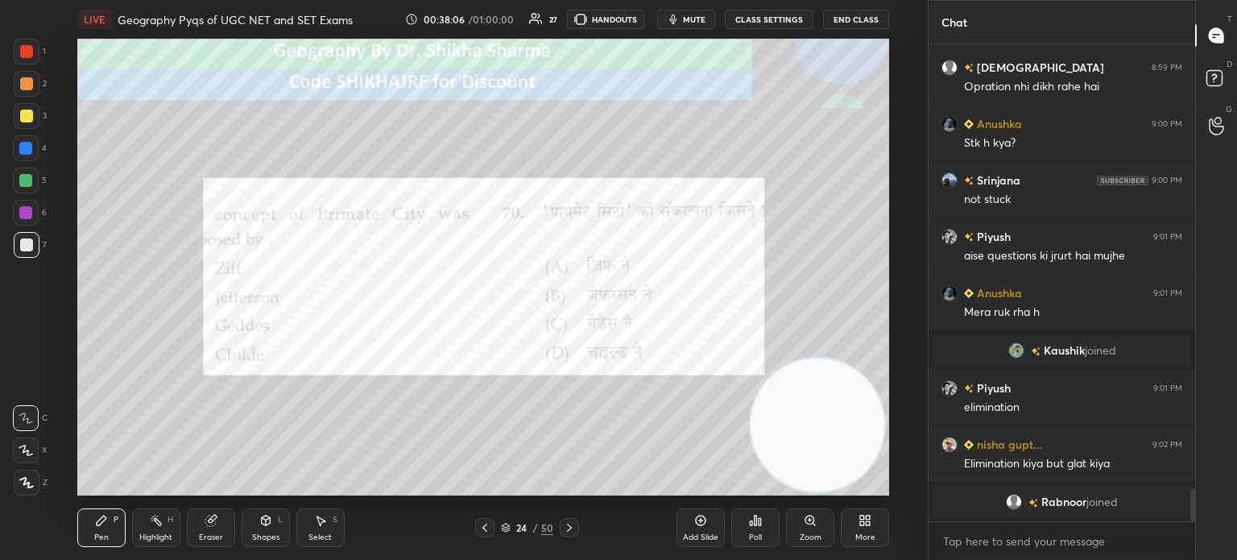
click at [567, 532] on icon at bounding box center [569, 527] width 13 height 13
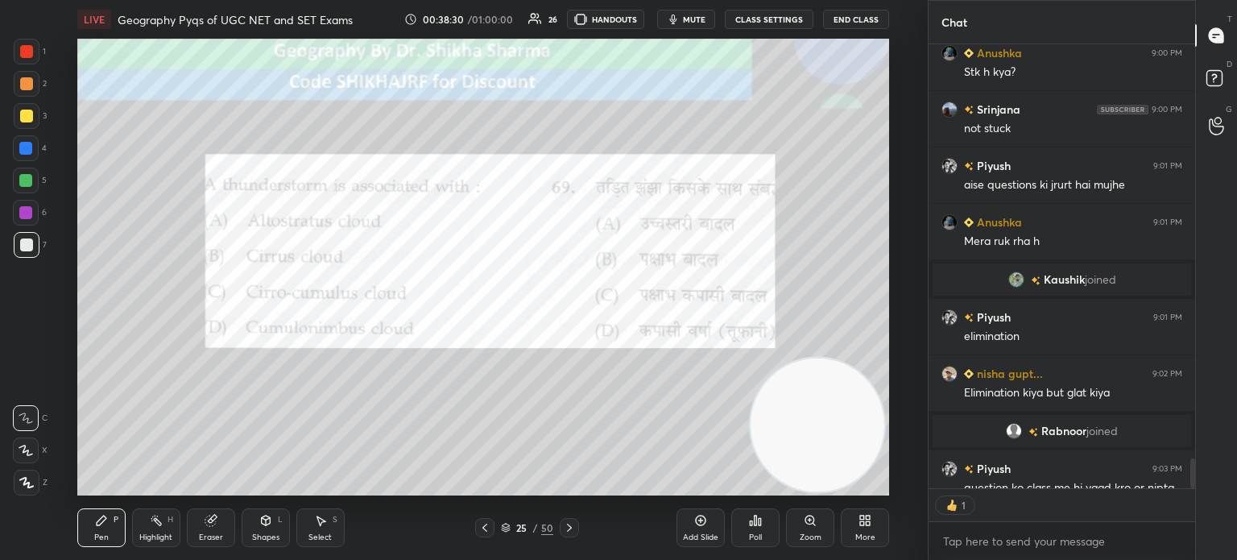
click at [761, 536] on div "Poll" at bounding box center [755, 537] width 13 height 8
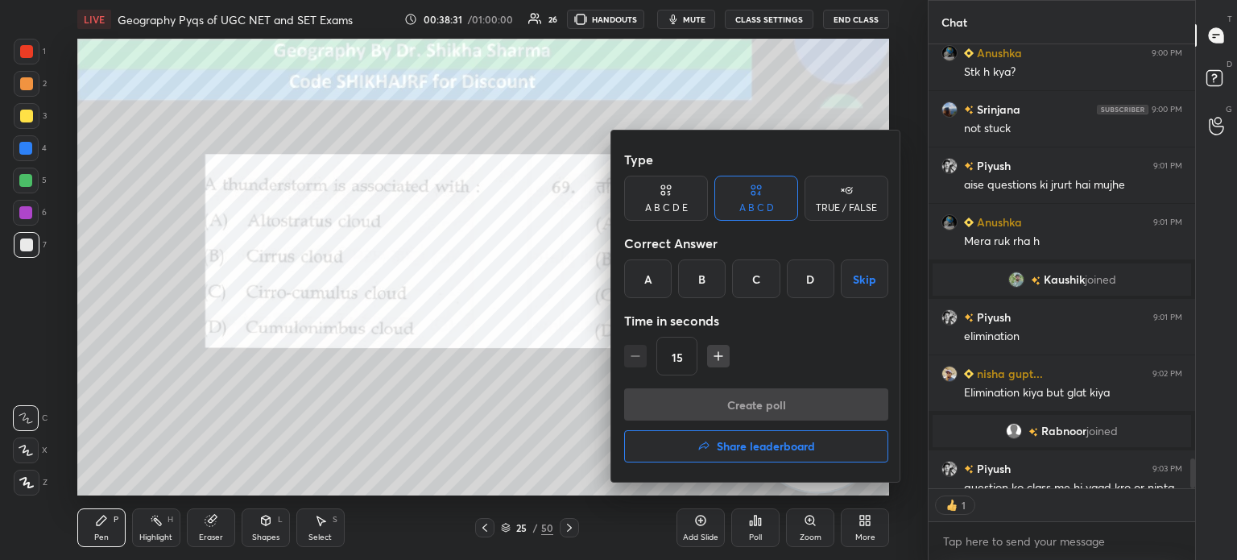
click at [788, 274] on div "D" at bounding box center [811, 278] width 48 height 39
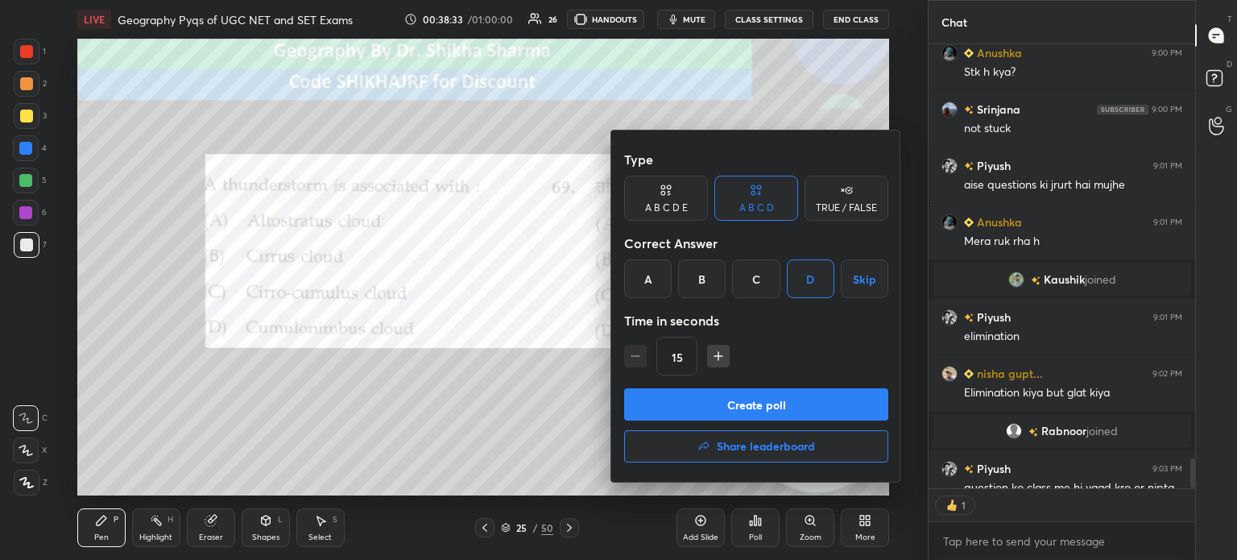
click at [727, 408] on button "Create poll" at bounding box center [756, 404] width 264 height 32
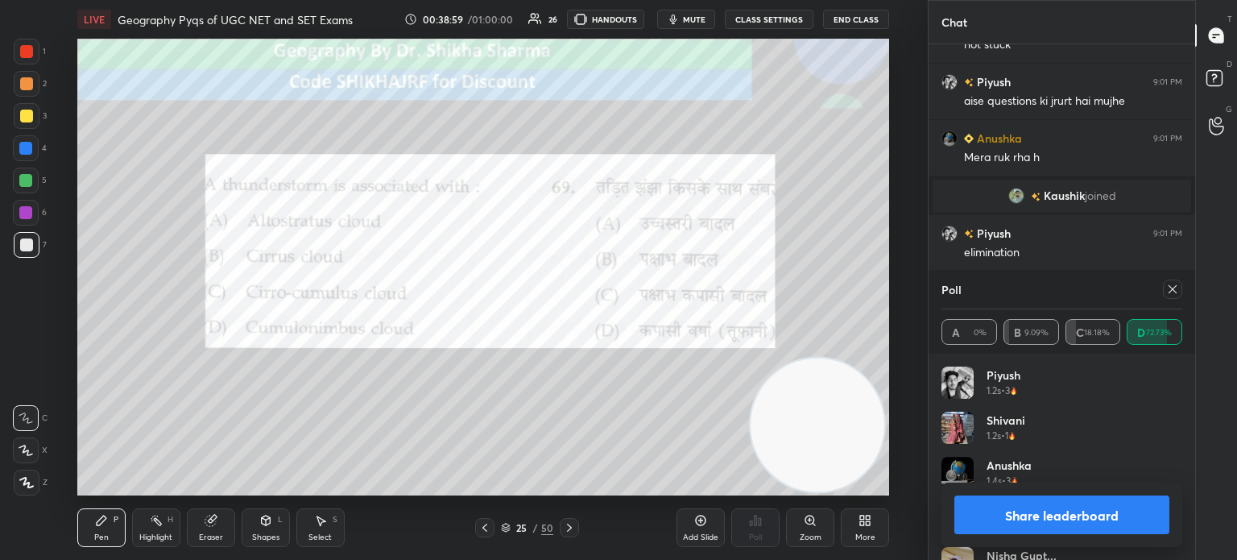
click at [1050, 518] on button "Share leaderboard" at bounding box center [1061, 514] width 215 height 39
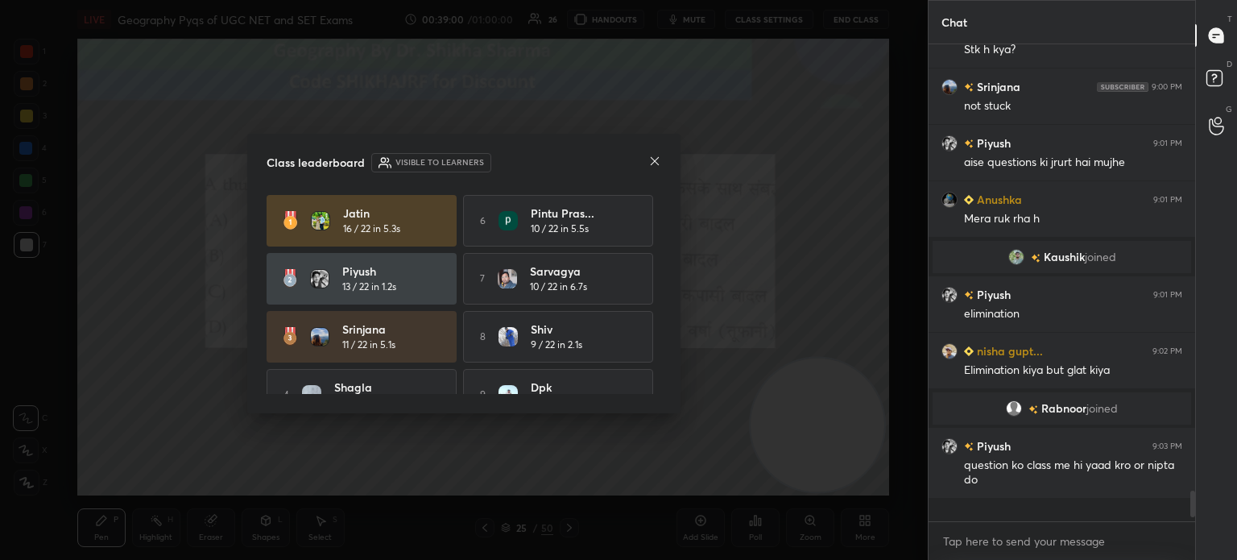
scroll to position [472, 262]
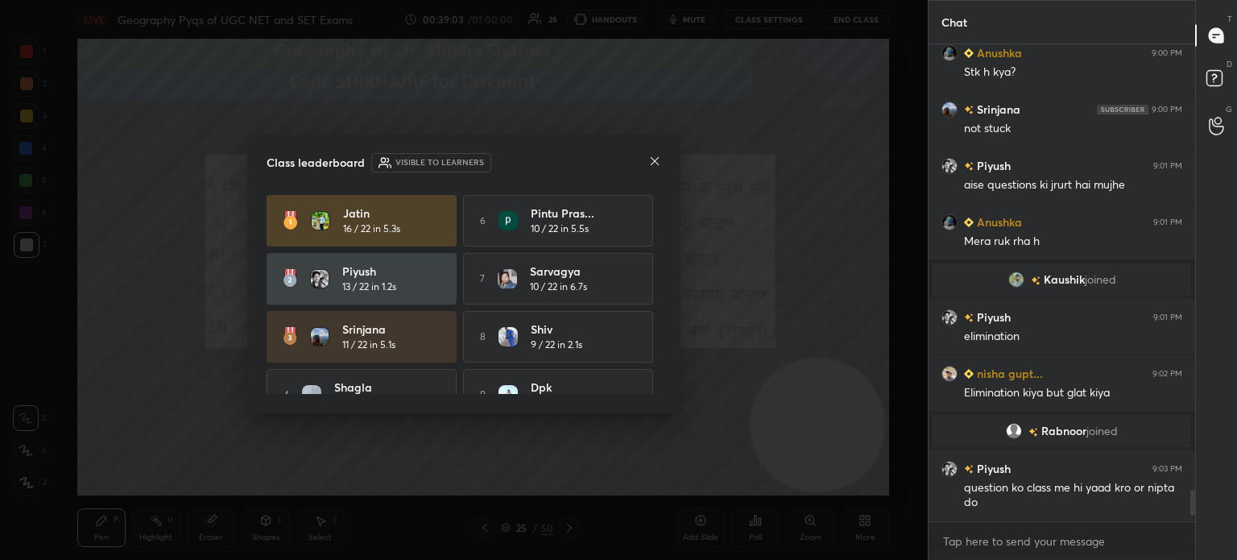
click at [651, 163] on icon at bounding box center [654, 161] width 13 height 13
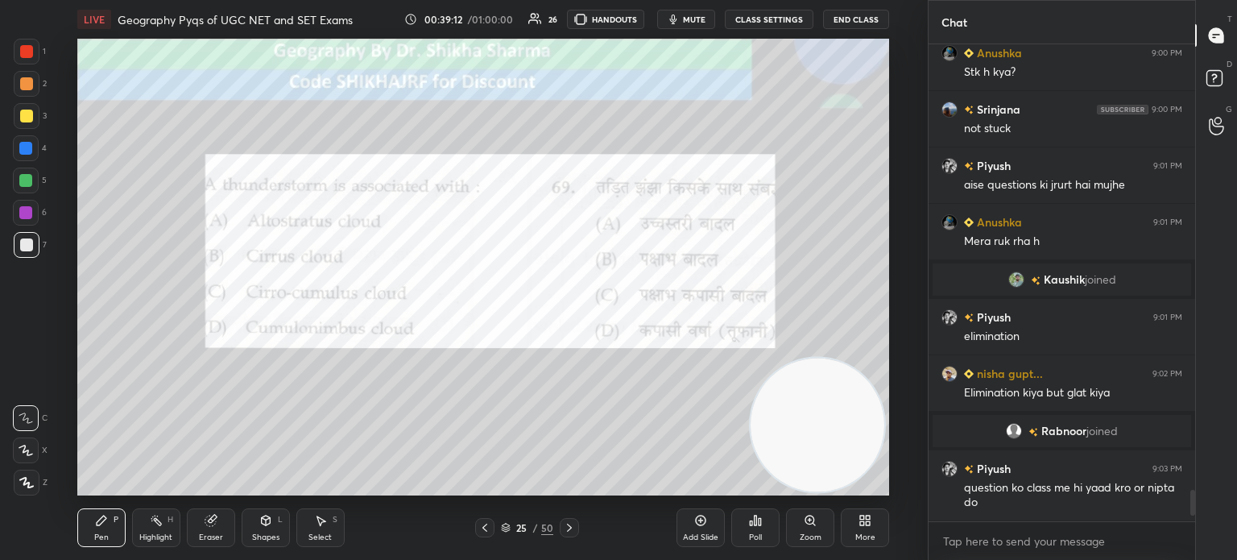
click at [570, 531] on icon at bounding box center [569, 527] width 13 height 13
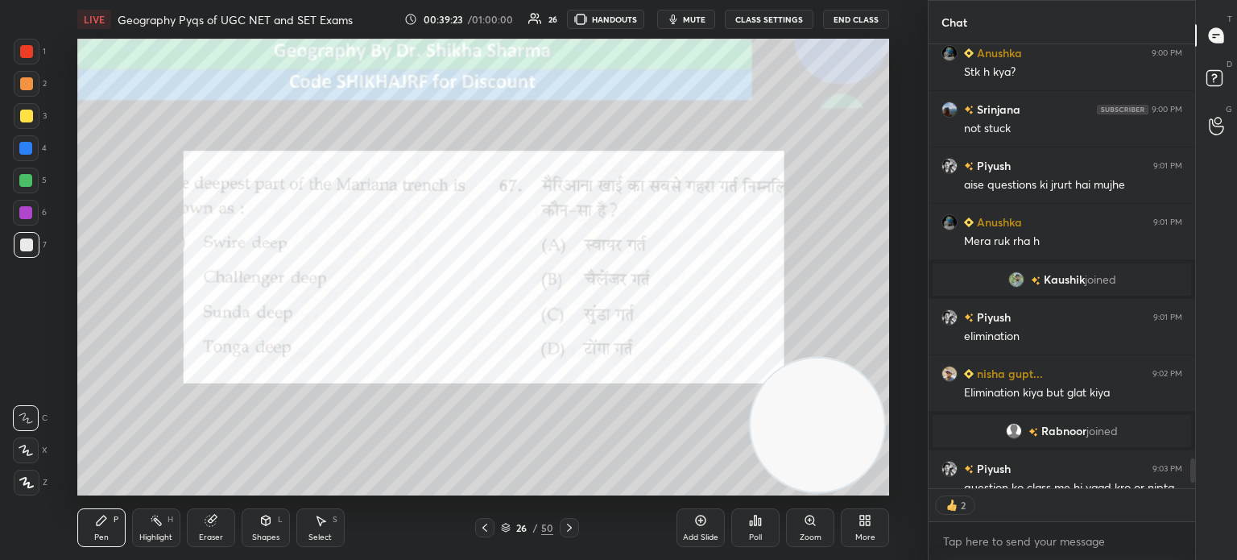
click at [757, 523] on icon at bounding box center [755, 520] width 13 height 13
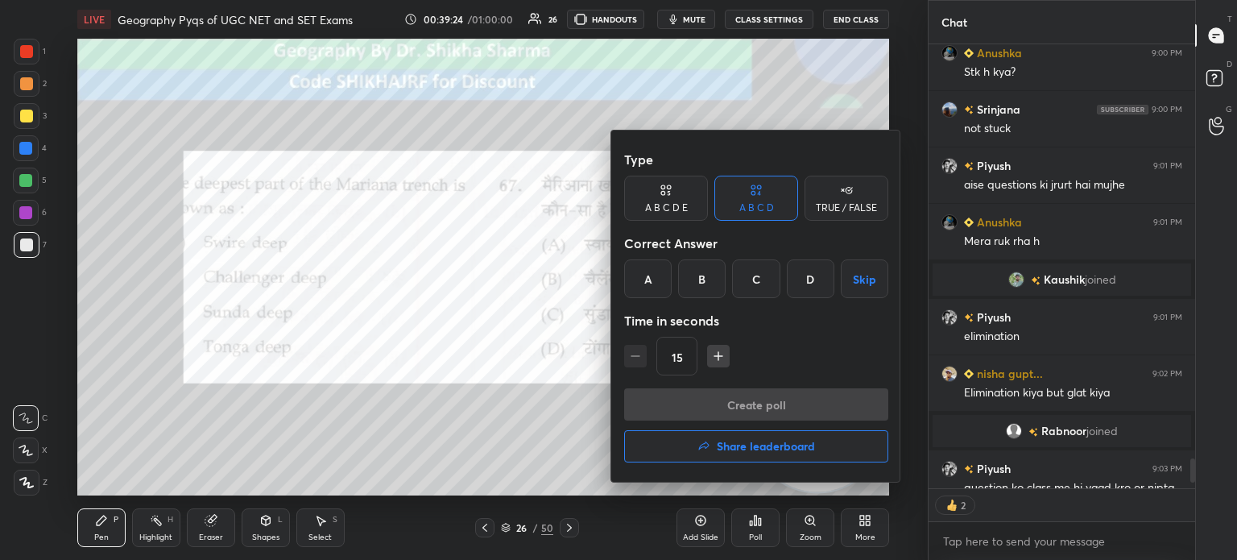
click at [700, 274] on div "B" at bounding box center [702, 278] width 48 height 39
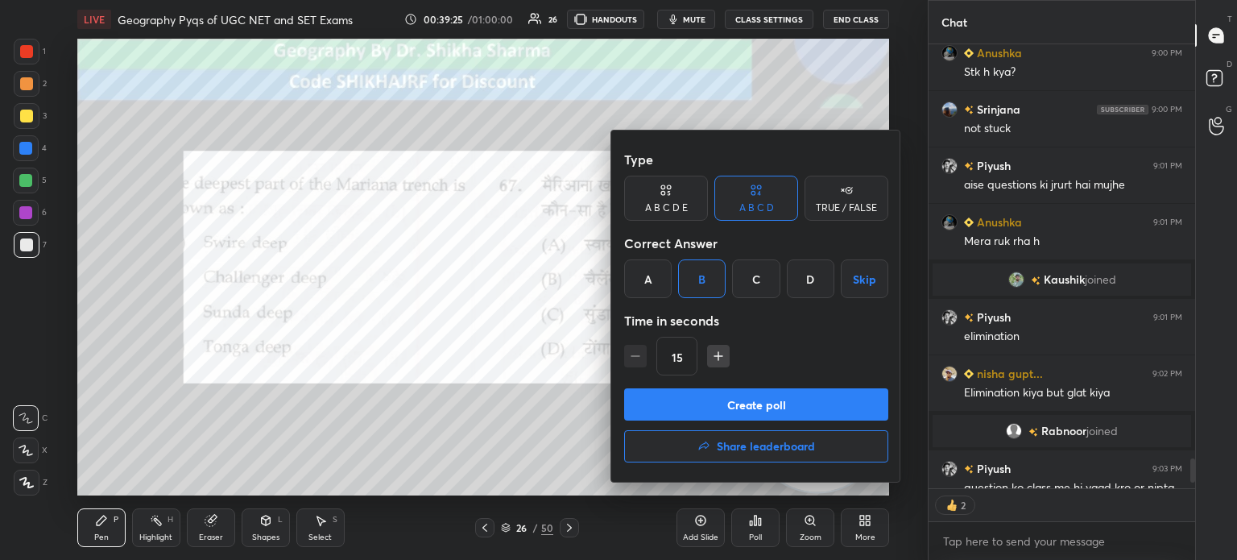
click at [683, 406] on button "Create poll" at bounding box center [756, 404] width 264 height 32
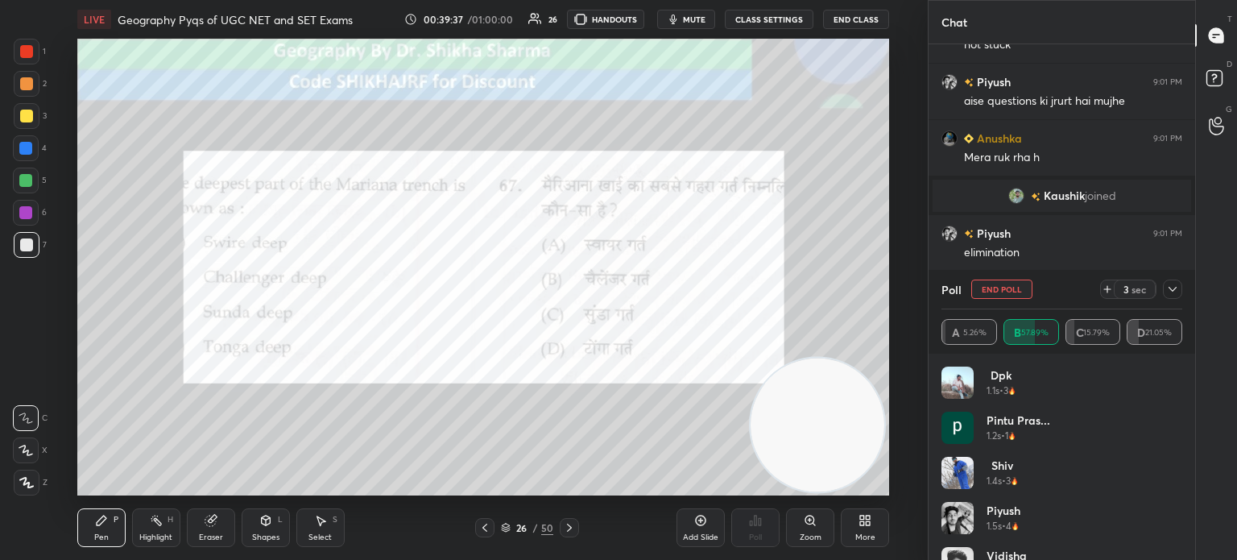
scroll to position [6823, 0]
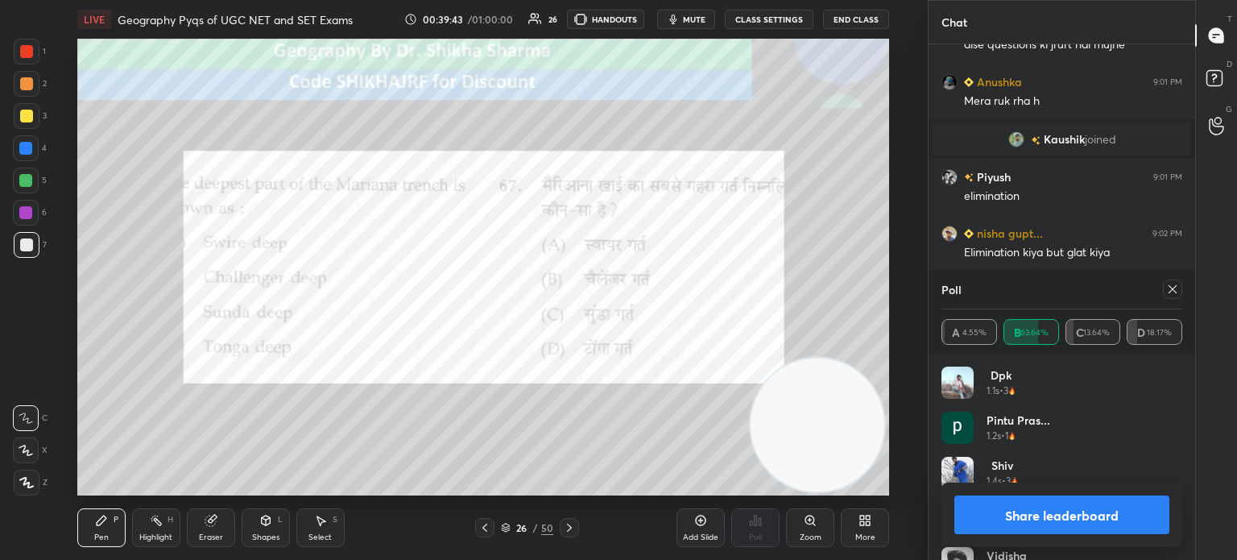
click at [1010, 521] on button "Share leaderboard" at bounding box center [1061, 514] width 215 height 39
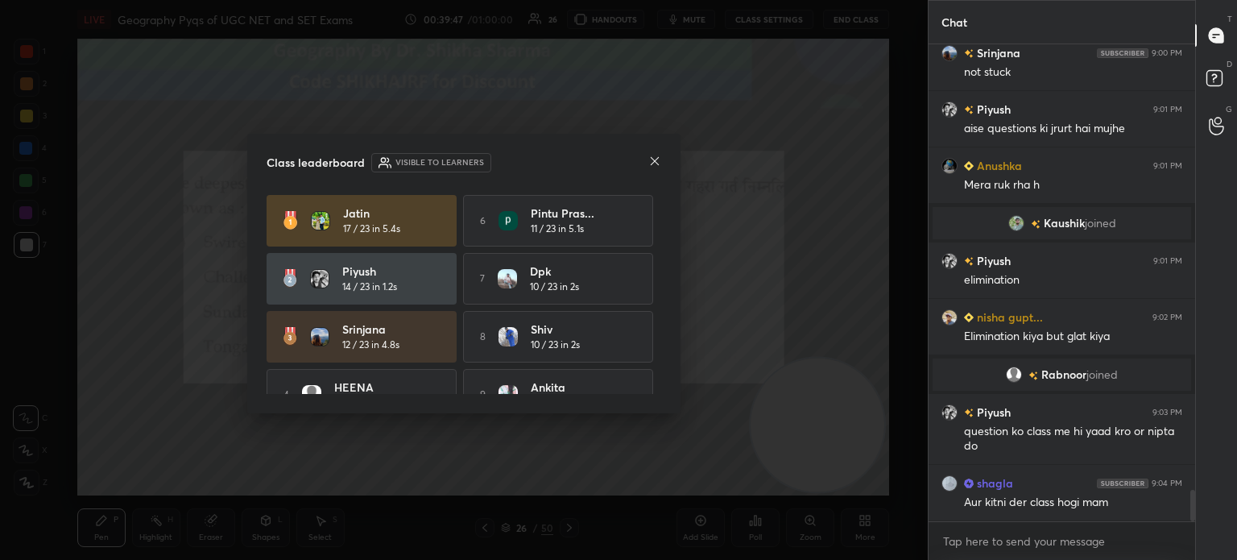
click at [652, 160] on icon at bounding box center [654, 161] width 13 height 13
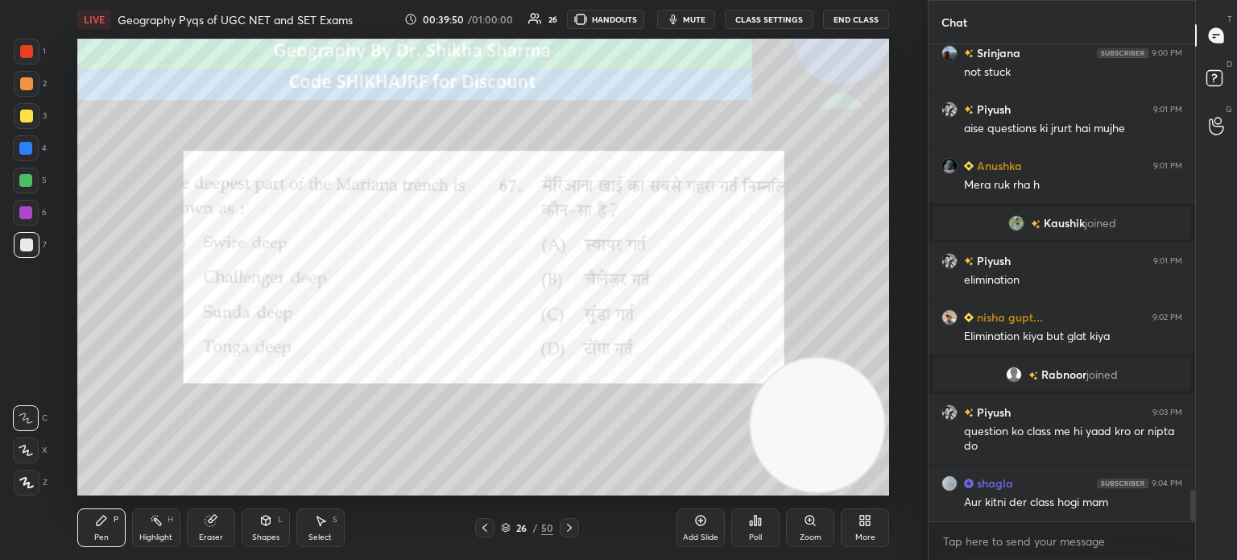
click at [564, 531] on icon at bounding box center [569, 527] width 13 height 13
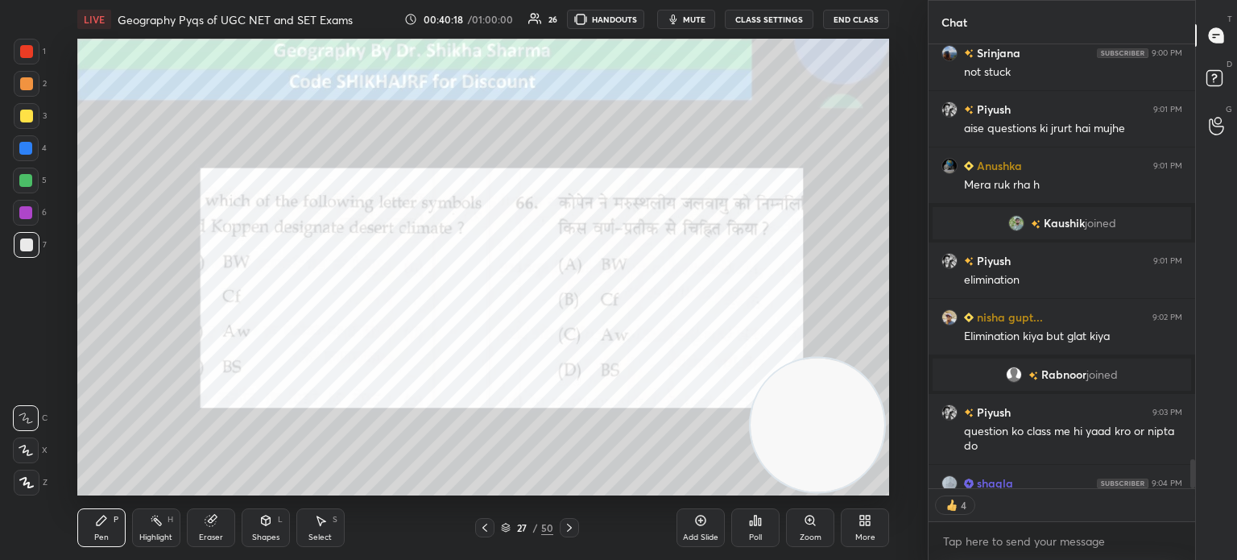
click at [757, 534] on div "Poll" at bounding box center [755, 537] width 13 height 8
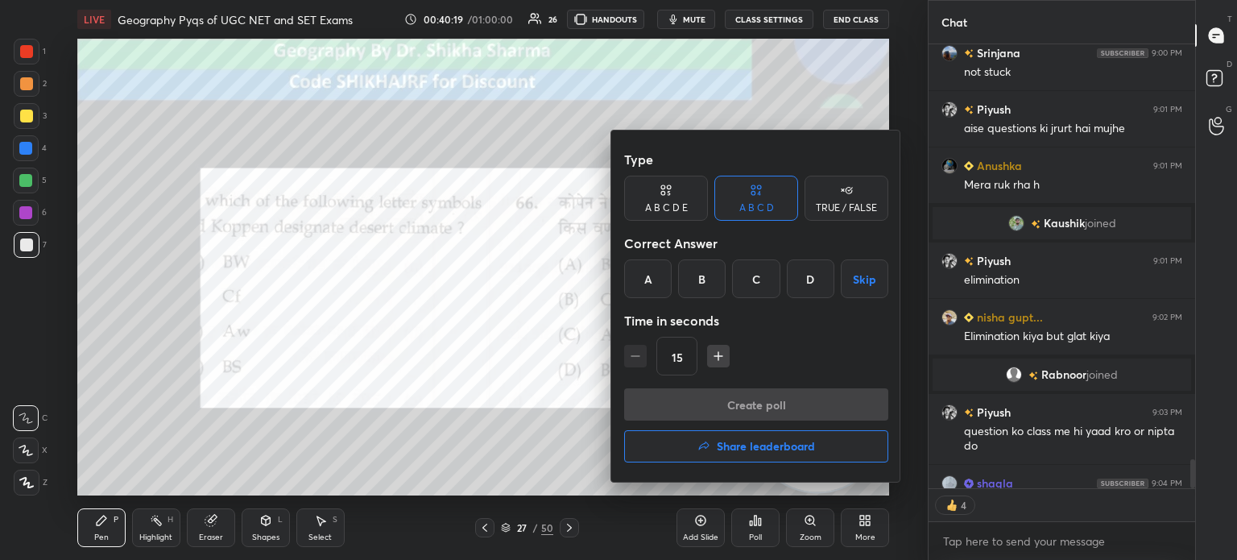
click at [652, 273] on div "A" at bounding box center [648, 278] width 48 height 39
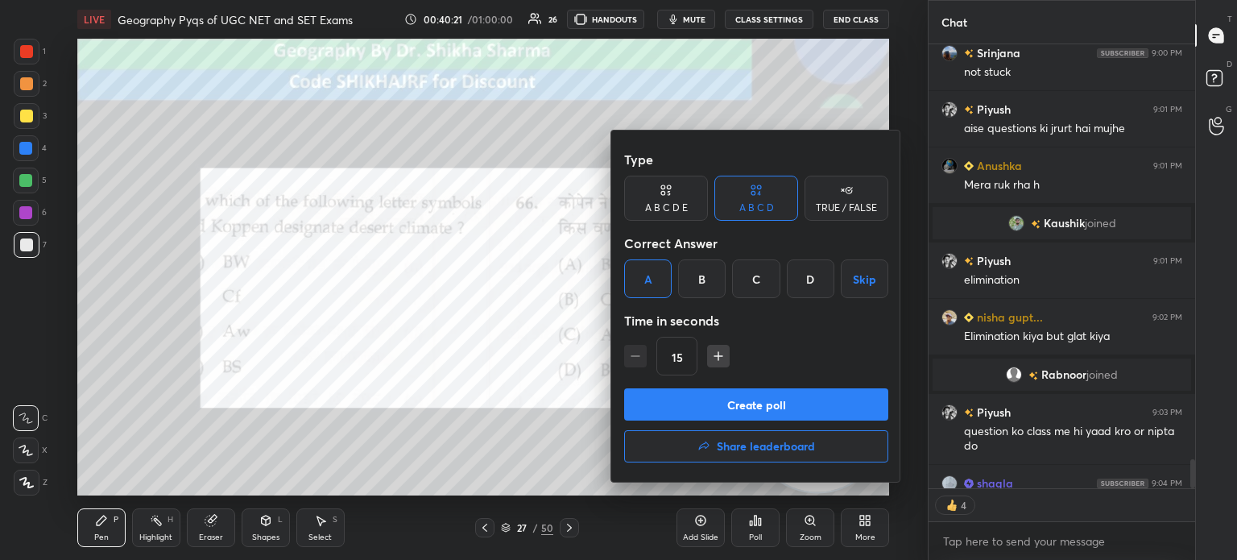
click at [673, 415] on button "Create poll" at bounding box center [756, 404] width 264 height 32
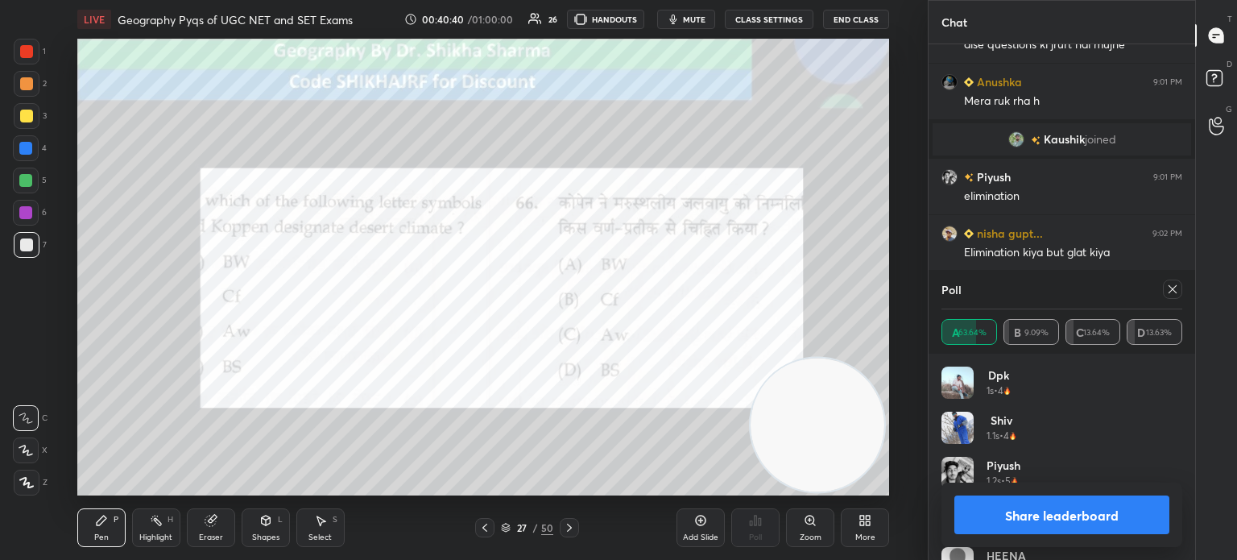
click at [995, 502] on button "Share leaderboard" at bounding box center [1061, 514] width 215 height 39
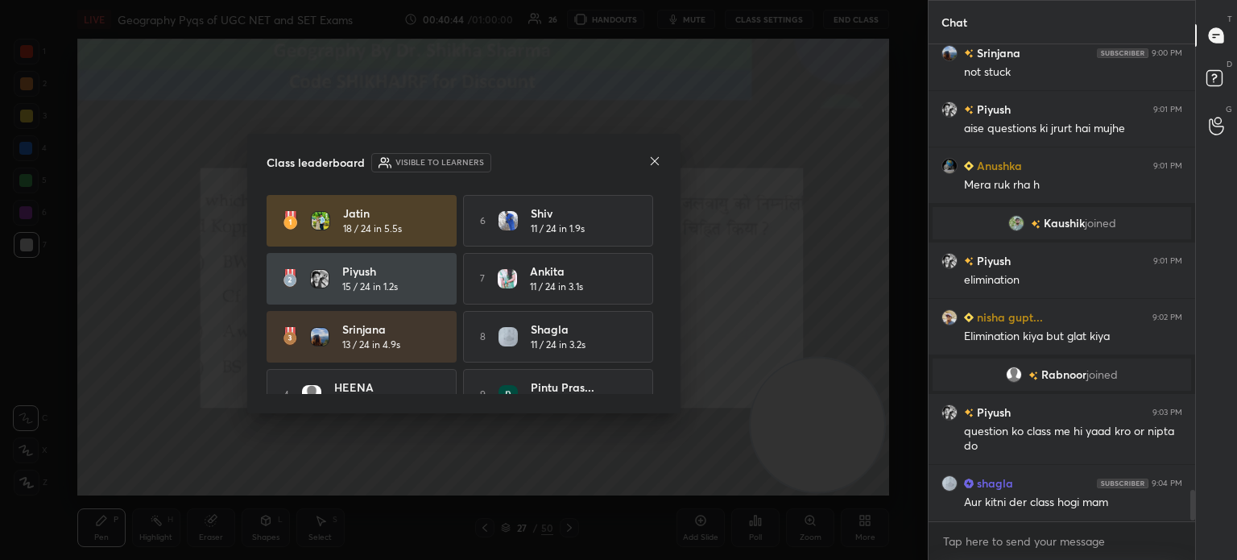
click at [652, 159] on icon at bounding box center [655, 161] width 8 height 8
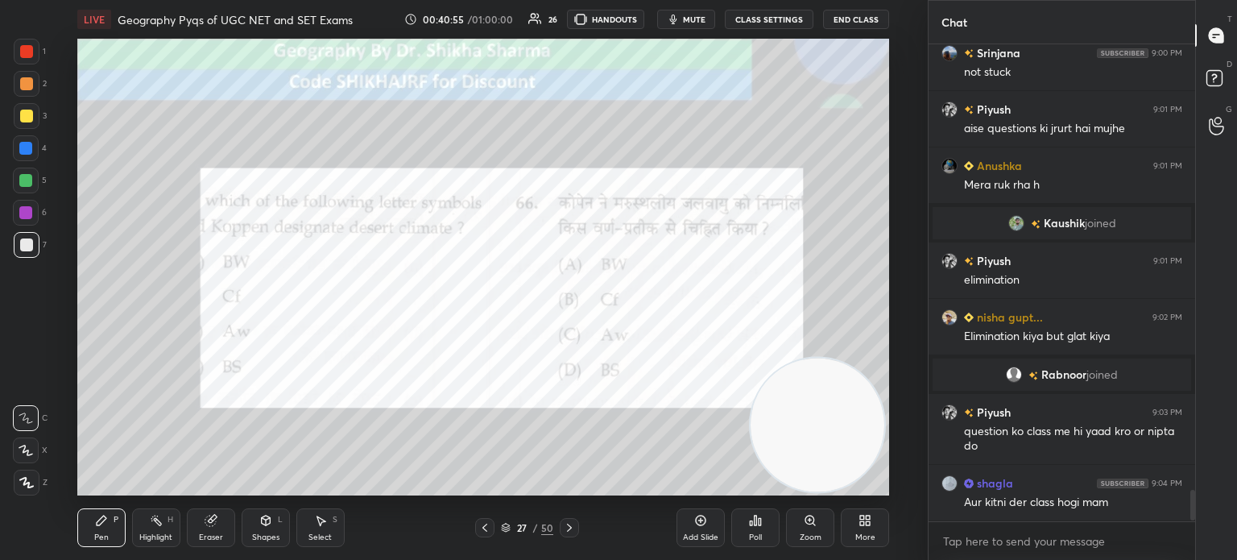
click at [570, 527] on icon at bounding box center [569, 527] width 5 height 8
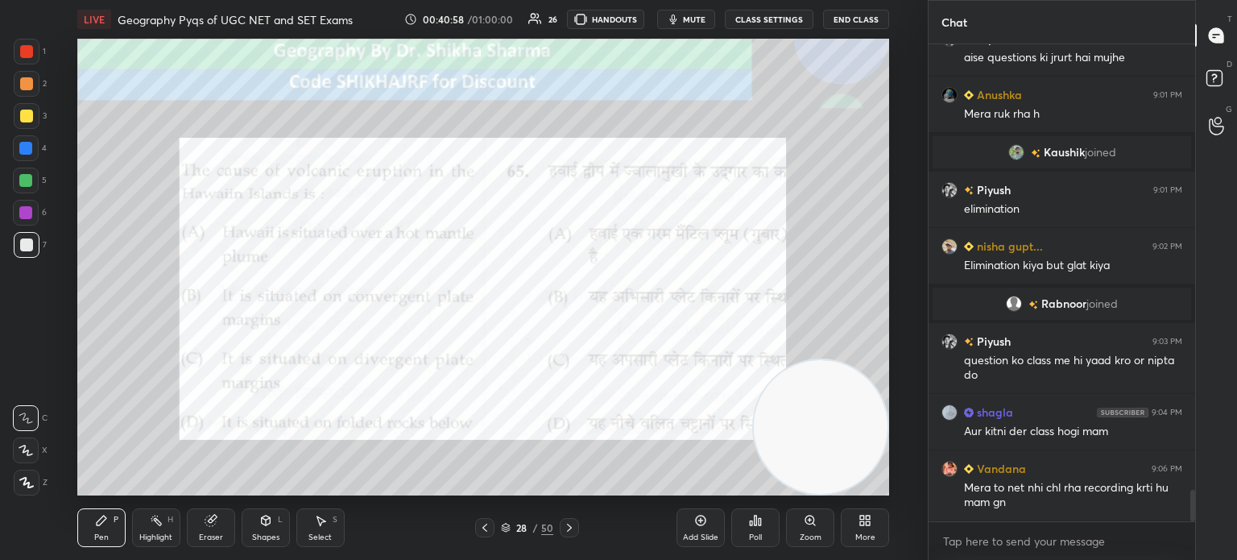
drag, startPoint x: 783, startPoint y: 405, endPoint x: 825, endPoint y: 434, distance: 50.9
click at [825, 434] on video at bounding box center [821, 427] width 134 height 134
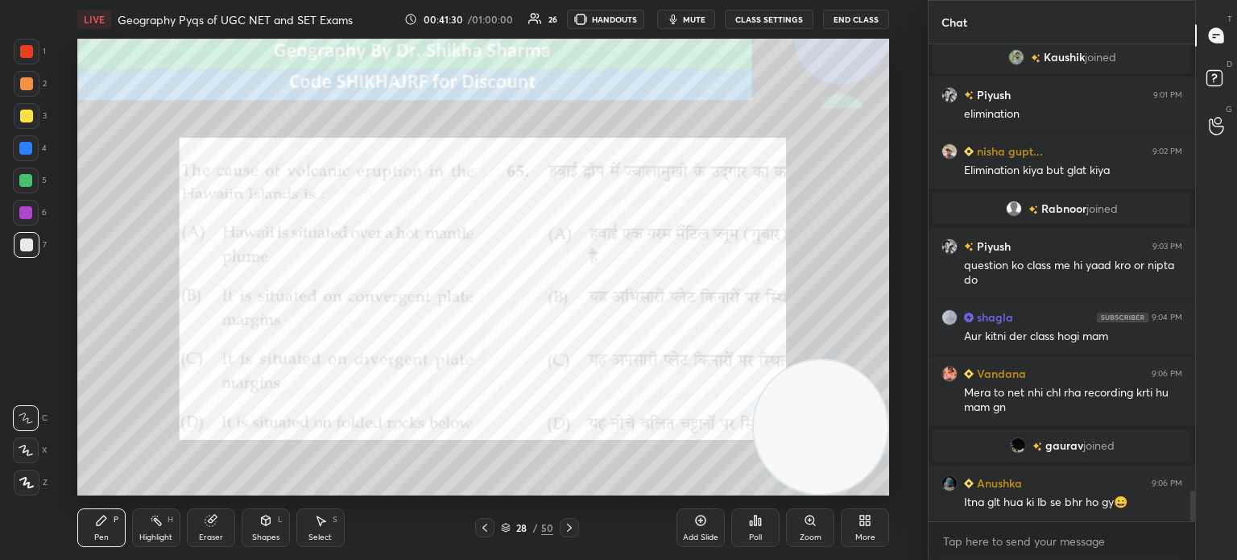
scroll to position [6913, 0]
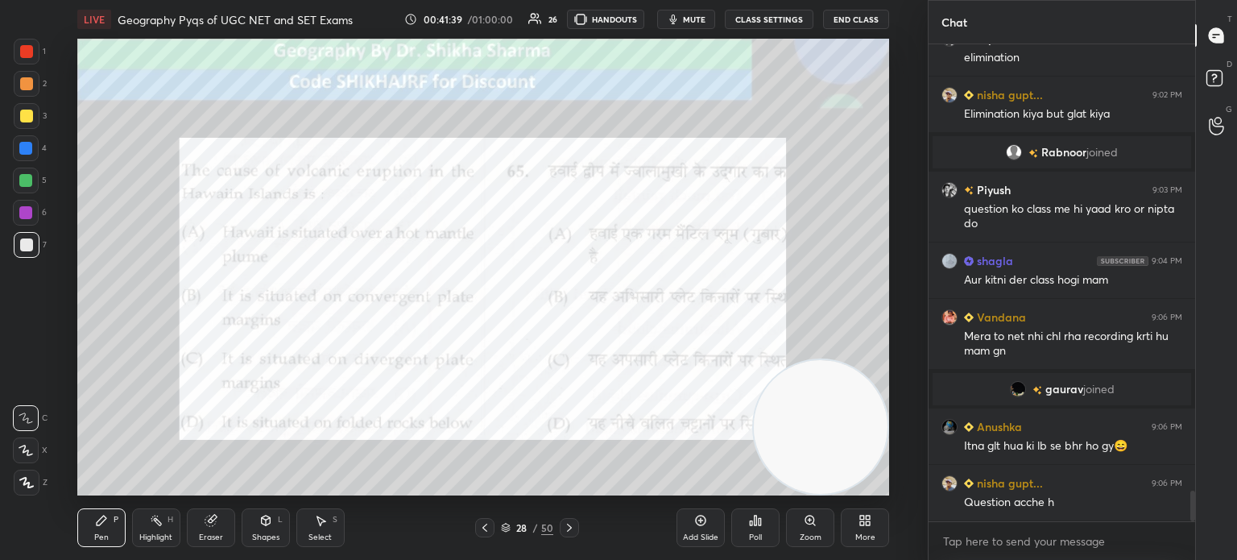
click at [759, 536] on div "Poll" at bounding box center [755, 537] width 13 height 8
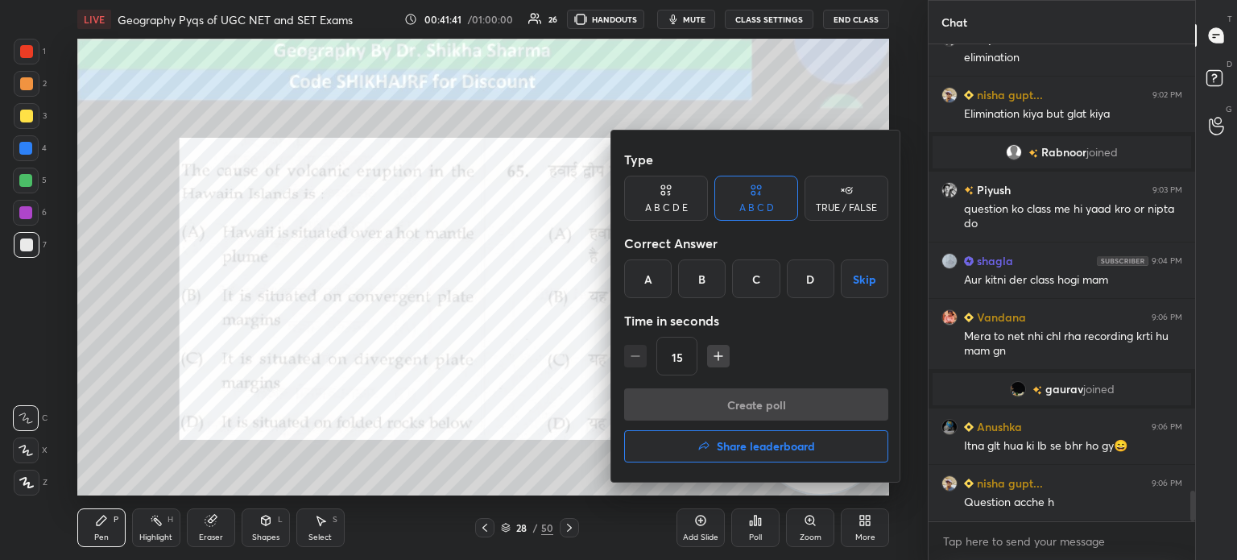
click at [662, 281] on div "A" at bounding box center [648, 278] width 48 height 39
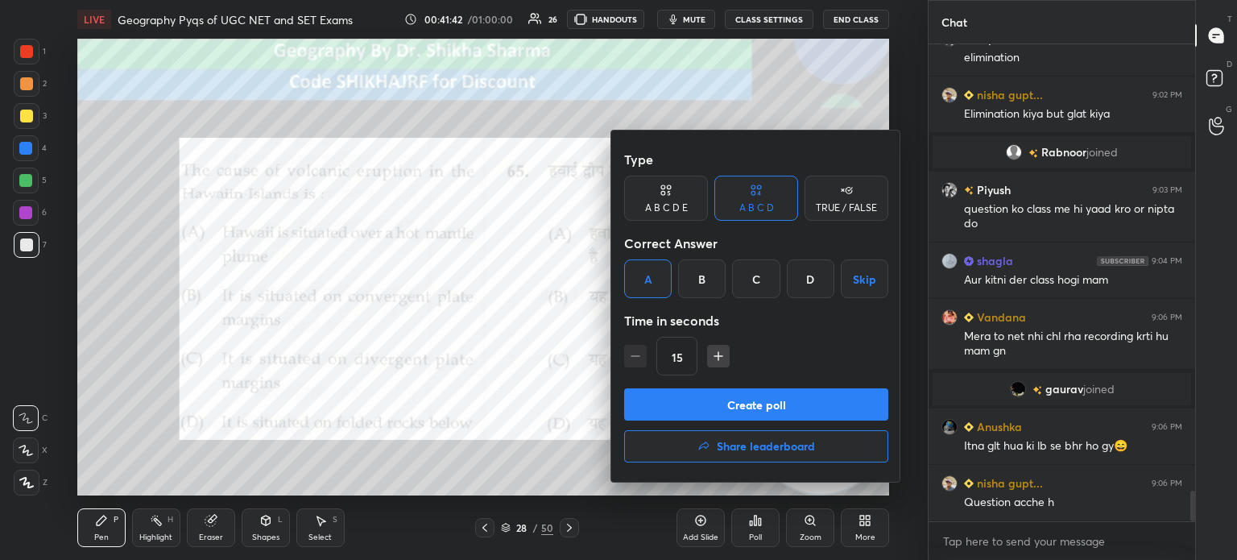
click at [668, 404] on button "Create poll" at bounding box center [756, 404] width 264 height 32
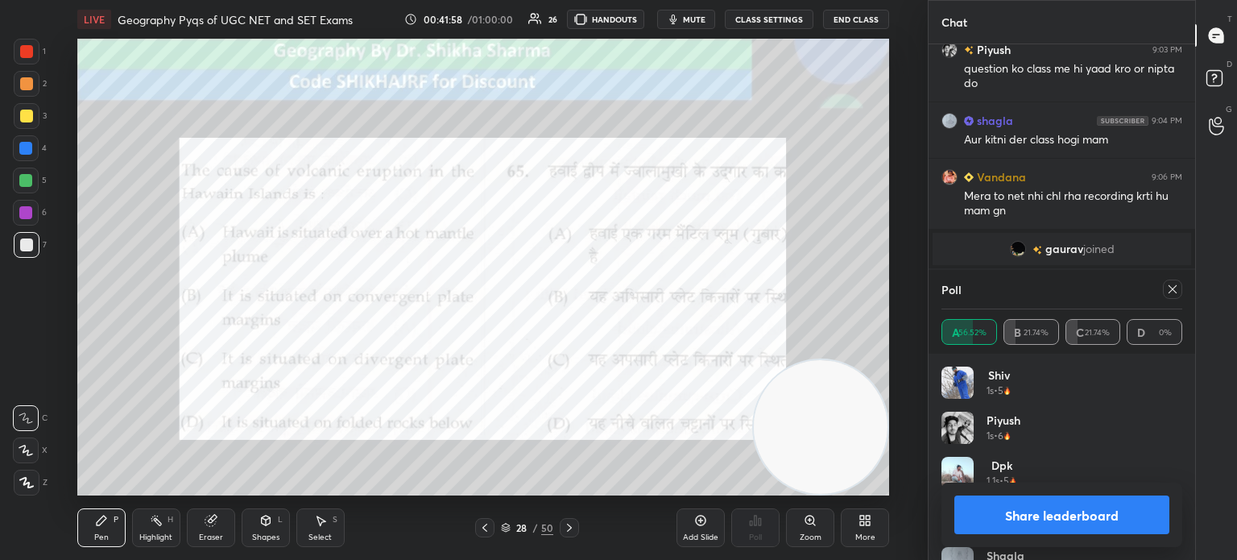
scroll to position [7069, 0]
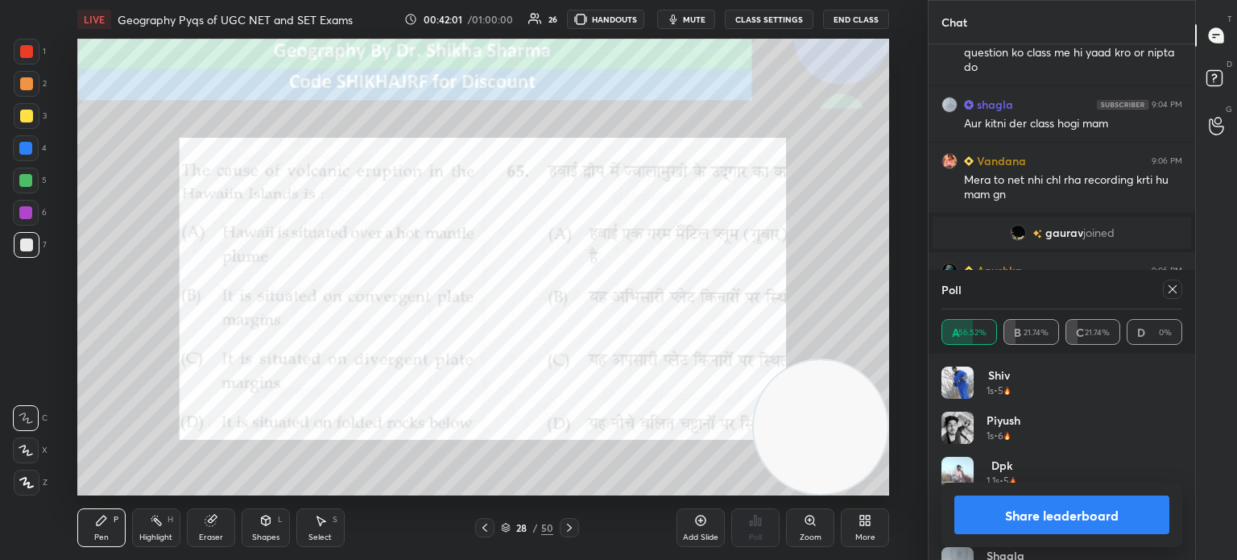
click at [1016, 521] on button "Share leaderboard" at bounding box center [1061, 514] width 215 height 39
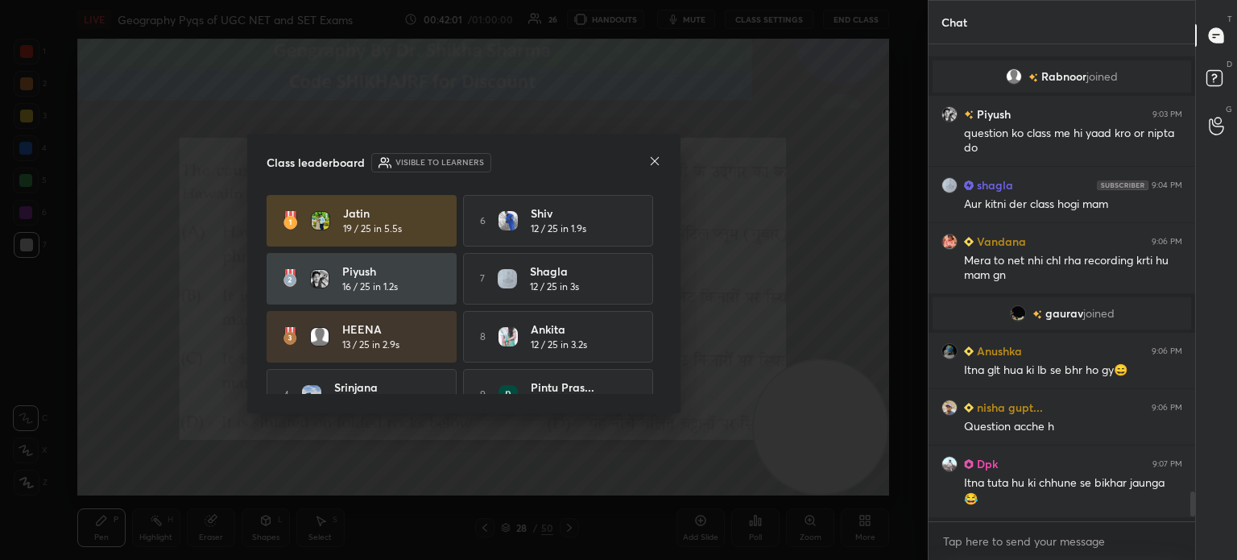
scroll to position [6985, 0]
click at [652, 164] on icon at bounding box center [654, 161] width 13 height 13
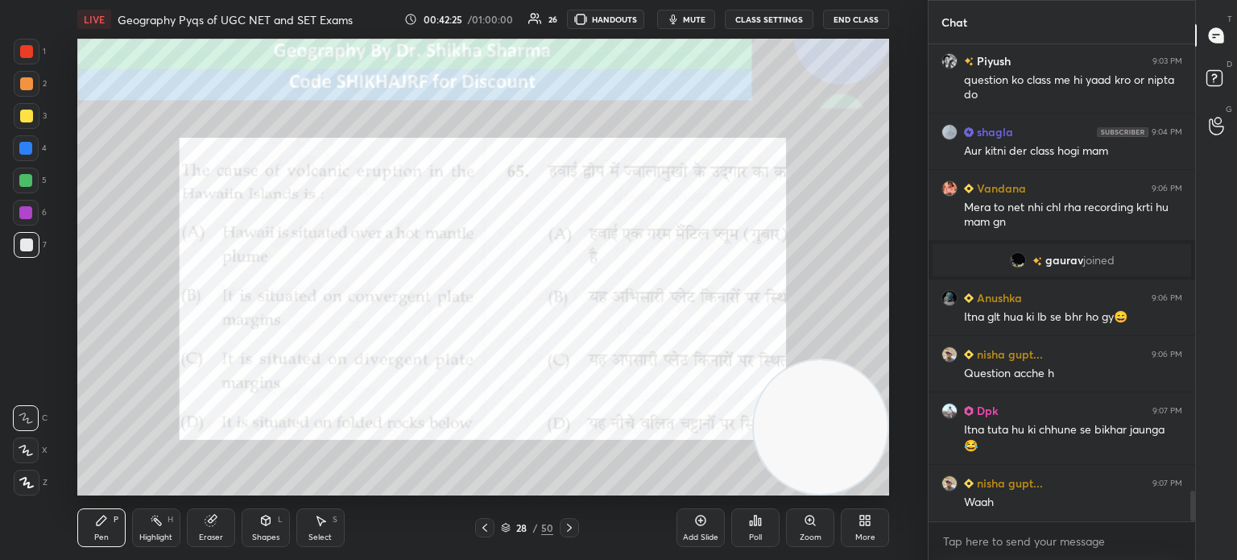
scroll to position [7098, 0]
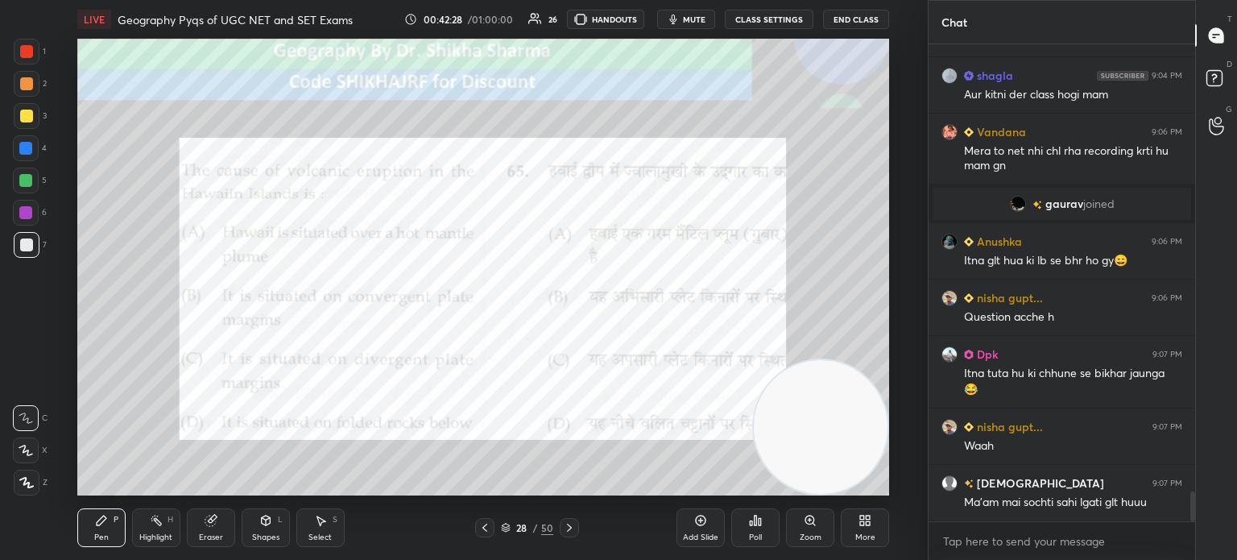
click at [567, 527] on icon at bounding box center [569, 527] width 13 height 13
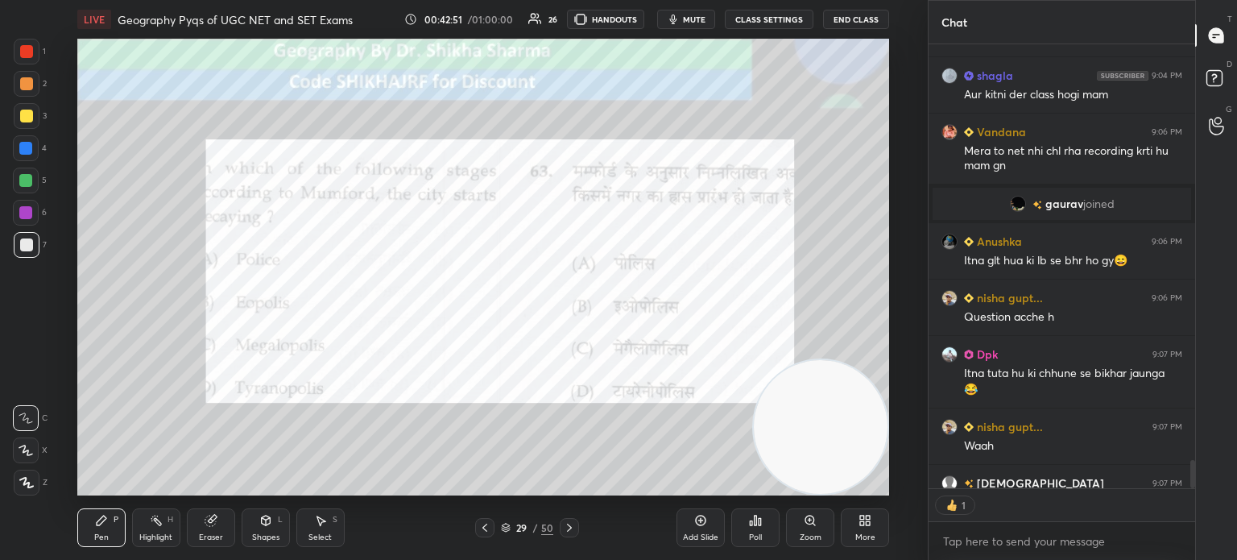
scroll to position [5, 5]
click at [763, 531] on div "Poll" at bounding box center [755, 527] width 48 height 39
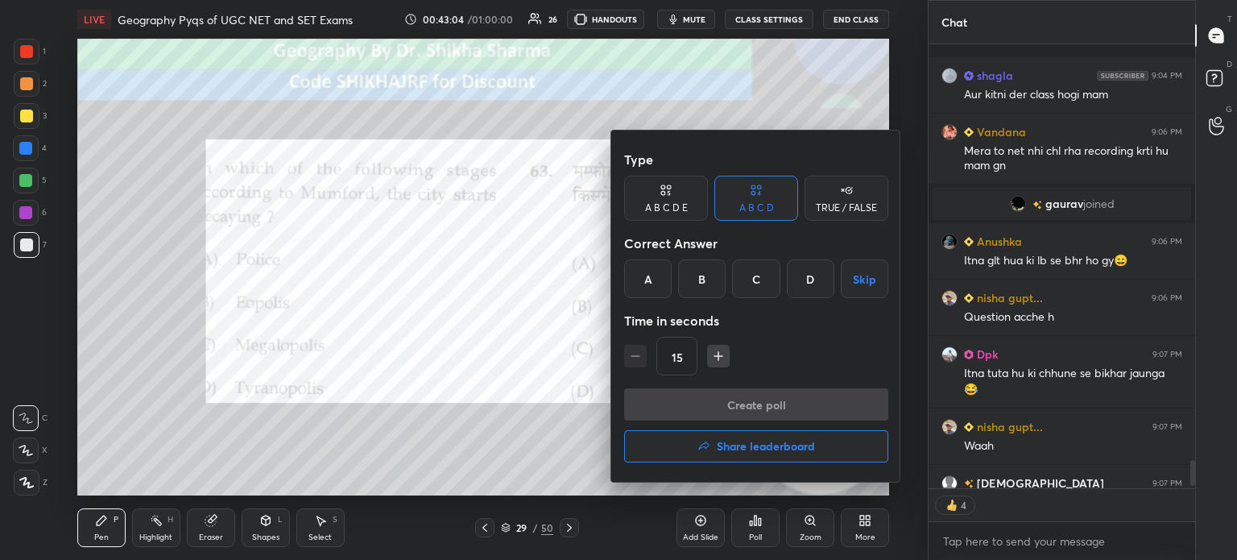
scroll to position [7187, 0]
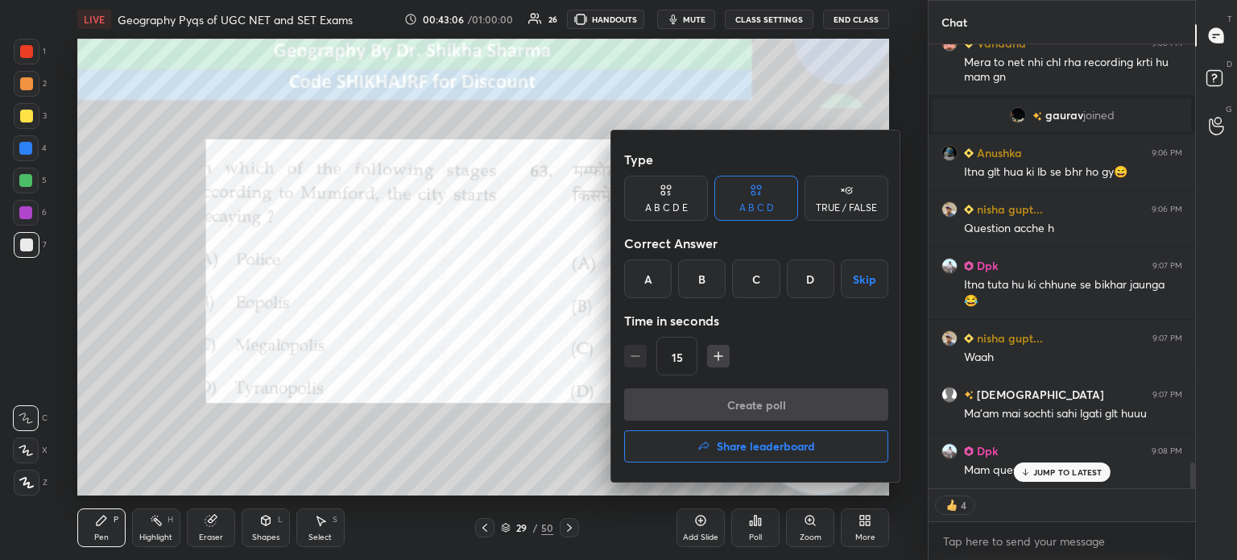
click at [807, 275] on div "D" at bounding box center [811, 278] width 48 height 39
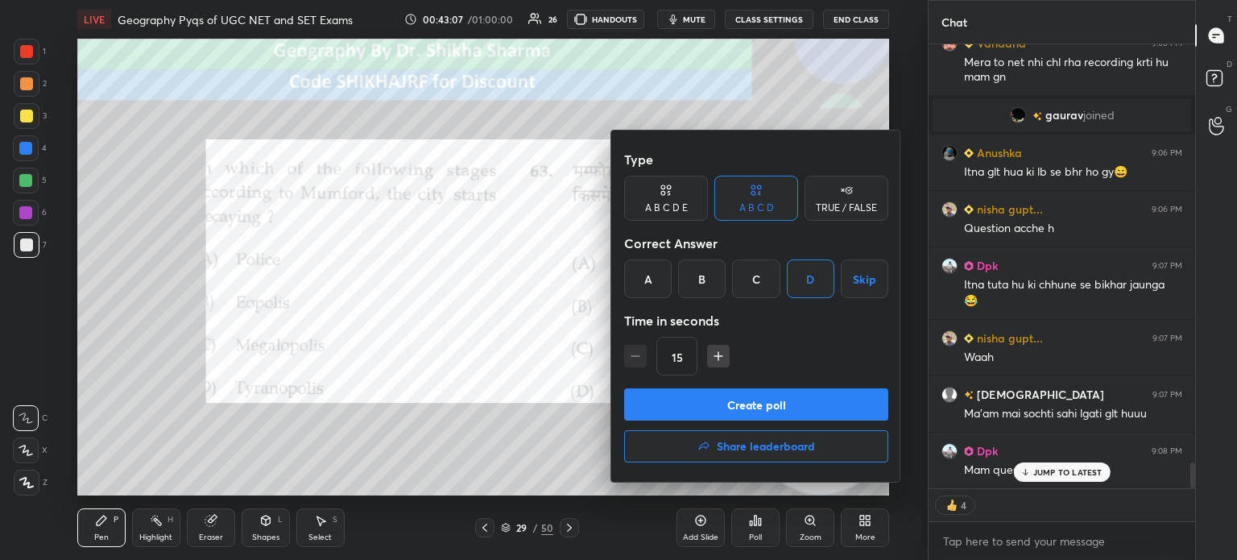
click at [739, 404] on button "Create poll" at bounding box center [756, 404] width 264 height 32
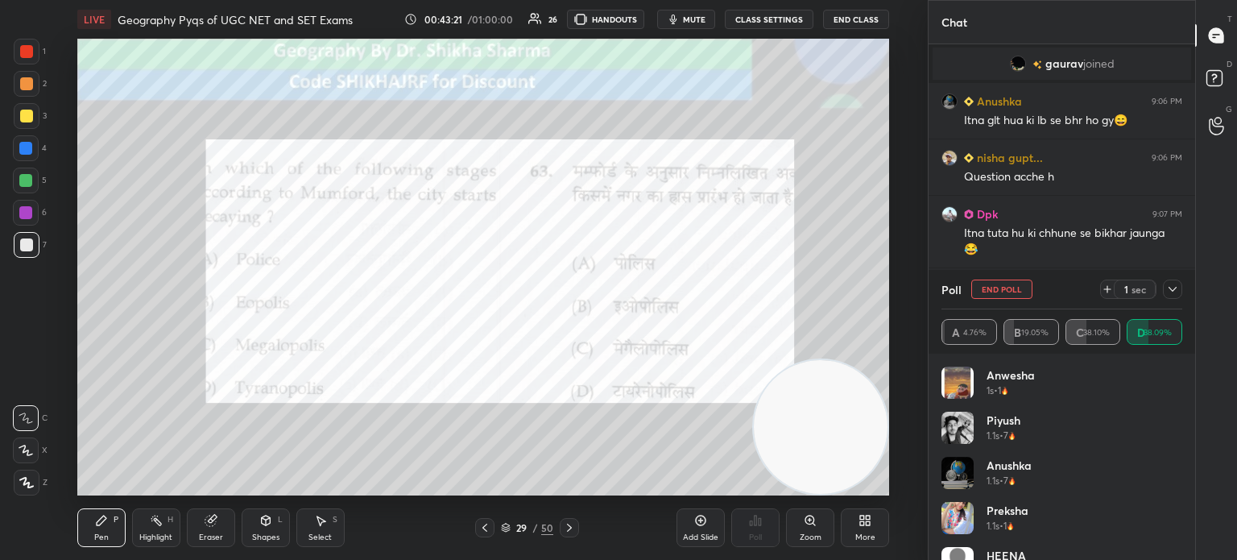
scroll to position [7295, 0]
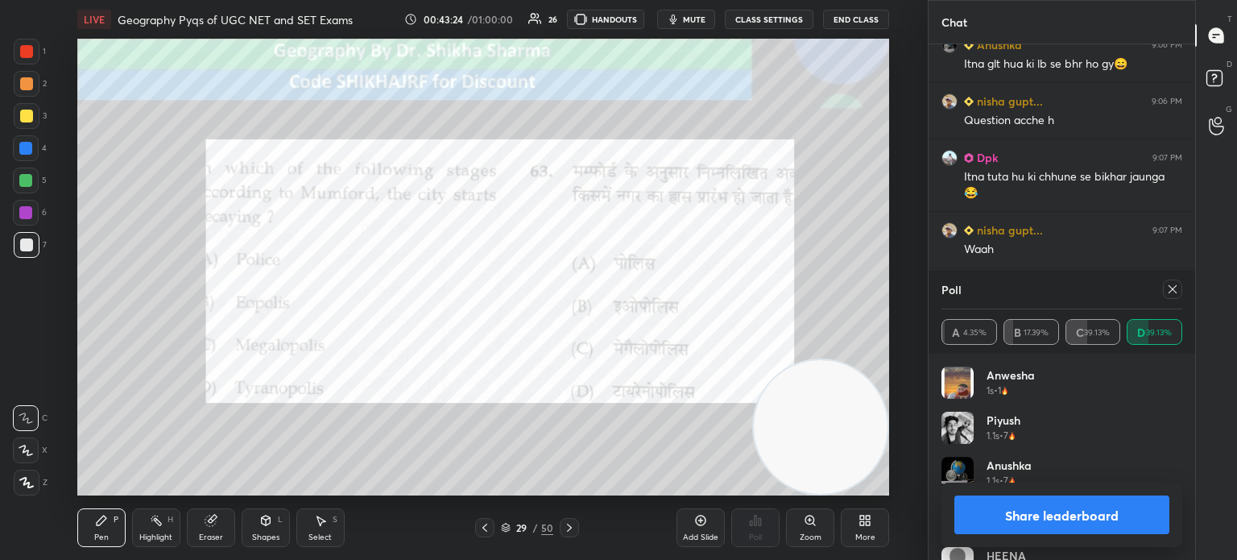
click at [1065, 512] on button "Share leaderboard" at bounding box center [1061, 514] width 215 height 39
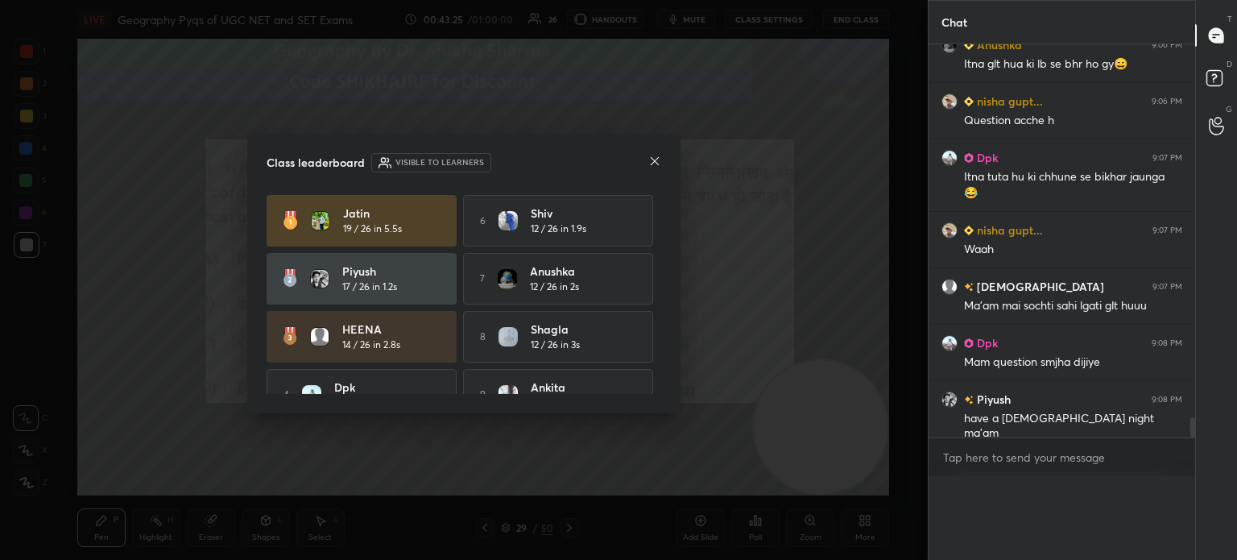
scroll to position [277, 262]
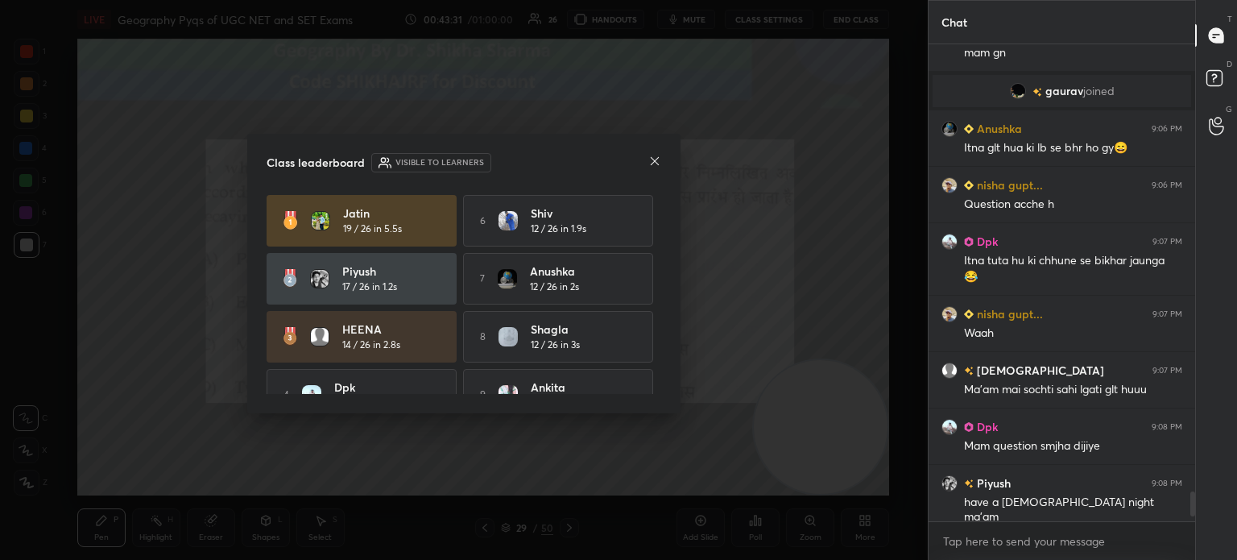
click at [648, 151] on div "Class leaderboard Visible to learners Jatin 19 / 26 in 5.5s 6 Shiv 12 / 26 in 1…" at bounding box center [463, 274] width 433 height 280
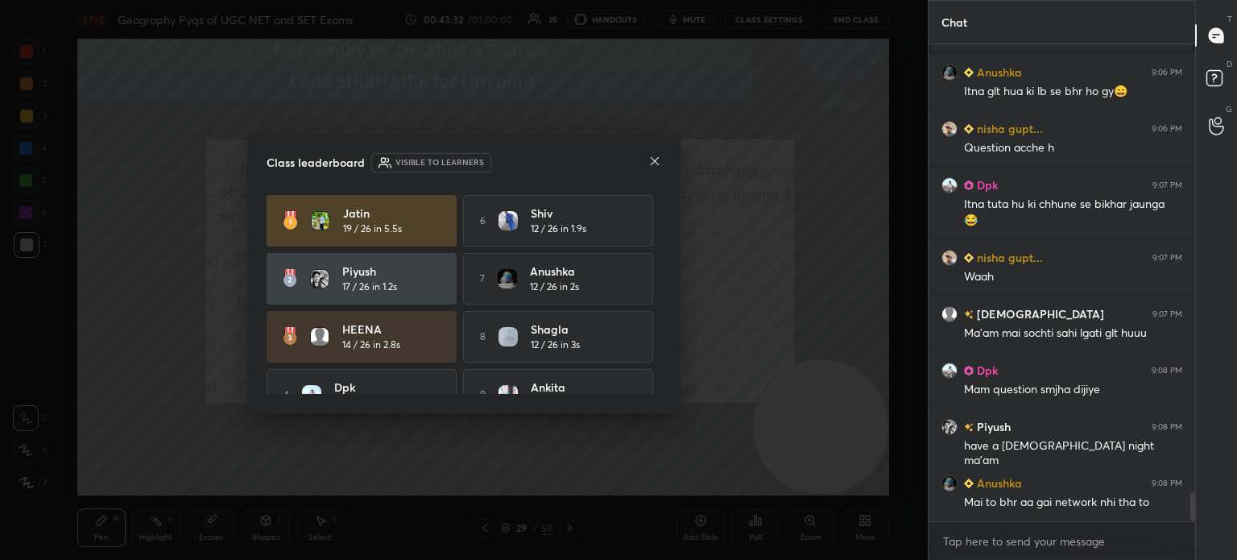
click at [652, 162] on icon at bounding box center [654, 161] width 13 height 13
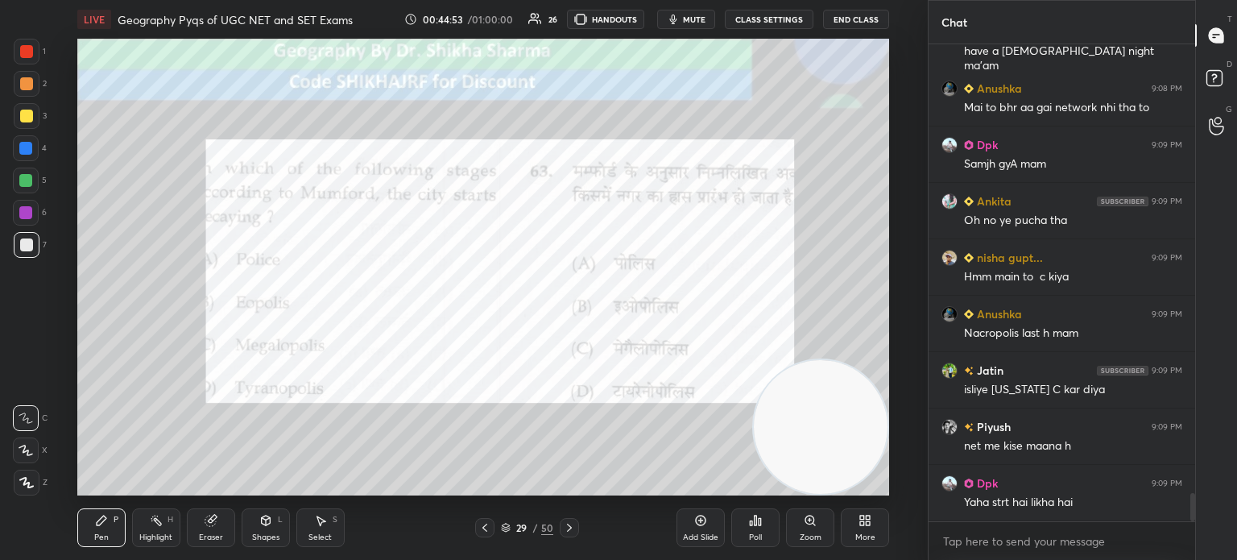
scroll to position [7718, 0]
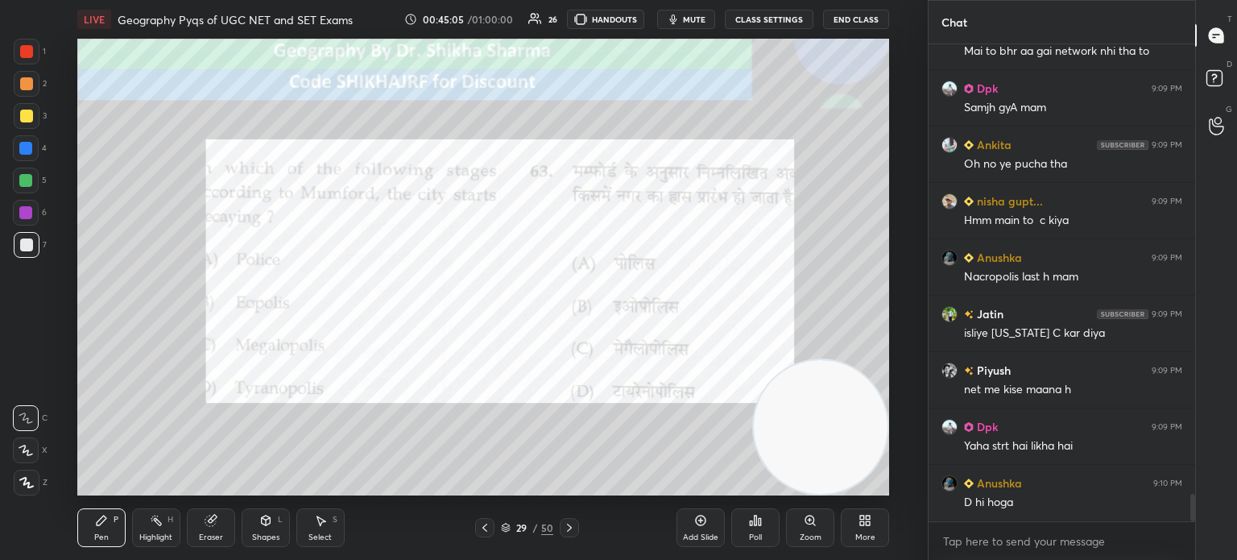
click at [567, 532] on icon at bounding box center [569, 527] width 13 height 13
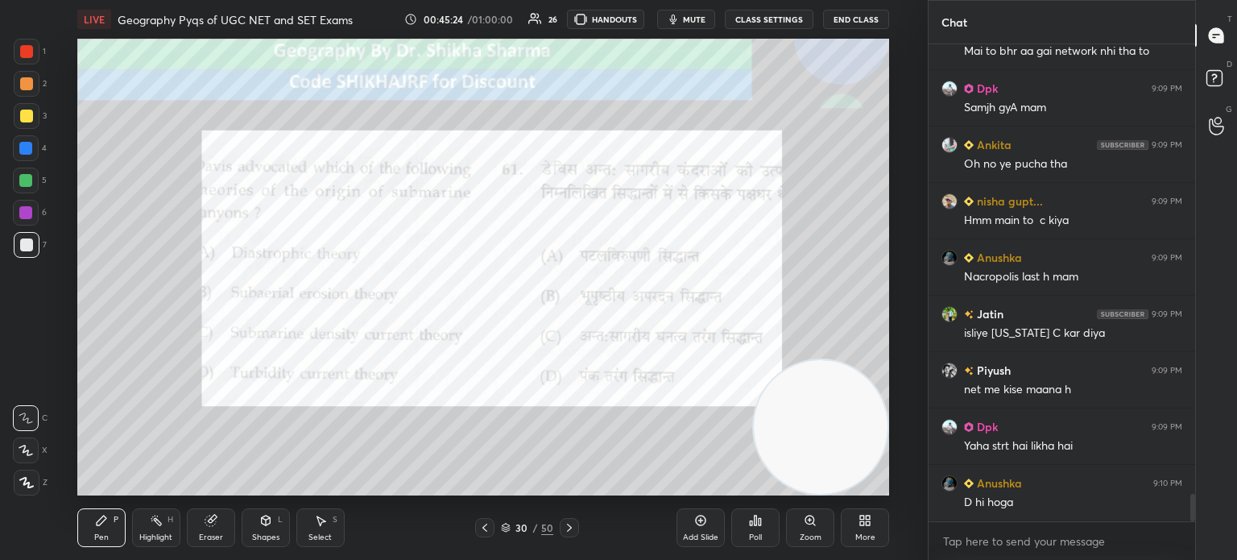
click at [762, 537] on div "Poll" at bounding box center [755, 537] width 13 height 8
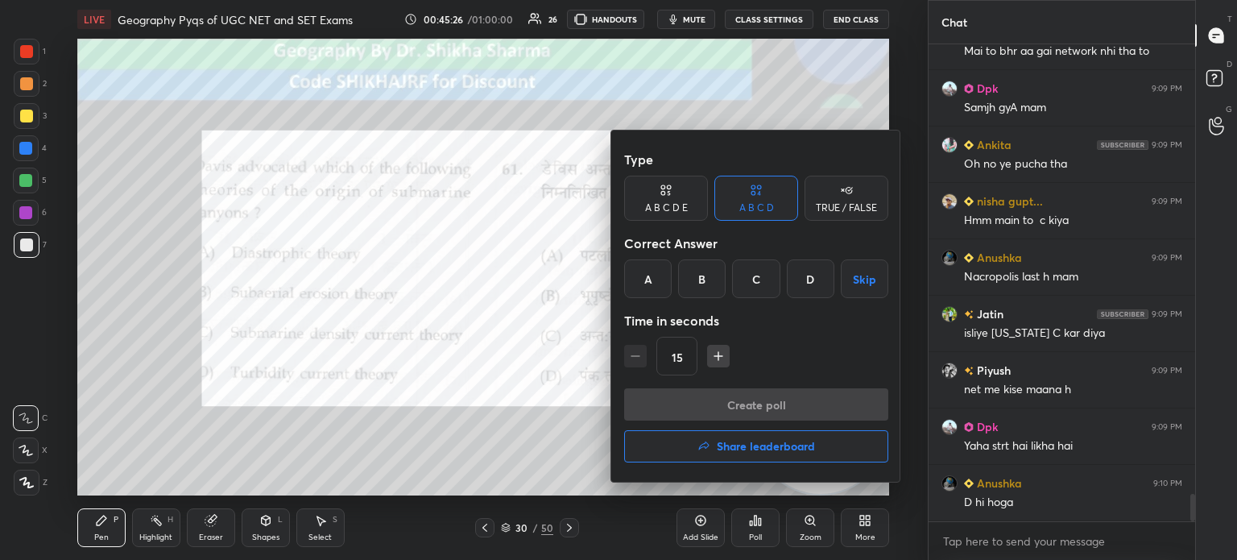
click at [799, 280] on div "D" at bounding box center [811, 278] width 48 height 39
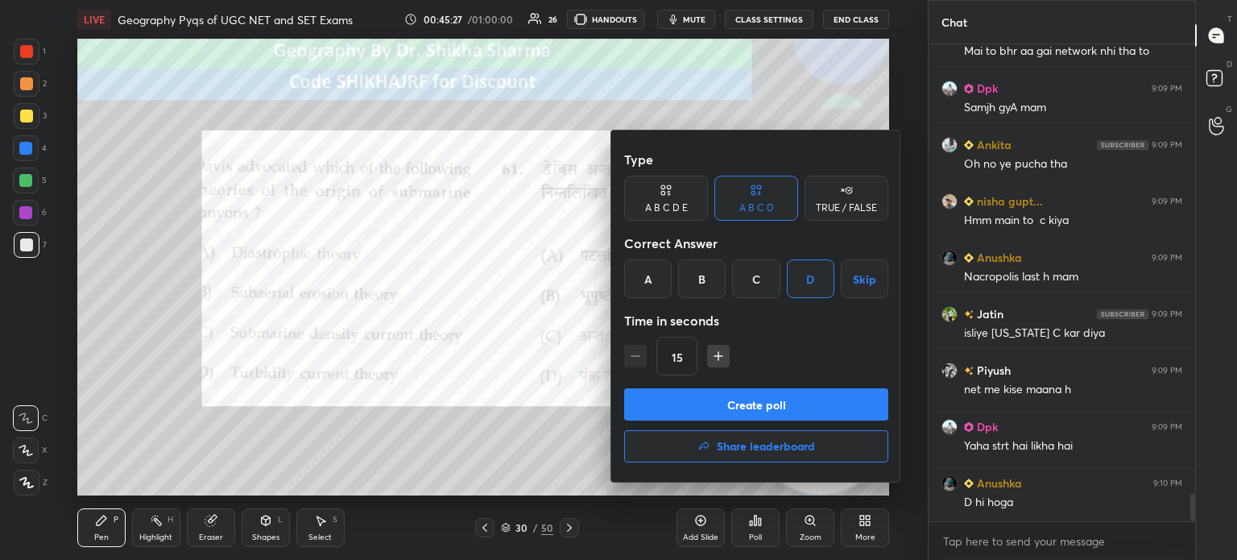
click at [726, 405] on button "Create poll" at bounding box center [756, 404] width 264 height 32
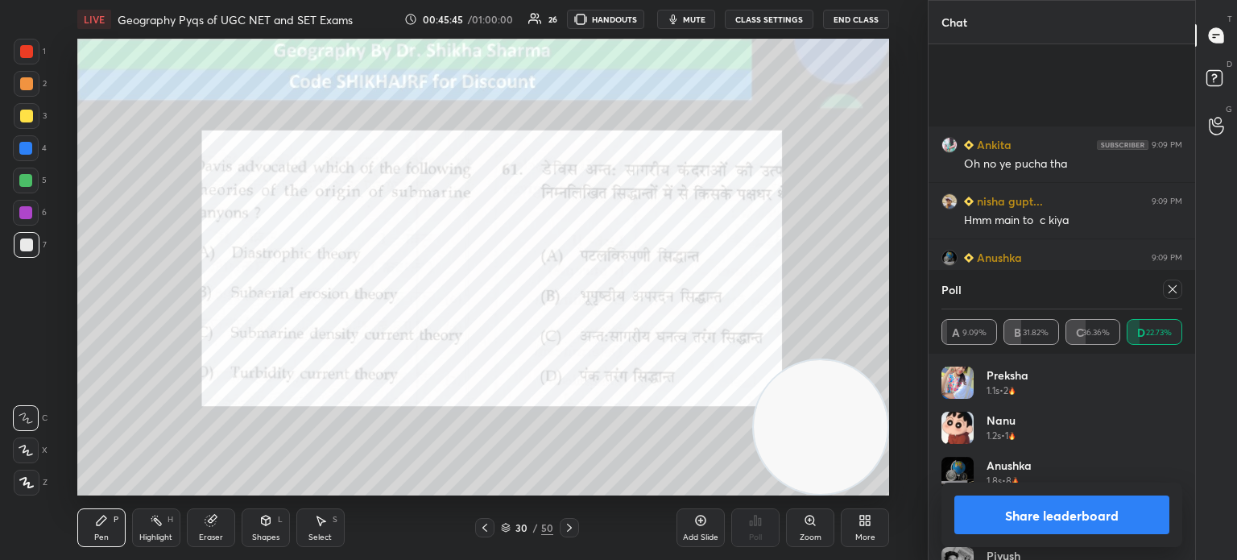
scroll to position [7858, 0]
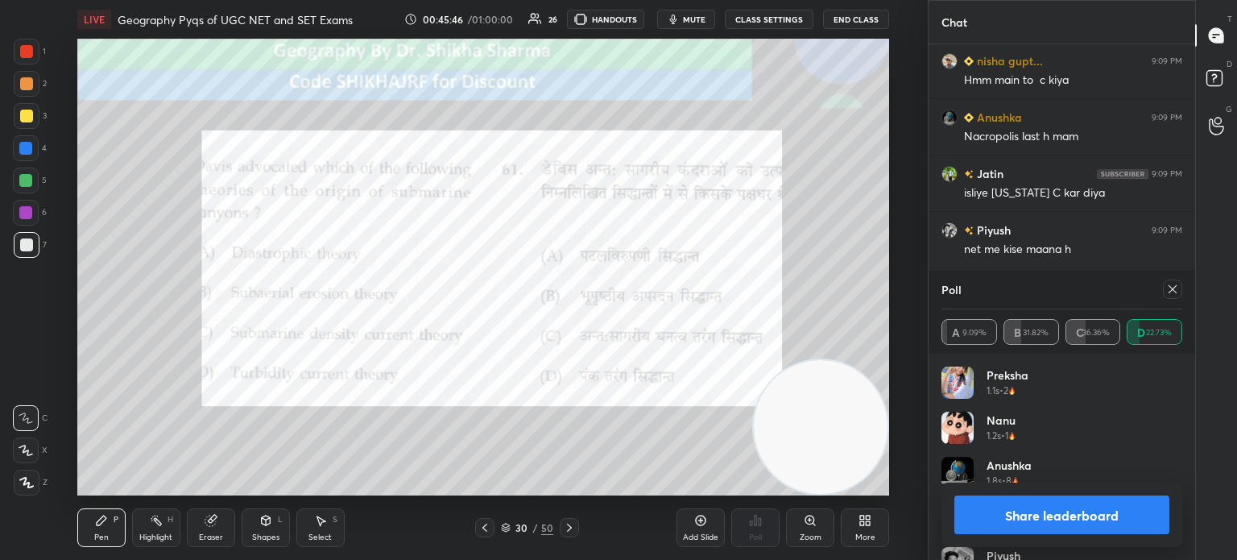
click at [1076, 514] on button "Share leaderboard" at bounding box center [1061, 514] width 215 height 39
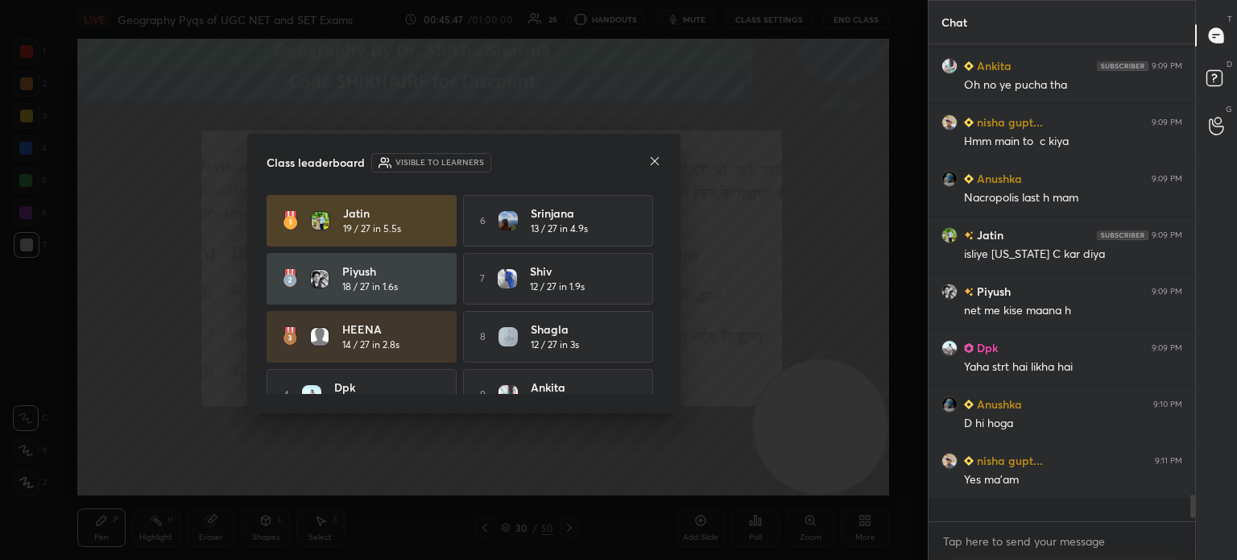
scroll to position [7775, 0]
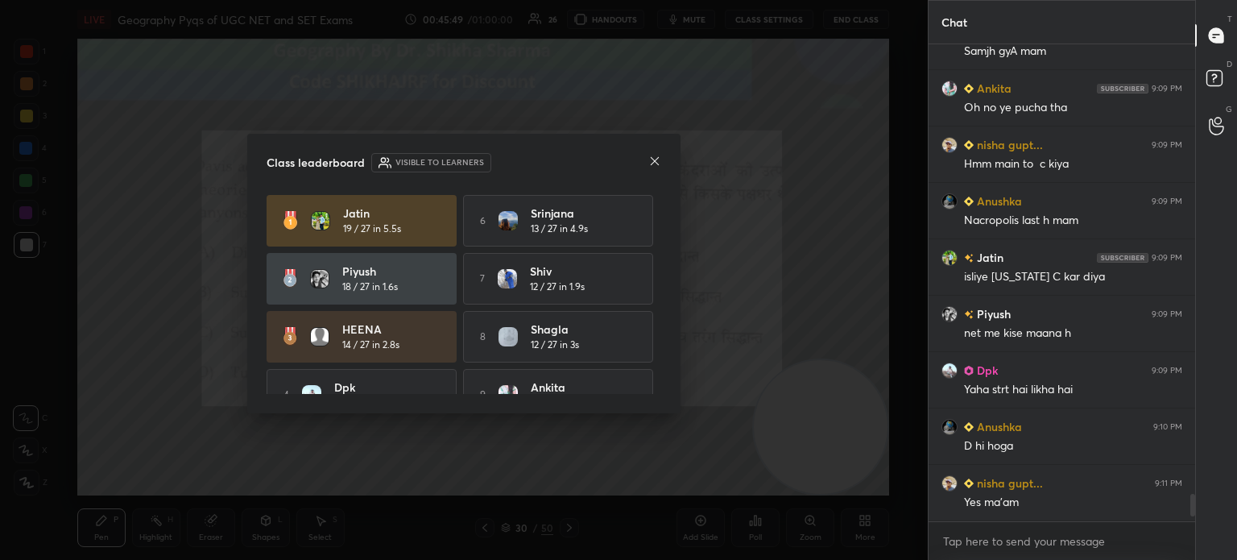
click at [653, 163] on icon at bounding box center [655, 161] width 8 height 8
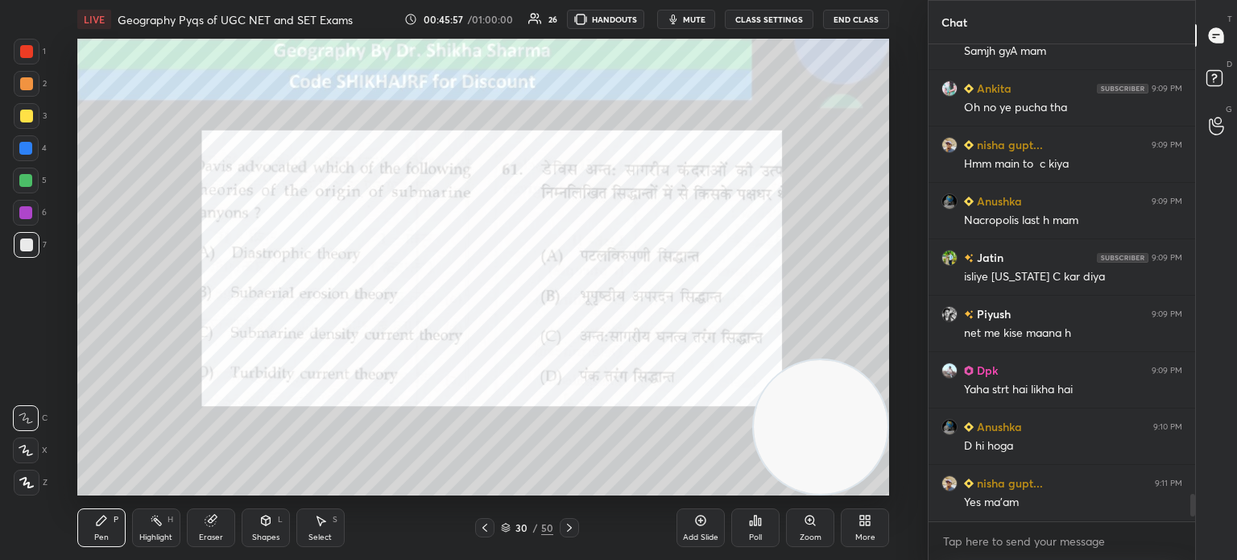
click at [570, 531] on icon at bounding box center [569, 527] width 13 height 13
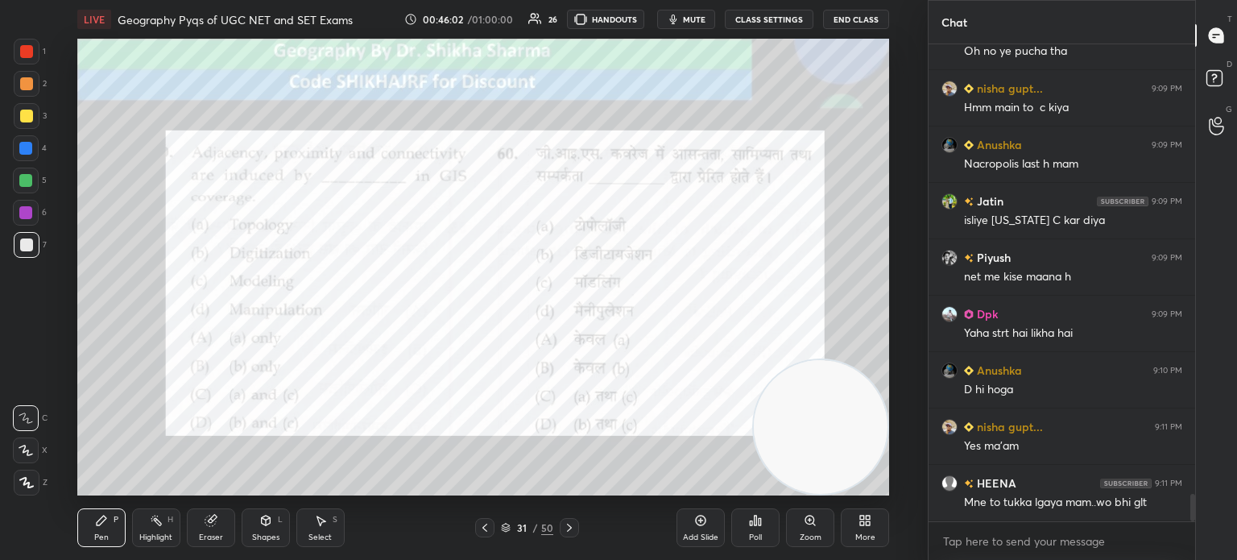
scroll to position [7887, 0]
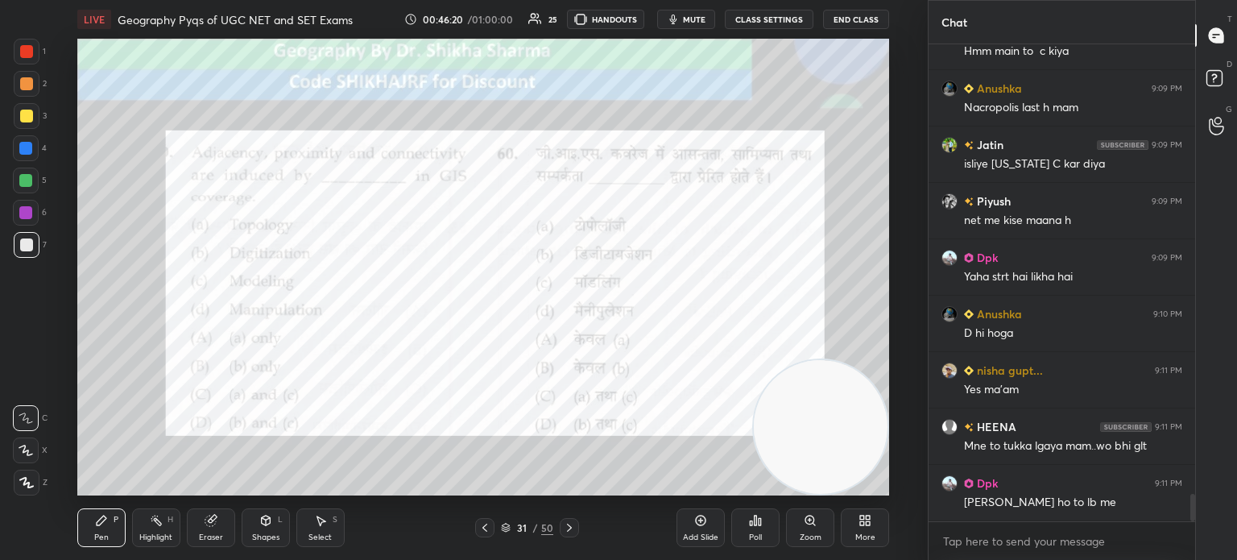
click at [751, 537] on div "Poll" at bounding box center [755, 537] width 13 height 8
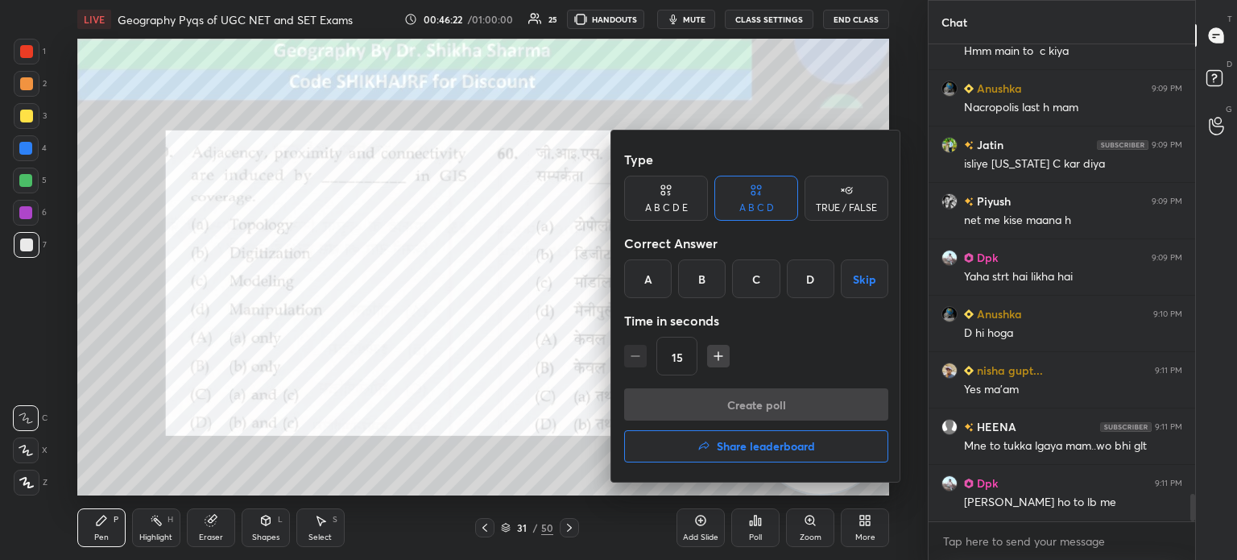
click at [644, 286] on div "A" at bounding box center [648, 278] width 48 height 39
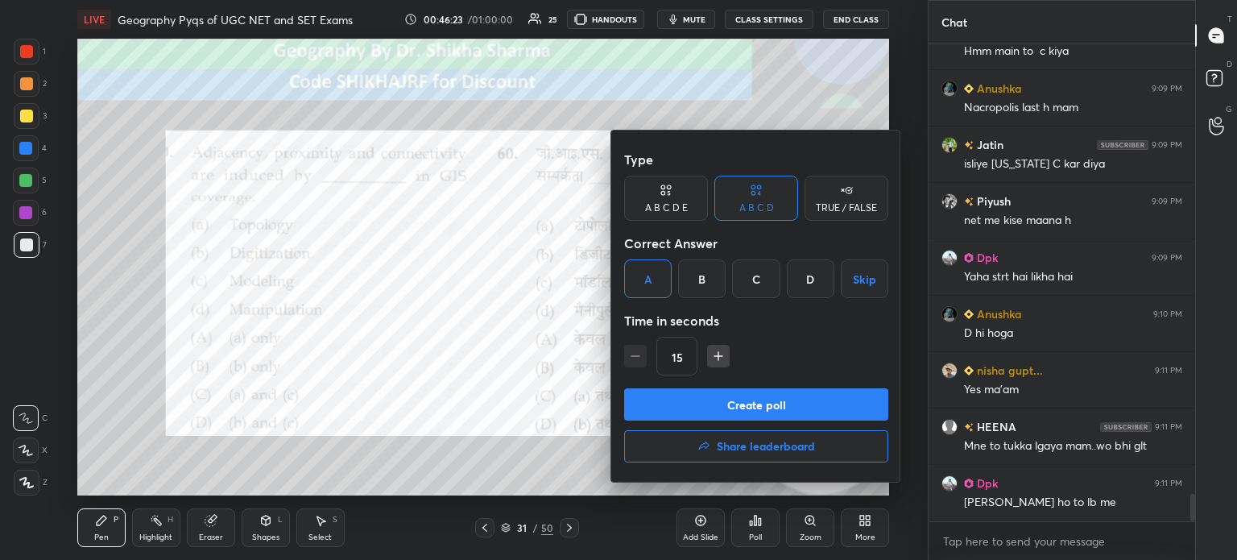
click at [659, 412] on button "Create poll" at bounding box center [756, 404] width 264 height 32
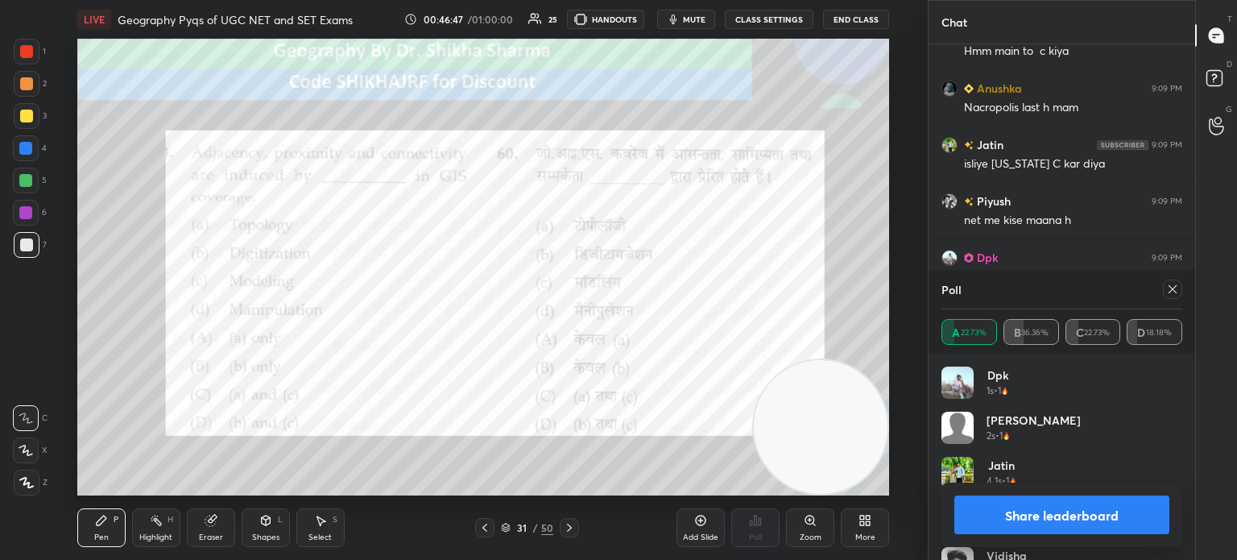
click at [1020, 520] on button "Share leaderboard" at bounding box center [1061, 514] width 215 height 39
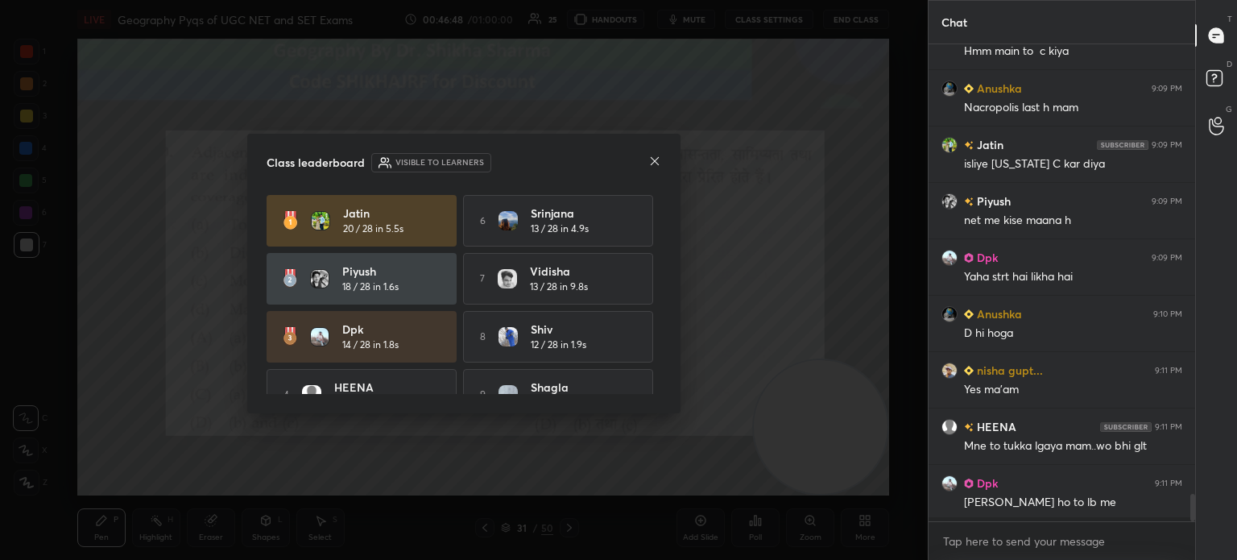
scroll to position [4, 5]
click at [652, 161] on icon at bounding box center [654, 161] width 13 height 13
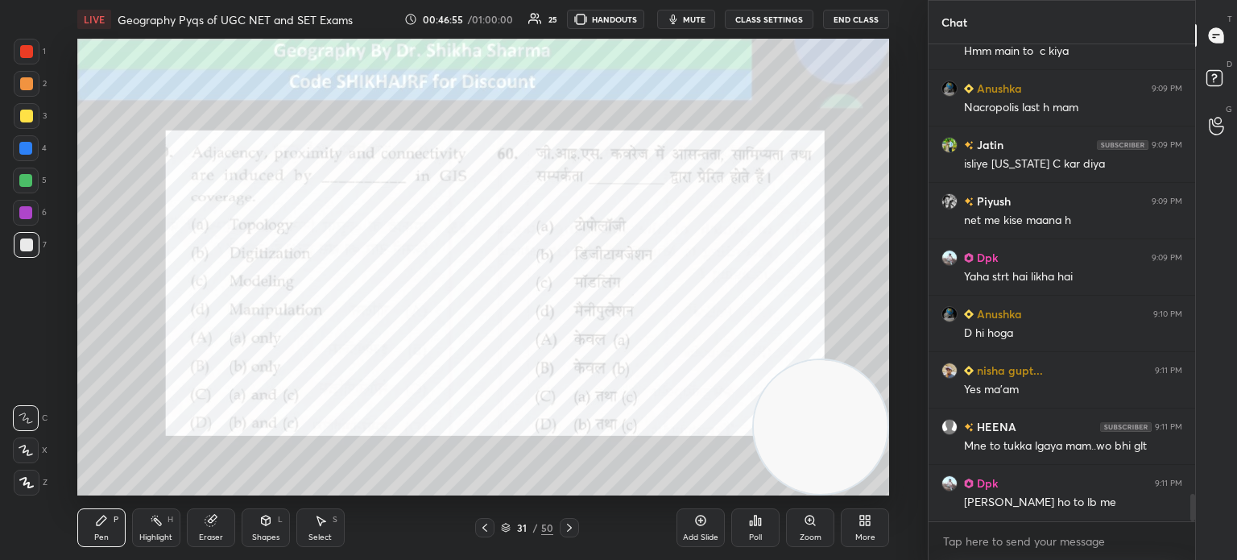
scroll to position [7926, 0]
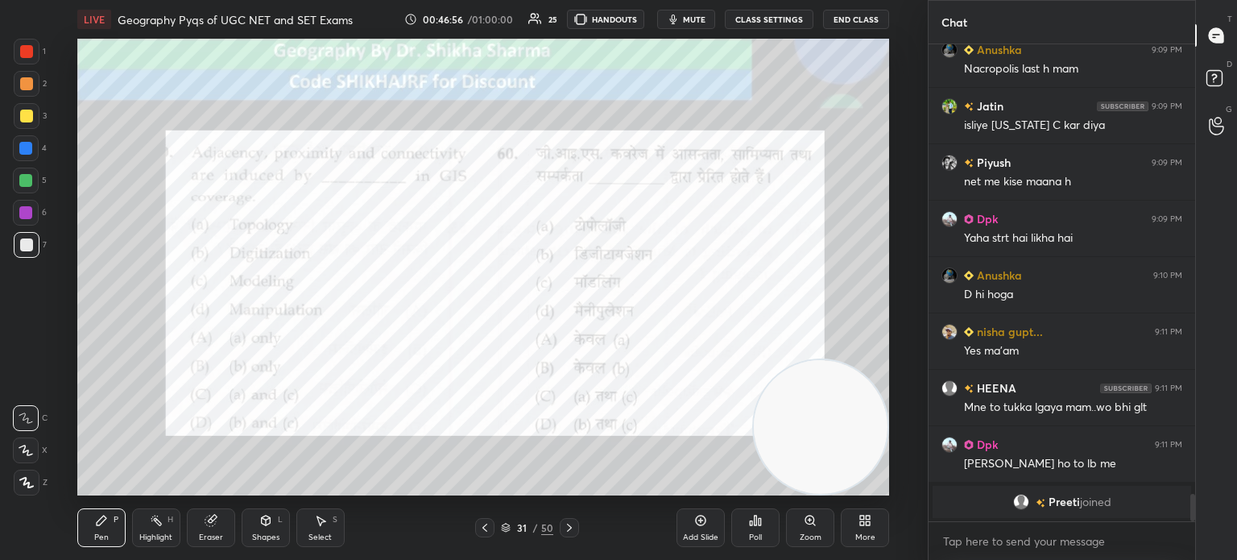
click at [573, 529] on icon at bounding box center [569, 527] width 13 height 13
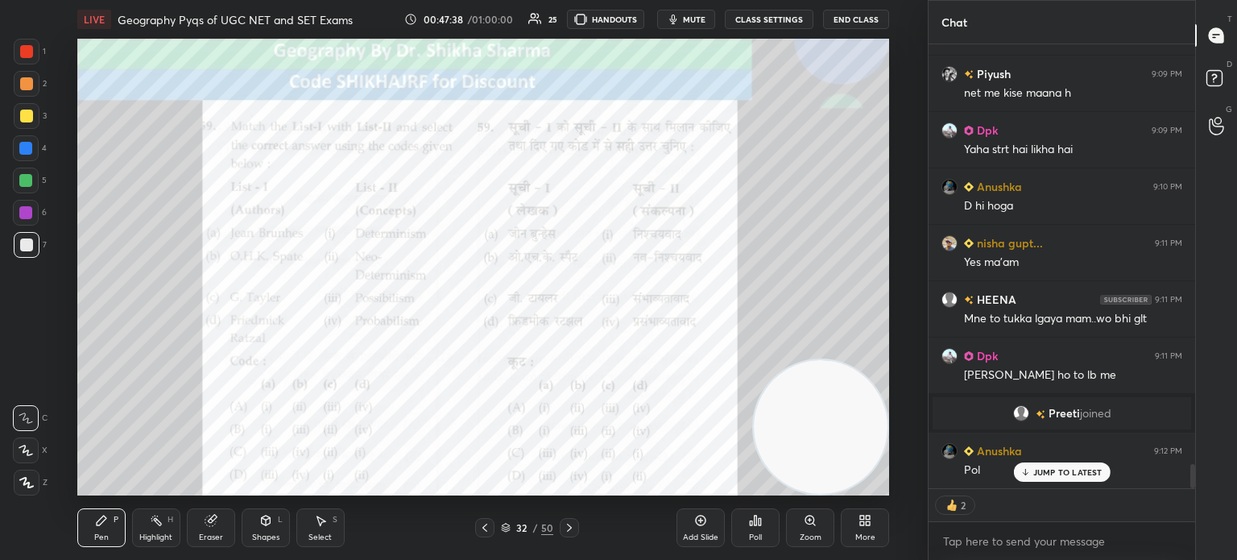
scroll to position [7759, 0]
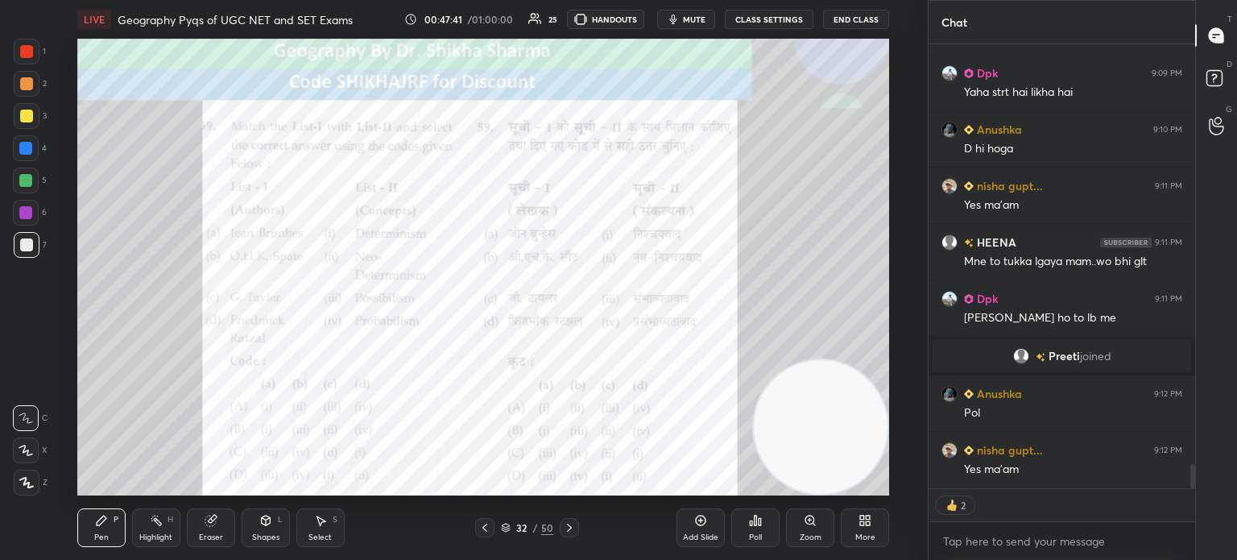
click at [757, 537] on div "Poll" at bounding box center [755, 537] width 13 height 8
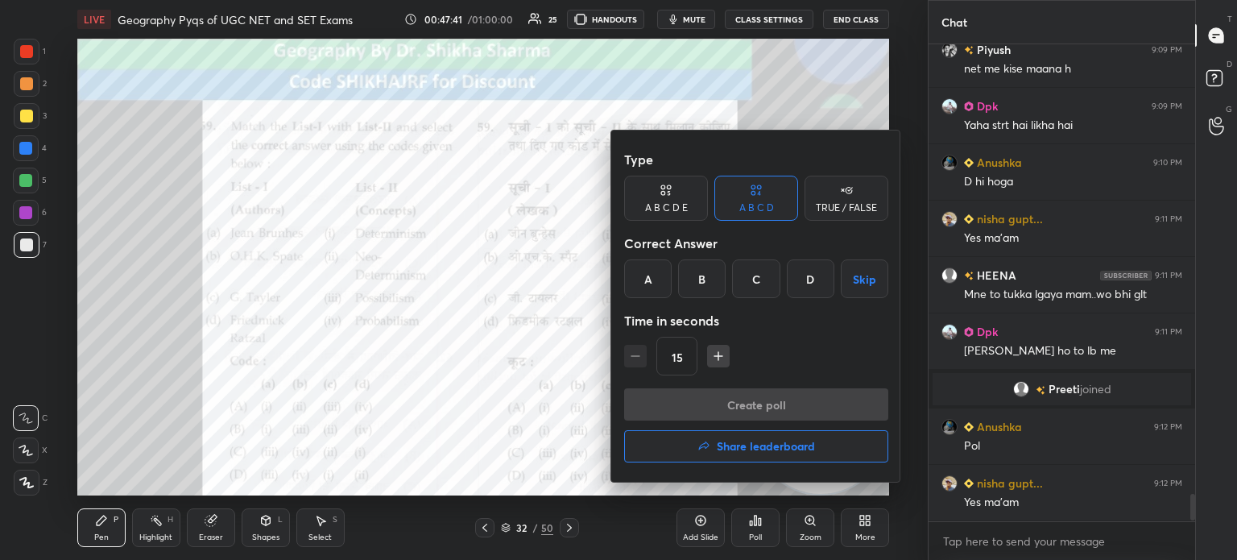
scroll to position [4, 5]
click at [757, 277] on div "C" at bounding box center [756, 278] width 48 height 39
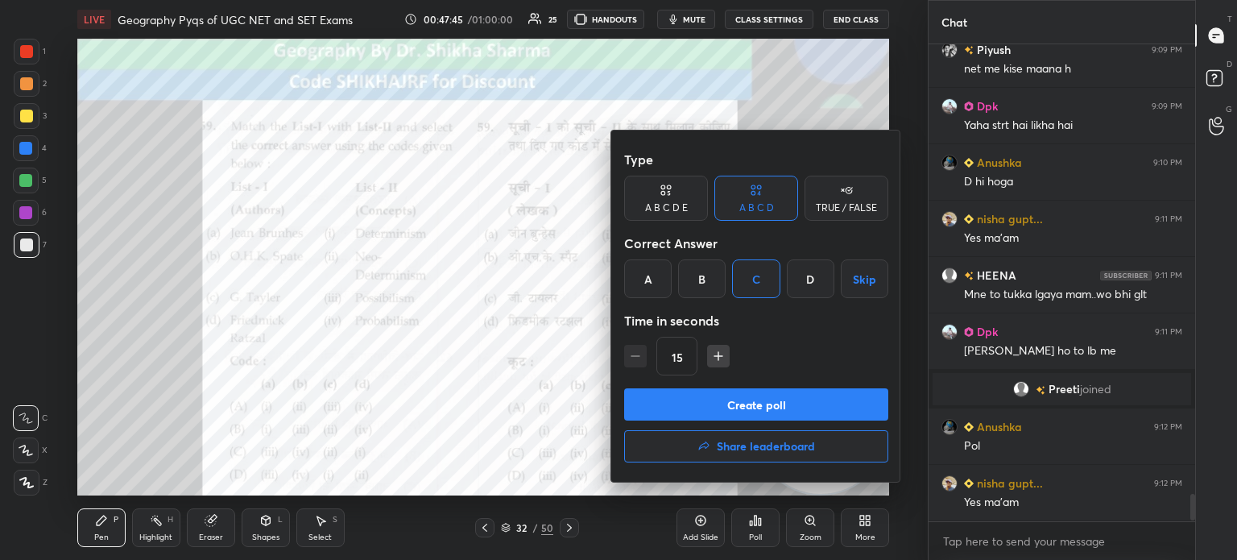
click at [725, 411] on button "Create poll" at bounding box center [756, 404] width 264 height 32
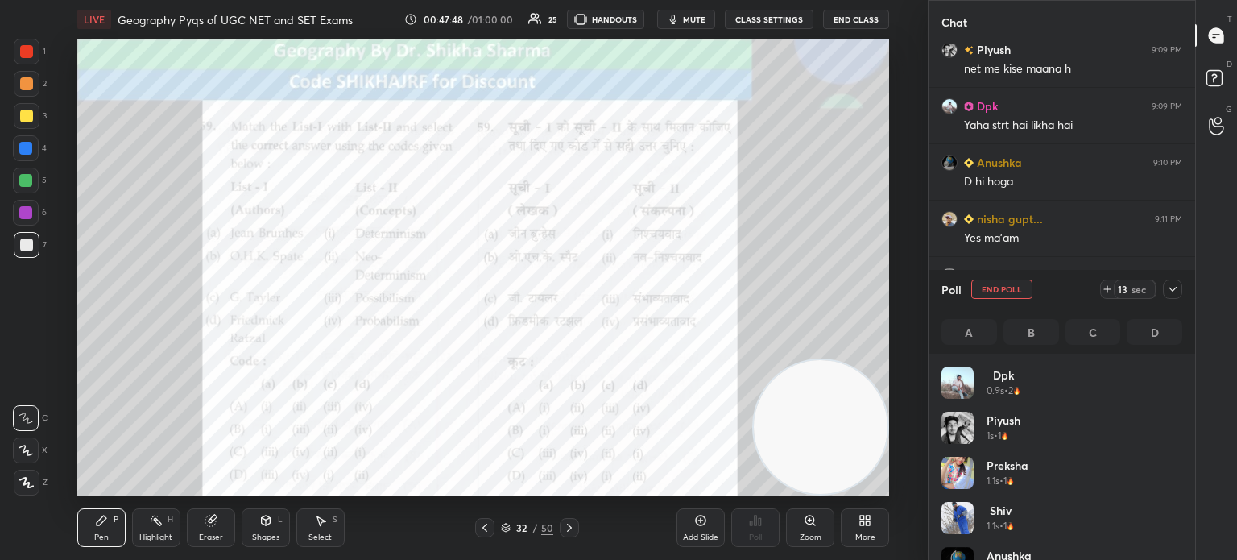
scroll to position [188, 236]
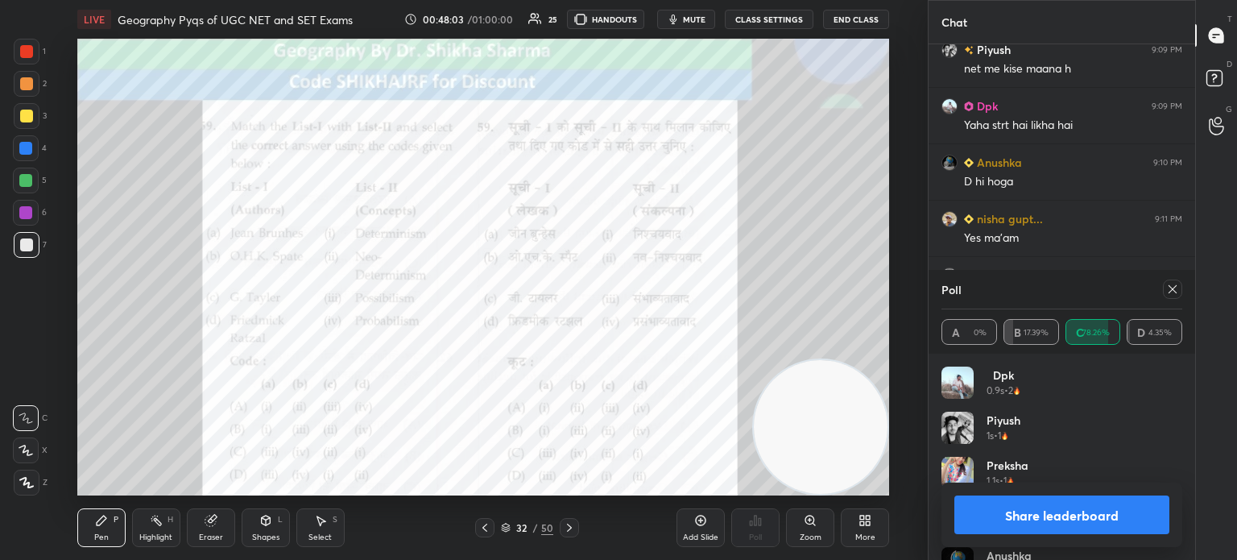
click at [1006, 515] on button "Share leaderboard" at bounding box center [1061, 514] width 215 height 39
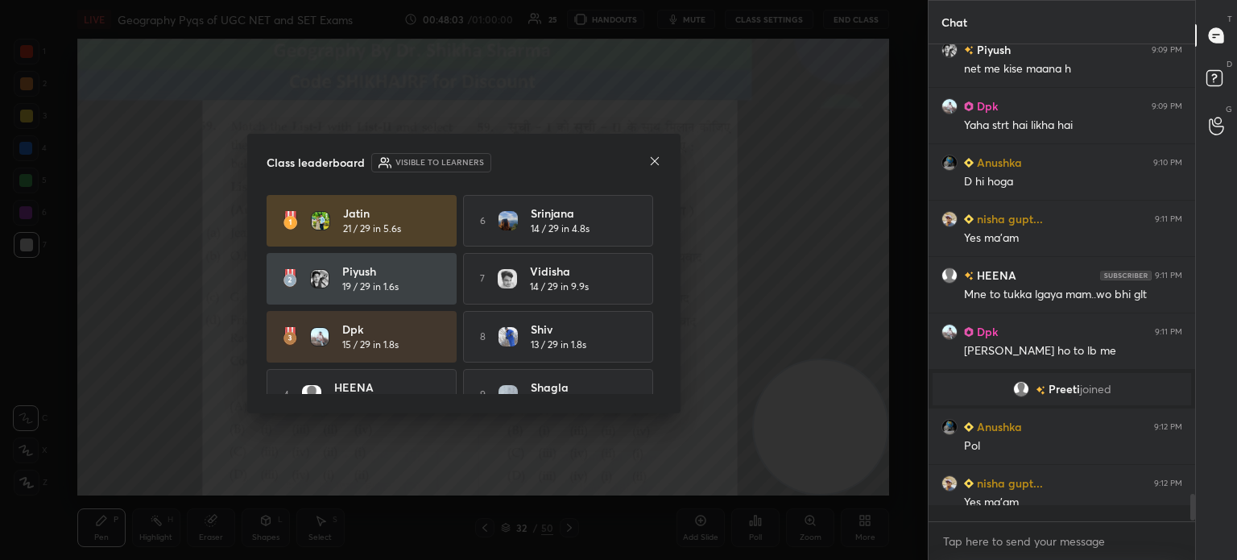
scroll to position [472, 262]
click at [656, 163] on icon at bounding box center [654, 161] width 13 height 13
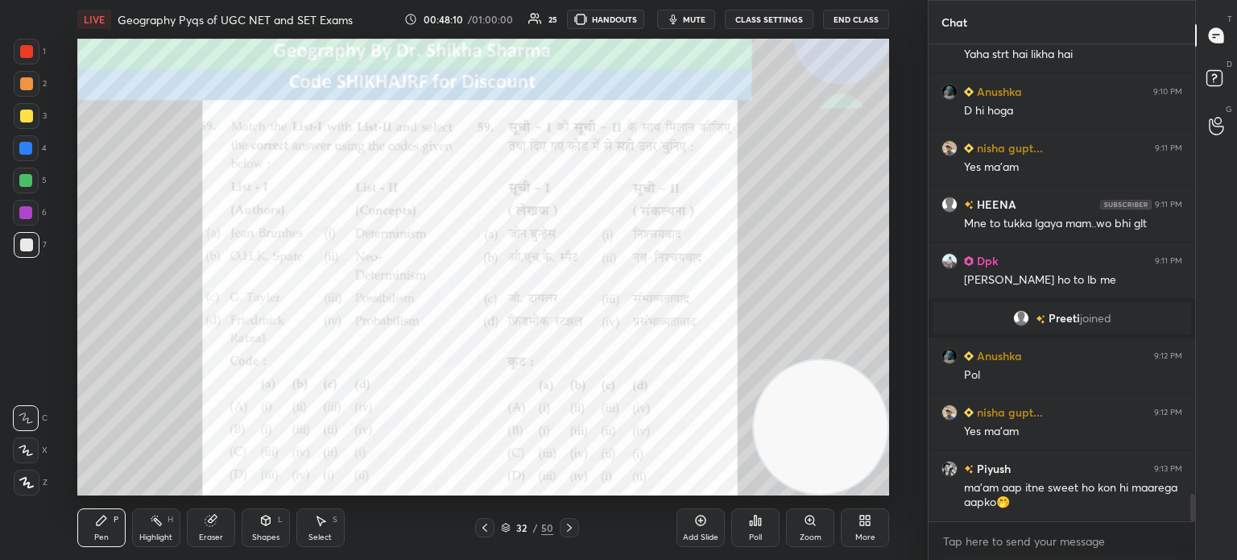
click at [570, 530] on icon at bounding box center [569, 527] width 13 height 13
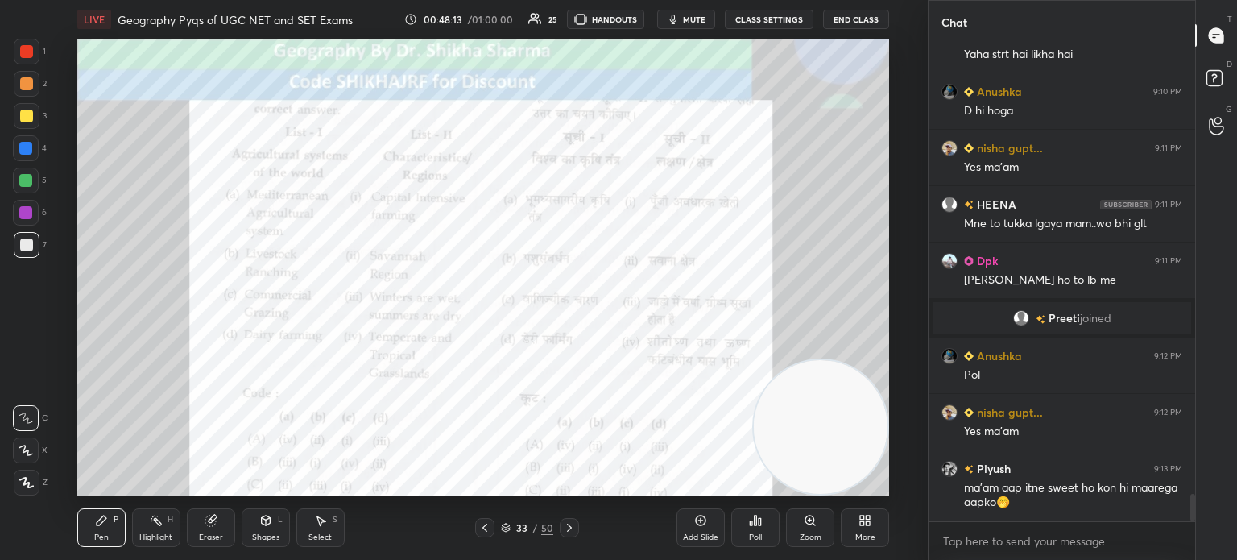
click at [570, 530] on icon at bounding box center [569, 527] width 13 height 13
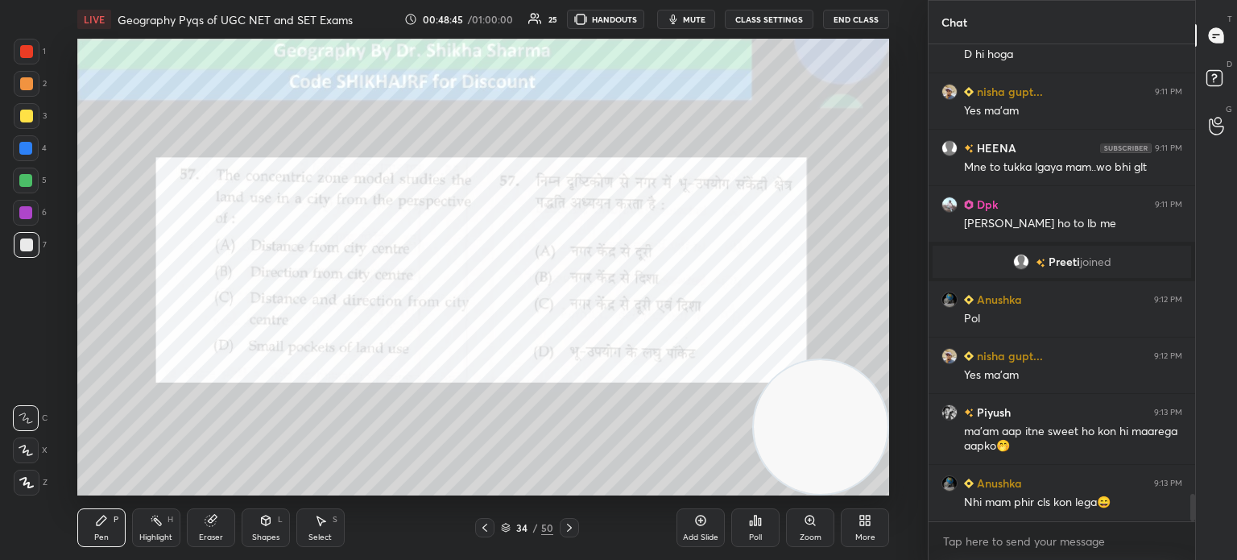
click at [762, 537] on div "Poll" at bounding box center [755, 537] width 13 height 8
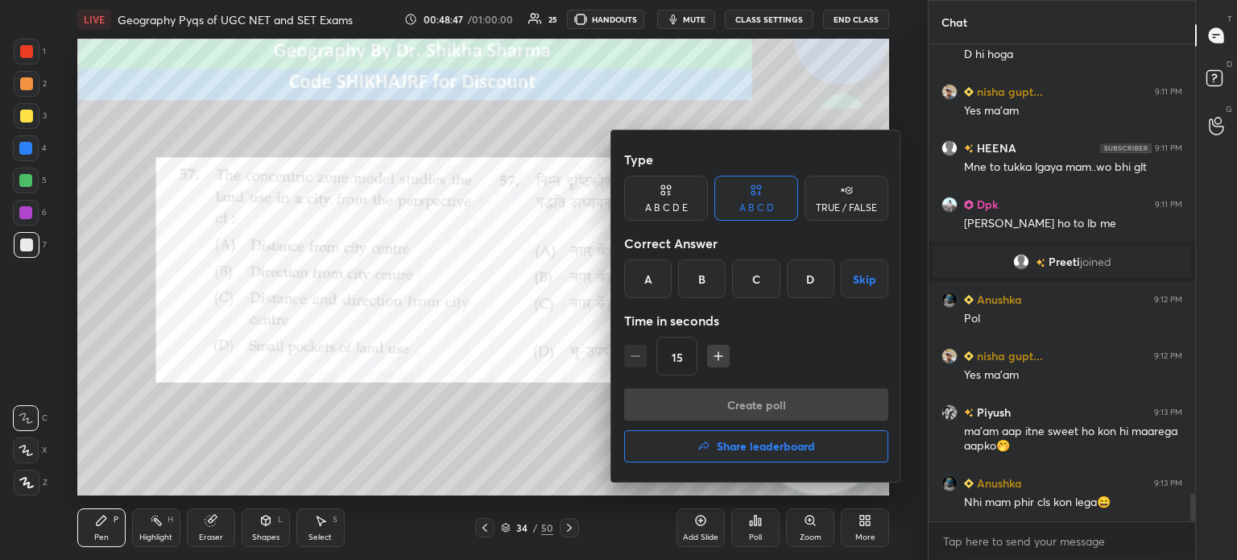
click at [640, 283] on div "A" at bounding box center [648, 278] width 48 height 39
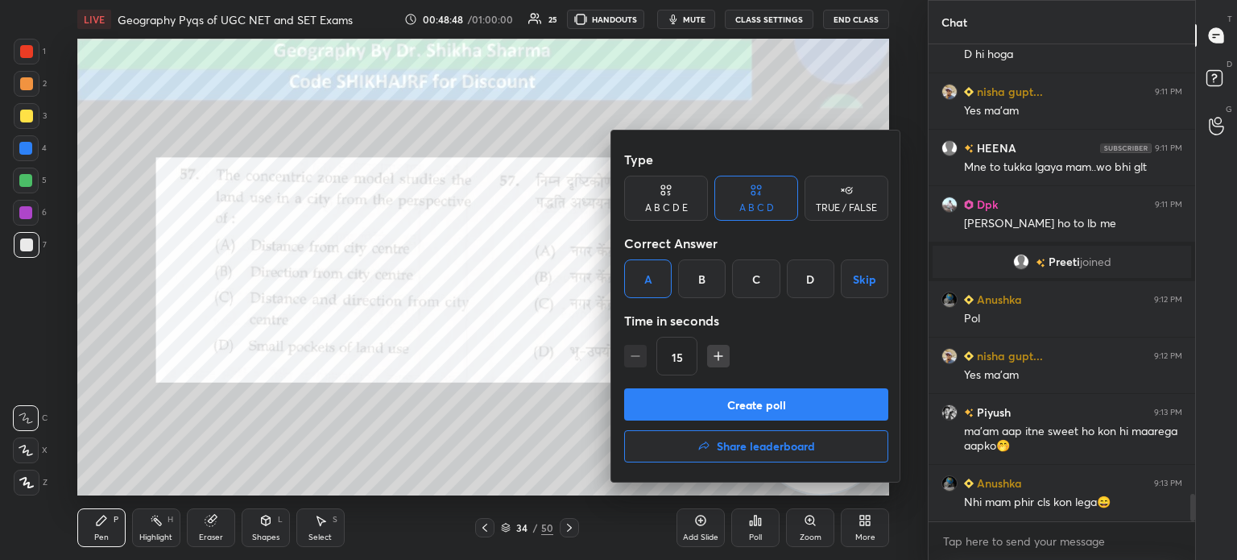
click at [668, 403] on button "Create poll" at bounding box center [756, 404] width 264 height 32
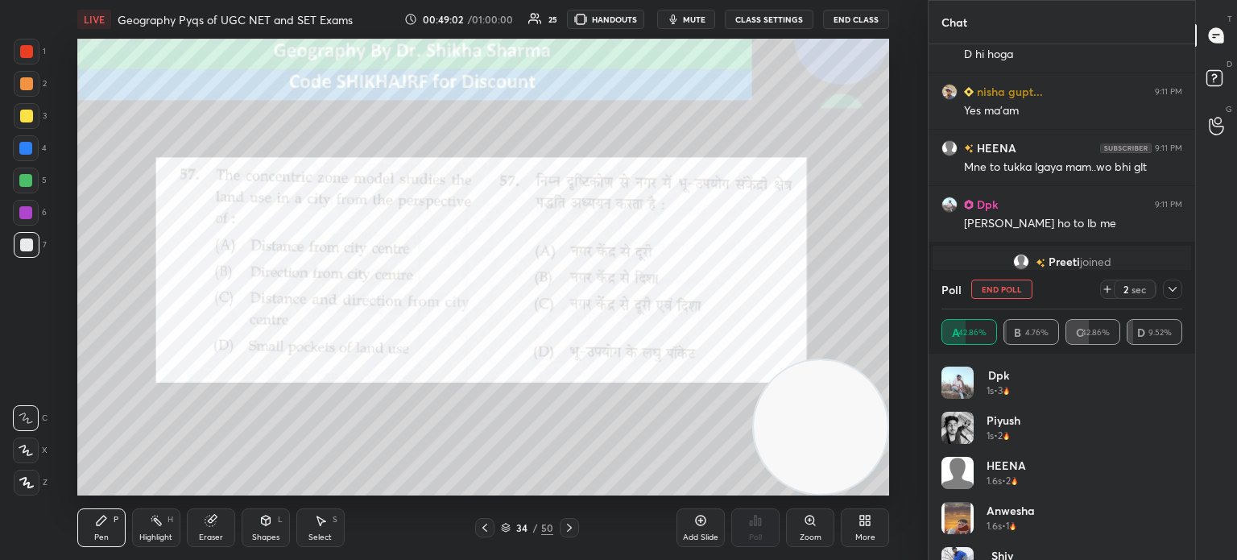
scroll to position [7994, 0]
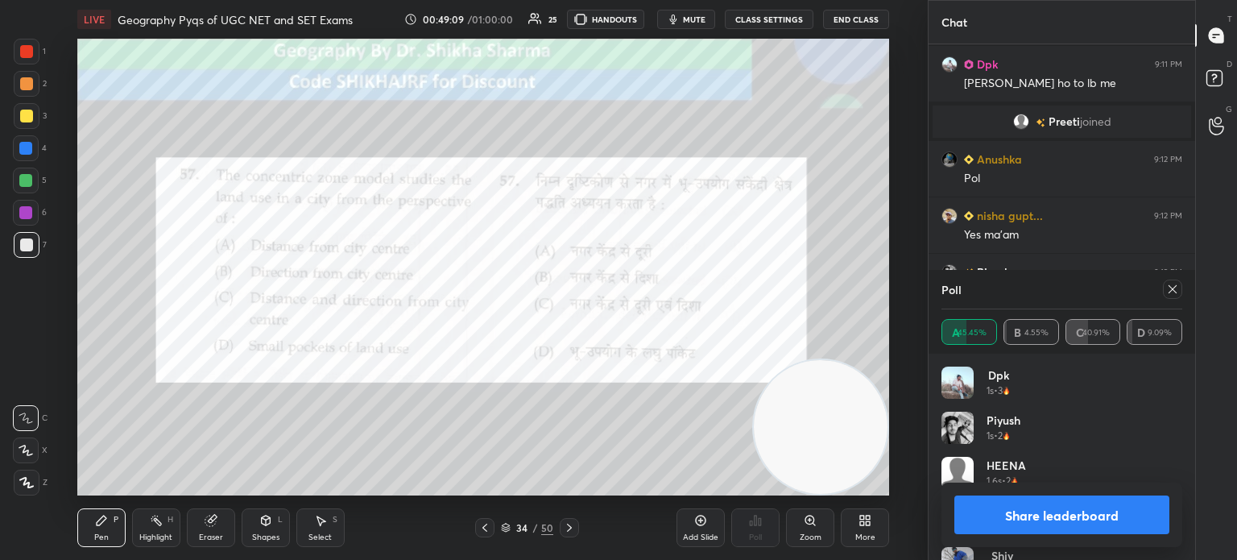
click at [1025, 524] on button "Share leaderboard" at bounding box center [1061, 514] width 215 height 39
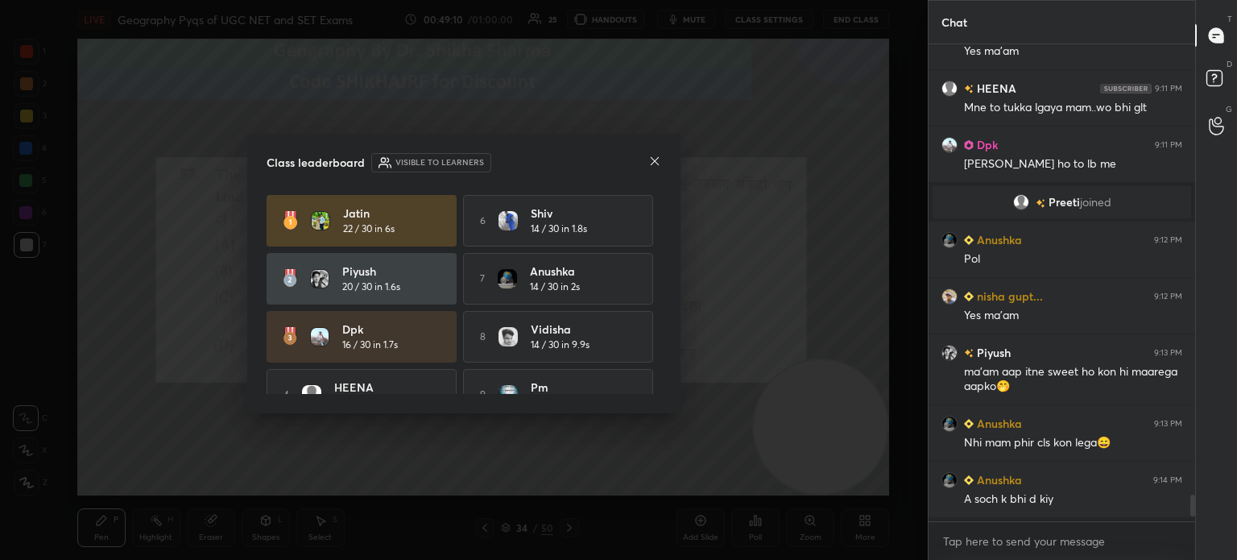
scroll to position [472, 262]
click at [656, 162] on icon at bounding box center [655, 161] width 8 height 8
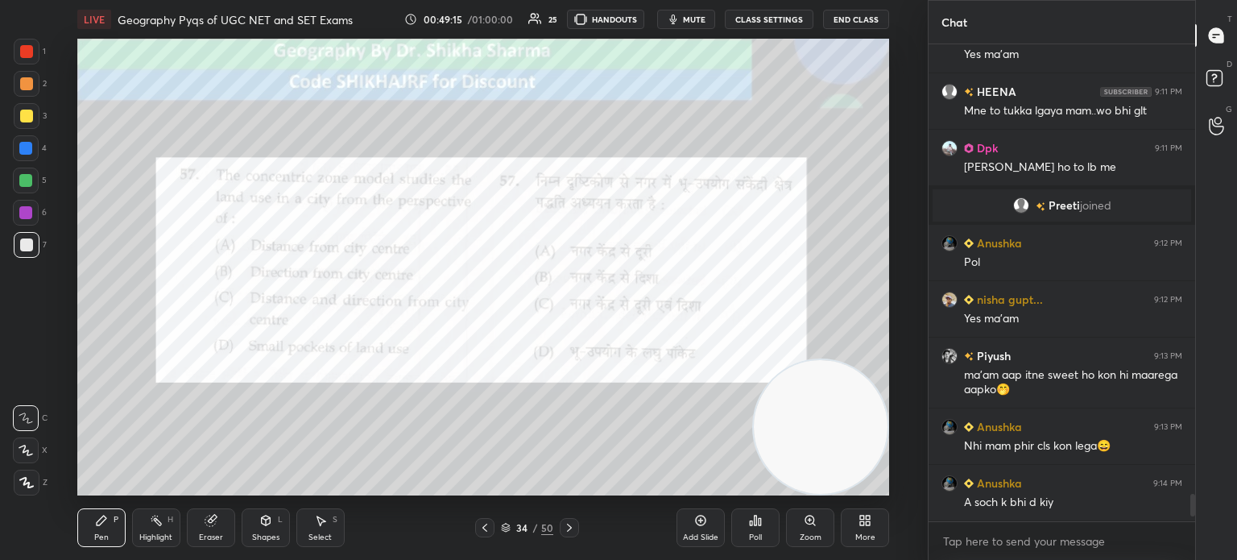
click at [569, 532] on icon at bounding box center [569, 527] width 13 height 13
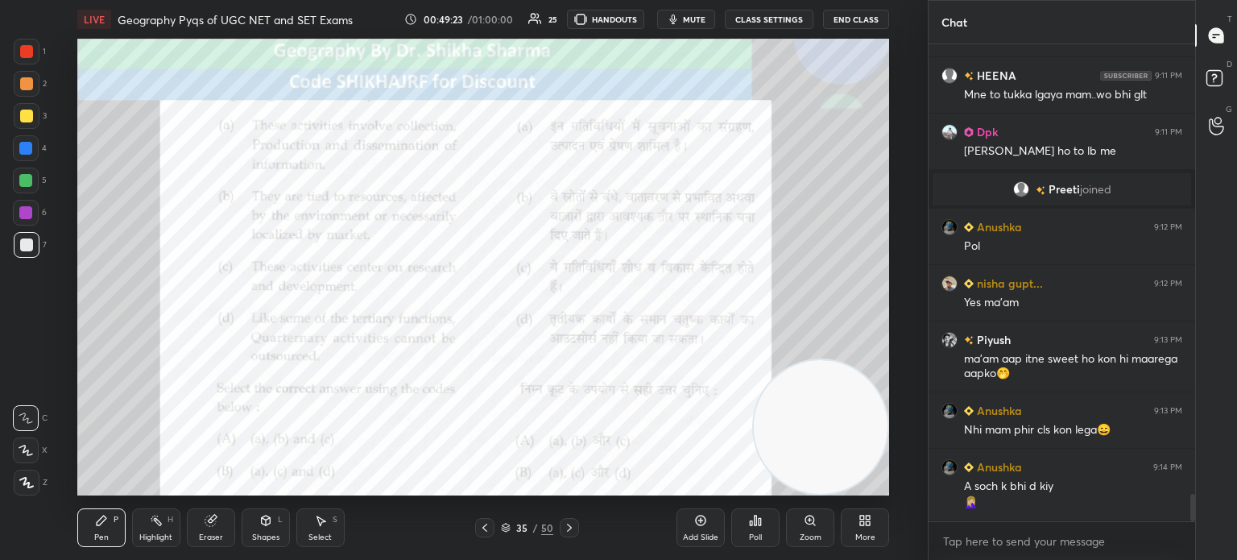
click at [569, 528] on icon at bounding box center [569, 527] width 5 height 8
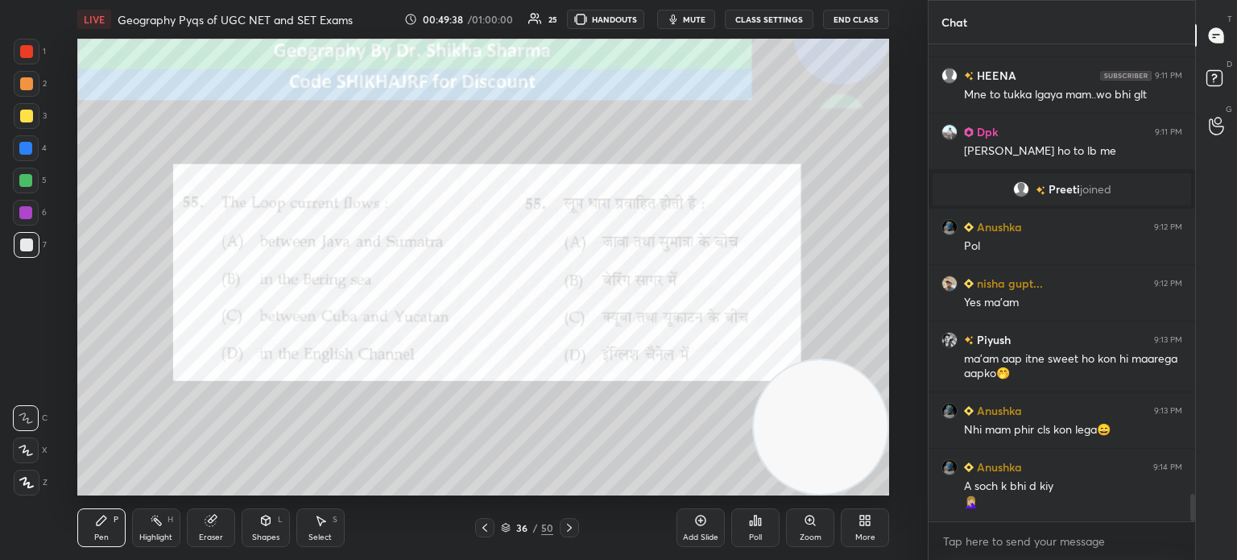
click at [757, 533] on div "Poll" at bounding box center [755, 537] width 13 height 8
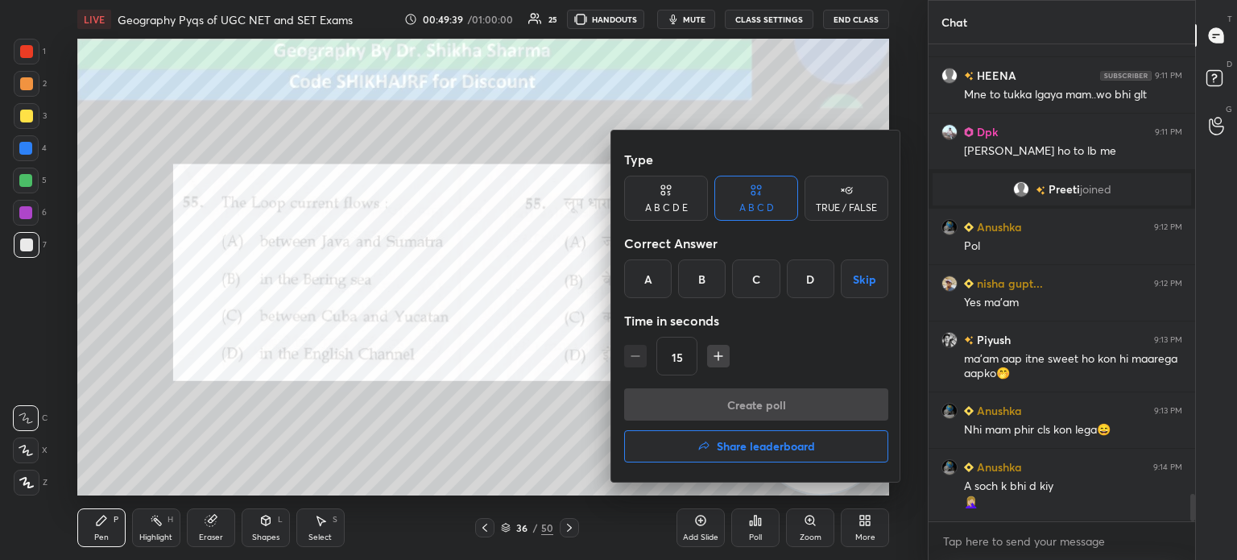
click at [746, 274] on div "C" at bounding box center [756, 278] width 48 height 39
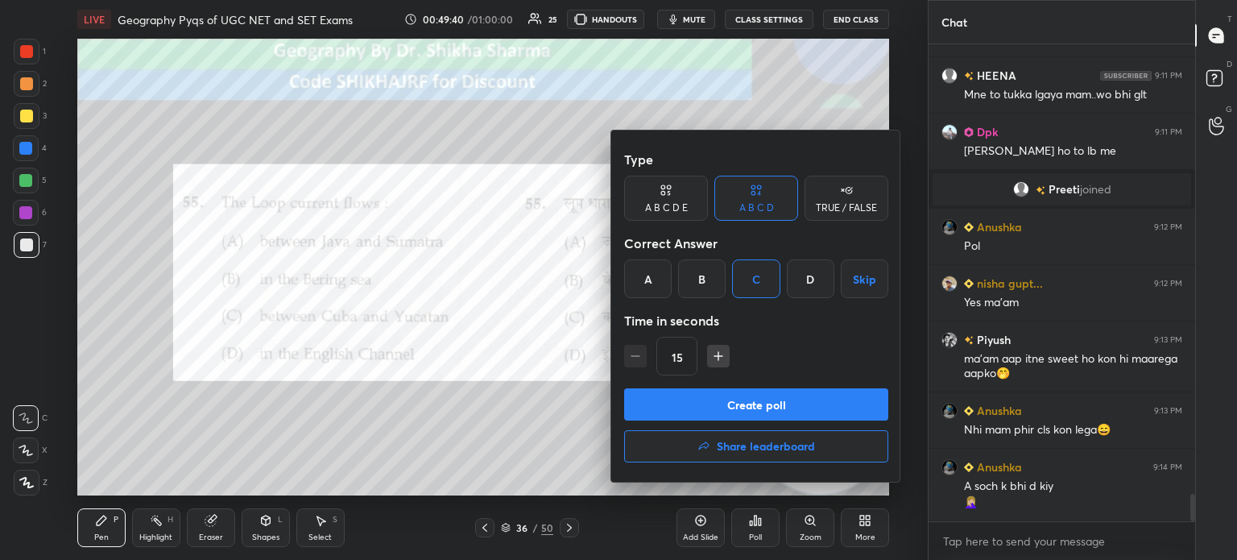
click at [684, 405] on button "Create poll" at bounding box center [756, 404] width 264 height 32
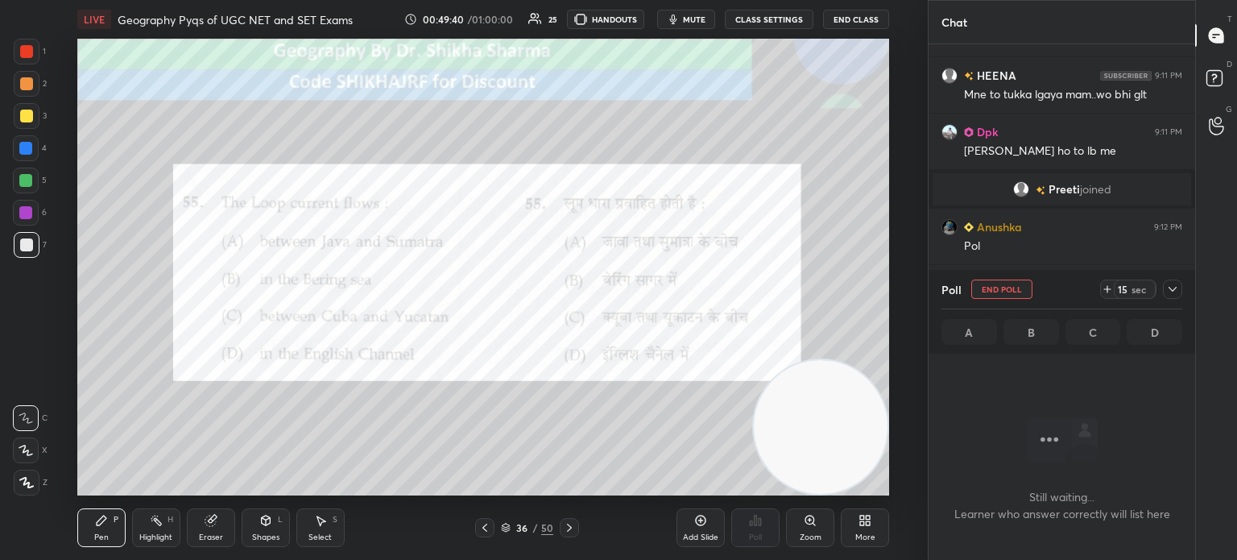
scroll to position [288, 262]
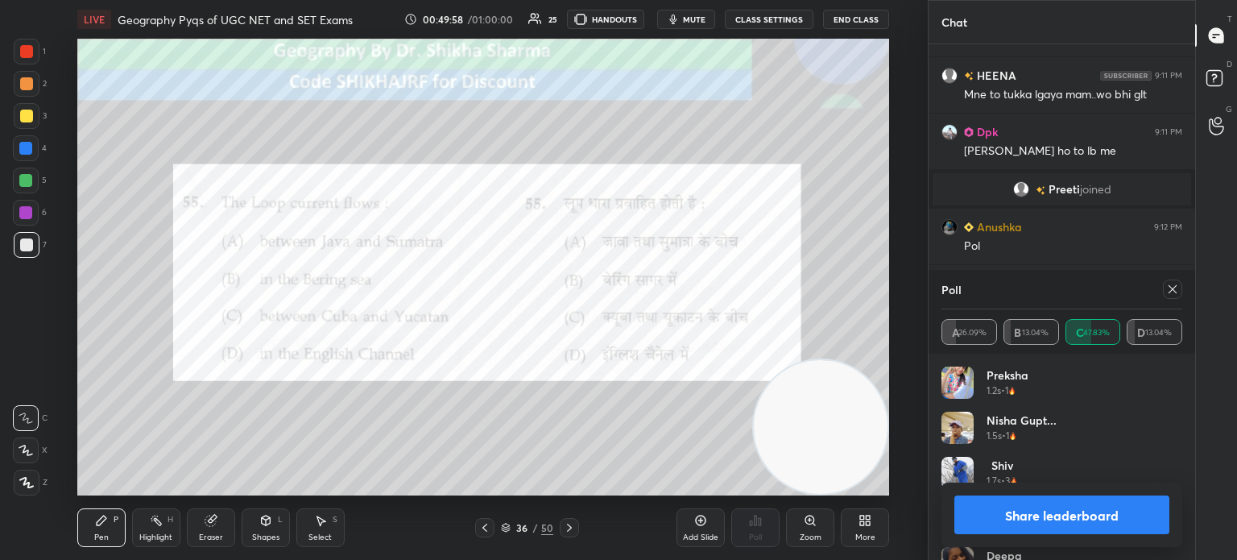
click at [1010, 520] on button "Share leaderboard" at bounding box center [1061, 514] width 215 height 39
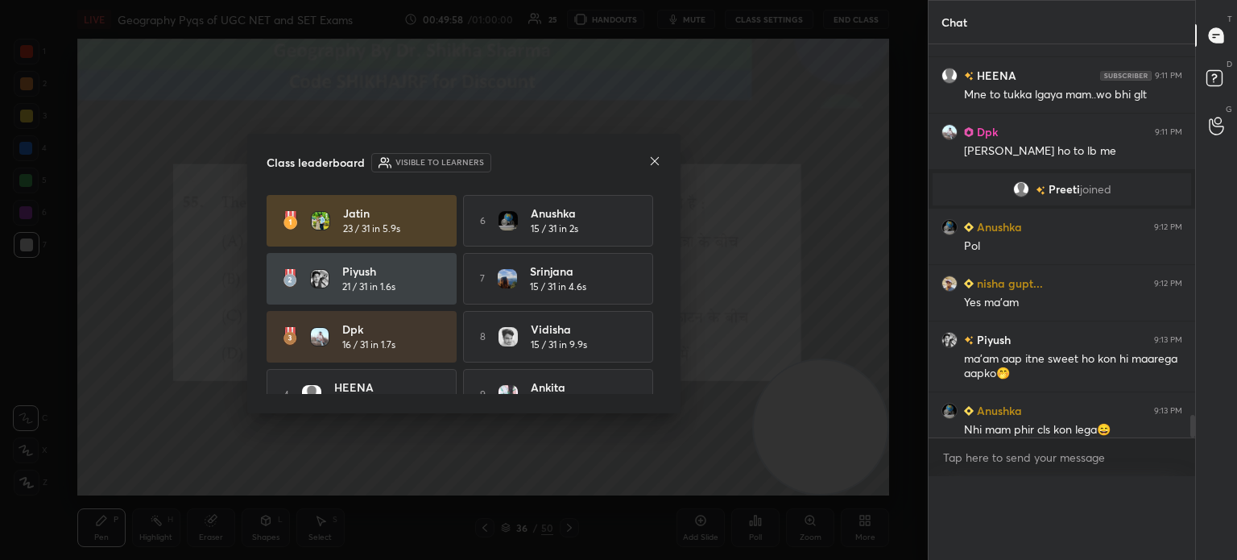
scroll to position [0, 0]
click at [654, 159] on icon at bounding box center [654, 161] width 13 height 13
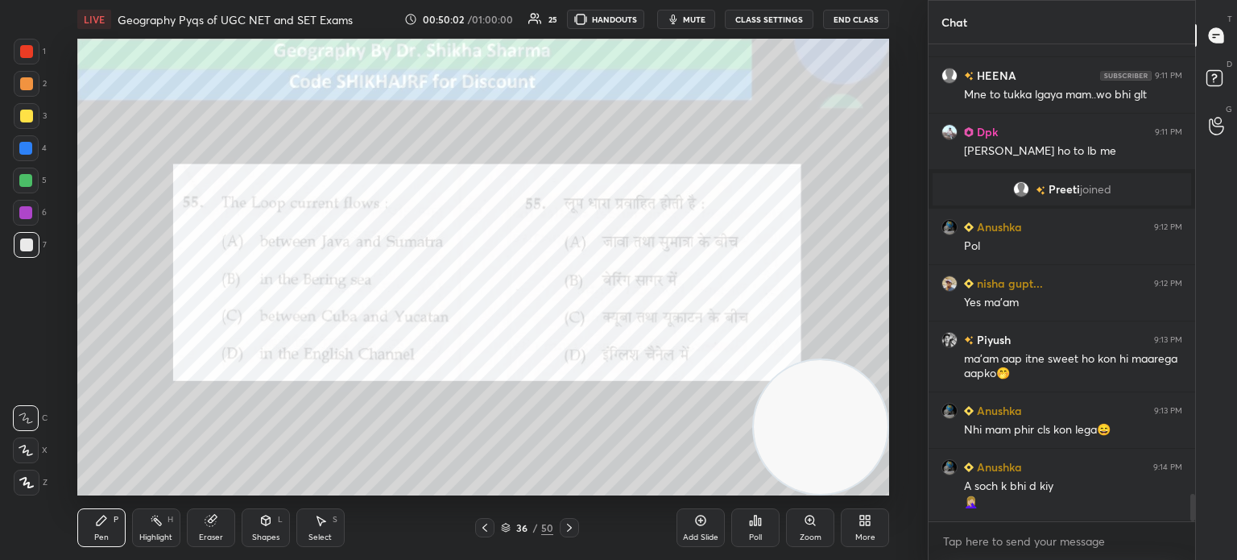
click at [570, 524] on icon at bounding box center [569, 527] width 13 height 13
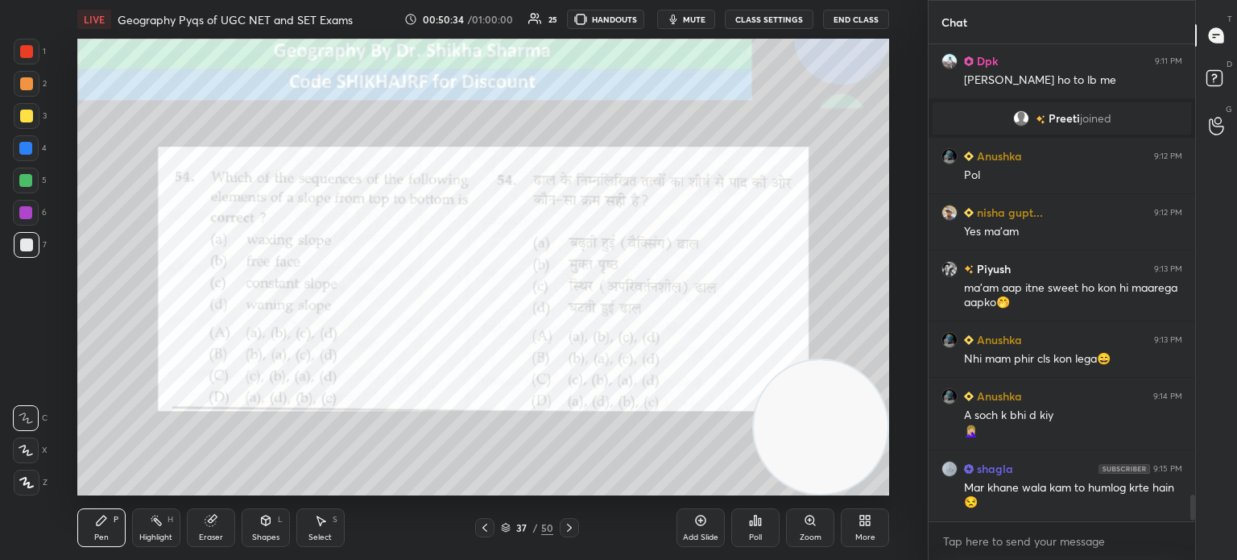
click at [763, 519] on div "Poll" at bounding box center [755, 527] width 48 height 39
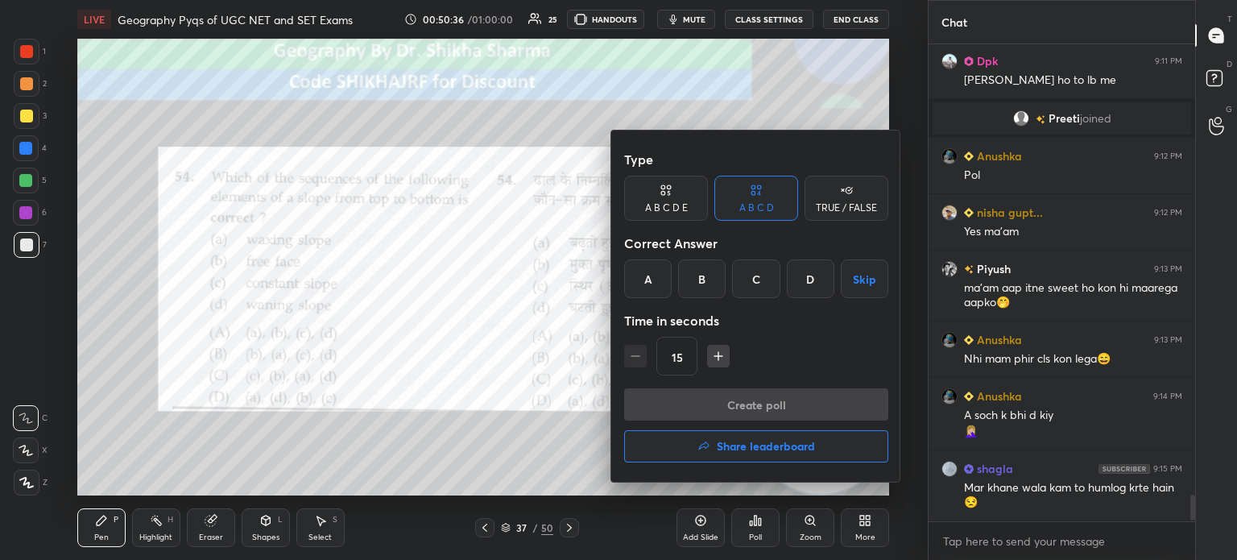
click at [647, 286] on div "A" at bounding box center [648, 278] width 48 height 39
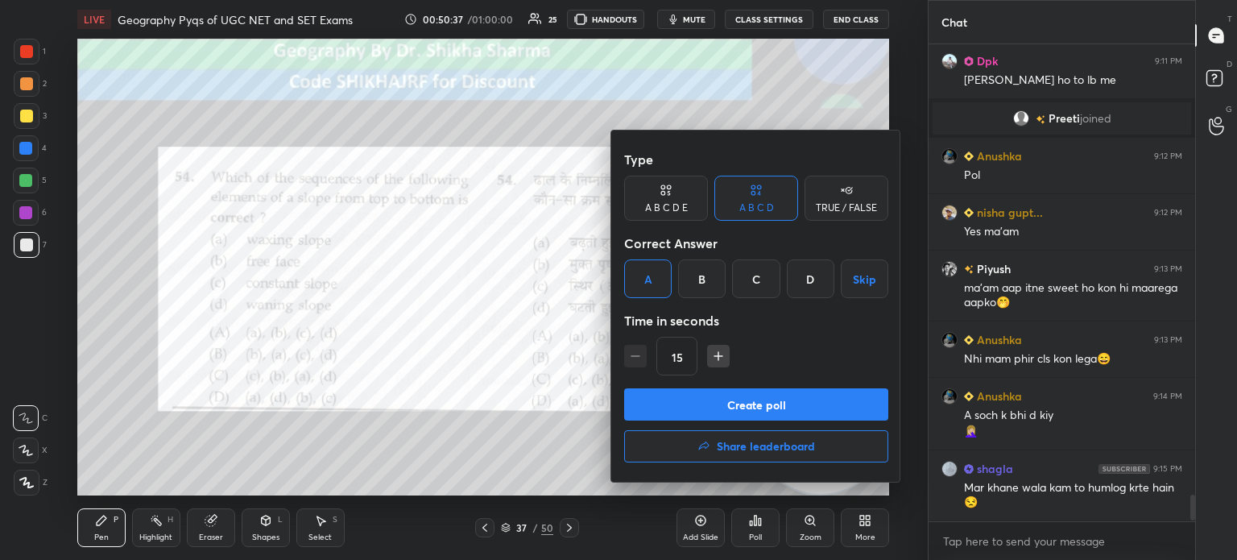
click at [660, 415] on button "Create poll" at bounding box center [756, 404] width 264 height 32
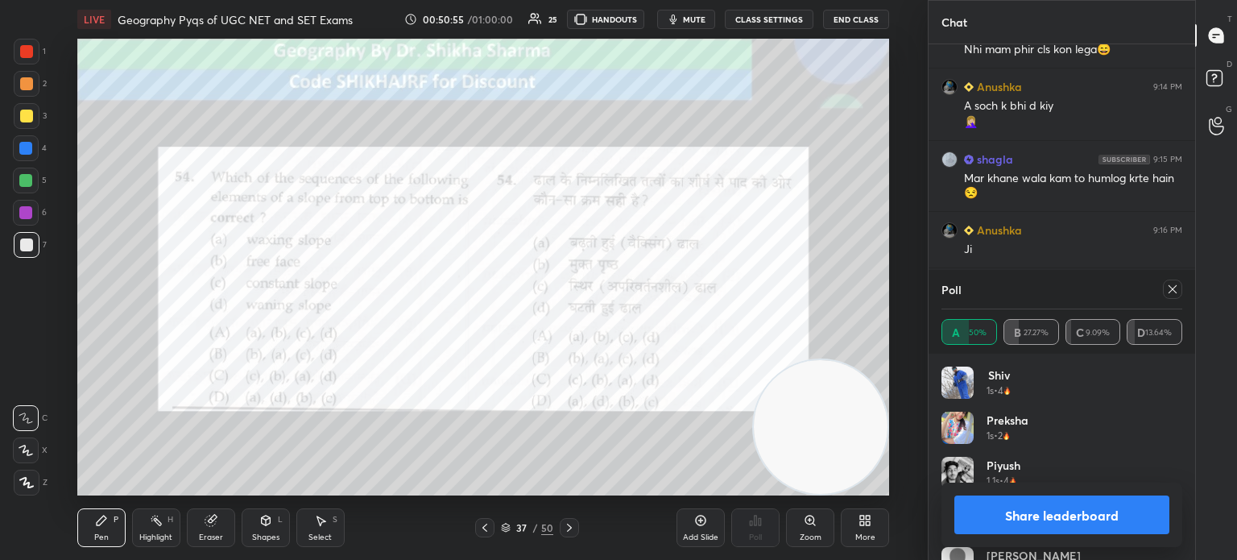
click at [1018, 505] on button "Share leaderboard" at bounding box center [1061, 514] width 215 height 39
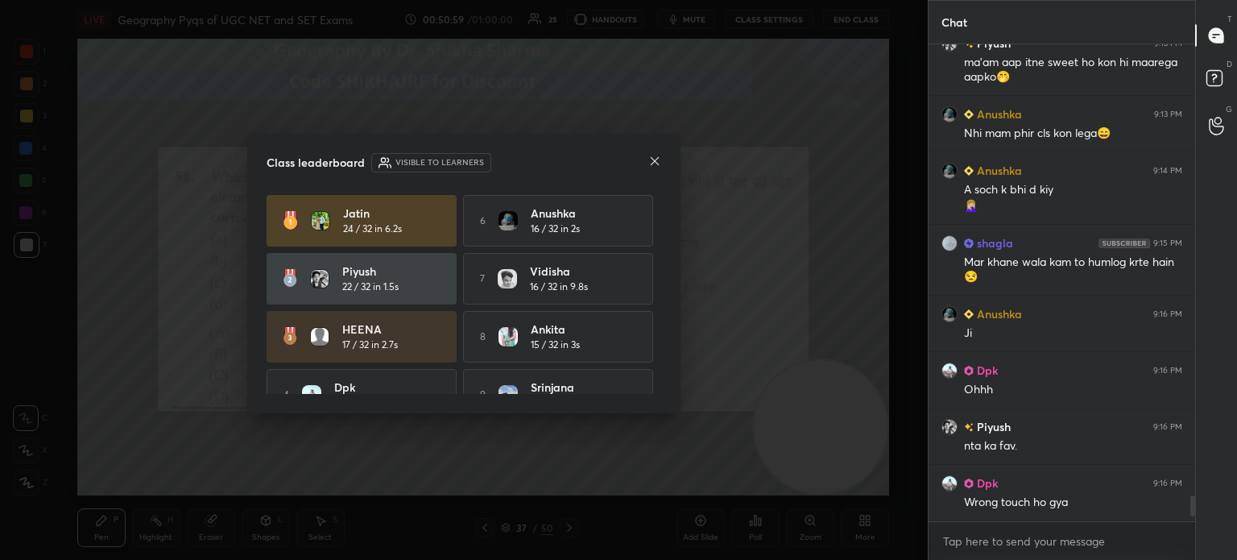
click at [649, 157] on icon at bounding box center [654, 161] width 13 height 13
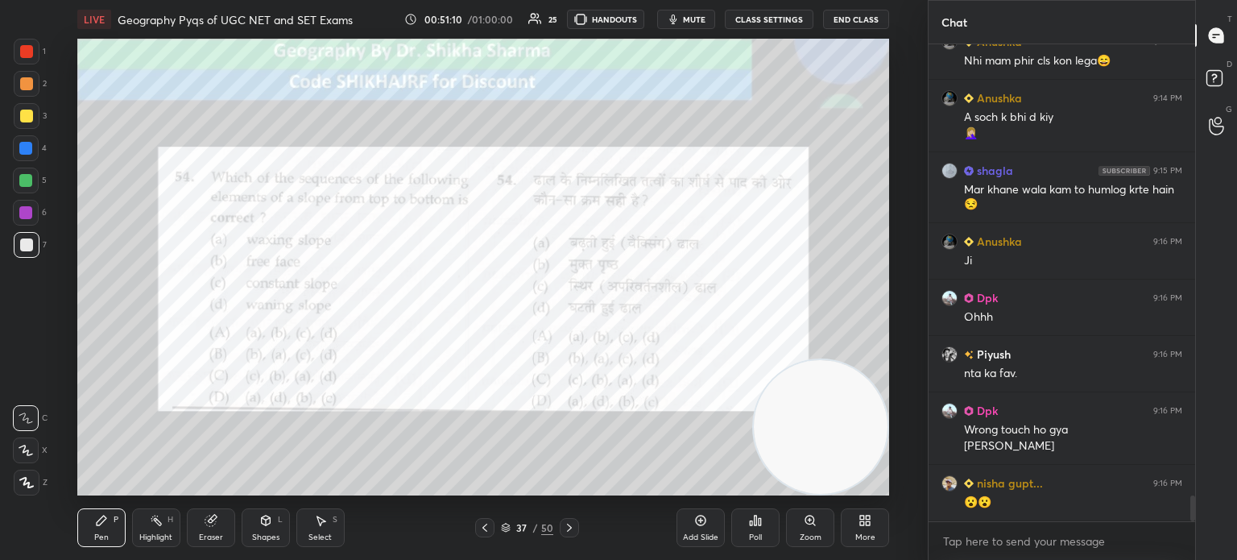
click at [569, 532] on icon at bounding box center [569, 527] width 13 height 13
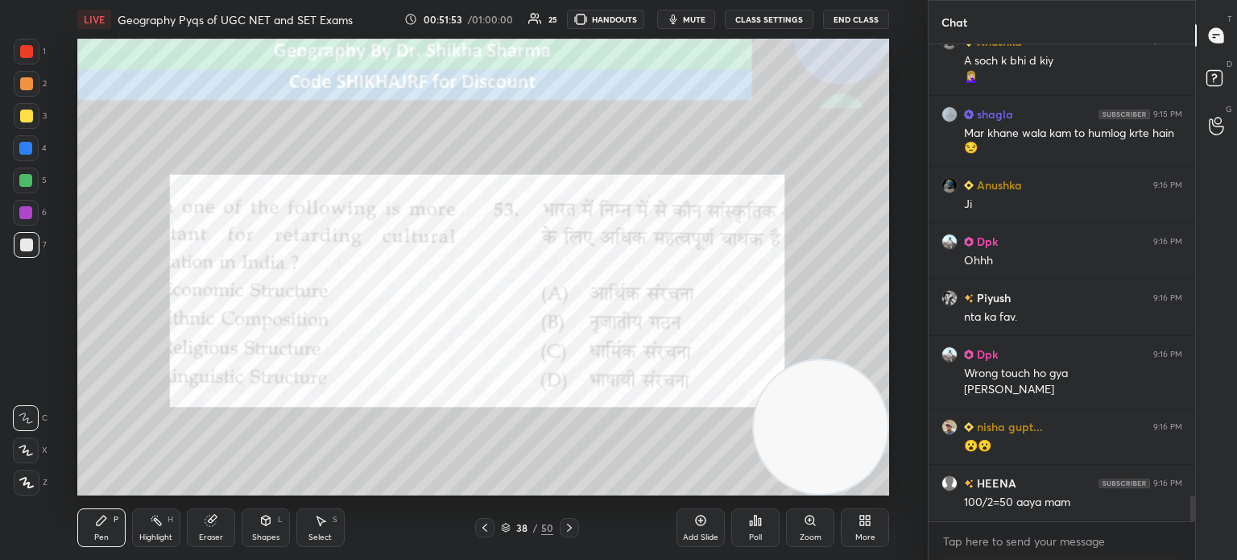
scroll to position [8408, 0]
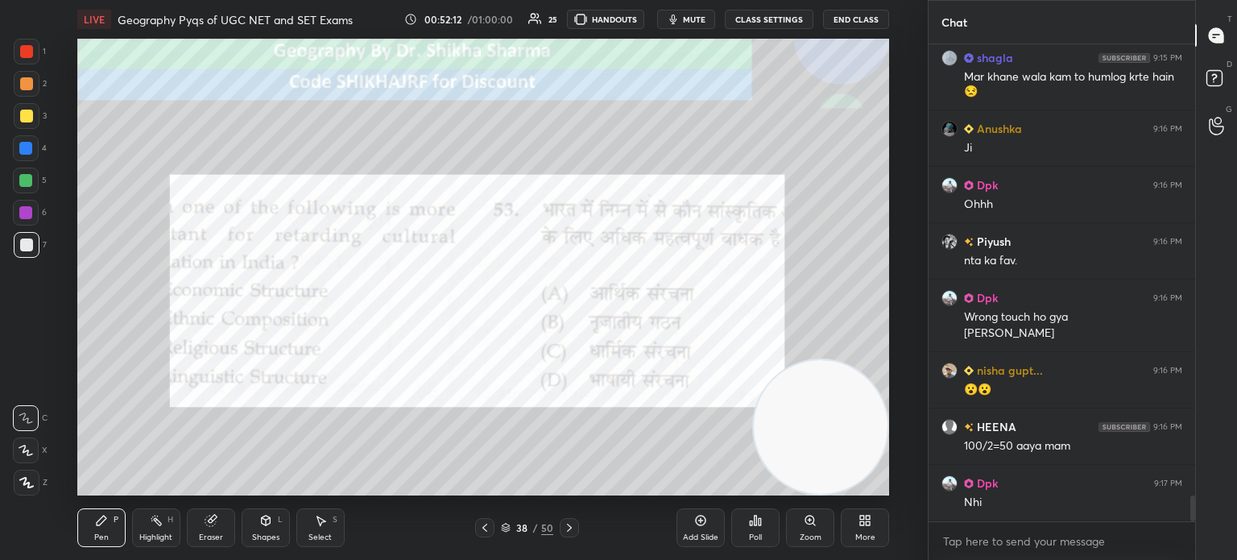
click at [568, 527] on icon at bounding box center [569, 527] width 13 height 13
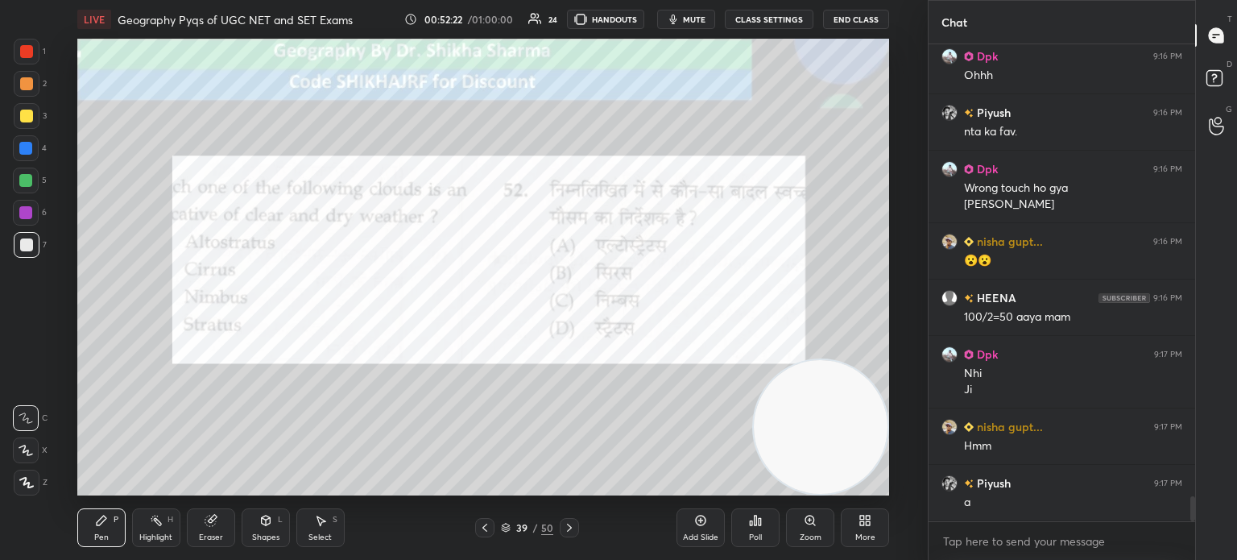
scroll to position [8593, 0]
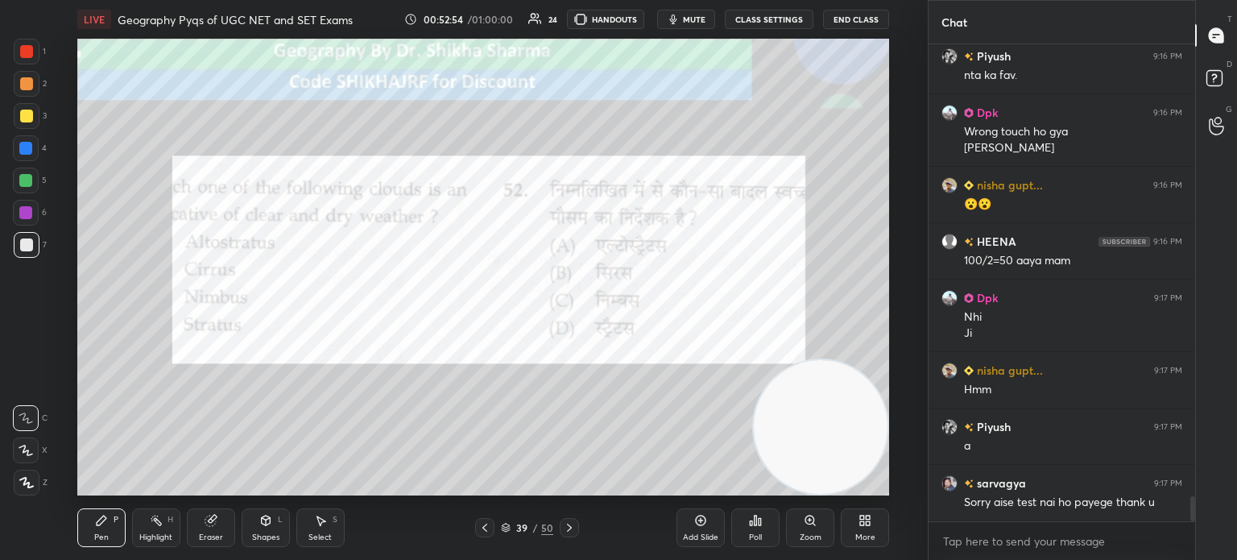
click at [762, 532] on div "Poll" at bounding box center [755, 527] width 48 height 39
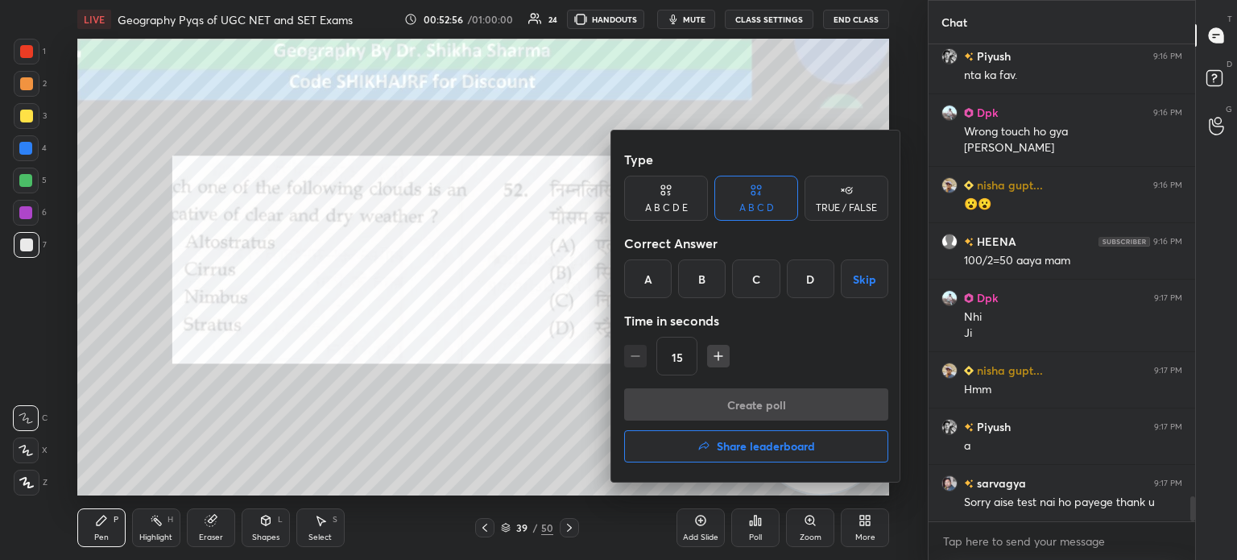
click at [705, 270] on div "B" at bounding box center [702, 278] width 48 height 39
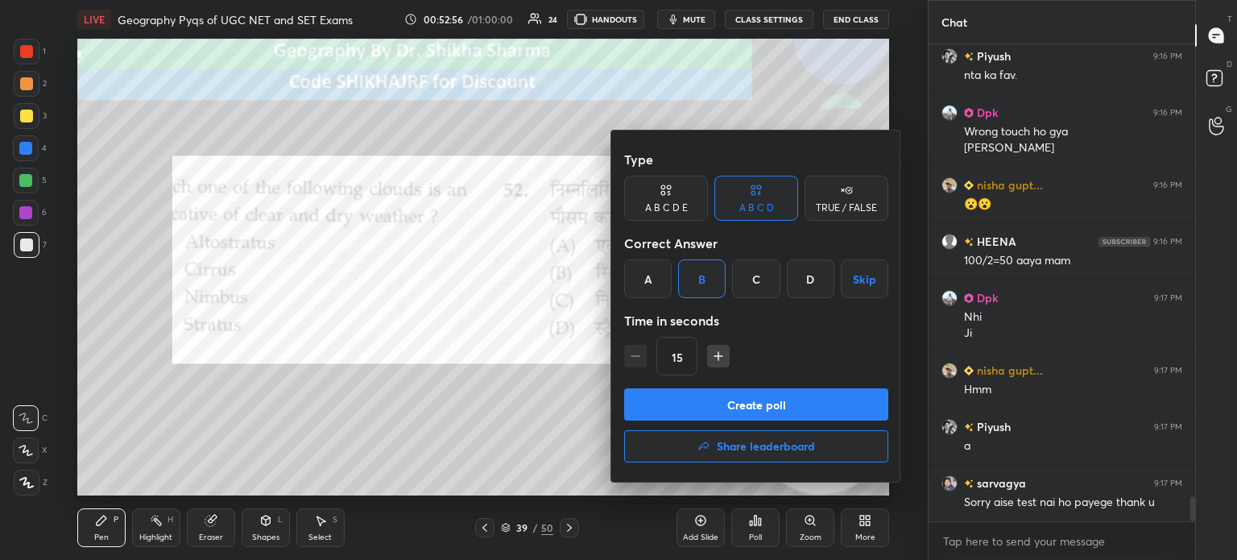
scroll to position [8649, 0]
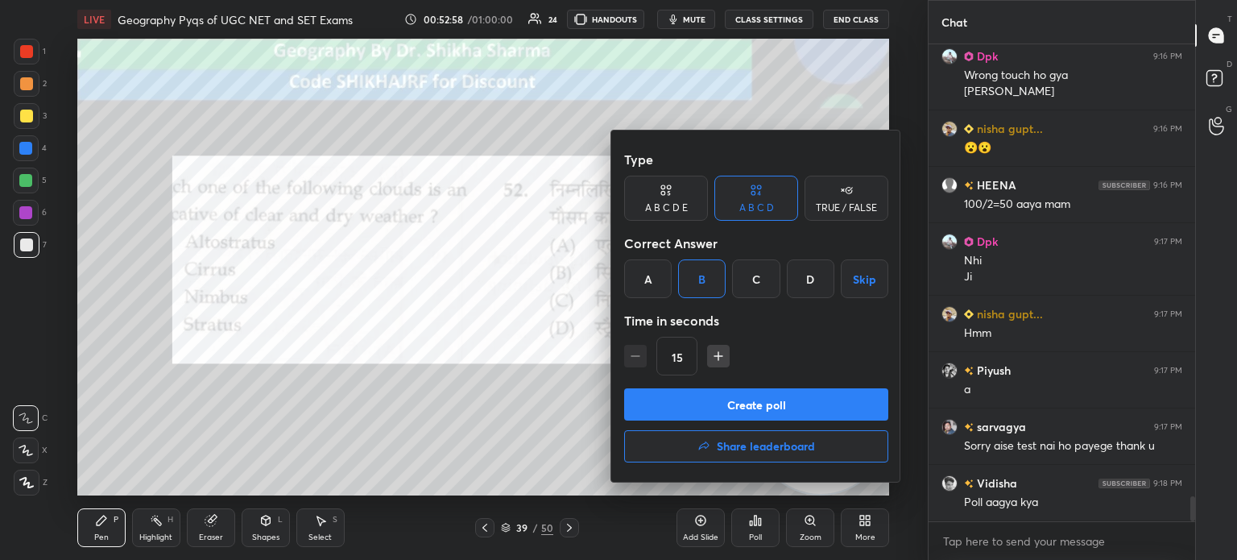
click at [709, 404] on button "Create poll" at bounding box center [756, 404] width 264 height 32
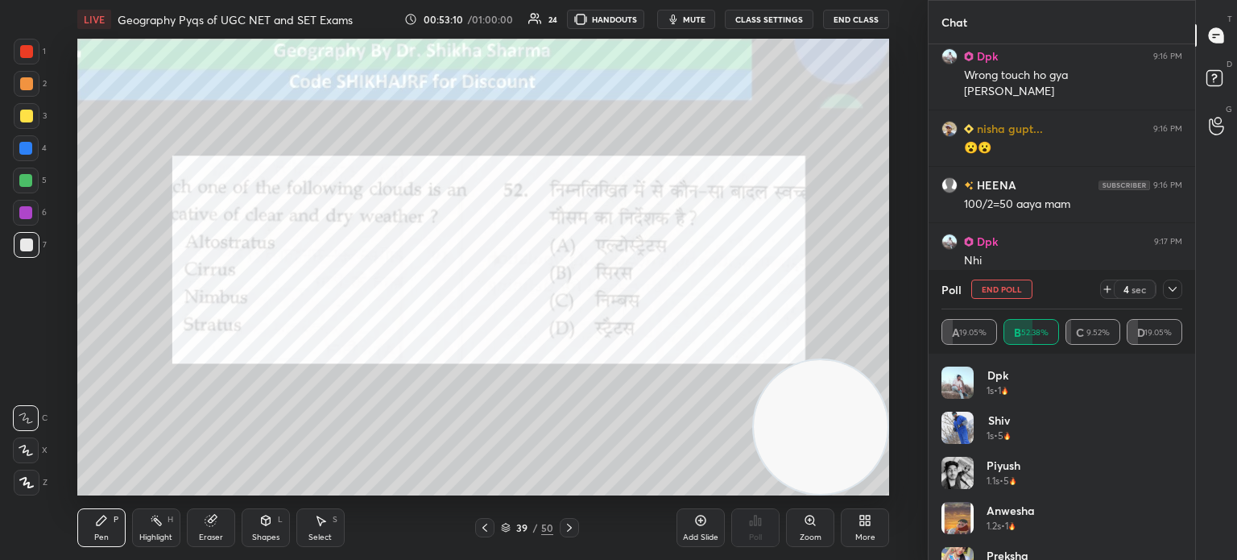
scroll to position [8749, 0]
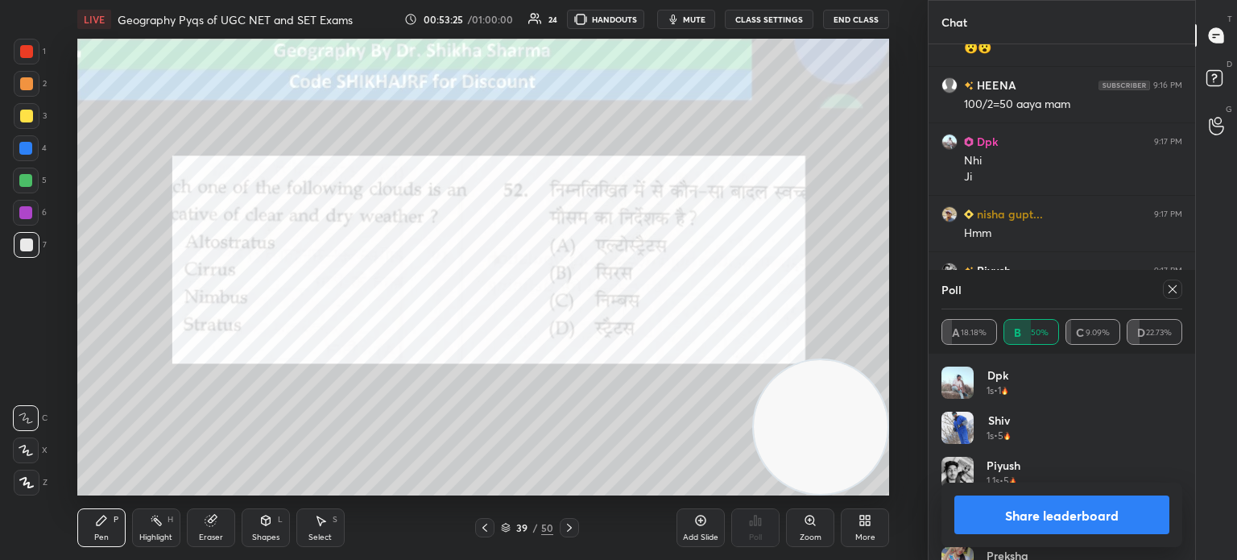
click at [1065, 515] on button "Share leaderboard" at bounding box center [1061, 514] width 215 height 39
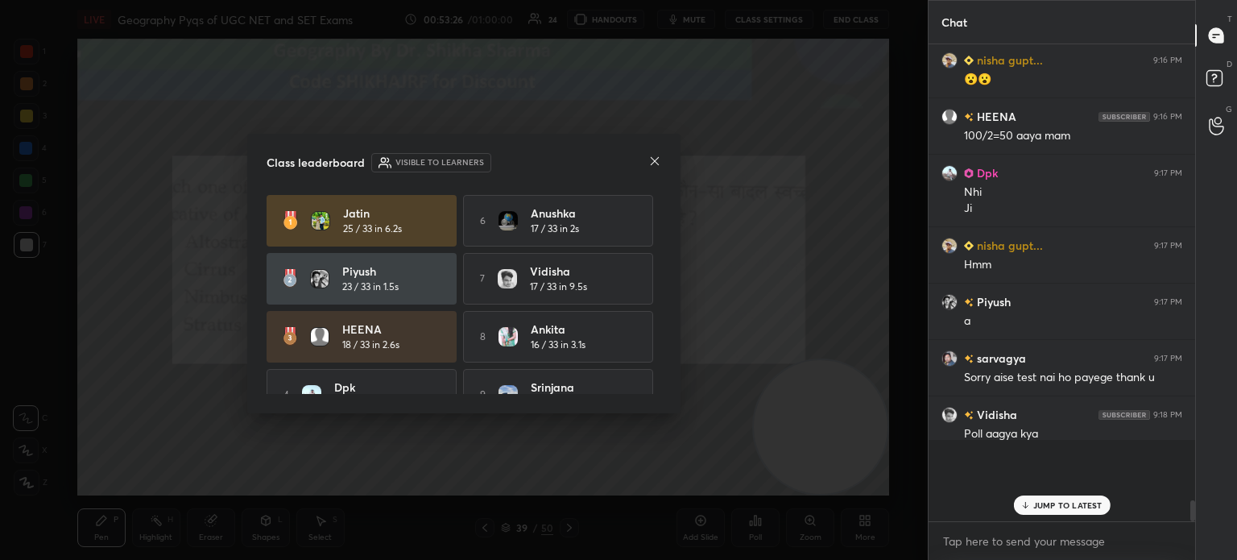
scroll to position [6, 5]
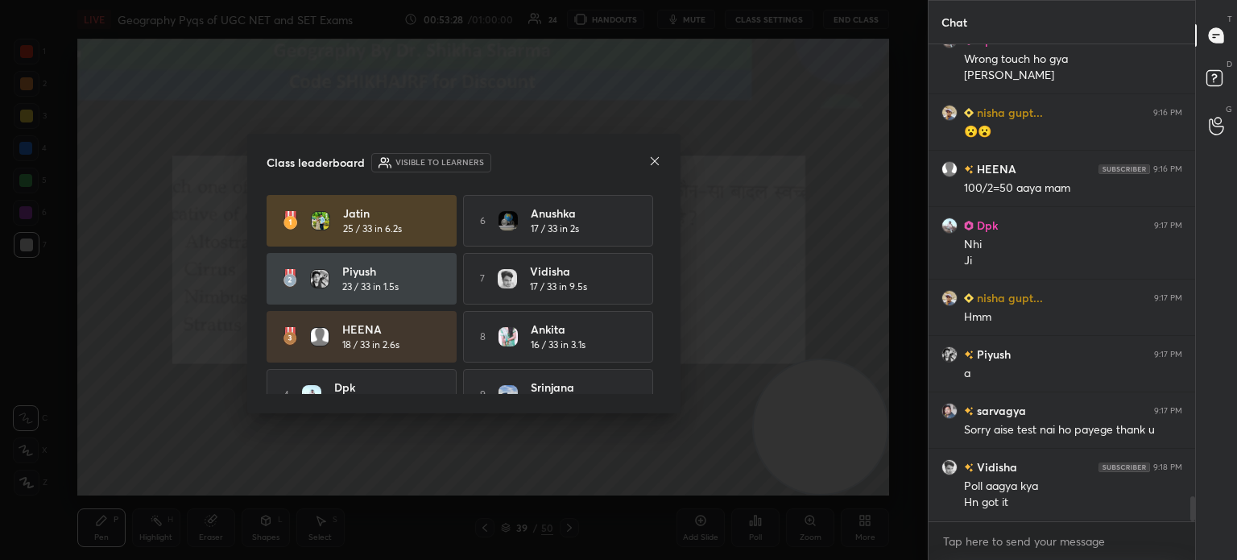
click at [654, 163] on icon at bounding box center [654, 161] width 13 height 13
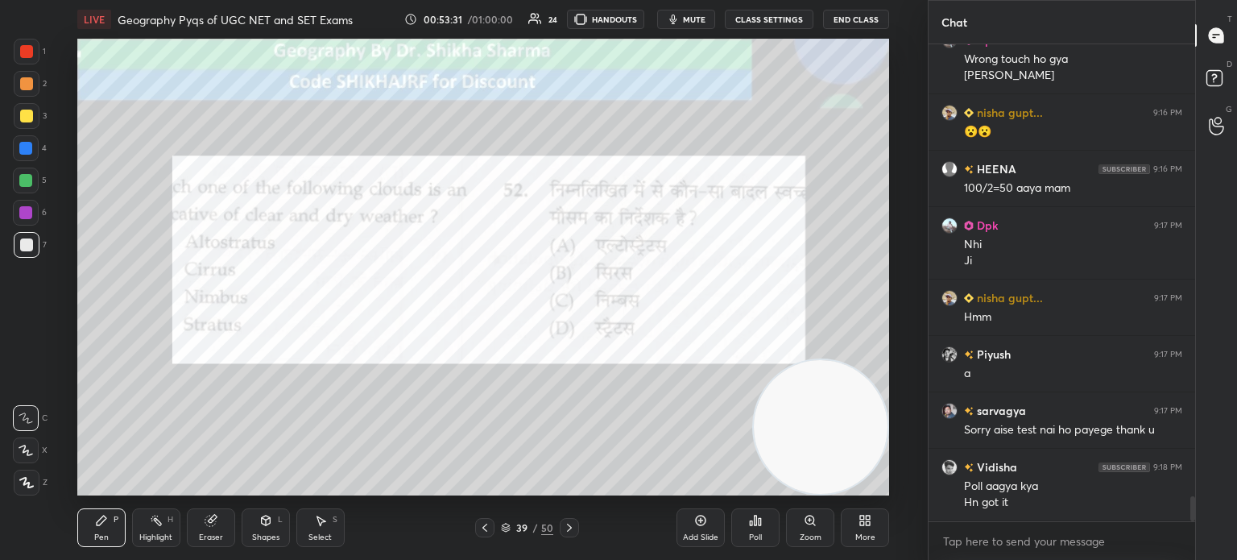
click at [569, 530] on icon at bounding box center [569, 527] width 13 height 13
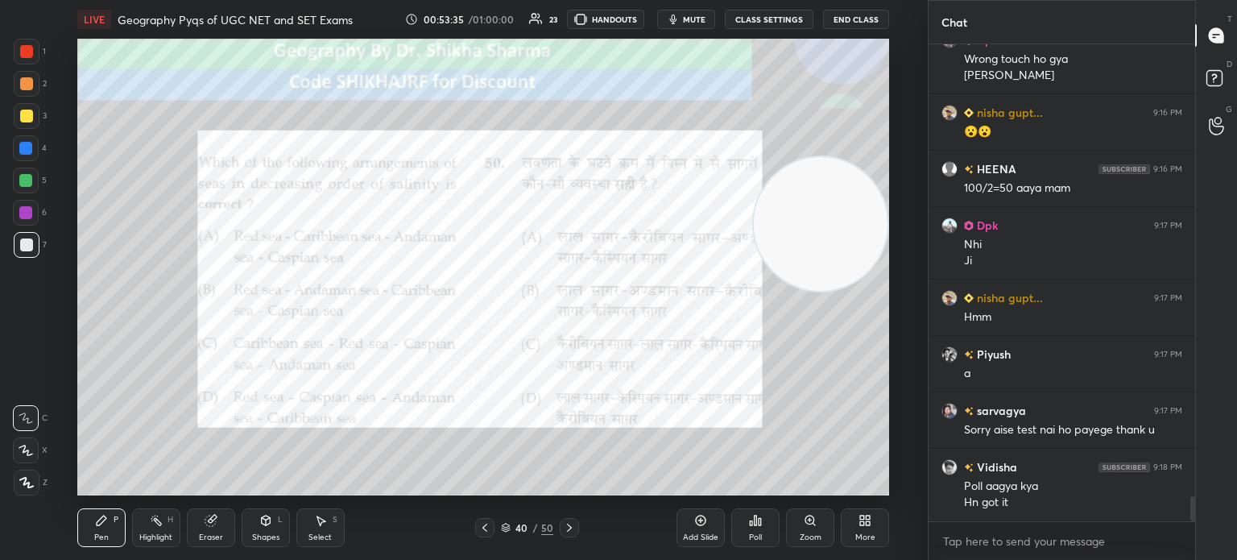
drag, startPoint x: 789, startPoint y: 428, endPoint x: 871, endPoint y: 230, distance: 213.4
click at [871, 230] on video at bounding box center [821, 224] width 134 height 134
click at [759, 527] on div "Poll" at bounding box center [755, 527] width 48 height 39
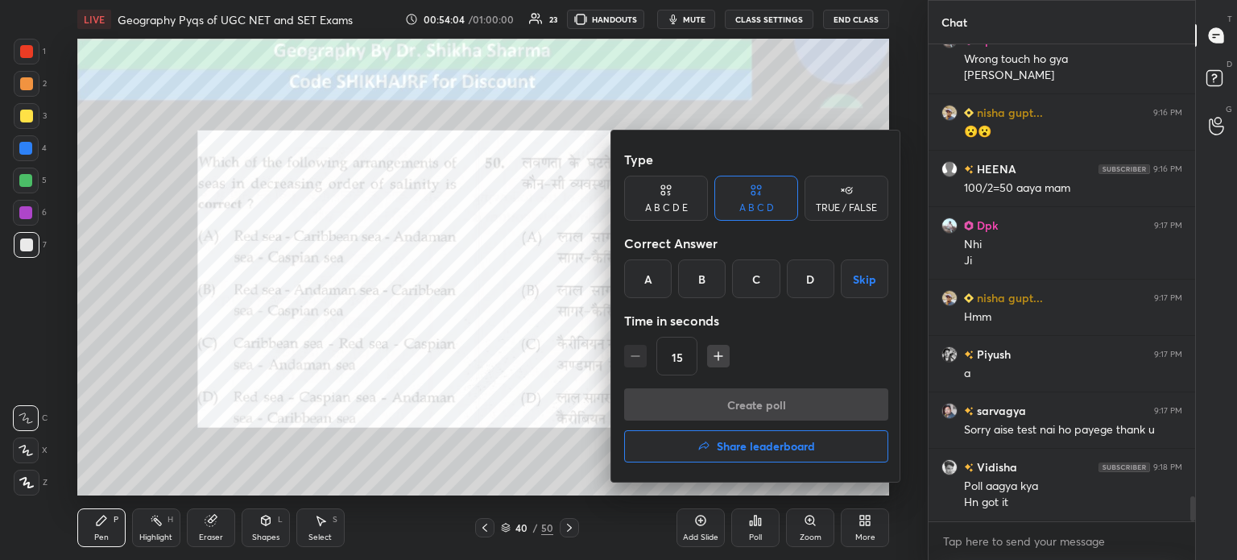
click at [652, 275] on div "A" at bounding box center [648, 278] width 48 height 39
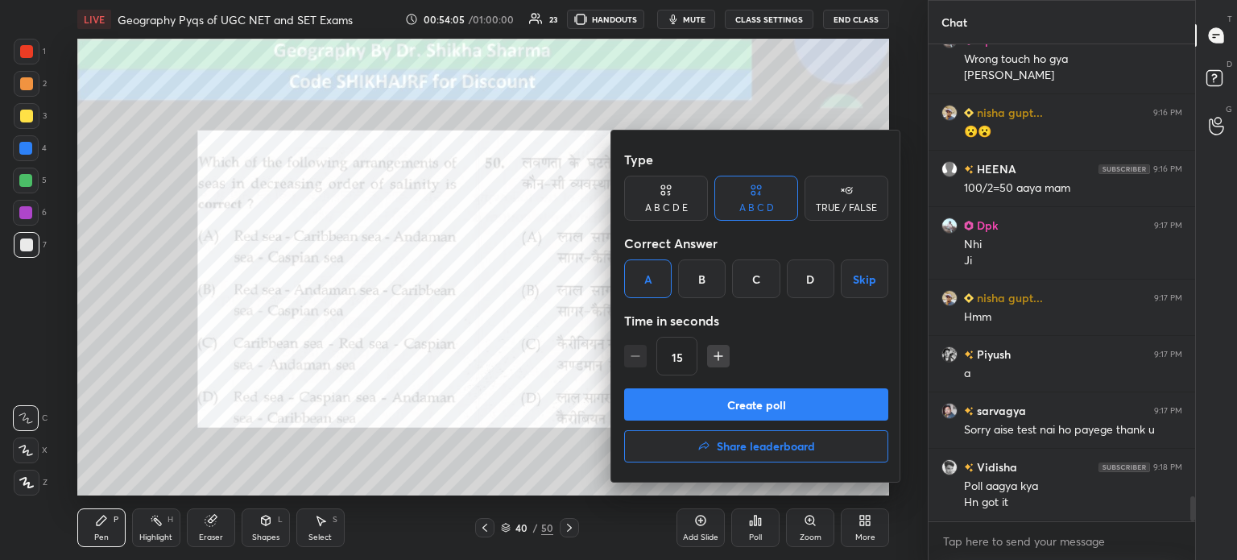
click at [672, 403] on button "Create poll" at bounding box center [756, 404] width 264 height 32
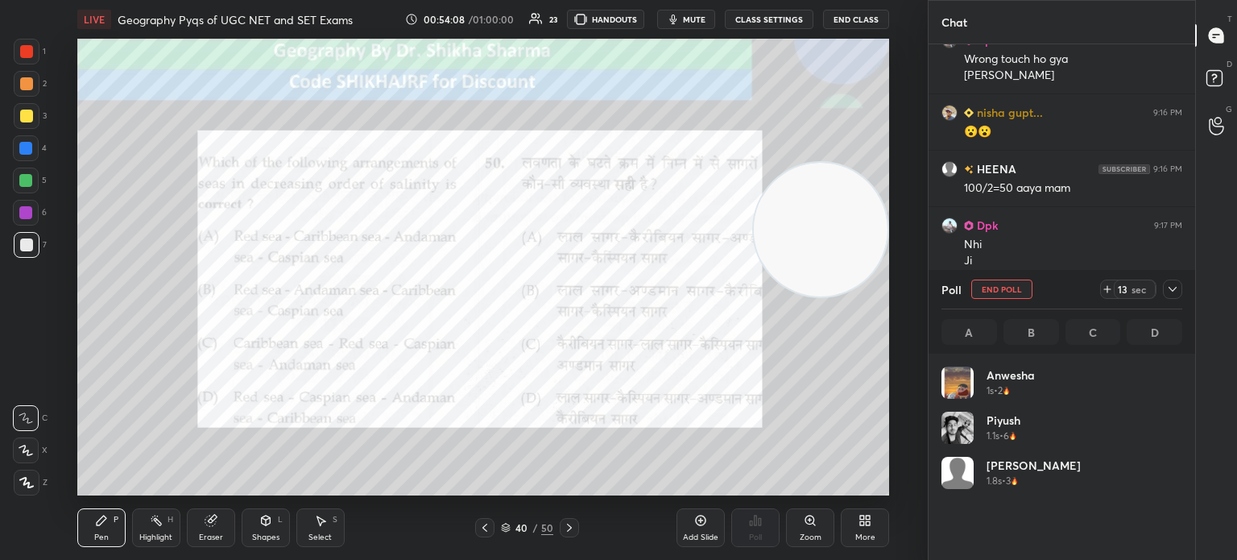
scroll to position [5, 5]
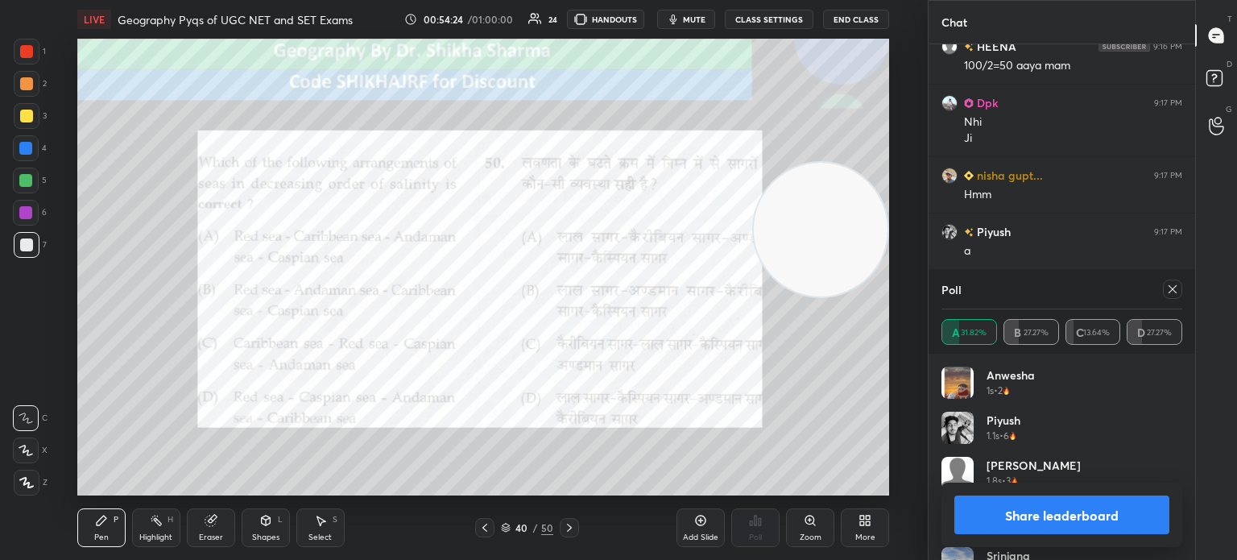
click at [995, 508] on button "Share leaderboard" at bounding box center [1061, 514] width 215 height 39
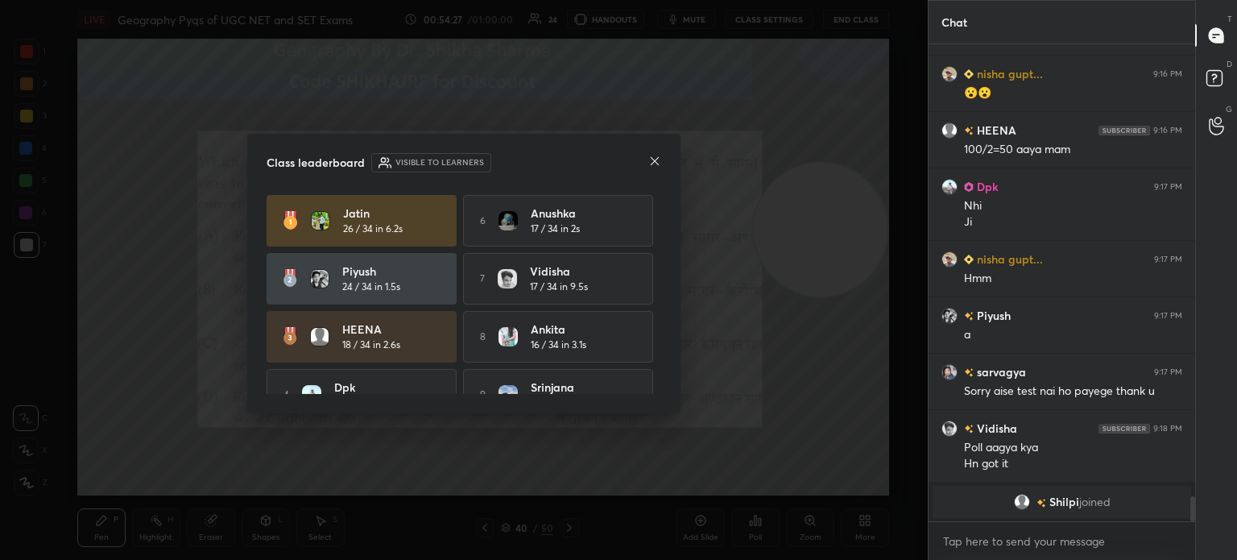
click at [650, 167] on div at bounding box center [654, 162] width 13 height 17
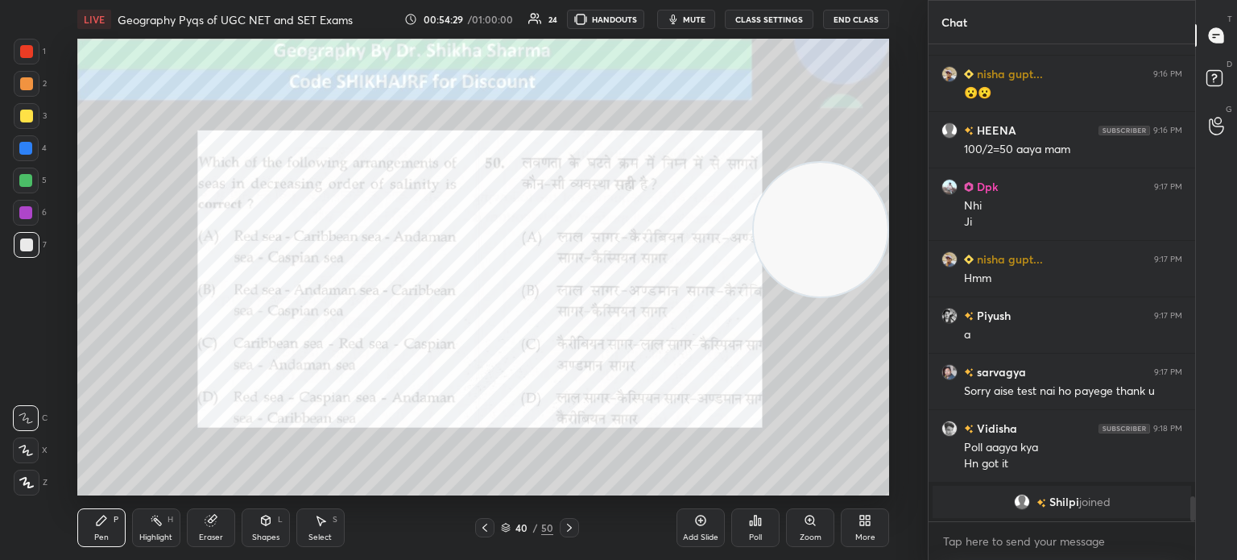
click at [565, 532] on icon at bounding box center [569, 527] width 13 height 13
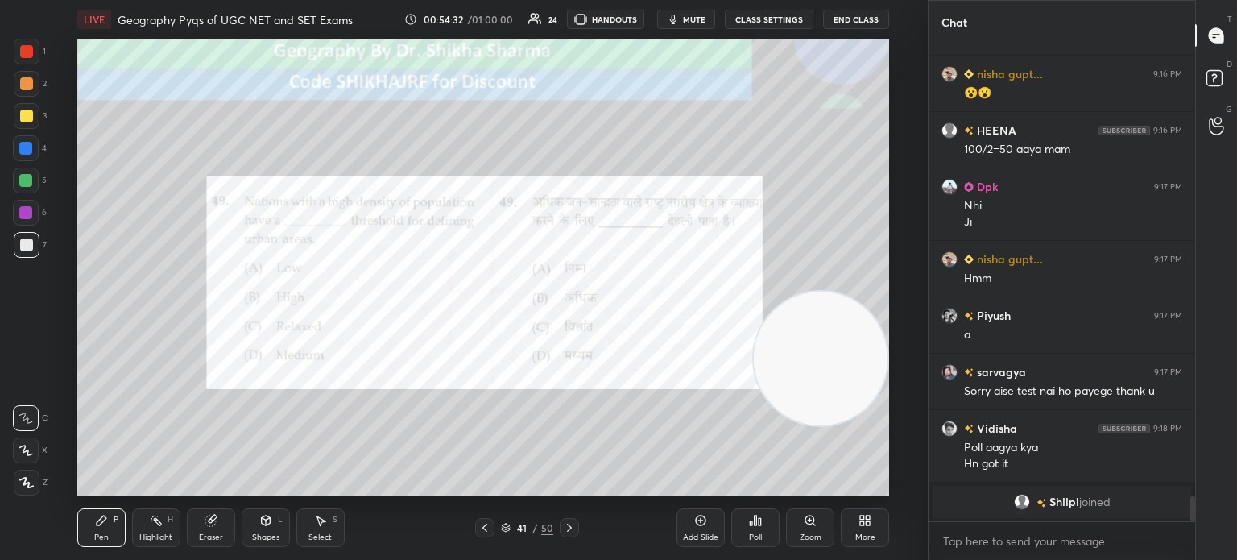
drag, startPoint x: 812, startPoint y: 250, endPoint x: 821, endPoint y: 381, distance: 130.8
click at [821, 381] on video at bounding box center [821, 359] width 134 height 134
click at [757, 530] on div "Poll" at bounding box center [755, 527] width 48 height 39
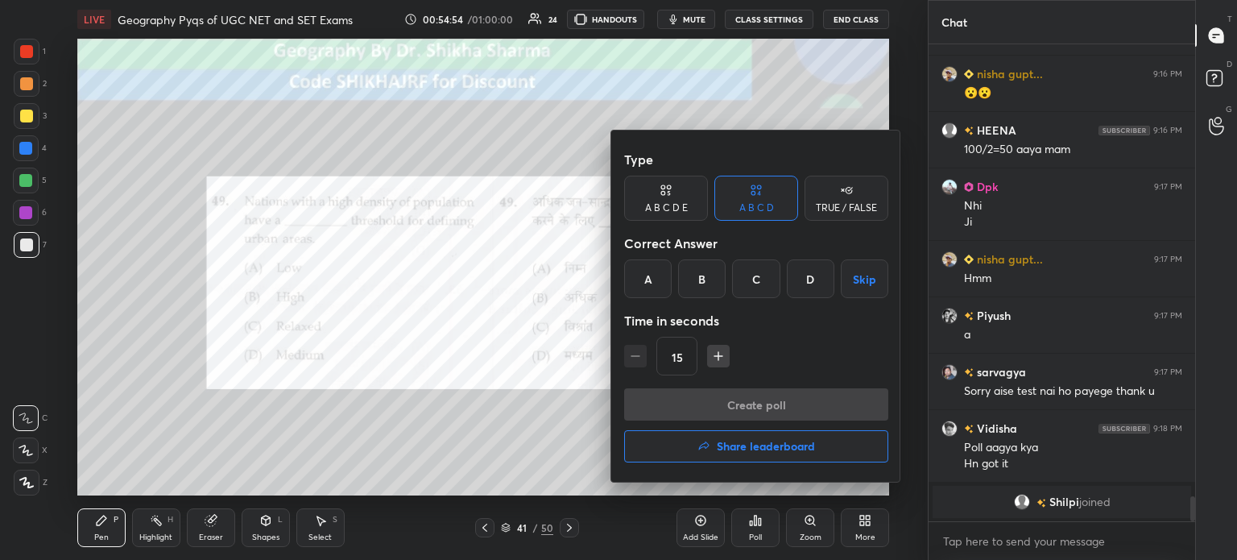
click at [705, 275] on div "B" at bounding box center [702, 278] width 48 height 39
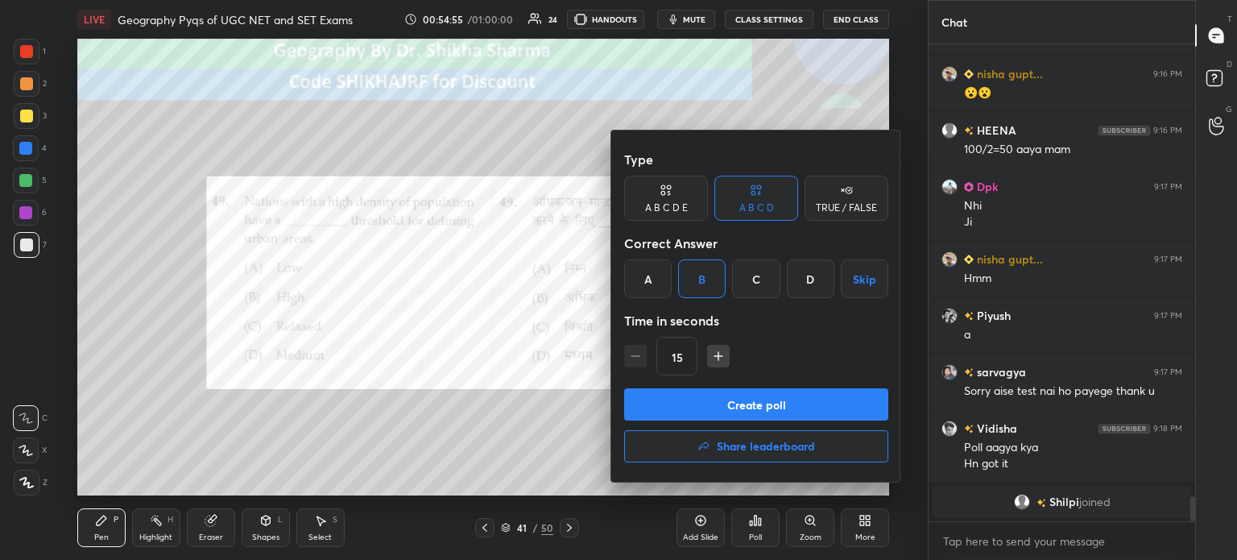
click at [664, 403] on button "Create poll" at bounding box center [756, 404] width 264 height 32
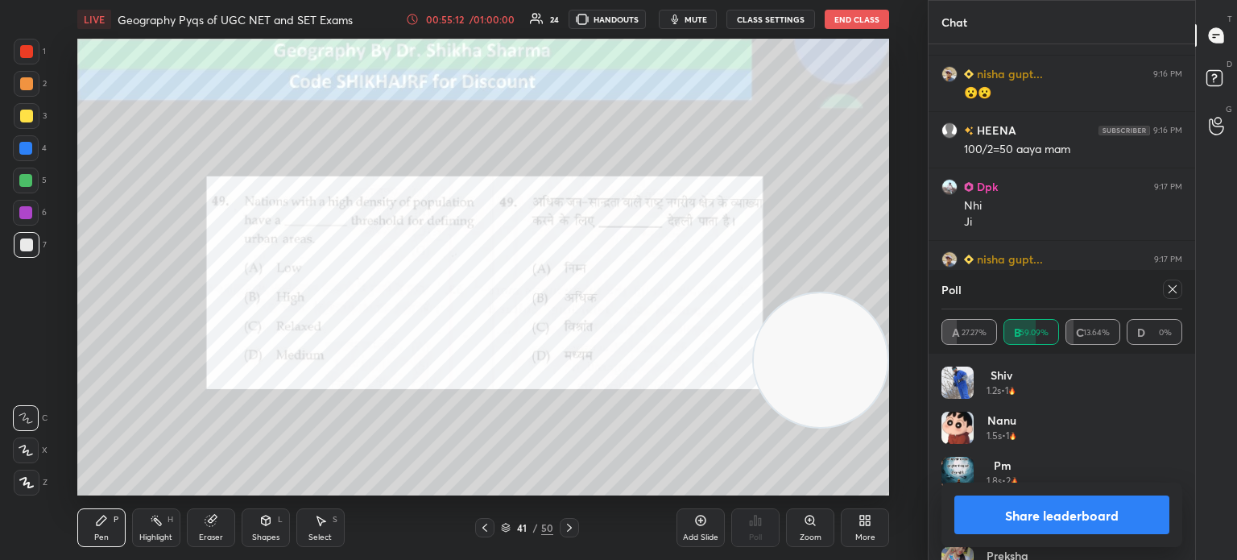
click at [991, 522] on button "Share leaderboard" at bounding box center [1061, 514] width 215 height 39
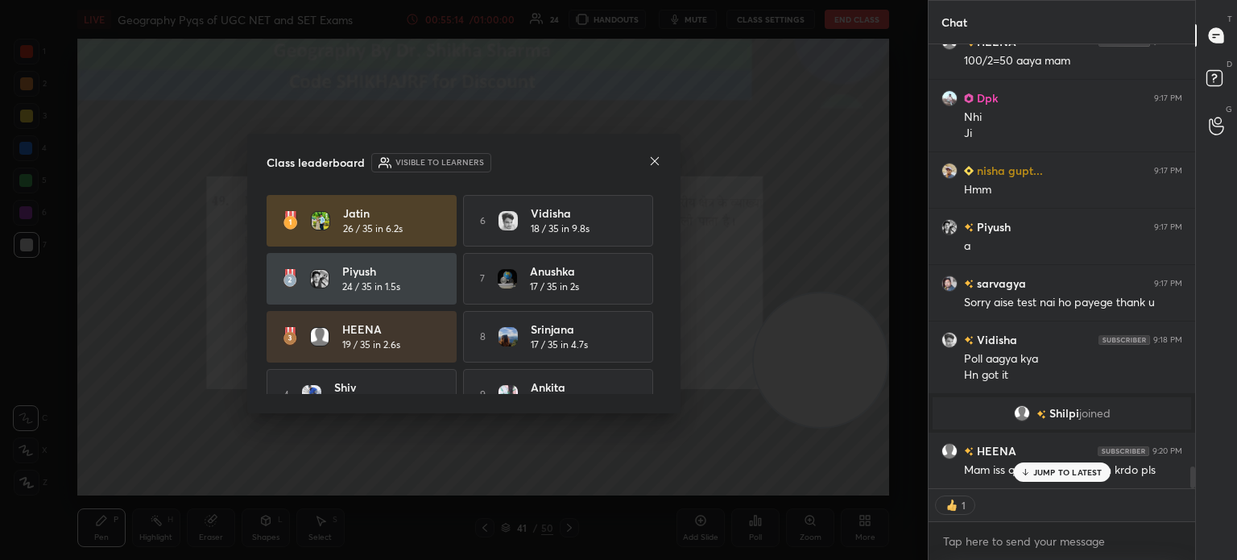
click at [1066, 470] on p "JUMP TO LATEST" at bounding box center [1067, 472] width 69 height 10
click at [652, 164] on icon at bounding box center [654, 161] width 13 height 13
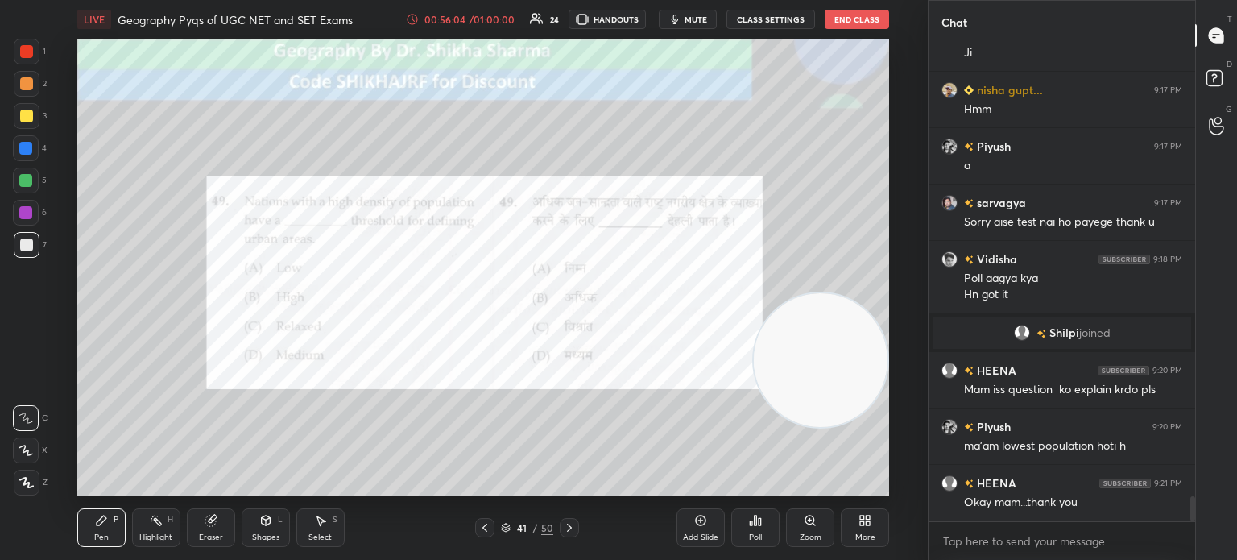
click at [567, 526] on icon at bounding box center [569, 527] width 13 height 13
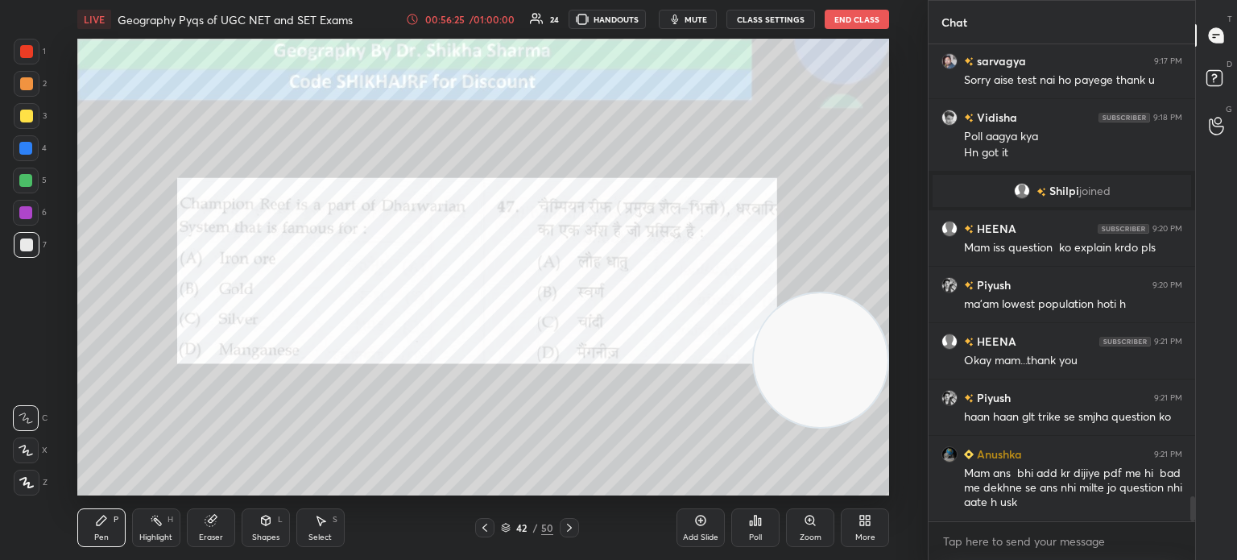
scroll to position [8751, 0]
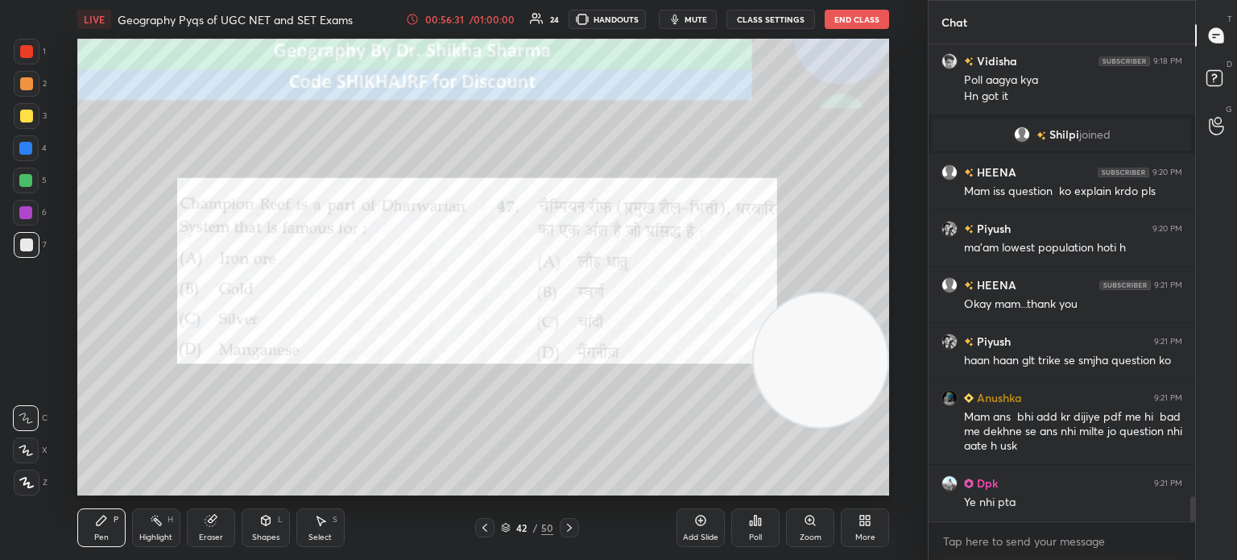
click at [762, 529] on div "Poll" at bounding box center [755, 527] width 48 height 39
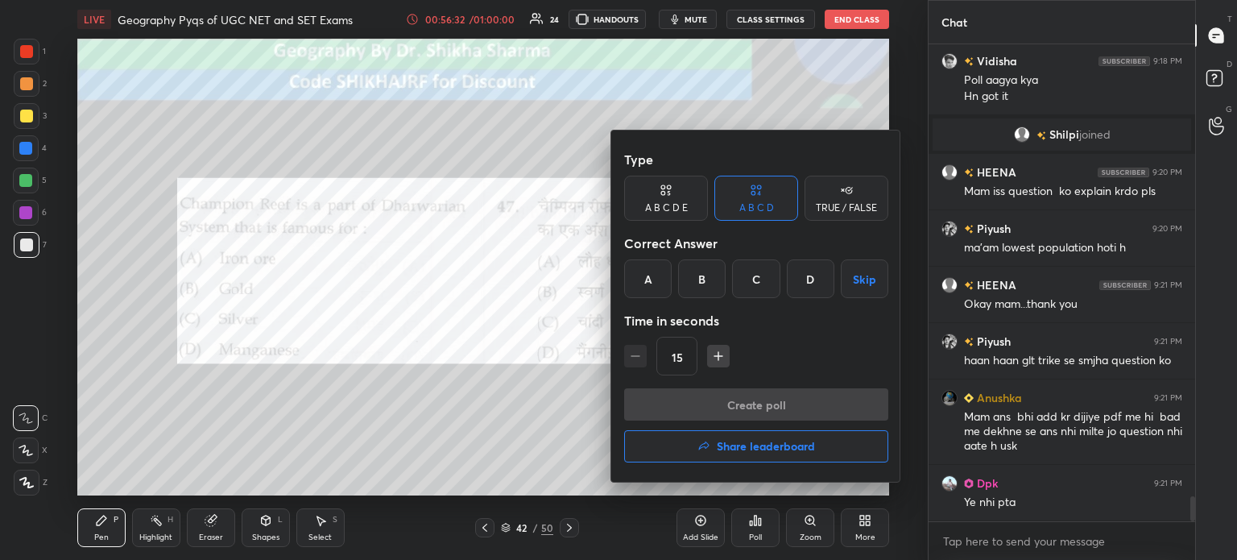
click at [702, 267] on div "B" at bounding box center [702, 278] width 48 height 39
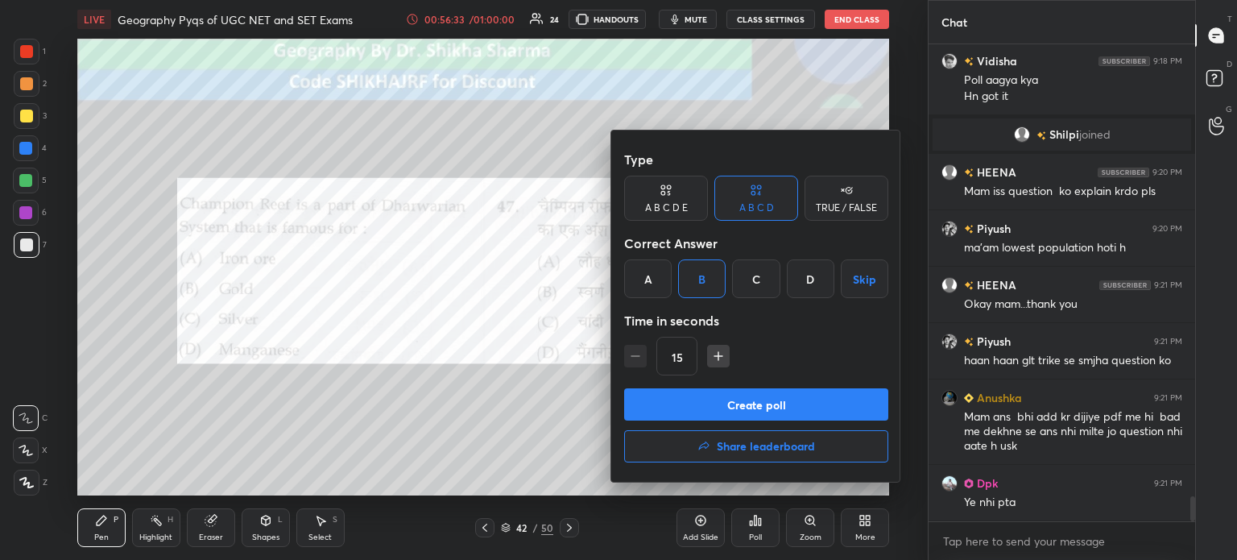
click at [676, 407] on button "Create poll" at bounding box center [756, 404] width 264 height 32
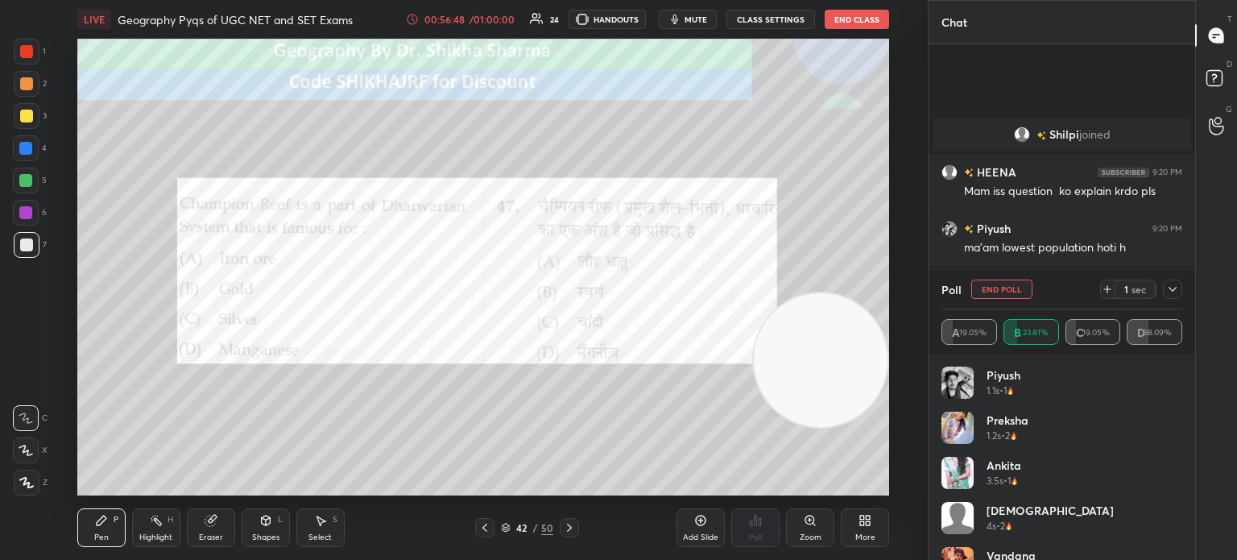
scroll to position [8891, 0]
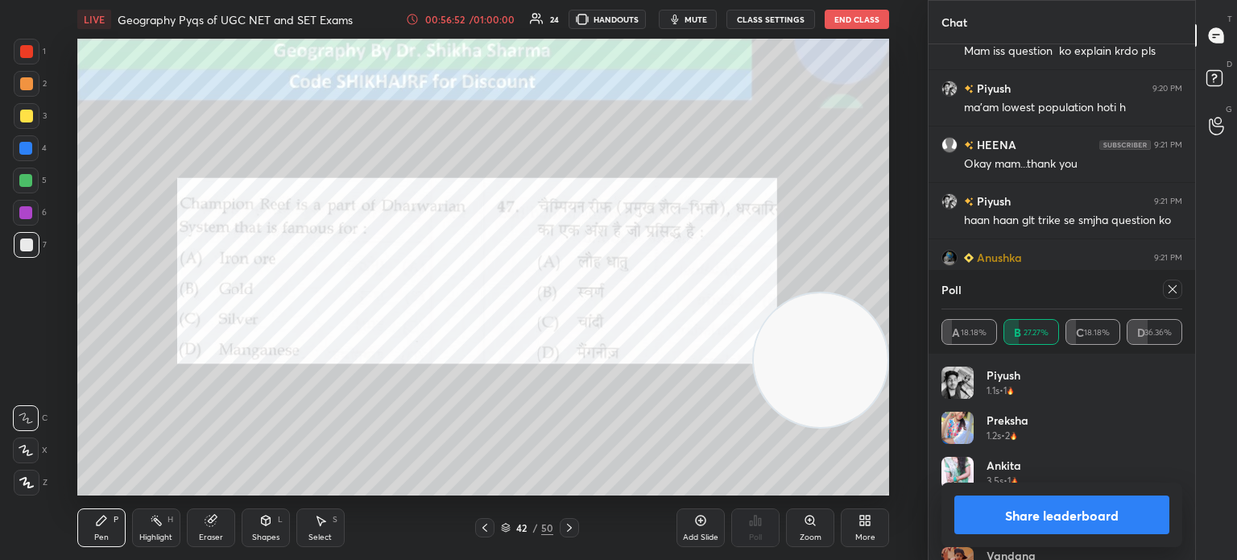
click at [966, 519] on button "Share leaderboard" at bounding box center [1061, 514] width 215 height 39
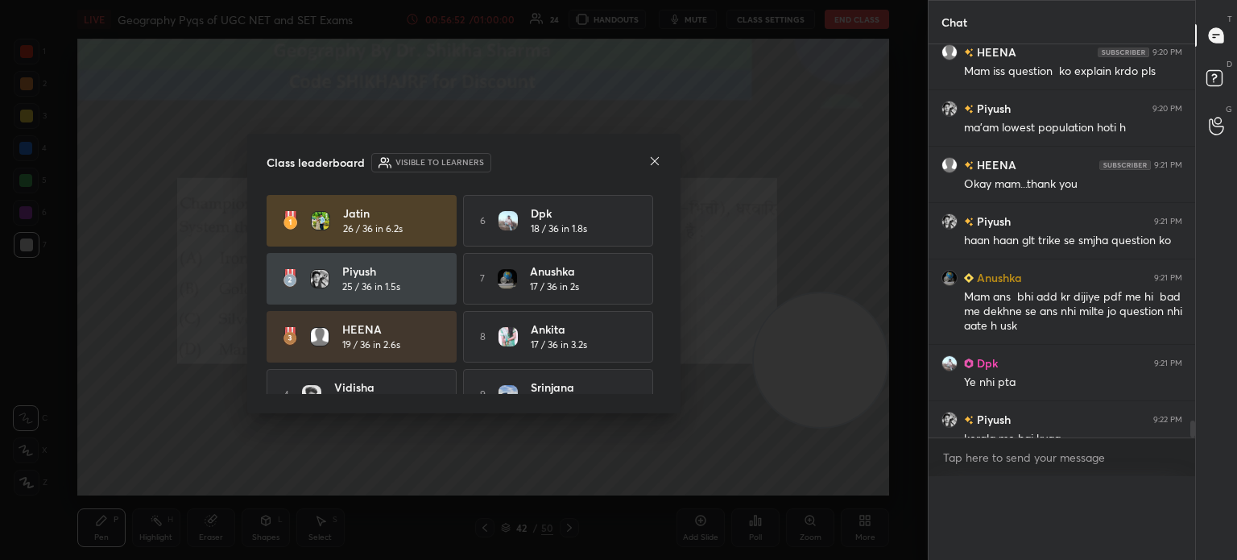
scroll to position [8823, 0]
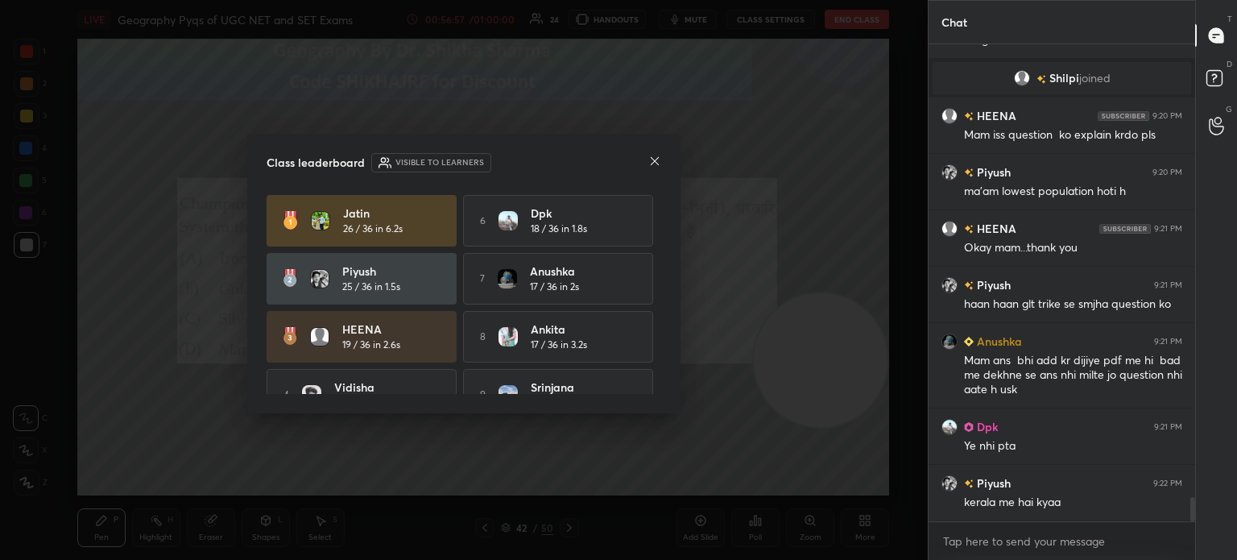
click at [650, 159] on icon at bounding box center [654, 161] width 13 height 13
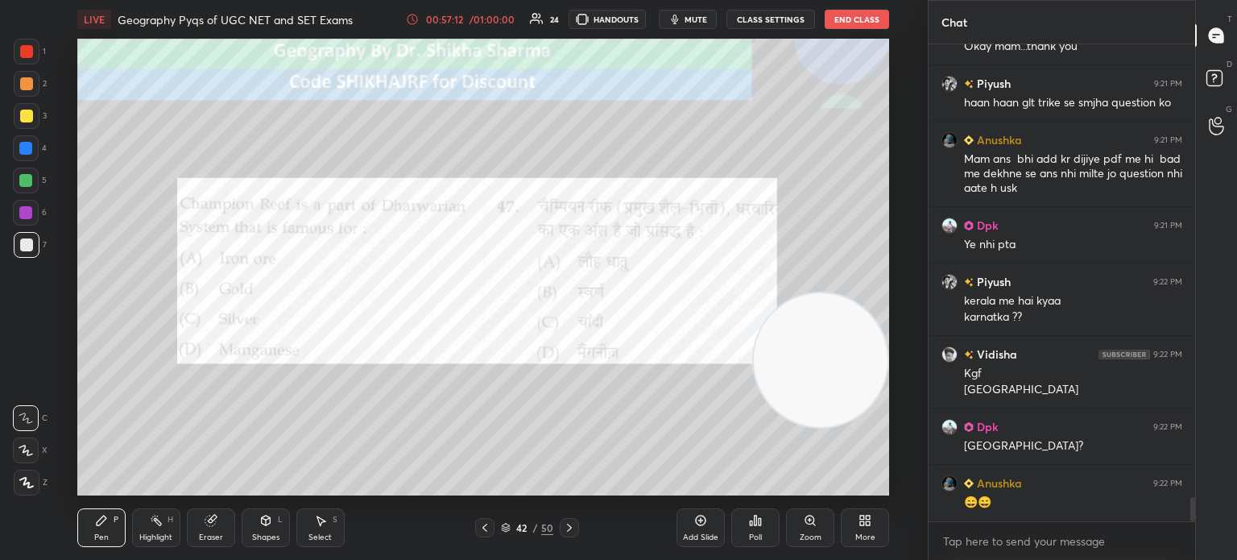
click at [571, 533] on icon at bounding box center [569, 527] width 13 height 13
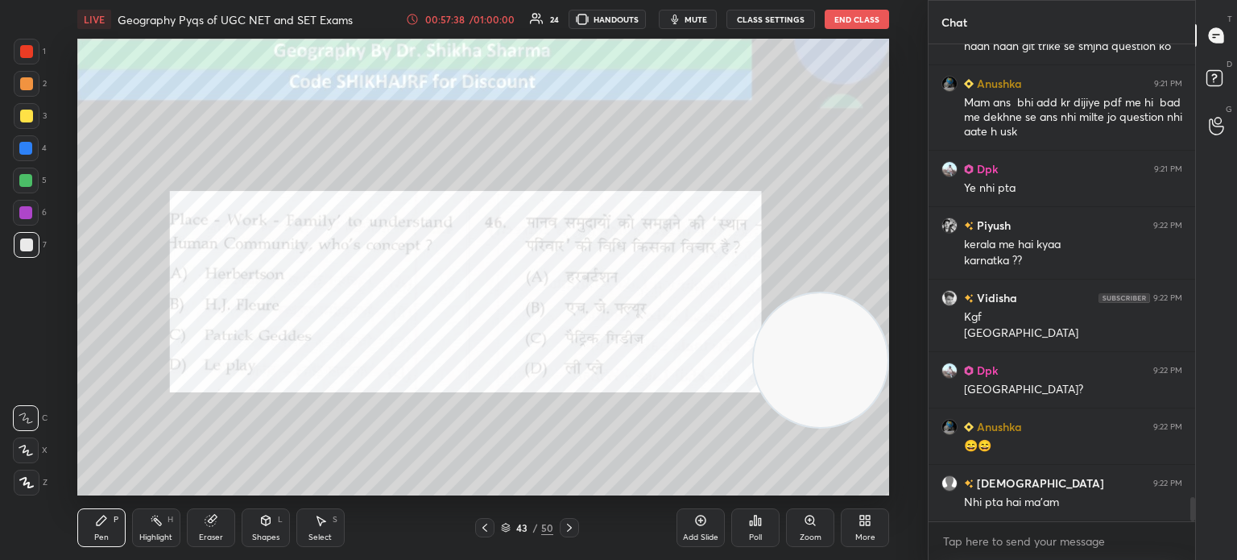
click at [759, 534] on div "Poll" at bounding box center [755, 537] width 13 height 8
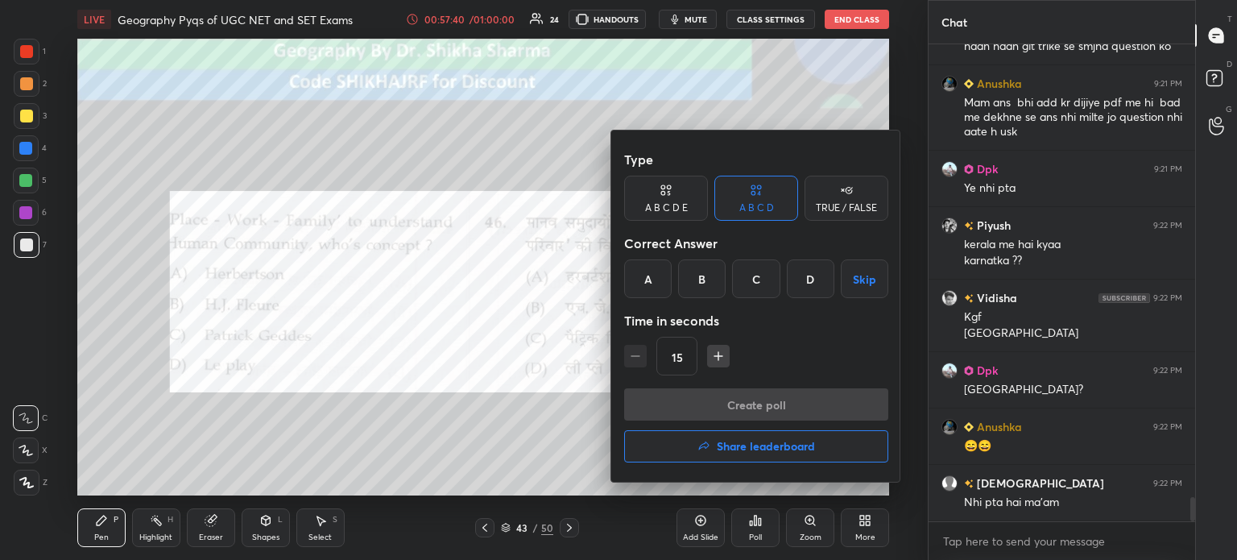
click at [755, 270] on div "C" at bounding box center [756, 278] width 48 height 39
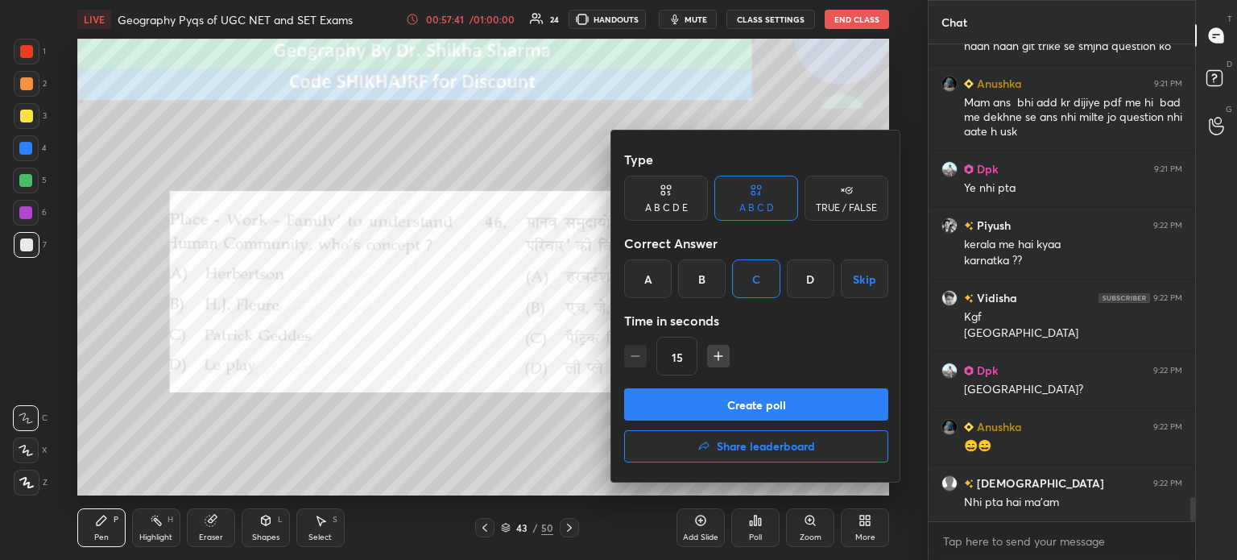
click at [712, 414] on button "Create poll" at bounding box center [756, 404] width 264 height 32
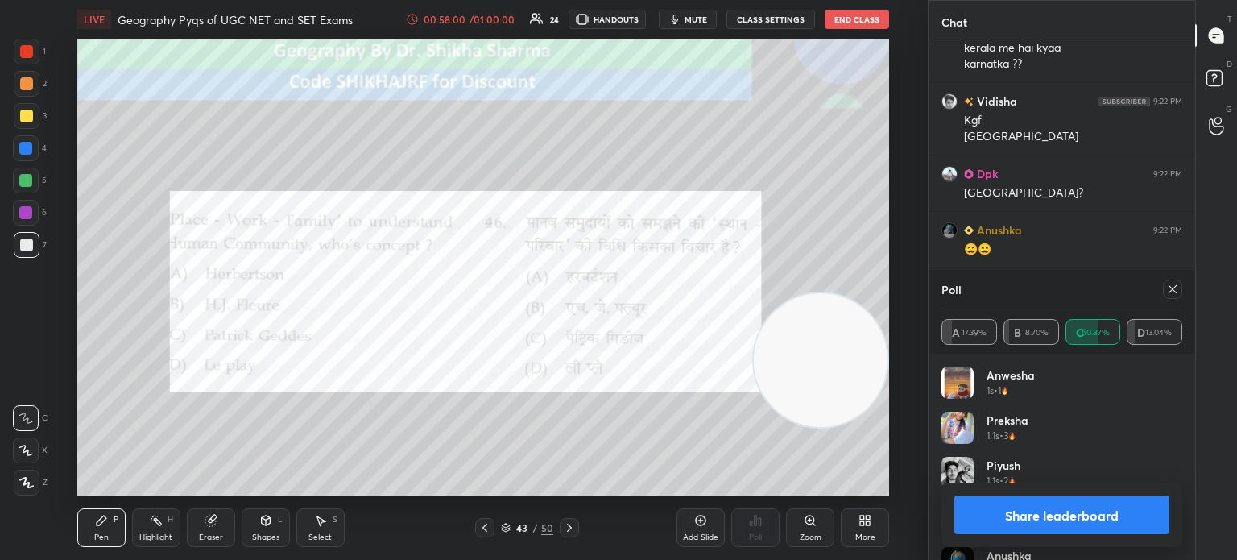
scroll to position [9318, 0]
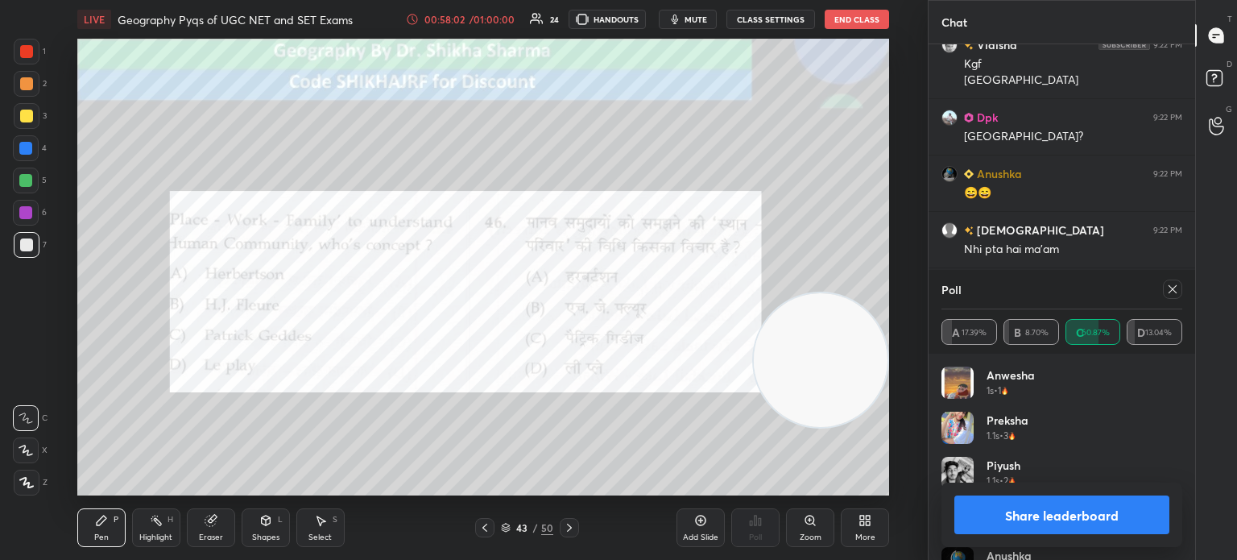
click at [1015, 522] on button "Share leaderboard" at bounding box center [1061, 514] width 215 height 39
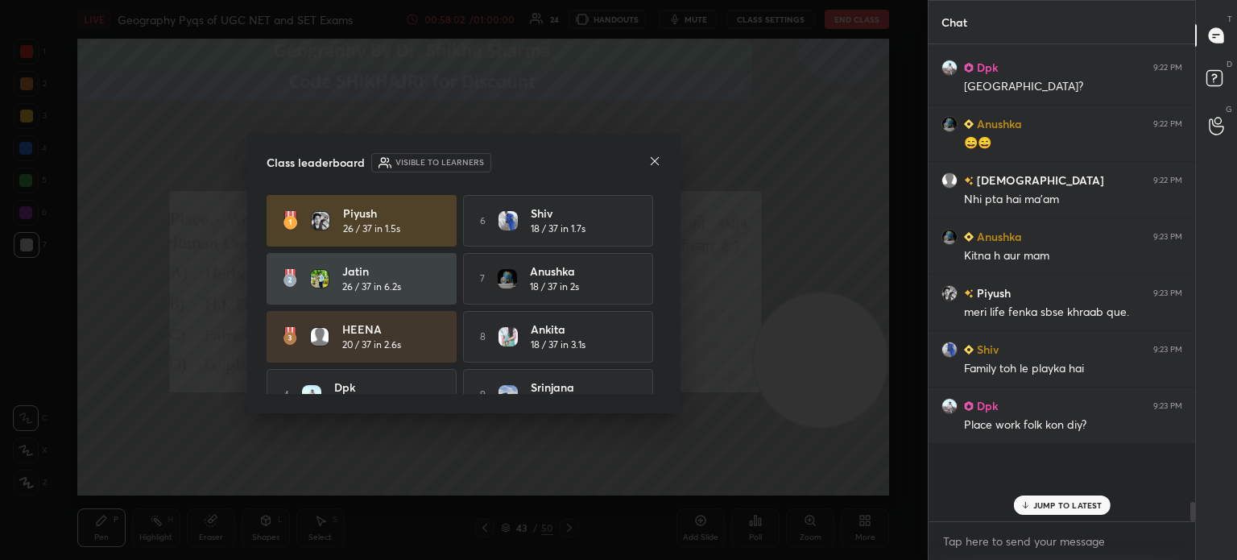
scroll to position [9300, 0]
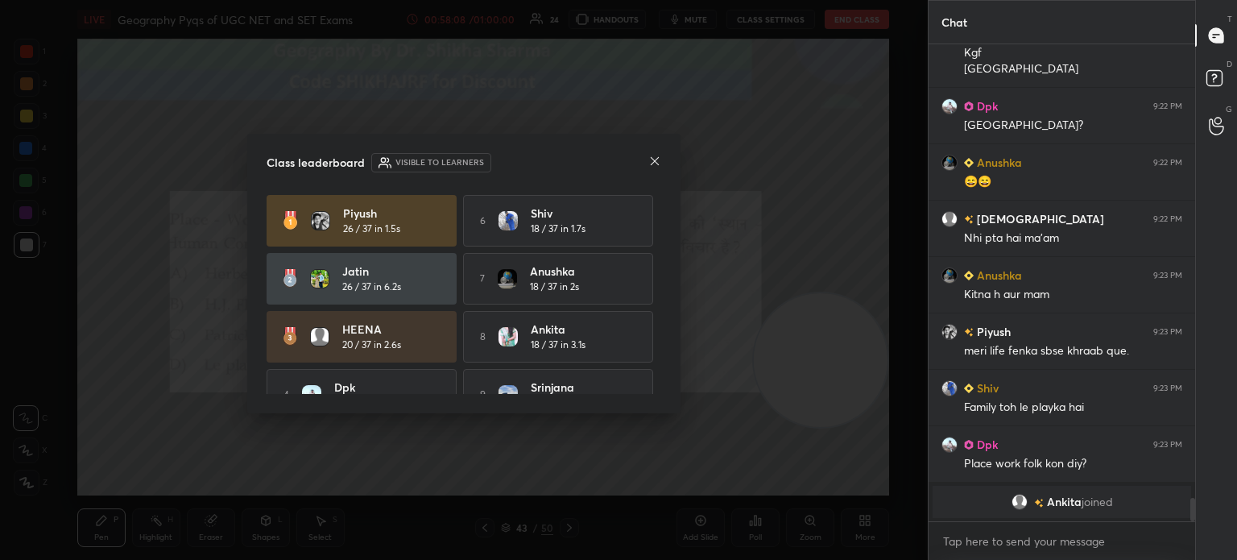
click at [652, 159] on icon at bounding box center [654, 161] width 13 height 13
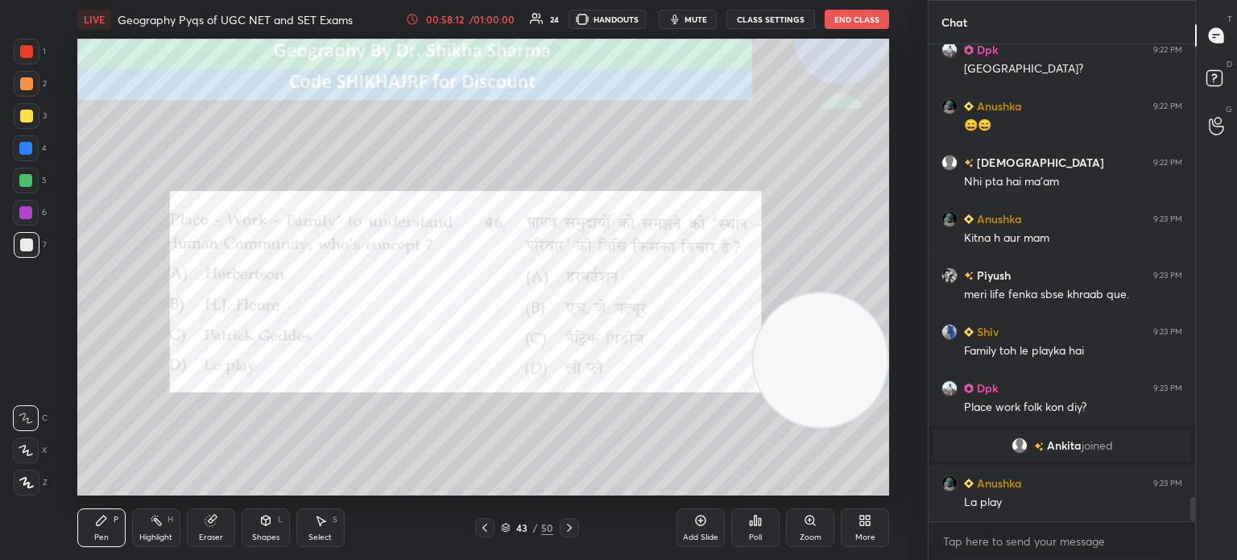
click at [569, 527] on icon at bounding box center [569, 527] width 13 height 13
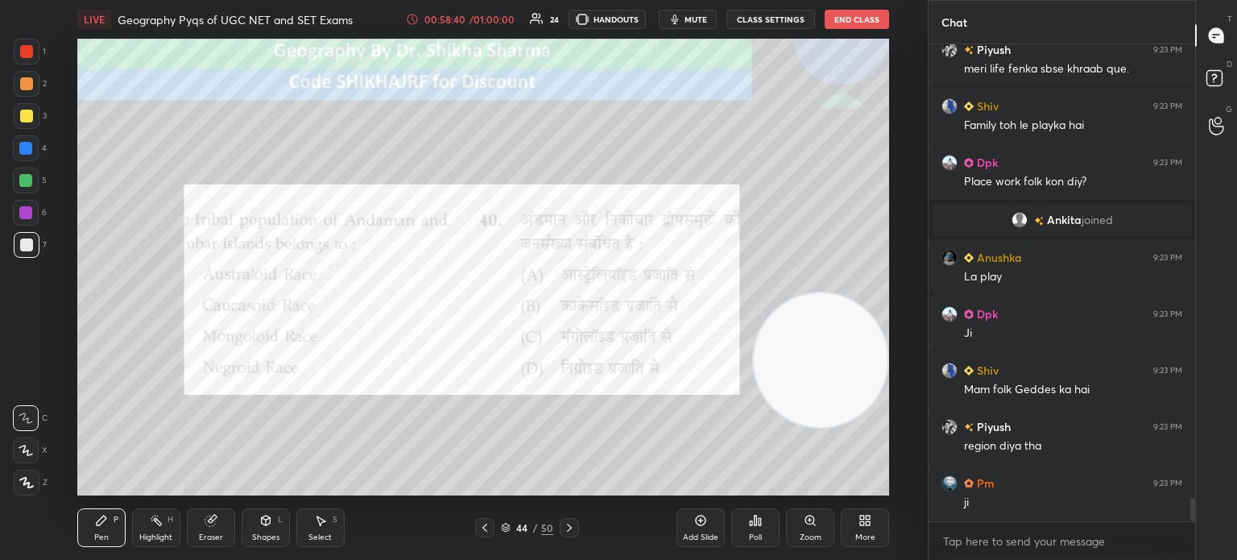
click at [755, 533] on div "Poll" at bounding box center [755, 537] width 13 height 8
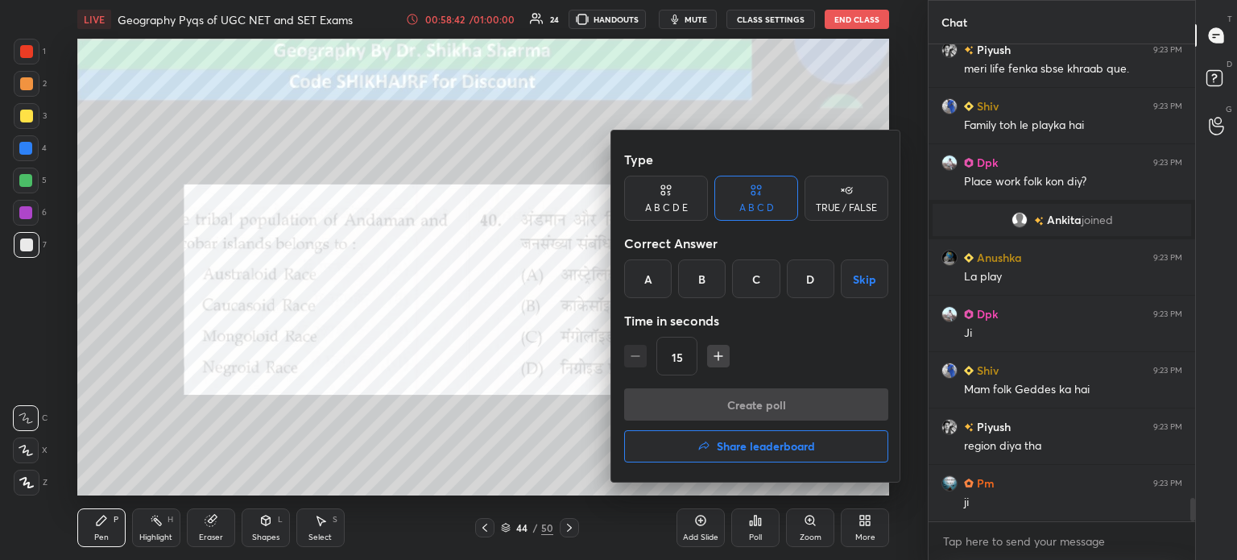
click at [800, 277] on div "D" at bounding box center [811, 278] width 48 height 39
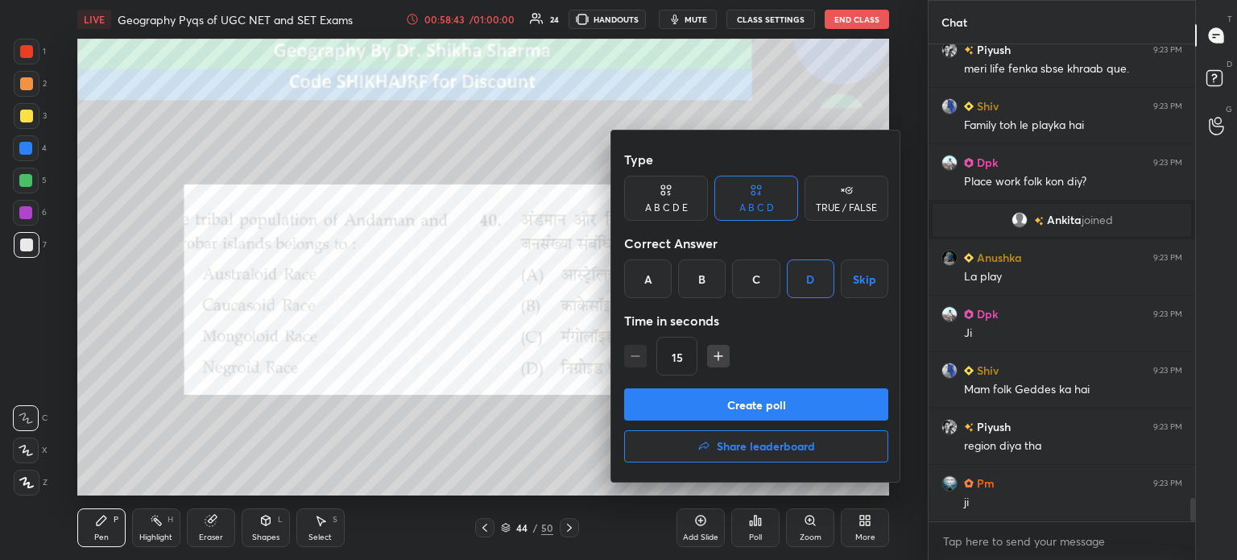
click at [751, 407] on button "Create poll" at bounding box center [756, 404] width 264 height 32
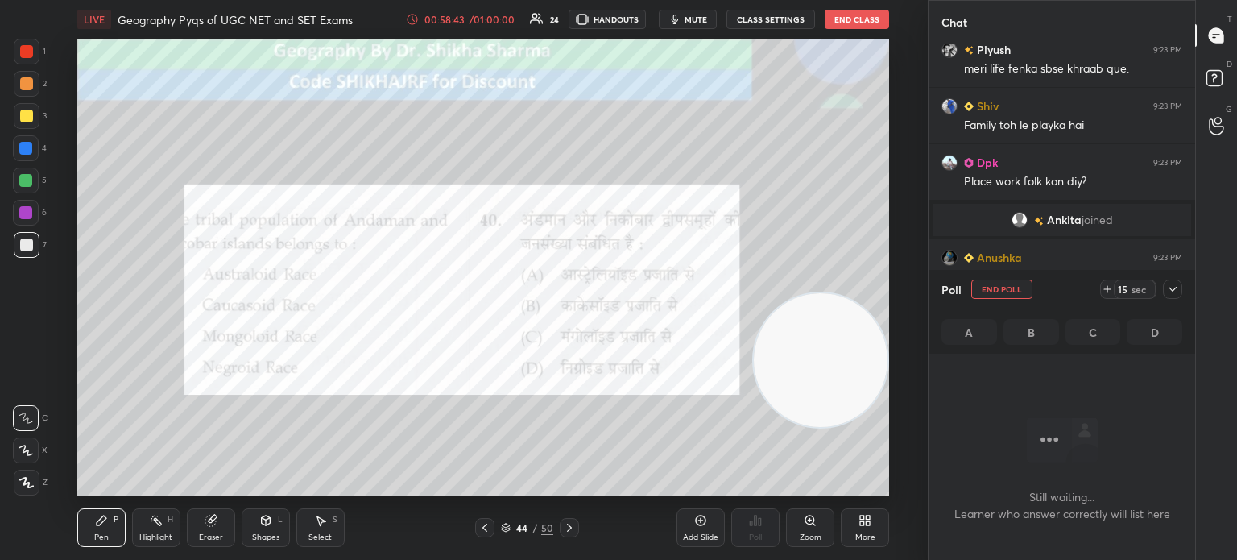
scroll to position [284, 262]
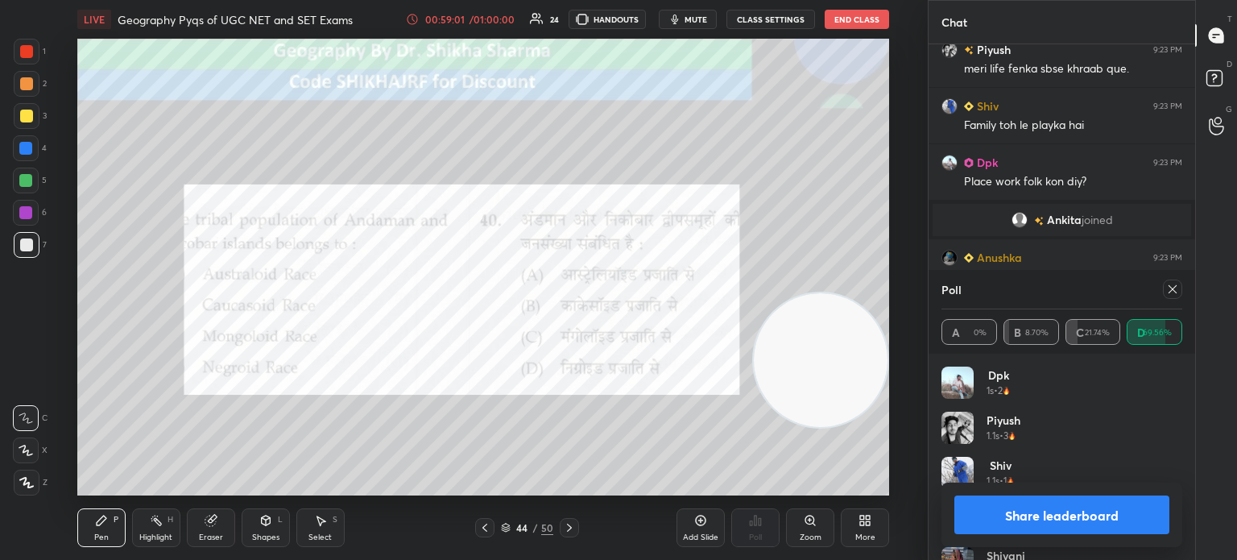
click at [998, 515] on button "Share leaderboard" at bounding box center [1061, 514] width 215 height 39
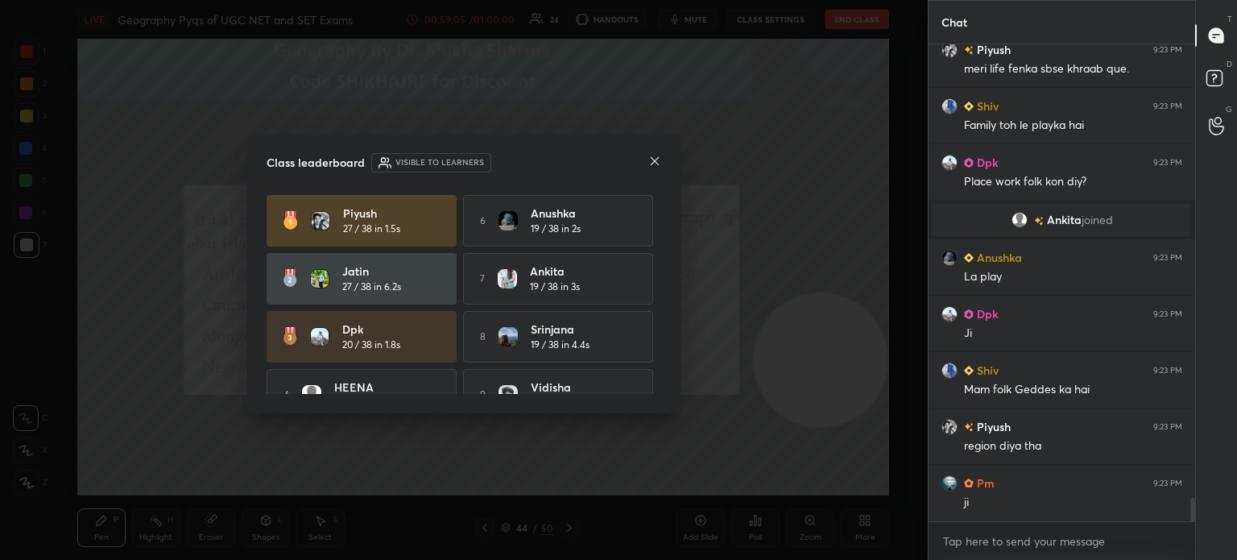
click at [656, 160] on icon at bounding box center [654, 161] width 13 height 13
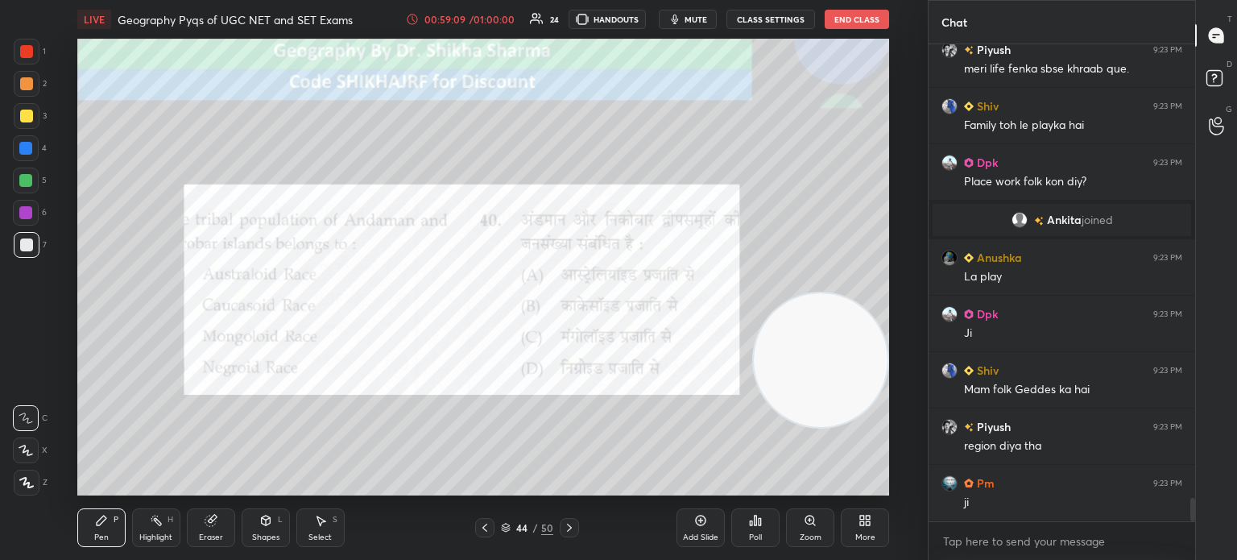
click at [747, 537] on div "Poll" at bounding box center [755, 527] width 48 height 39
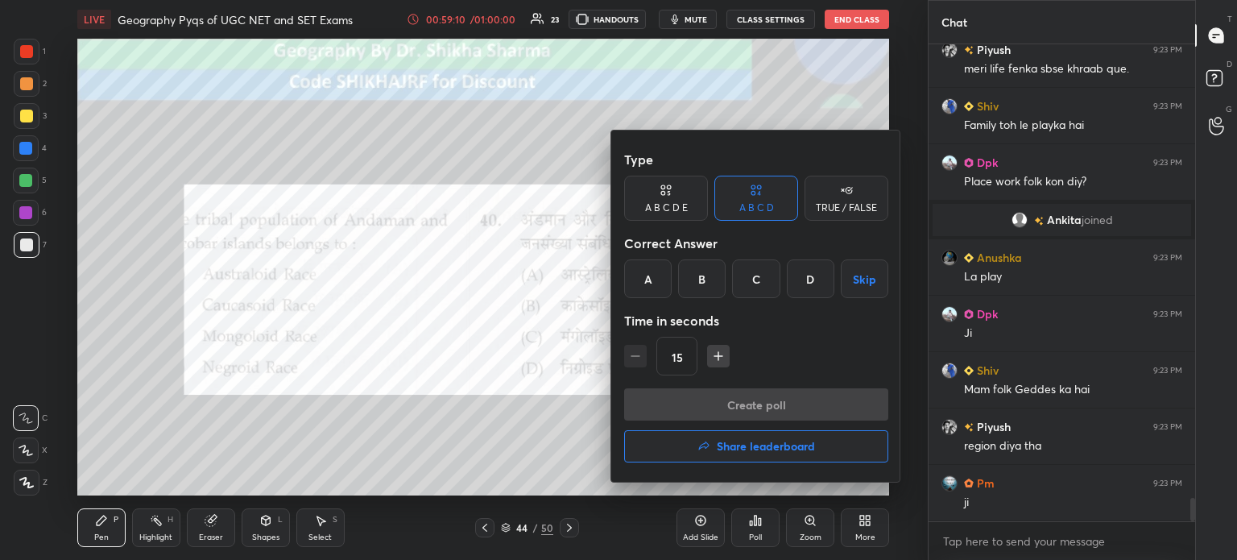
click at [736, 450] on h4 "Share leaderboard" at bounding box center [766, 446] width 98 height 11
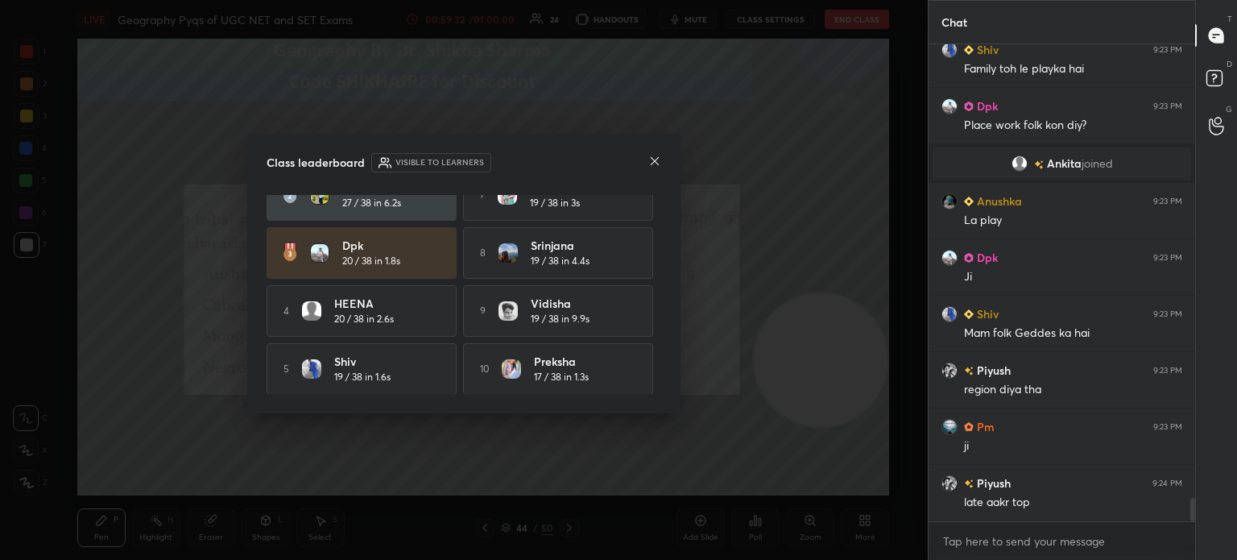
click at [654, 160] on icon at bounding box center [655, 161] width 8 height 8
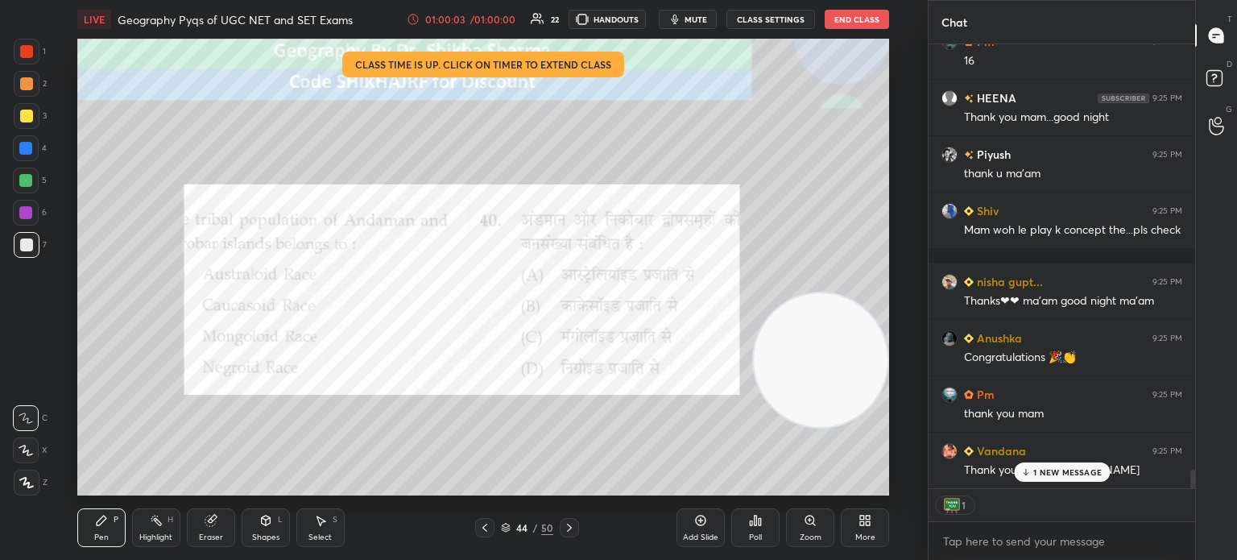
scroll to position [10128, 0]
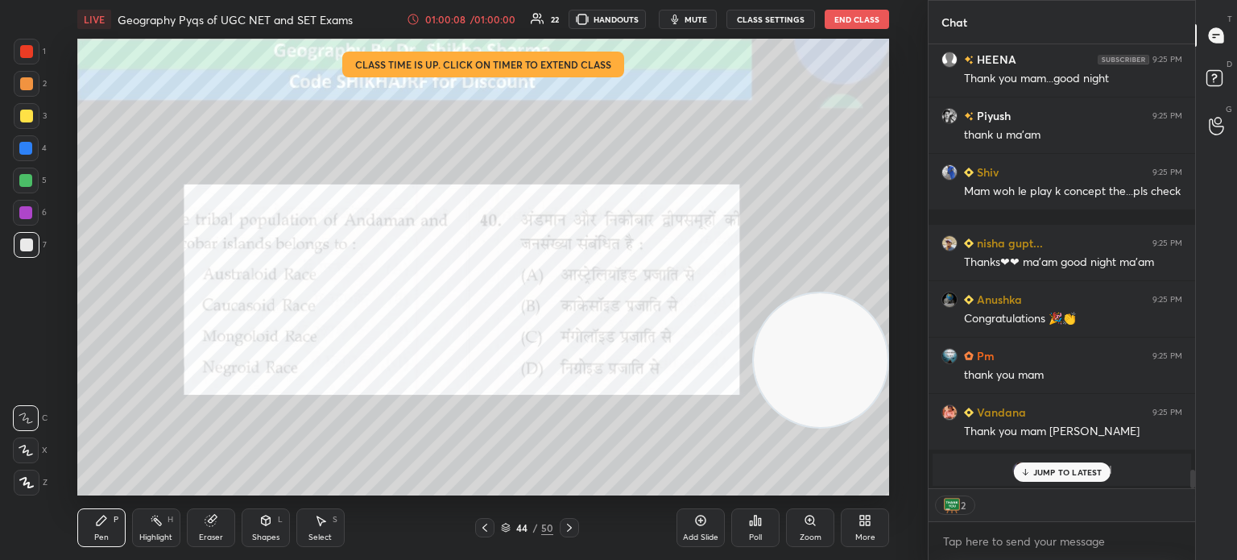
click at [854, 20] on button "End Class" at bounding box center [857, 19] width 64 height 19
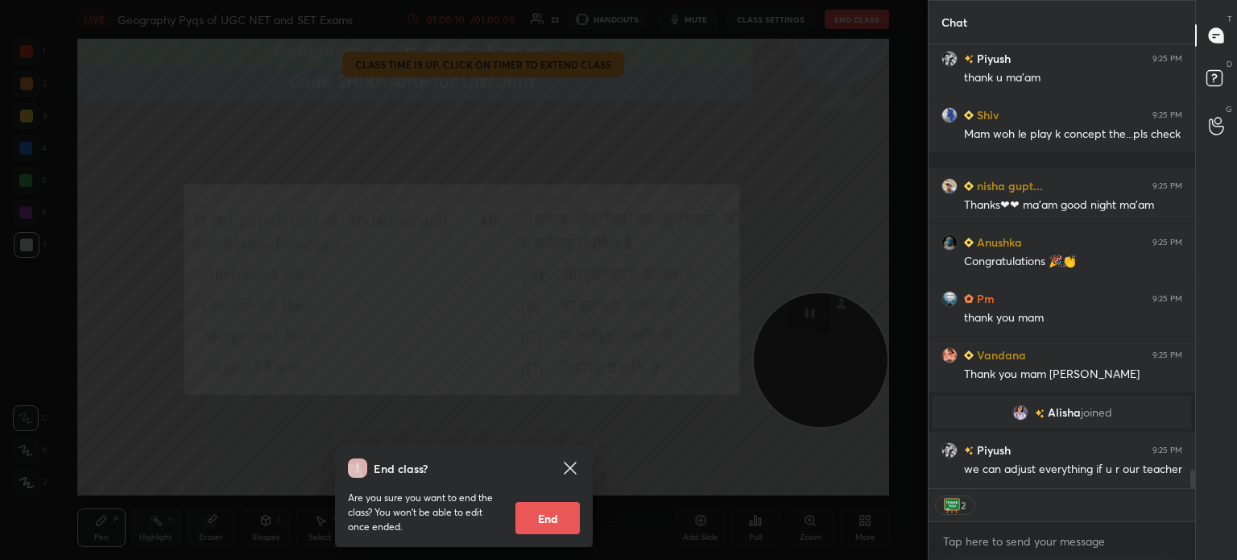
scroll to position [10256, 0]
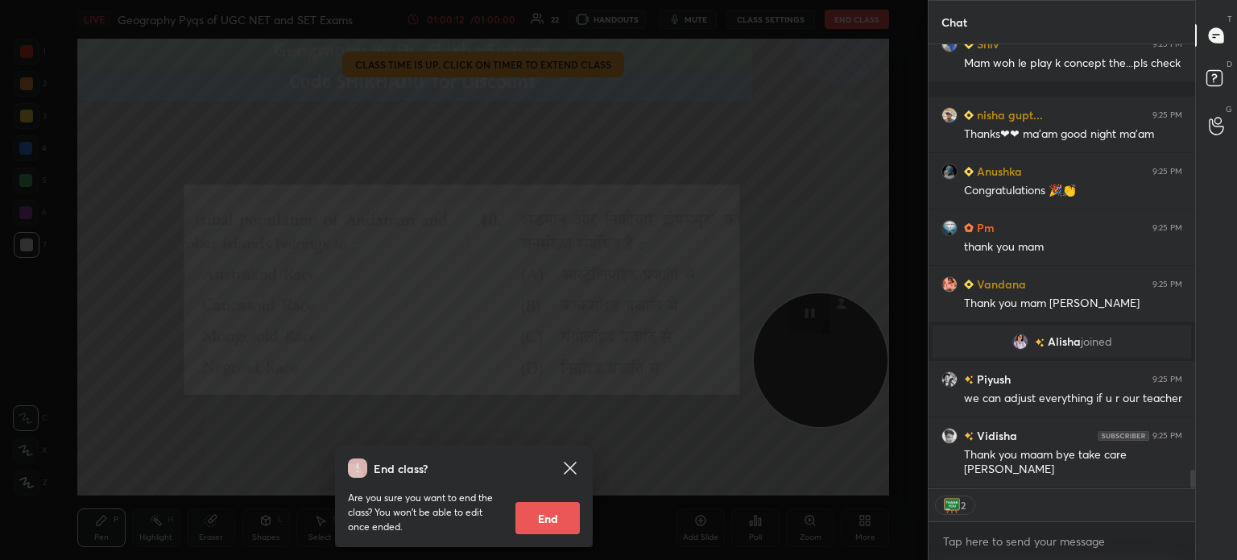
click at [556, 514] on button "End" at bounding box center [547, 518] width 64 height 32
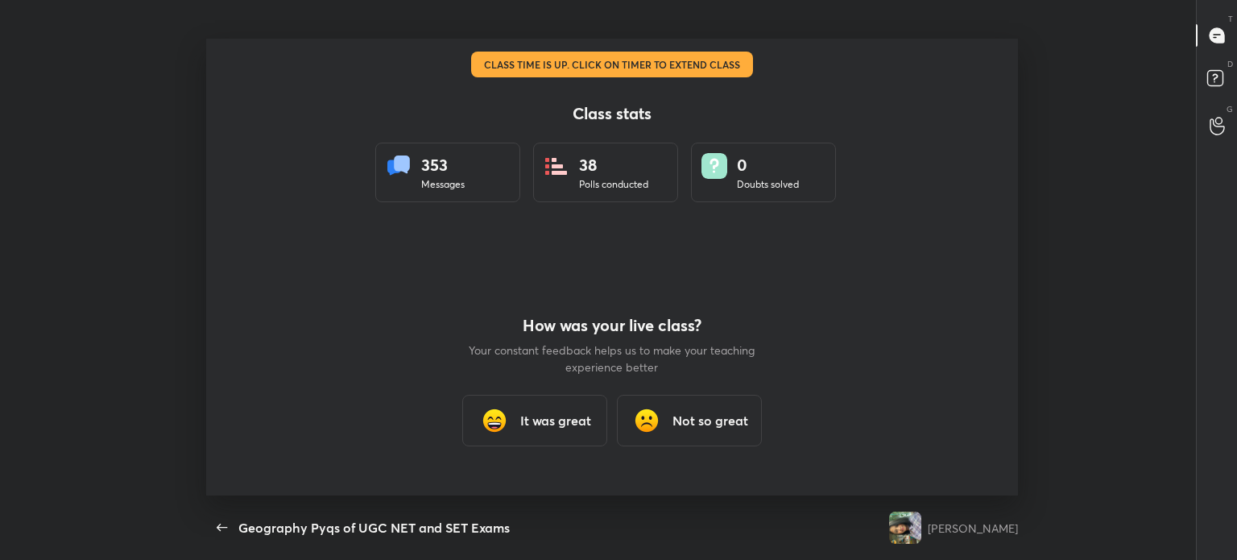
type textarea "x"
click at [219, 527] on icon "button" at bounding box center [222, 526] width 10 height 7
